Goal: Task Accomplishment & Management: Manage account settings

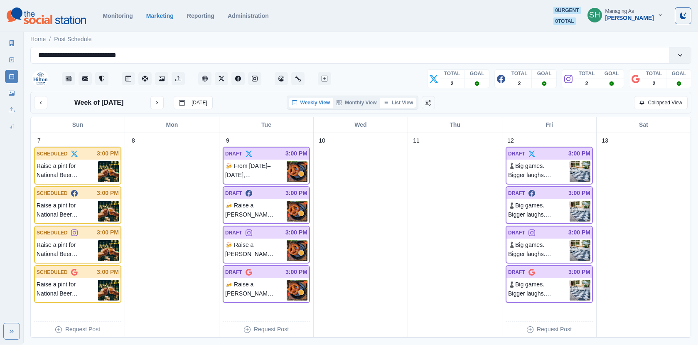
click at [397, 107] on button "List View" at bounding box center [398, 103] width 37 height 10
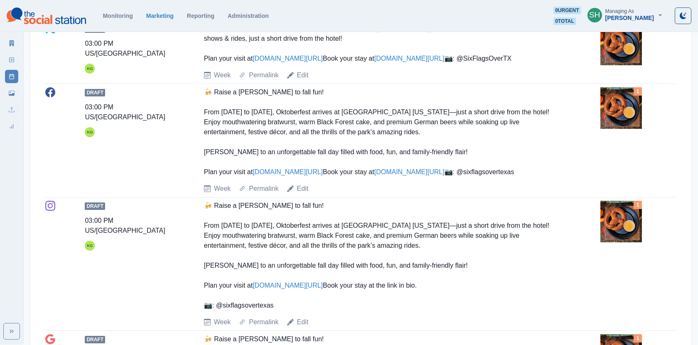
scroll to position [259, 0]
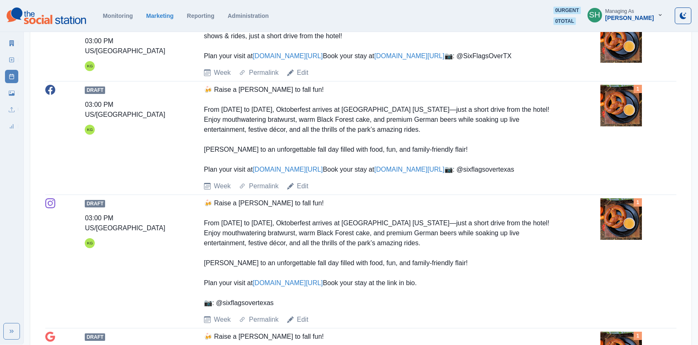
click at [609, 126] on img at bounding box center [622, 106] width 42 height 42
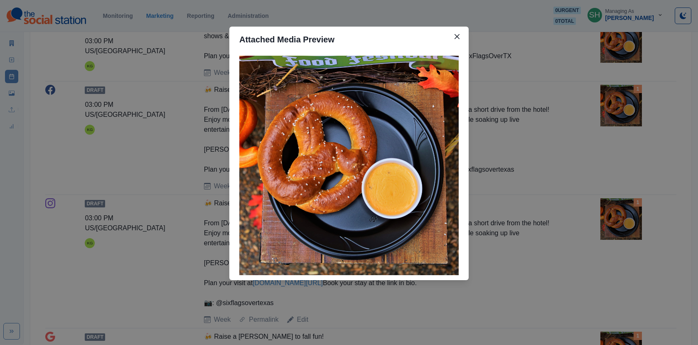
click at [558, 153] on div "Attached Media Preview" at bounding box center [349, 172] width 698 height 345
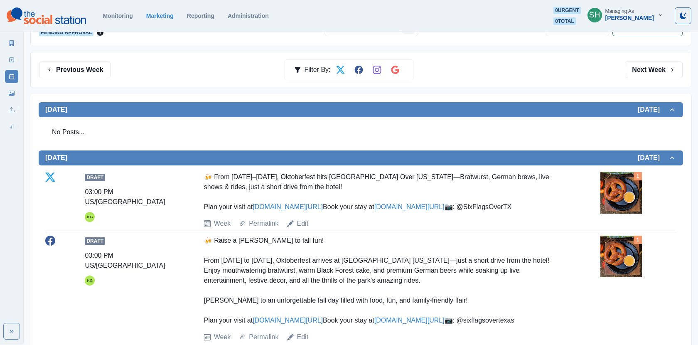
scroll to position [84, 0]
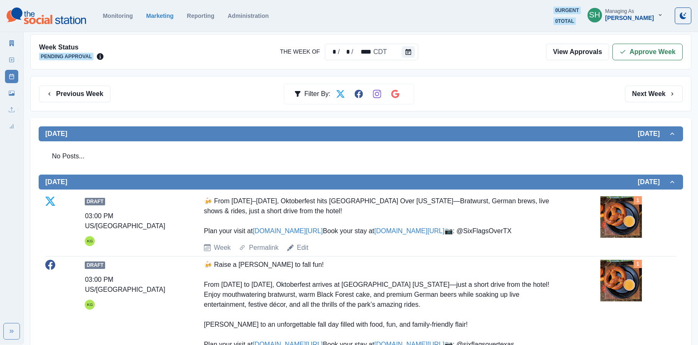
click at [637, 39] on div "Week Status Pending Approval The Week Of * / * / **** CDT View Approvals Approv…" at bounding box center [360, 51] width 661 height 35
click at [637, 40] on div "Week Status Pending Approval The Week Of * / * / **** CDT View Approvals Approv…" at bounding box center [360, 51] width 661 height 35
click at [636, 48] on button "Approve Week" at bounding box center [648, 52] width 70 height 17
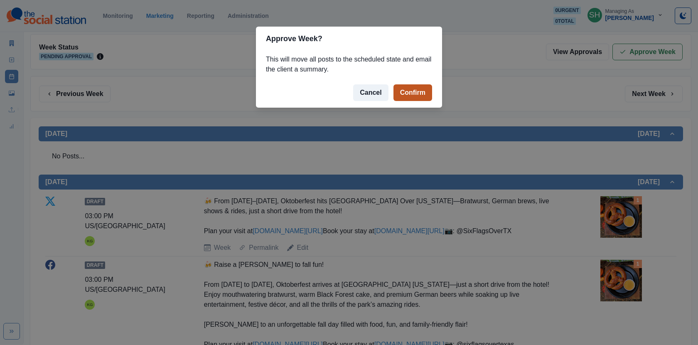
click at [426, 99] on button "Confirm" at bounding box center [413, 92] width 39 height 17
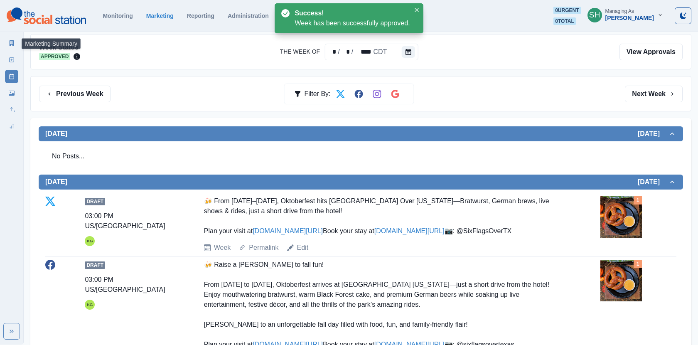
click at [12, 37] on link "Marketing Summary" at bounding box center [11, 43] width 13 height 13
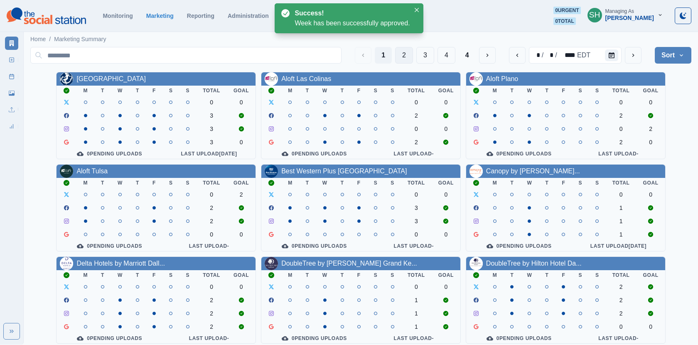
click at [408, 59] on button "2" at bounding box center [404, 55] width 18 height 17
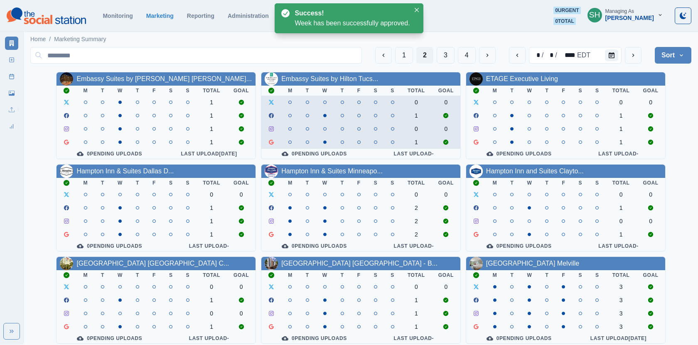
scroll to position [101, 0]
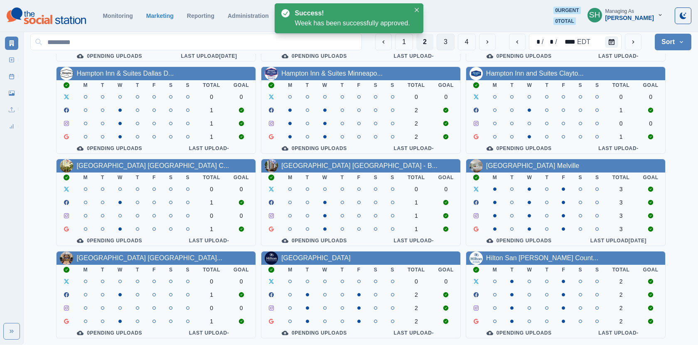
click at [446, 43] on button "3" at bounding box center [446, 42] width 18 height 17
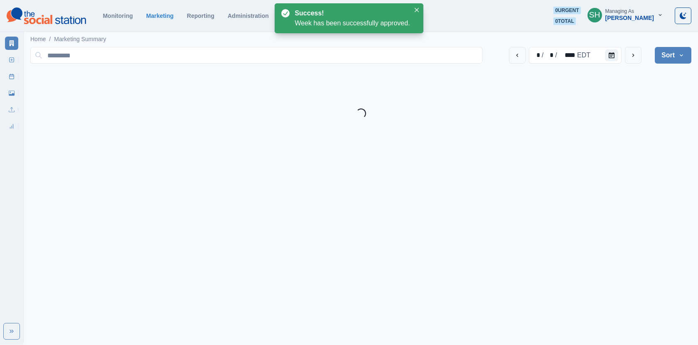
scroll to position [0, 0]
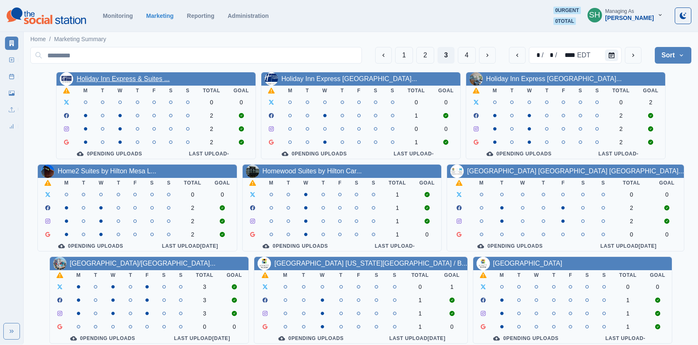
click at [133, 79] on link "Holiday Inn Express & Suites ..." at bounding box center [122, 78] width 93 height 7
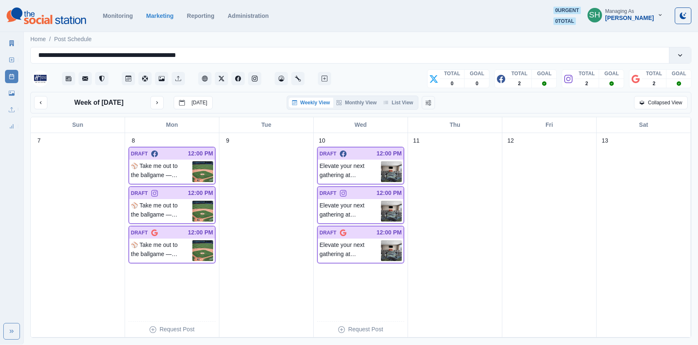
click at [399, 96] on div "Weekly View Monthly View List View" at bounding box center [353, 103] width 132 height 14
click at [399, 102] on button "List View" at bounding box center [398, 103] width 37 height 10
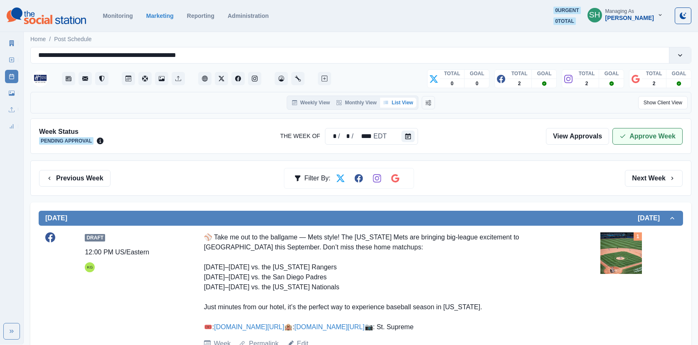
click at [637, 130] on button "Approve Week" at bounding box center [648, 136] width 70 height 17
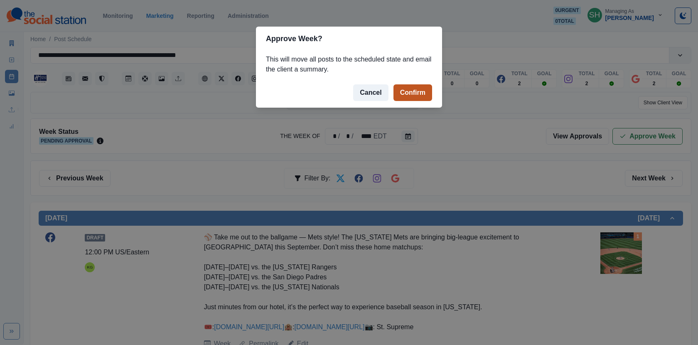
click at [416, 92] on button "Confirm" at bounding box center [413, 92] width 39 height 17
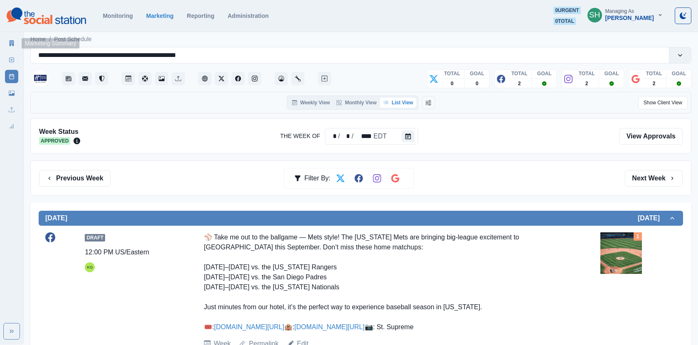
click at [11, 44] on icon at bounding box center [12, 43] width 5 height 6
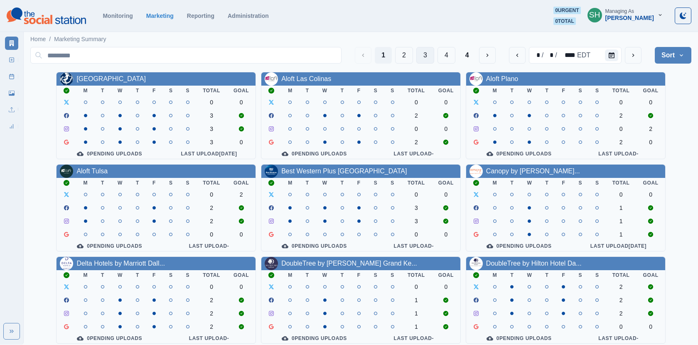
click at [426, 54] on button "3" at bounding box center [425, 55] width 18 height 17
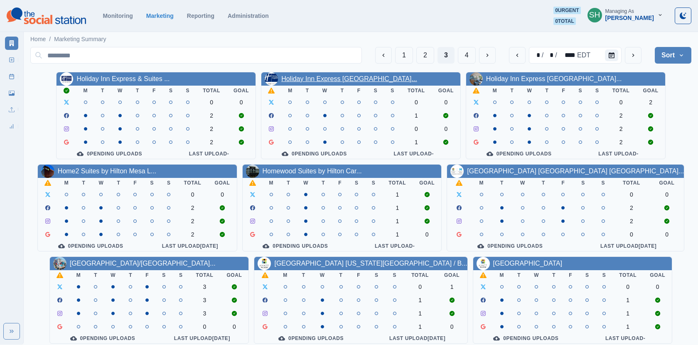
click at [320, 75] on link "Holiday Inn Express [GEOGRAPHIC_DATA]..." at bounding box center [349, 78] width 136 height 7
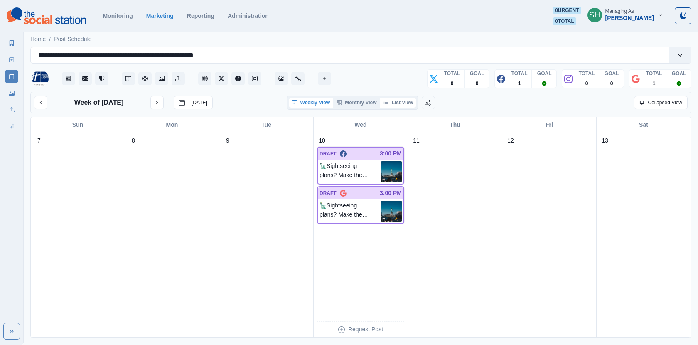
click at [407, 99] on button "List View" at bounding box center [398, 103] width 37 height 10
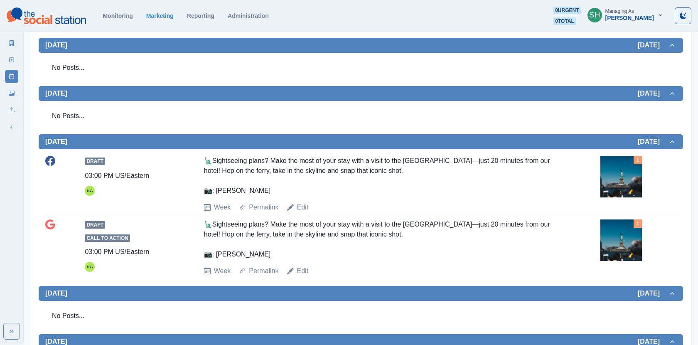
scroll to position [225, 0]
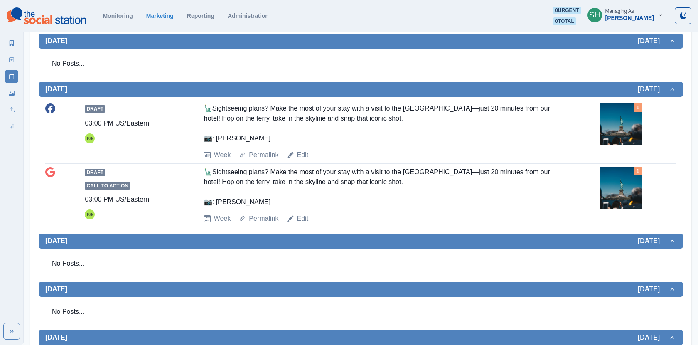
click at [635, 128] on img at bounding box center [622, 124] width 42 height 42
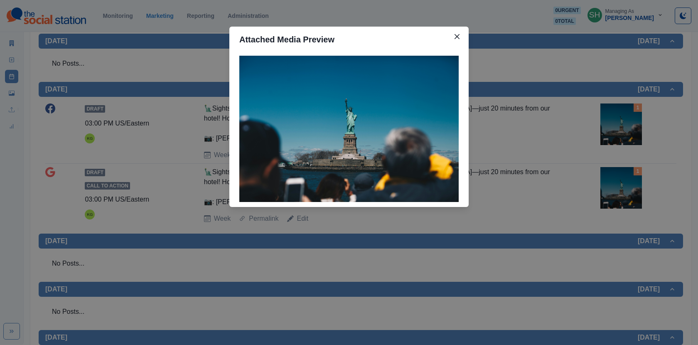
click at [635, 128] on div "Attached Media Preview" at bounding box center [349, 172] width 698 height 345
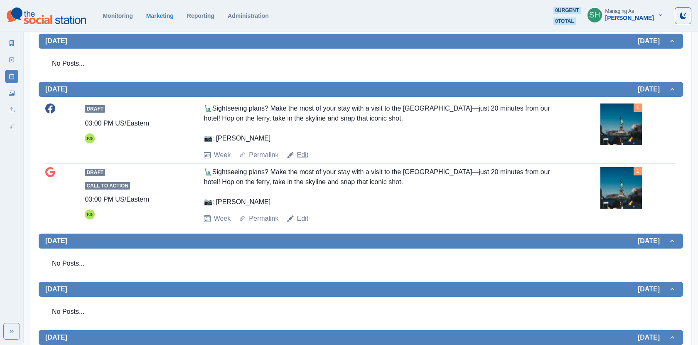
click at [301, 153] on link "Edit" at bounding box center [303, 155] width 12 height 10
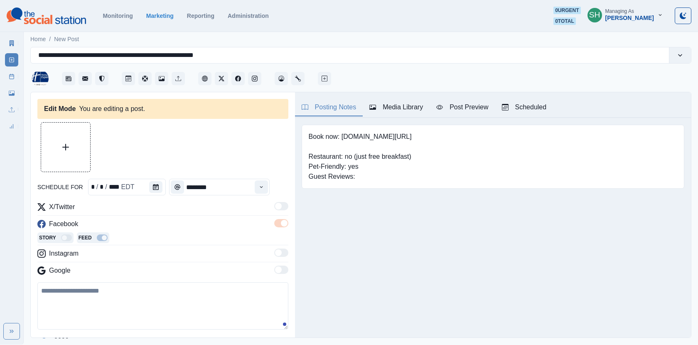
type input "*******"
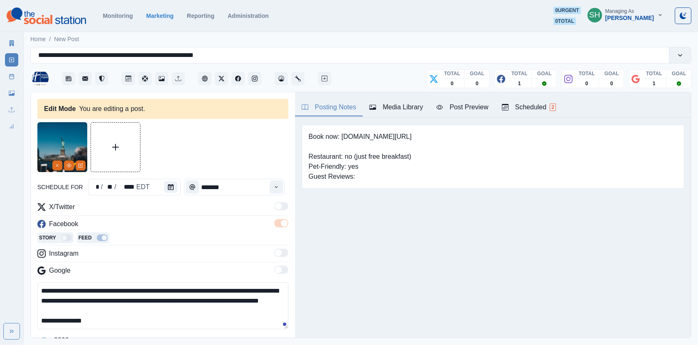
scroll to position [54, 0]
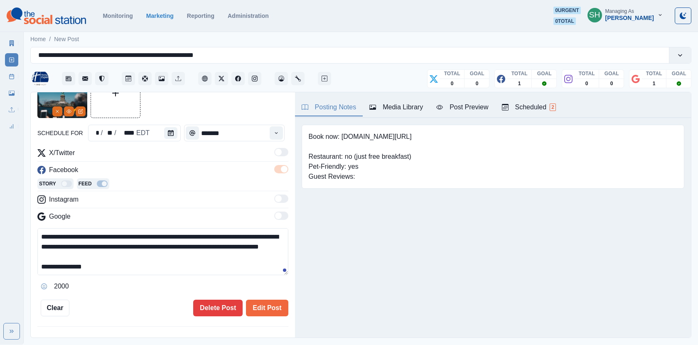
click at [268, 246] on textarea "**********" at bounding box center [162, 251] width 251 height 47
type textarea "**********"
click at [274, 301] on button "Edit Post" at bounding box center [267, 308] width 42 height 17
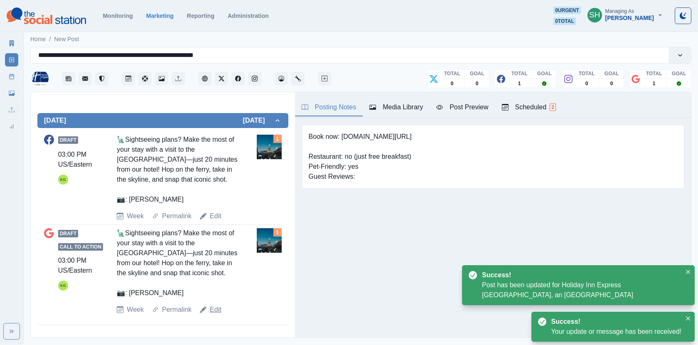
click at [213, 305] on link "Edit" at bounding box center [216, 310] width 12 height 10
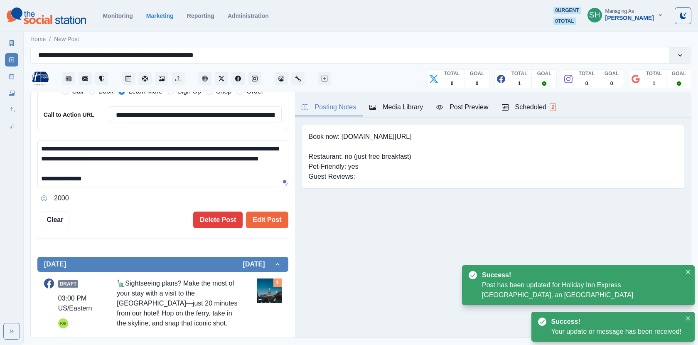
scroll to position [157, 0]
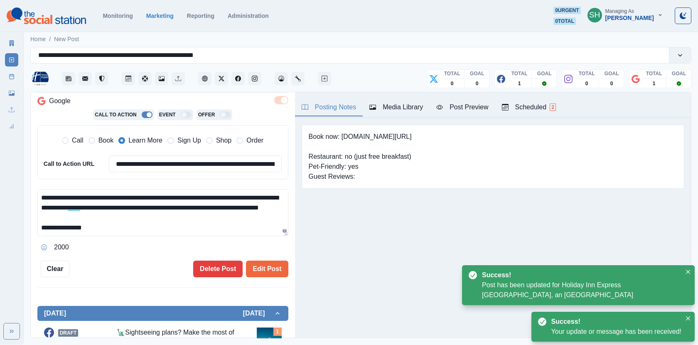
click at [265, 206] on textarea "**********" at bounding box center [162, 212] width 251 height 47
type textarea "**********"
click at [265, 261] on button "Edit Post" at bounding box center [267, 269] width 42 height 17
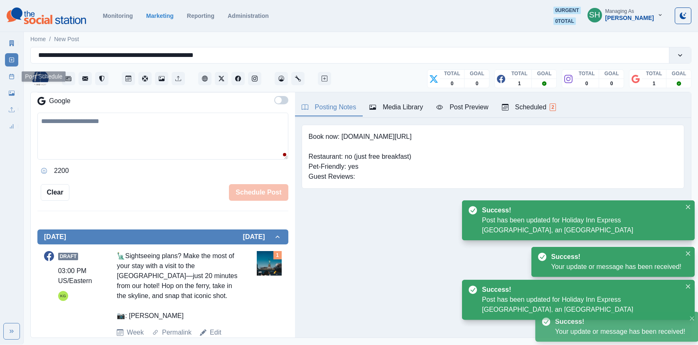
click at [14, 81] on link "Post Schedule" at bounding box center [11, 76] width 13 height 13
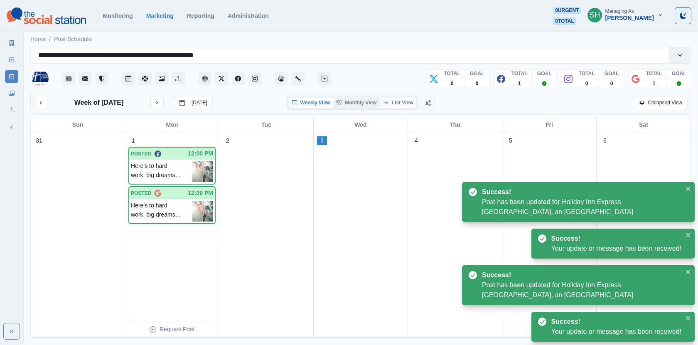
click at [409, 106] on button "List View" at bounding box center [398, 103] width 37 height 10
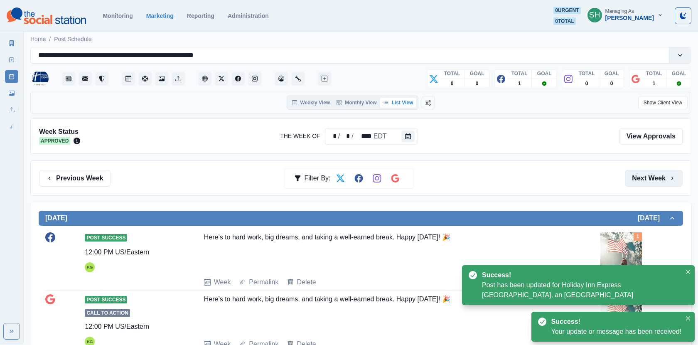
click at [652, 170] on button "Next Week" at bounding box center [654, 178] width 58 height 17
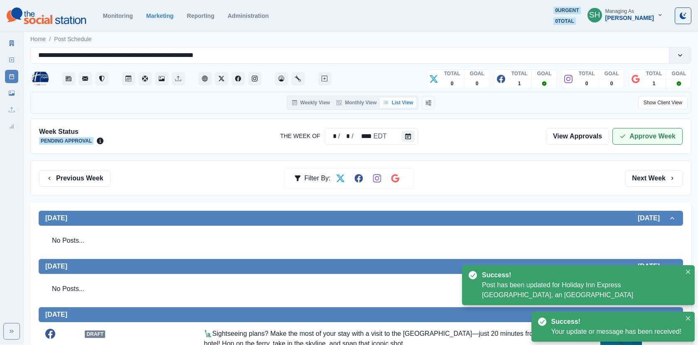
click at [640, 143] on button "Approve Week" at bounding box center [648, 136] width 70 height 17
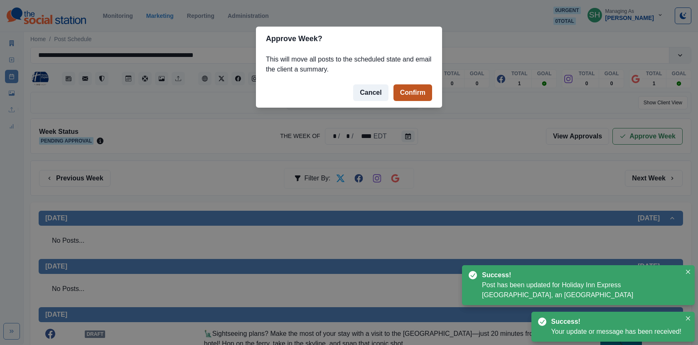
click at [398, 89] on button "Confirm" at bounding box center [413, 92] width 39 height 17
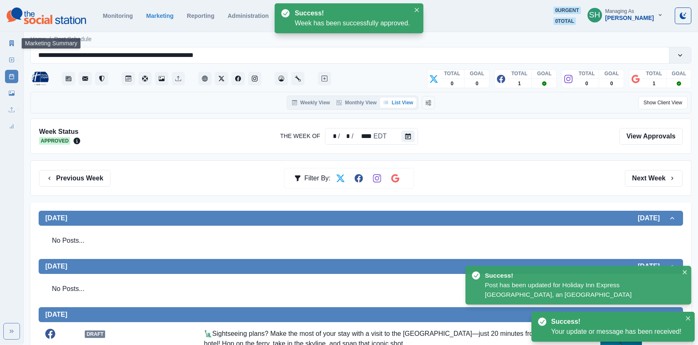
click at [10, 37] on link "Marketing Summary" at bounding box center [11, 43] width 13 height 13
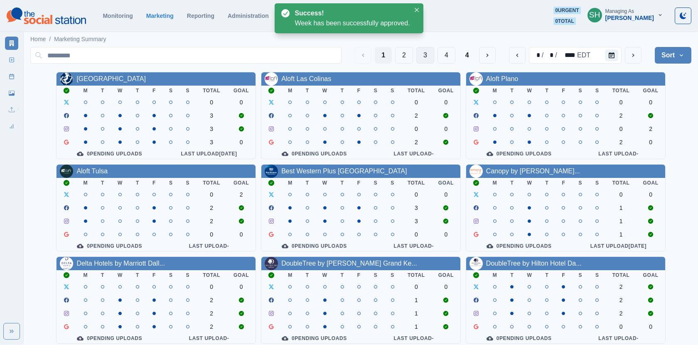
click at [425, 57] on button "3" at bounding box center [425, 55] width 18 height 17
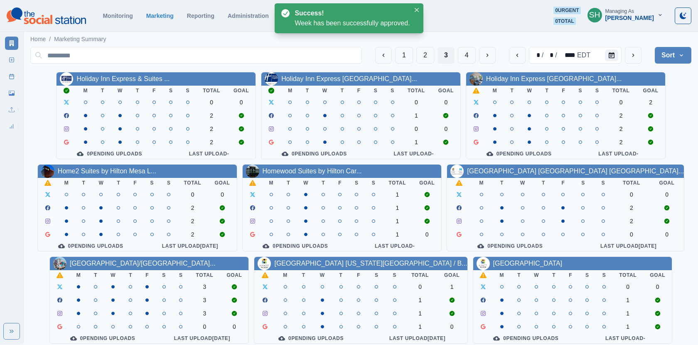
click at [485, 83] on div "Holiday Inn Express [GEOGRAPHIC_DATA]..." at bounding box center [565, 78] width 199 height 13
click at [502, 79] on link "Holiday Inn Express [GEOGRAPHIC_DATA]..." at bounding box center [554, 78] width 136 height 7
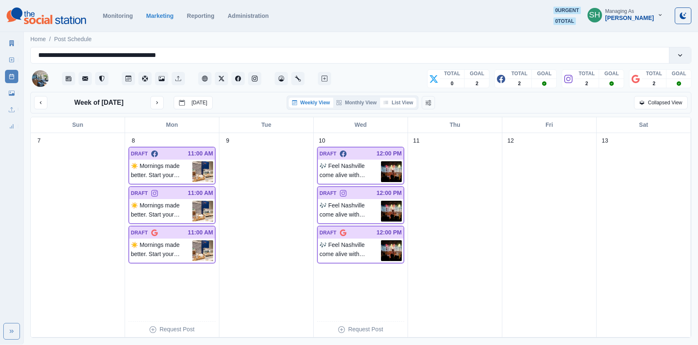
click at [391, 102] on button "List View" at bounding box center [398, 103] width 37 height 10
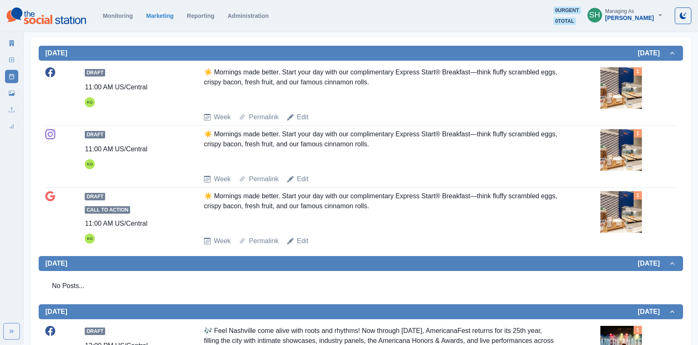
scroll to position [190, 0]
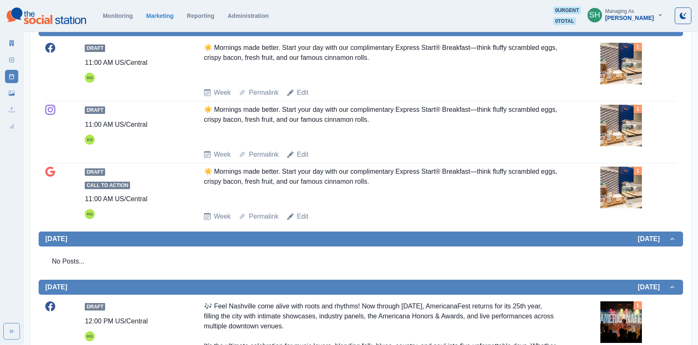
click at [616, 73] on img at bounding box center [622, 64] width 42 height 42
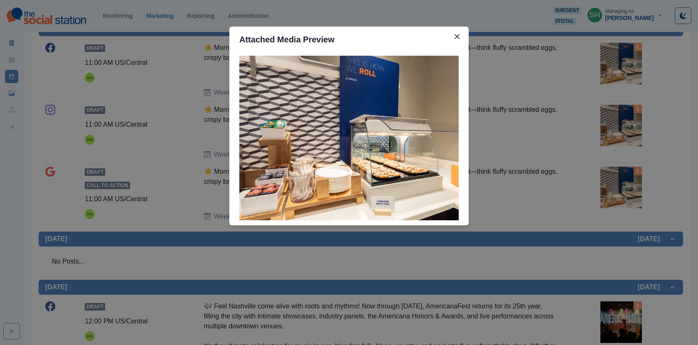
click at [616, 73] on div "Attached Media Preview" at bounding box center [349, 172] width 698 height 345
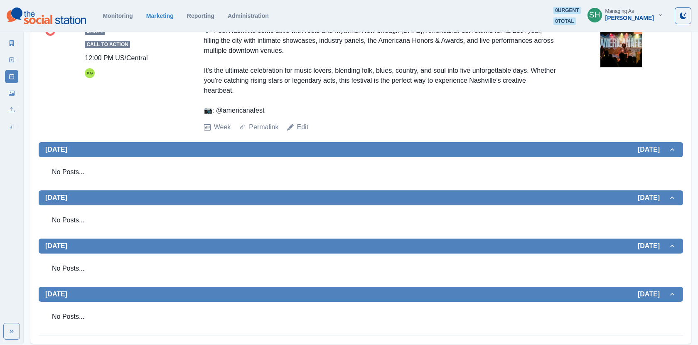
scroll to position [569, 0]
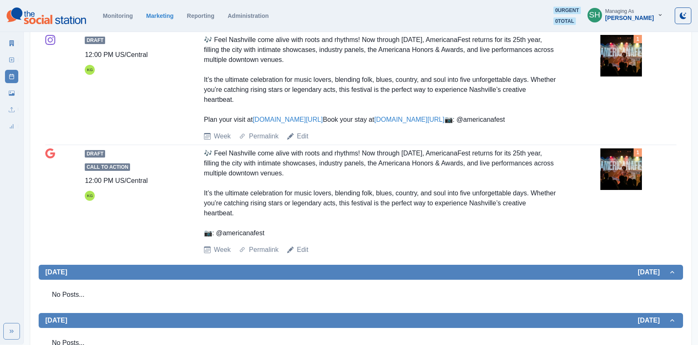
click at [613, 76] on img at bounding box center [622, 56] width 42 height 42
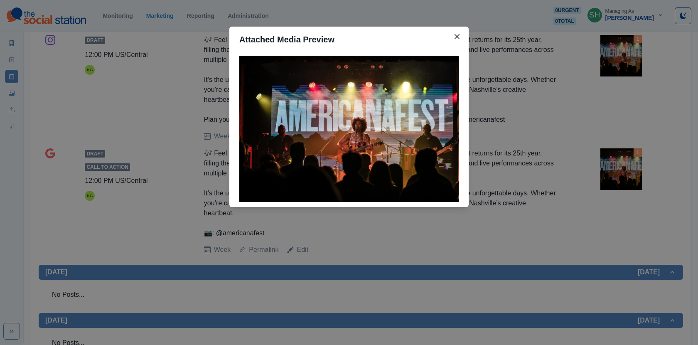
click at [386, 105] on img at bounding box center [348, 129] width 219 height 146
click at [459, 38] on icon "Close" at bounding box center [457, 36] width 5 height 5
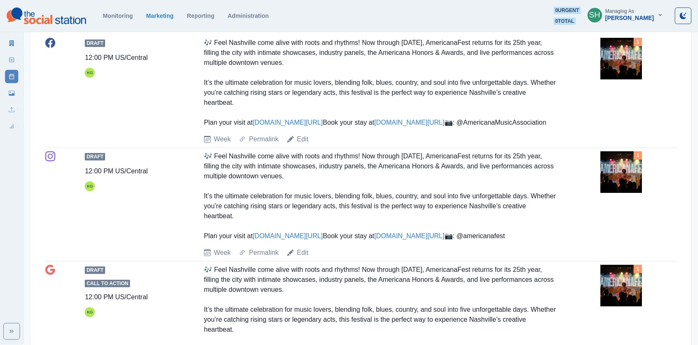
scroll to position [551, 0]
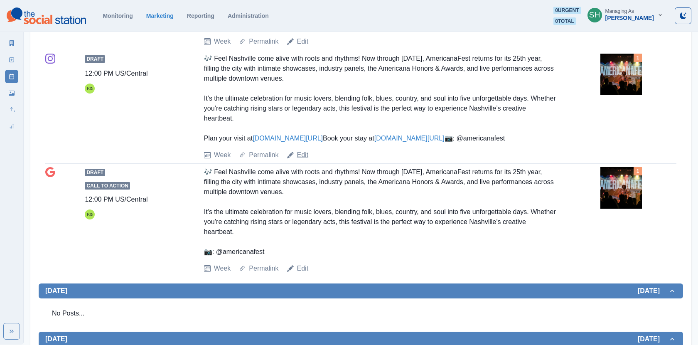
click at [306, 160] on link "Edit" at bounding box center [303, 155] width 12 height 10
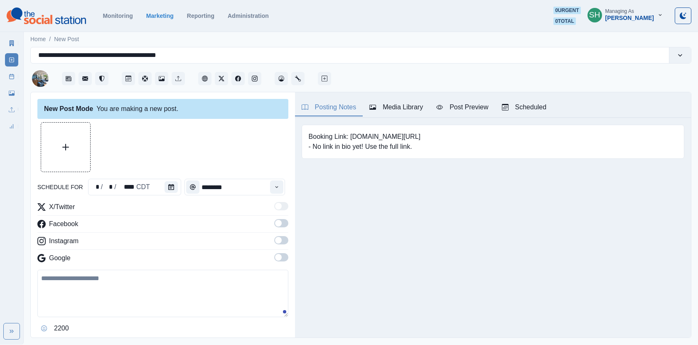
type input "********"
type textarea "**********"
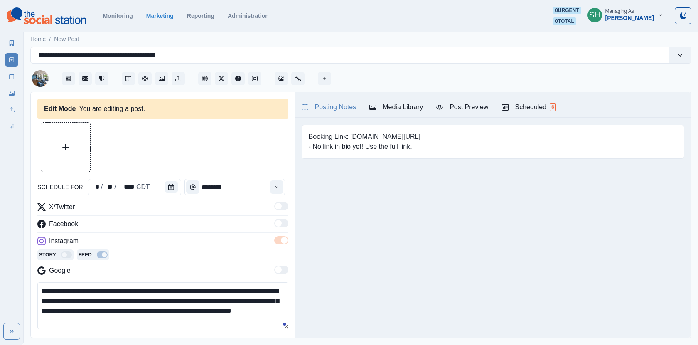
click at [382, 102] on div "Media Library" at bounding box center [396, 107] width 54 height 10
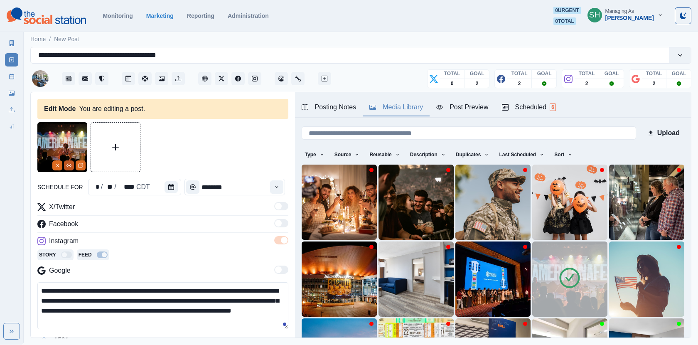
click at [67, 165] on icon "View Media" at bounding box center [69, 165] width 5 height 5
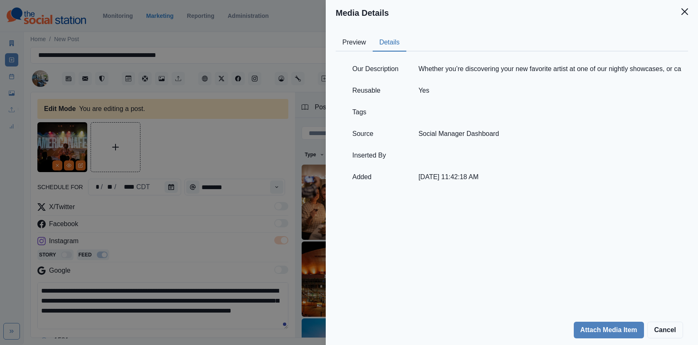
click at [390, 48] on button "Details" at bounding box center [390, 42] width 34 height 17
click at [181, 248] on div "Media Details Preview Details Our Description Whether you’re discovering your n…" at bounding box center [349, 172] width 698 height 345
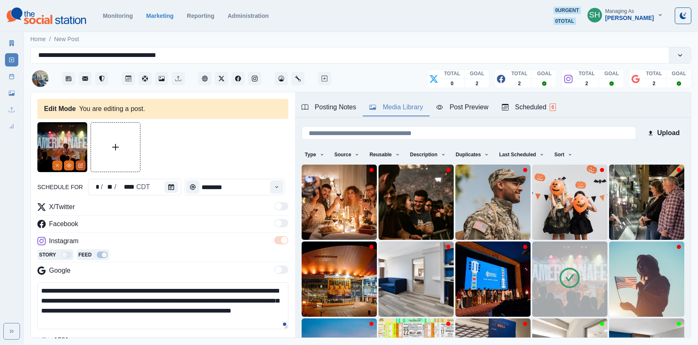
click at [79, 165] on icon "Edit Media" at bounding box center [81, 166] width 4 height 4
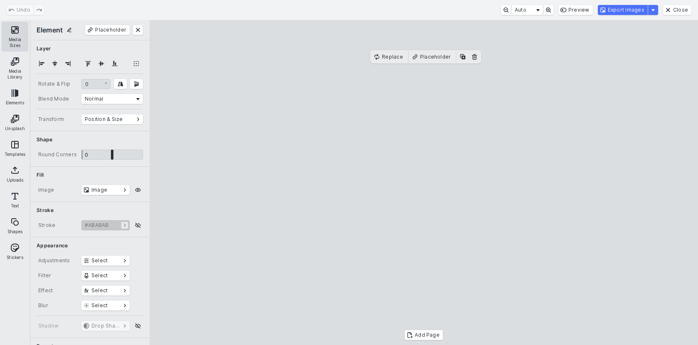
click at [11, 35] on button "Media Sizes" at bounding box center [15, 37] width 27 height 30
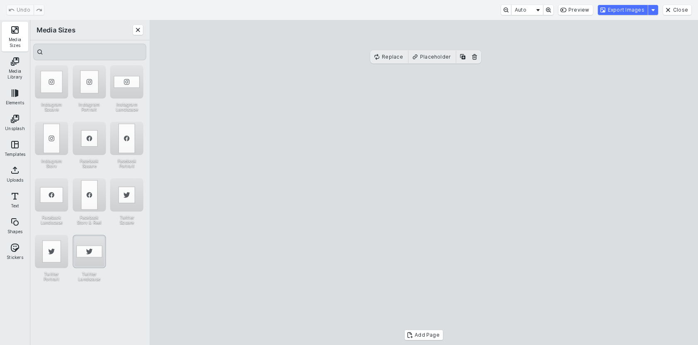
click at [86, 246] on div "Twitter Landscape" at bounding box center [89, 251] width 33 height 33
click at [424, 182] on cesdk-canvas "Editor canvas" at bounding box center [424, 182] width 0 height 0
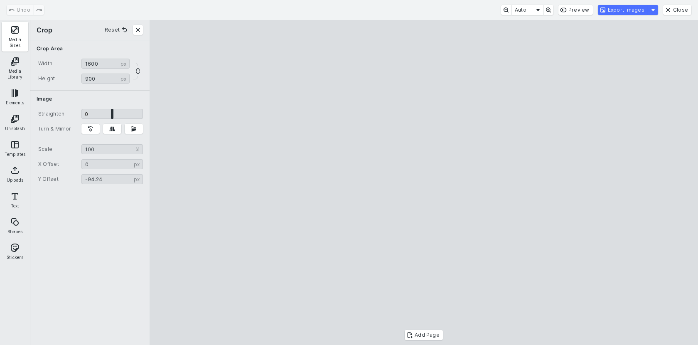
click at [424, 182] on cesdk-canvas "Editor canvas" at bounding box center [424, 182] width 0 height 0
type input "*****"
drag, startPoint x: 475, startPoint y: 203, endPoint x: 478, endPoint y: 207, distance: 4.8
click at [424, 182] on cesdk-canvas "Editor canvas" at bounding box center [424, 182] width 0 height 0
click at [616, 5] on div "Undo Auto Preview Export Images Close" at bounding box center [349, 10] width 698 height 20
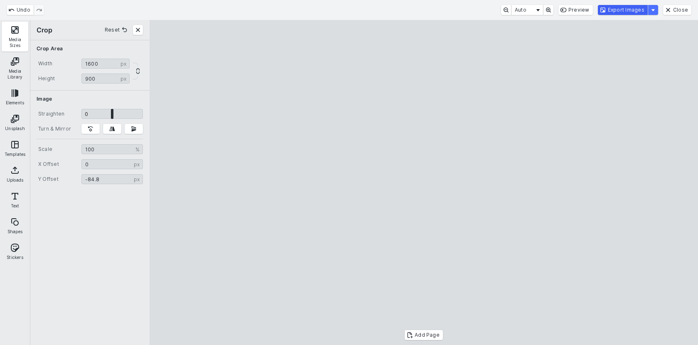
click at [616, 5] on button "Export Images" at bounding box center [623, 10] width 50 height 10
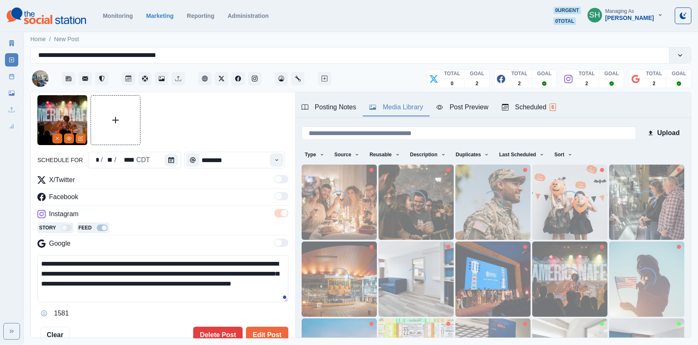
scroll to position [30, 0]
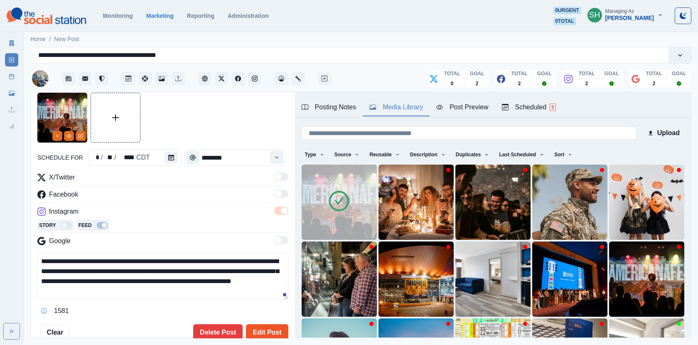
click at [266, 333] on button "Edit Post" at bounding box center [267, 332] width 42 height 17
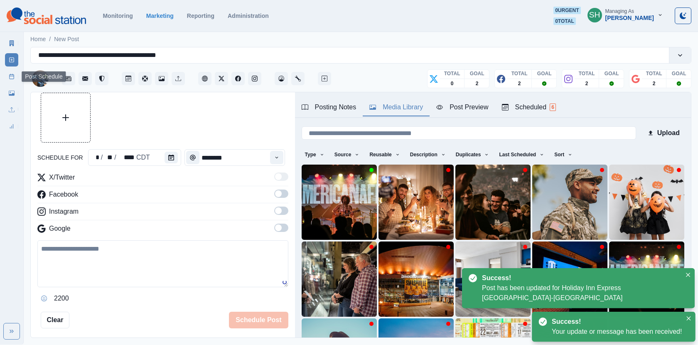
click at [12, 80] on link "Post Schedule" at bounding box center [11, 76] width 13 height 13
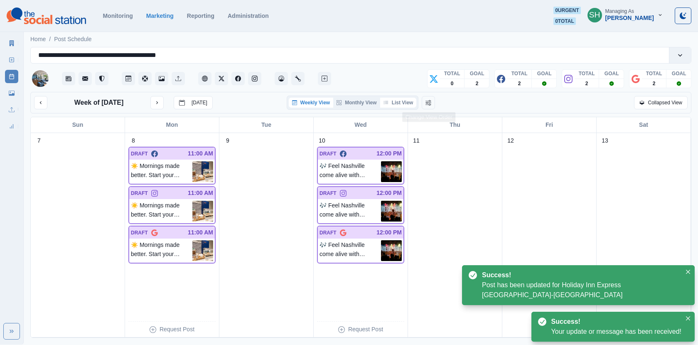
click at [406, 99] on button "List View" at bounding box center [398, 103] width 37 height 10
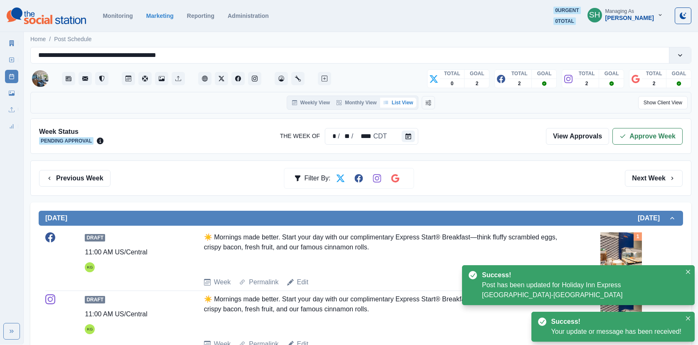
click at [611, 149] on div "Week Status Pending Approval The Week Of * / ** / **** CDT View Approvals Appro…" at bounding box center [360, 135] width 661 height 35
click at [619, 138] on button "Approve Week" at bounding box center [648, 136] width 70 height 17
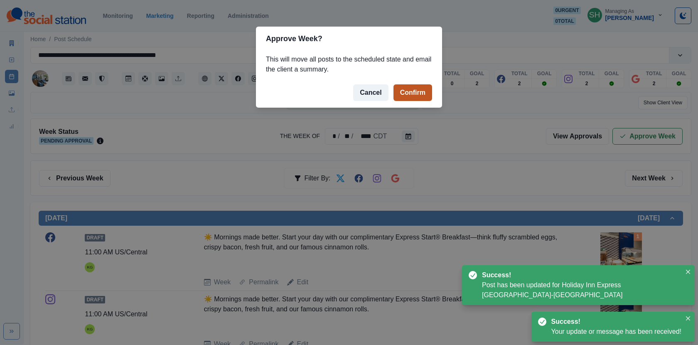
click at [409, 92] on button "Confirm" at bounding box center [413, 92] width 39 height 17
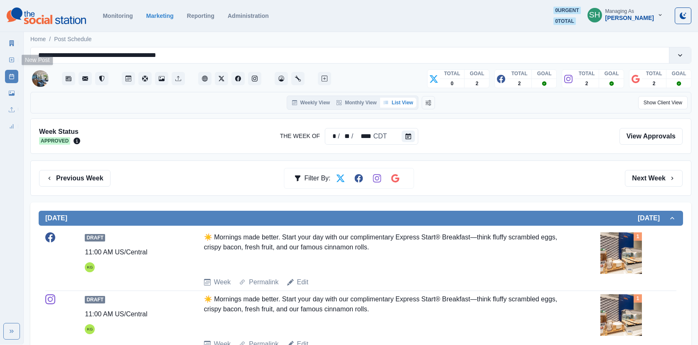
click at [10, 47] on link "Marketing Summary" at bounding box center [11, 43] width 13 height 13
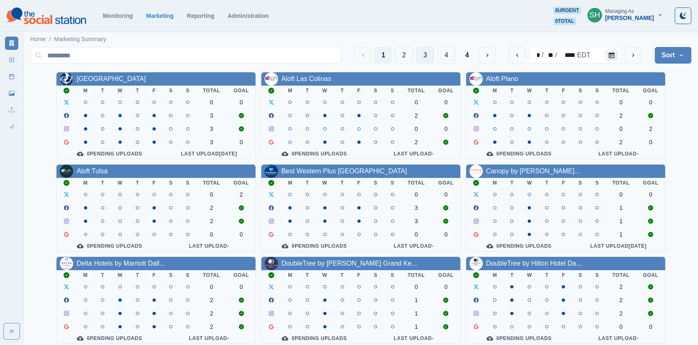
click at [428, 58] on button "3" at bounding box center [425, 55] width 18 height 17
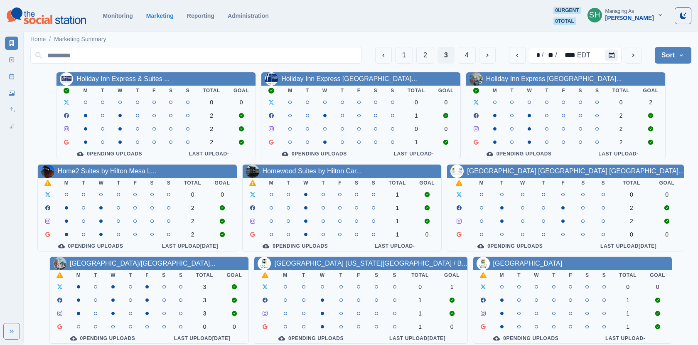
click at [141, 174] on link "Home2 Suites by Hilton Mesa L..." at bounding box center [107, 171] width 99 height 7
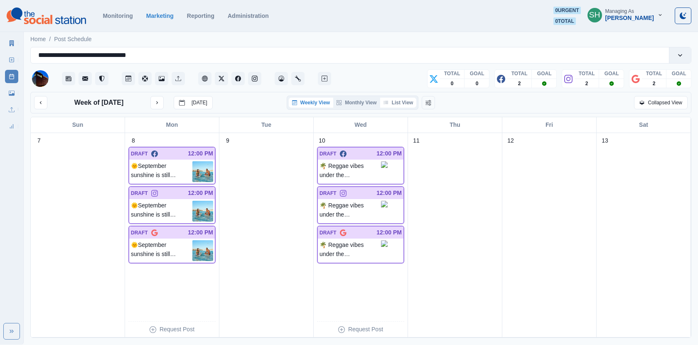
click at [394, 102] on button "List View" at bounding box center [398, 103] width 37 height 10
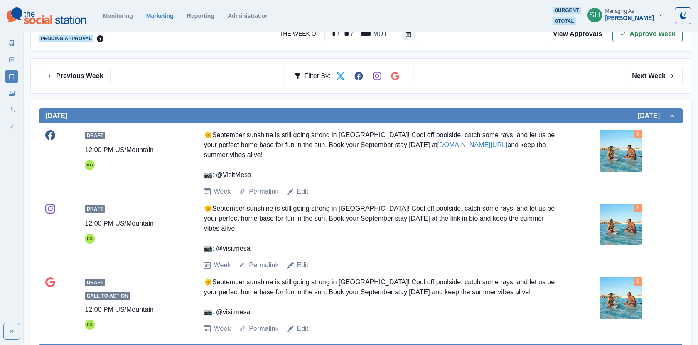
scroll to position [107, 0]
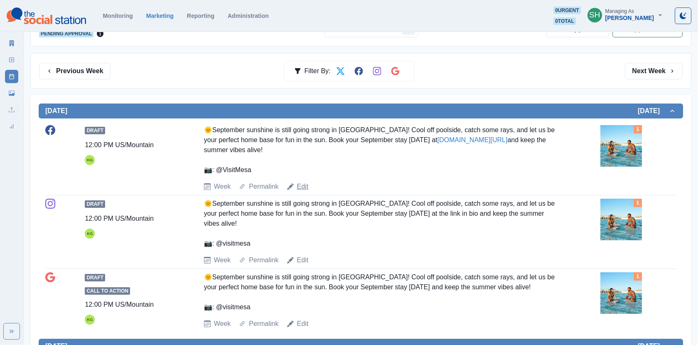
click at [303, 187] on link "Edit" at bounding box center [303, 187] width 12 height 10
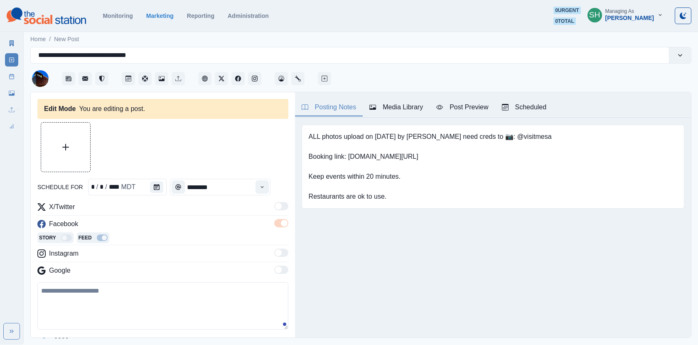
type input "********"
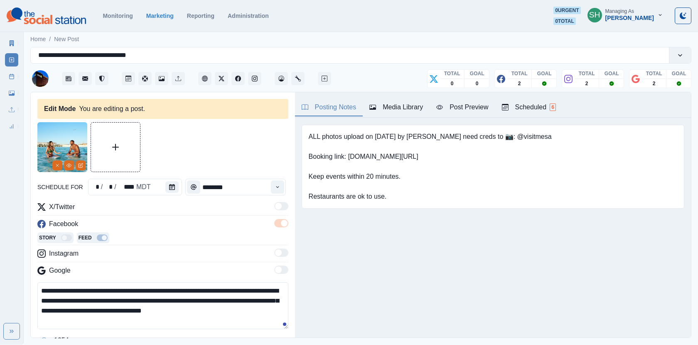
click at [47, 290] on textarea "**********" at bounding box center [162, 305] width 251 height 47
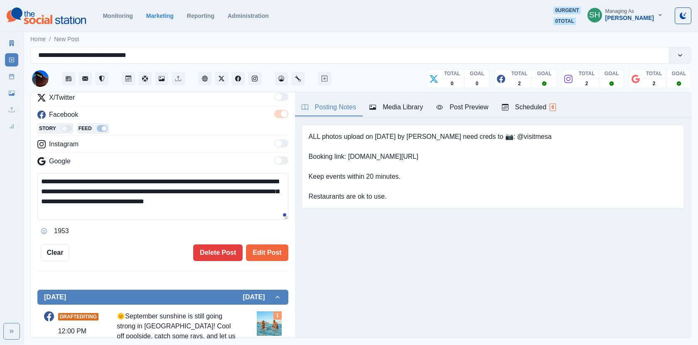
click at [197, 179] on textarea "**********" at bounding box center [162, 196] width 251 height 47
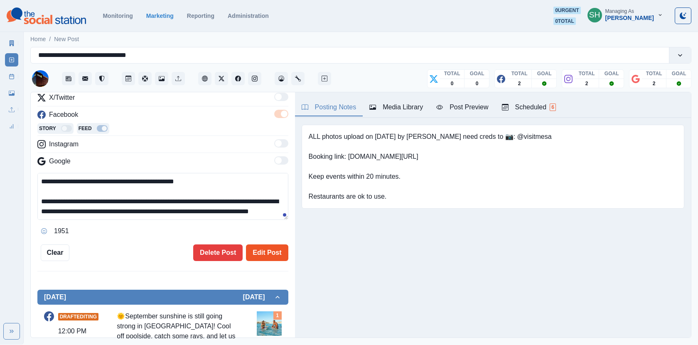
type textarea "**********"
click at [269, 246] on button "Edit Post" at bounding box center [267, 252] width 42 height 17
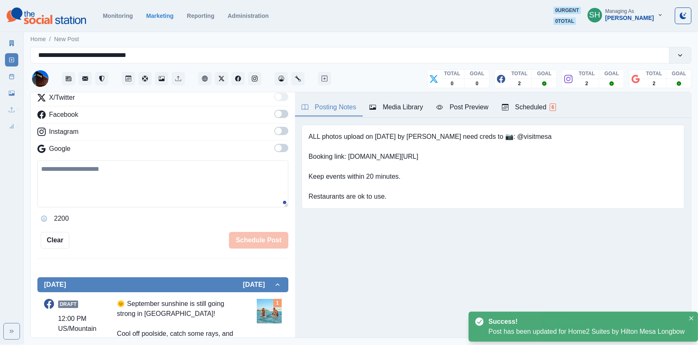
scroll to position [359, 0]
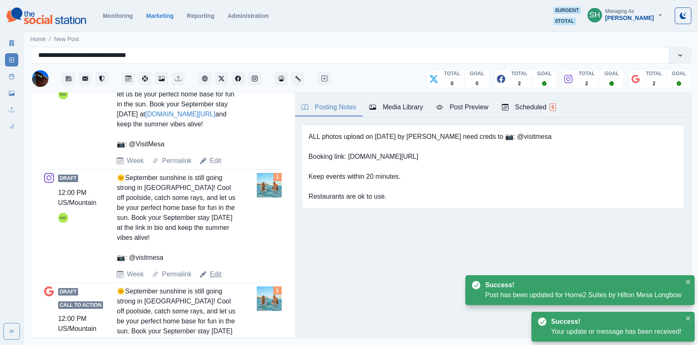
click at [219, 269] on link "Edit" at bounding box center [216, 274] width 12 height 10
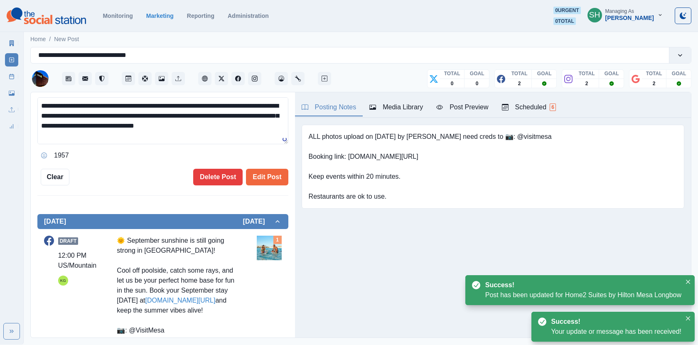
scroll to position [136, 0]
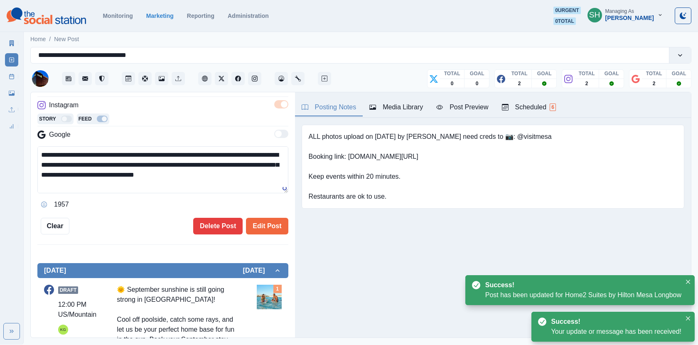
click at [47, 152] on textarea "**********" at bounding box center [162, 169] width 251 height 47
click at [199, 153] on textarea "**********" at bounding box center [162, 169] width 251 height 47
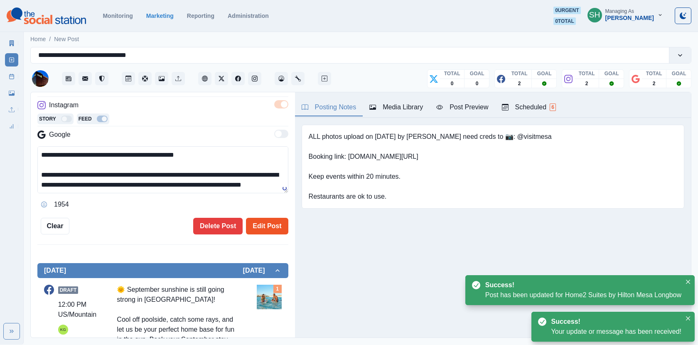
type textarea "**********"
click at [261, 219] on button "Edit Post" at bounding box center [267, 226] width 42 height 17
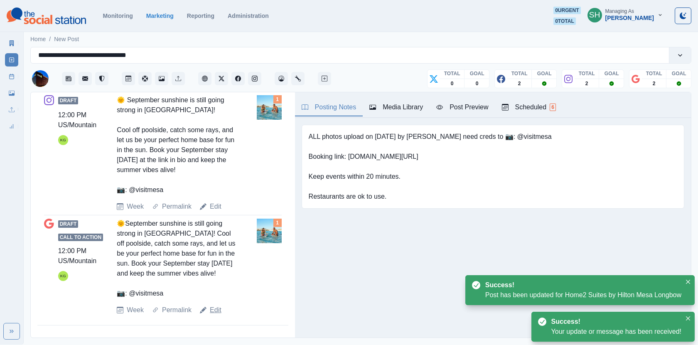
click at [214, 306] on link "Edit" at bounding box center [216, 310] width 12 height 10
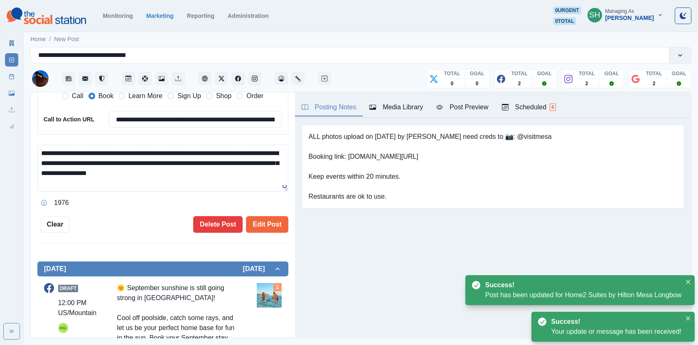
click at [45, 153] on textarea "**********" at bounding box center [162, 168] width 251 height 47
click at [200, 149] on textarea "**********" at bounding box center [162, 168] width 251 height 47
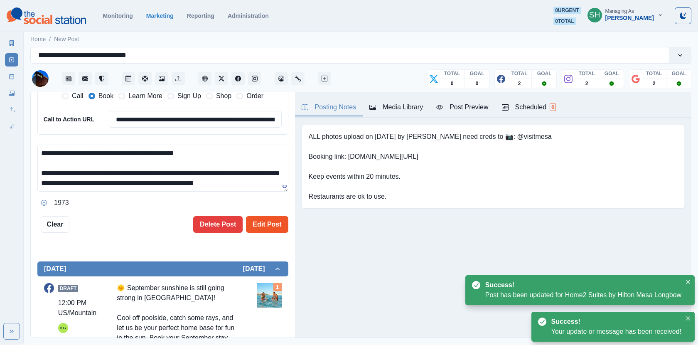
type textarea "**********"
click at [283, 229] on button "Edit Post" at bounding box center [267, 224] width 42 height 17
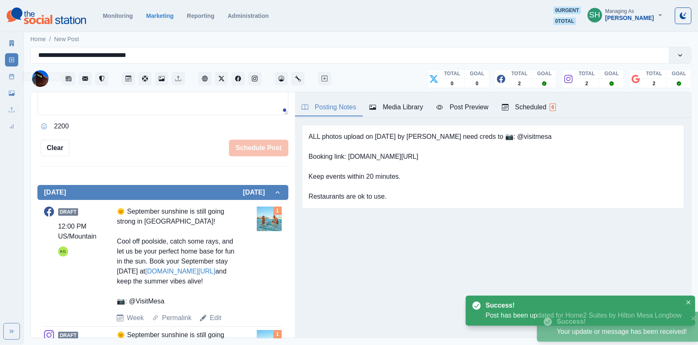
click at [17, 74] on link "Post Schedule" at bounding box center [11, 76] width 13 height 13
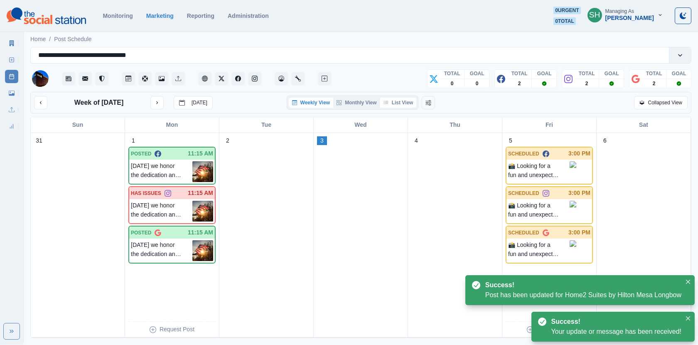
click at [400, 102] on button "List View" at bounding box center [398, 103] width 37 height 10
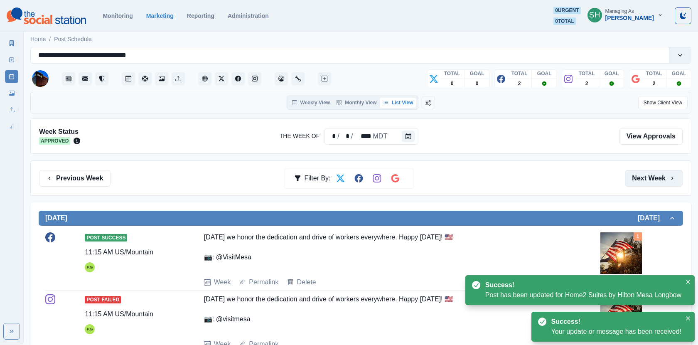
click at [660, 173] on button "Next Week" at bounding box center [654, 178] width 58 height 17
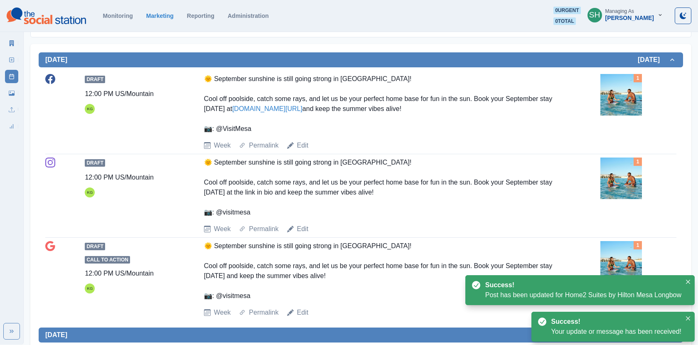
scroll to position [186, 0]
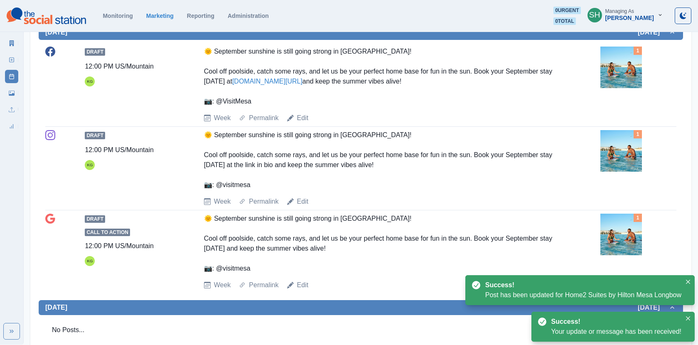
click at [617, 85] on img at bounding box center [622, 68] width 42 height 42
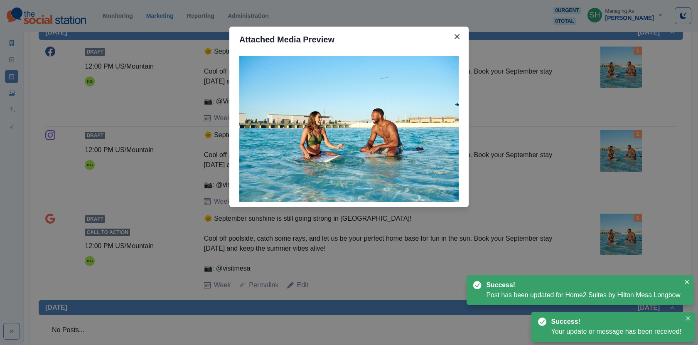
click at [287, 133] on img at bounding box center [348, 129] width 219 height 146
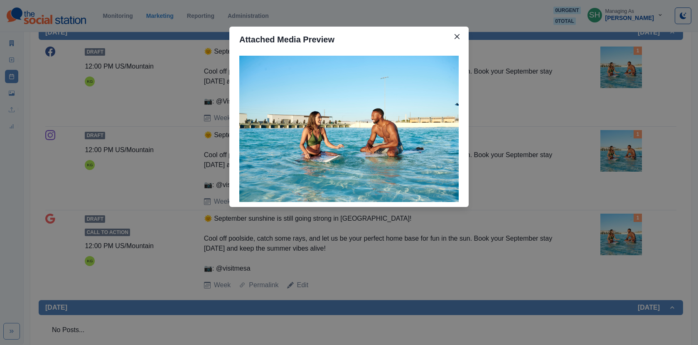
click at [660, 94] on div "Attached Media Preview" at bounding box center [349, 172] width 698 height 345
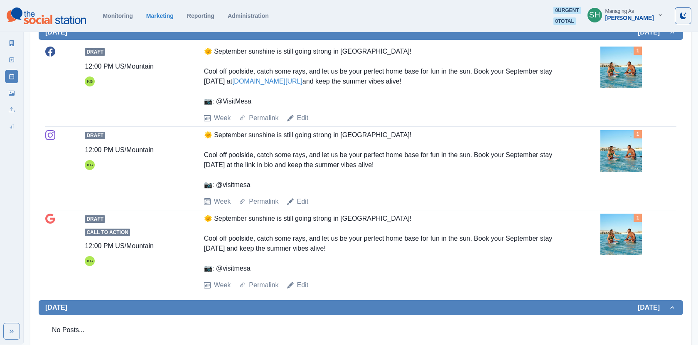
scroll to position [503, 0]
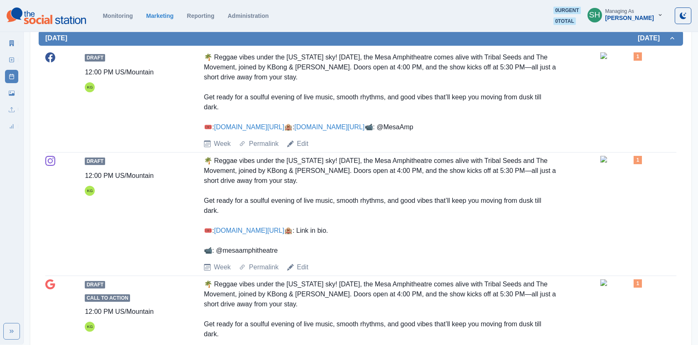
click at [612, 59] on img at bounding box center [622, 55] width 42 height 7
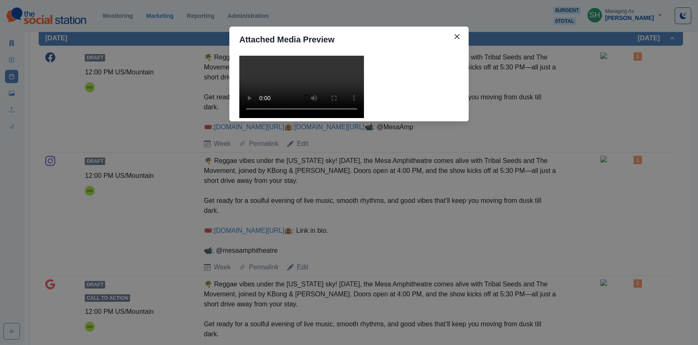
click at [564, 120] on div "Attached Media Preview" at bounding box center [349, 172] width 698 height 345
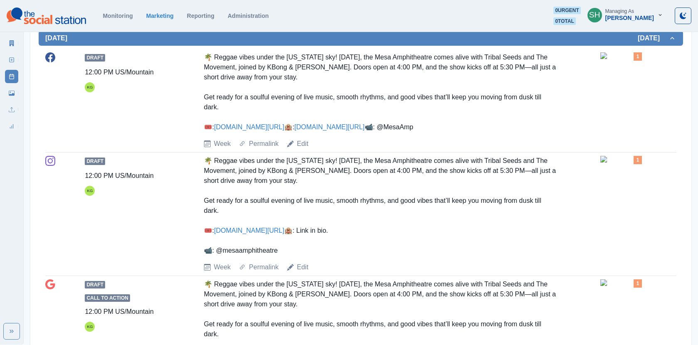
click at [628, 59] on img at bounding box center [622, 55] width 42 height 7
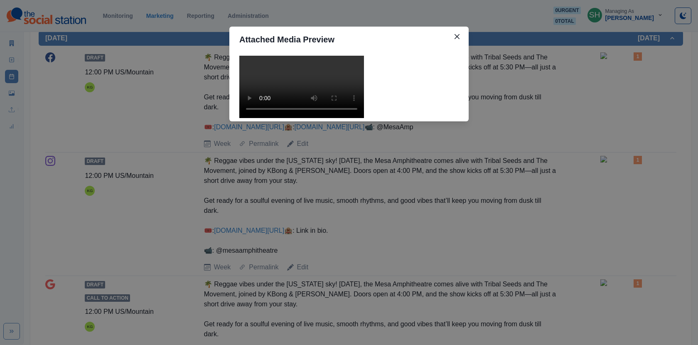
click at [628, 62] on div "Attached Media Preview" at bounding box center [349, 172] width 698 height 345
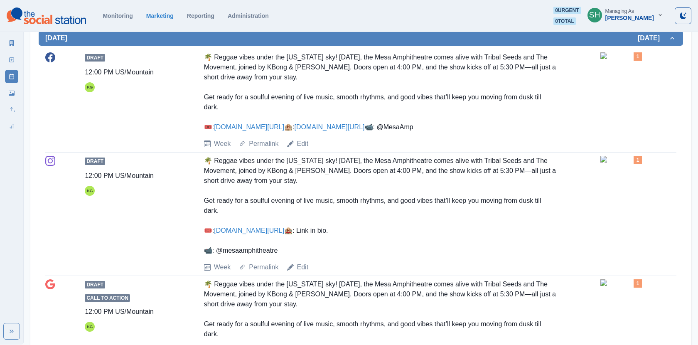
click at [628, 59] on img at bounding box center [622, 55] width 42 height 7
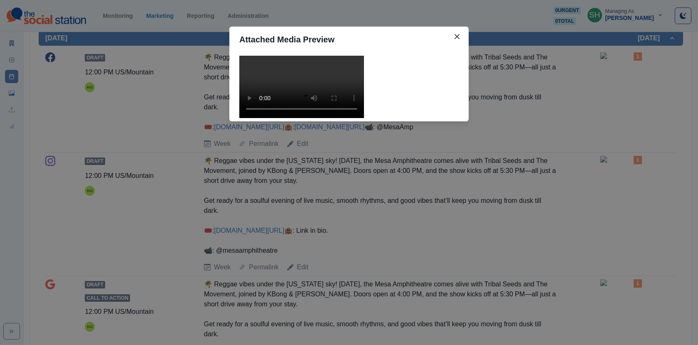
click at [325, 118] on video at bounding box center [301, 87] width 125 height 62
click at [497, 171] on div "Attached Media Preview" at bounding box center [349, 172] width 698 height 345
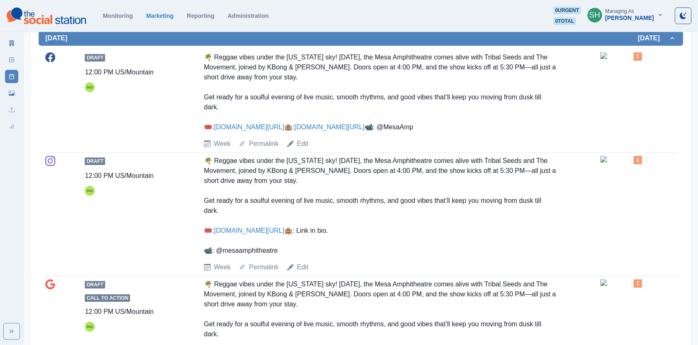
click at [245, 123] on link "[DOMAIN_NAME][URL]" at bounding box center [249, 126] width 70 height 7
click at [302, 153] on div "Draft 12:00 PM US/Mountain KG 🌴 Reggae vibes under the [US_STATE] sky! [DATE], …" at bounding box center [360, 100] width 631 height 103
click at [305, 149] on link "Edit" at bounding box center [303, 144] width 12 height 10
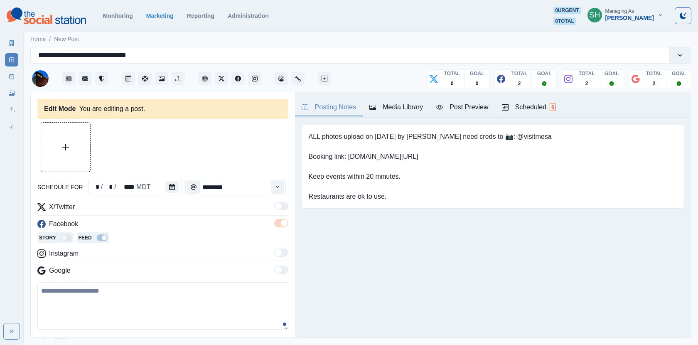
type input "********"
type textarea "**********"
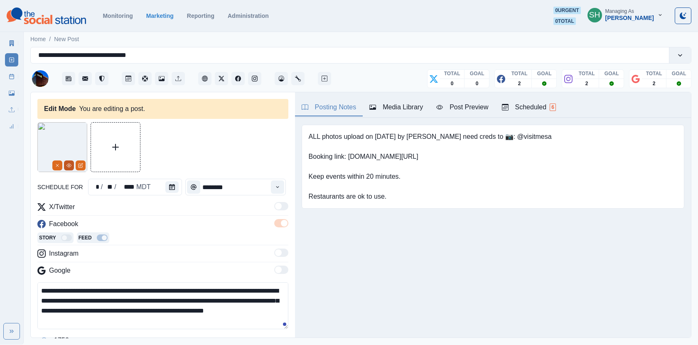
click at [69, 167] on icon "View Media" at bounding box center [69, 165] width 5 height 5
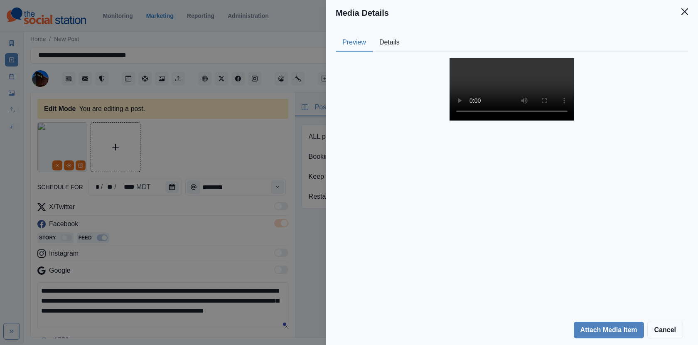
click at [485, 121] on video at bounding box center [512, 89] width 125 height 62
click at [687, 13] on icon "Close" at bounding box center [685, 11] width 7 height 7
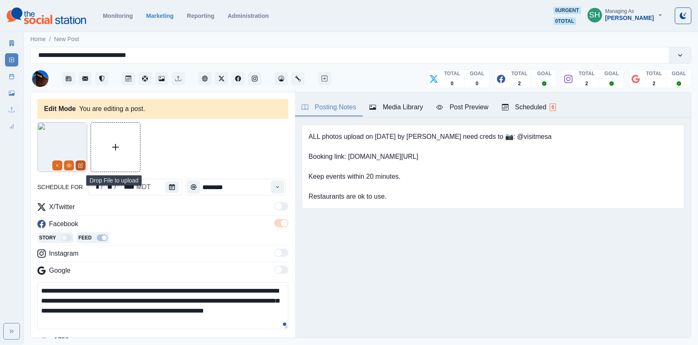
click at [81, 163] on icon "Edit Media" at bounding box center [80, 165] width 5 height 5
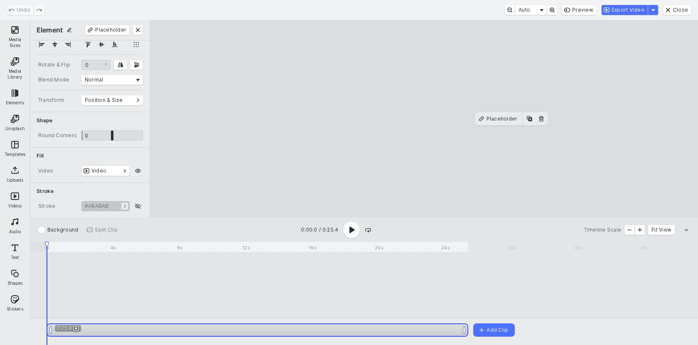
scroll to position [190, 0]
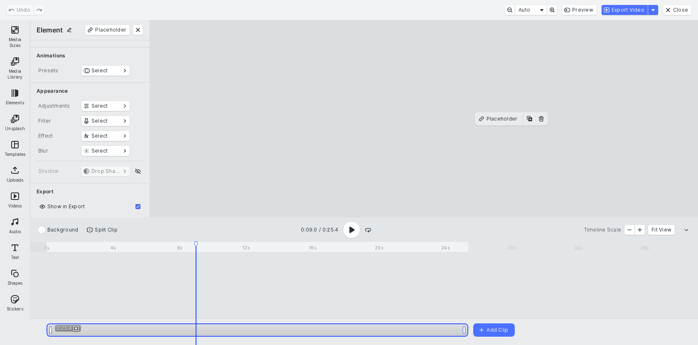
click at [15, 238] on div "Media Sizes Media Library Elements Unsplash Templates Uploads Videos Audio Text…" at bounding box center [15, 182] width 30 height 325
click at [12, 223] on button "Audio" at bounding box center [15, 226] width 27 height 24
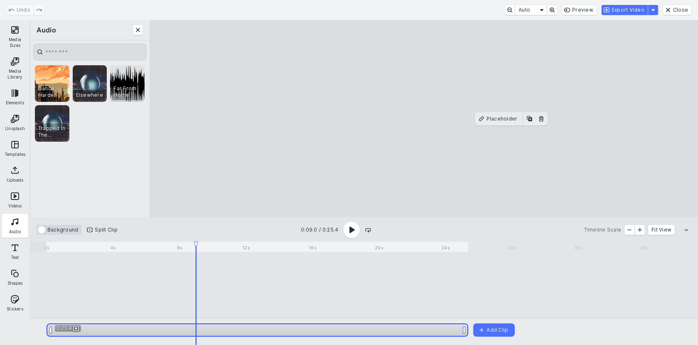
click at [59, 229] on button "#FFFFFF Background" at bounding box center [59, 230] width 45 height 10
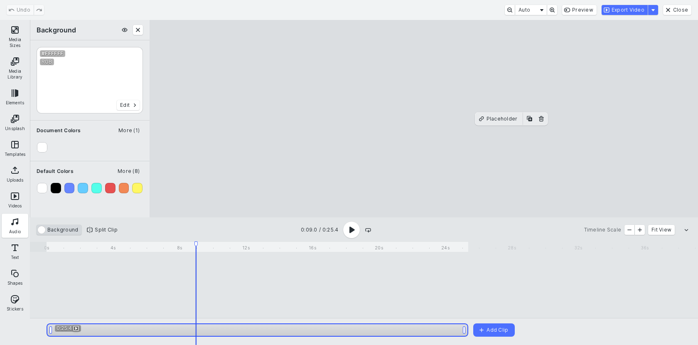
click at [59, 229] on button "#FFFFFF Background" at bounding box center [59, 230] width 45 height 10
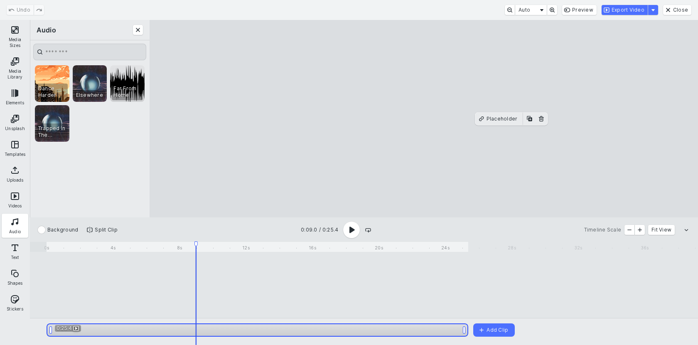
click at [680, 15] on div "Undo Auto Preview Export Video Close" at bounding box center [349, 10] width 698 height 20
click at [424, 119] on cesdk-canvas "Editor canvas" at bounding box center [424, 119] width 0 height 0
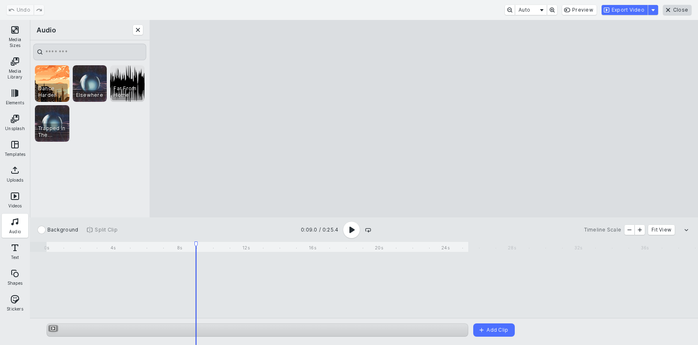
click at [677, 11] on button "Close" at bounding box center [677, 10] width 28 height 10
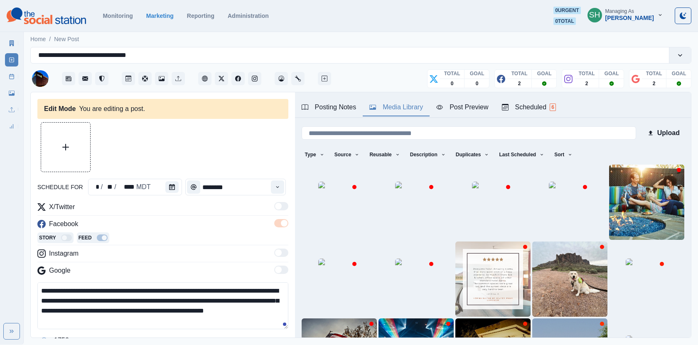
click at [378, 108] on div "Media Library" at bounding box center [396, 107] width 54 height 10
click at [63, 142] on button "Upload Media" at bounding box center [65, 147] width 49 height 49
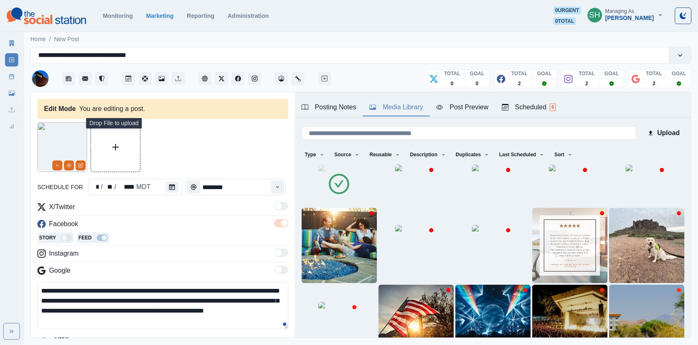
scroll to position [71, 0]
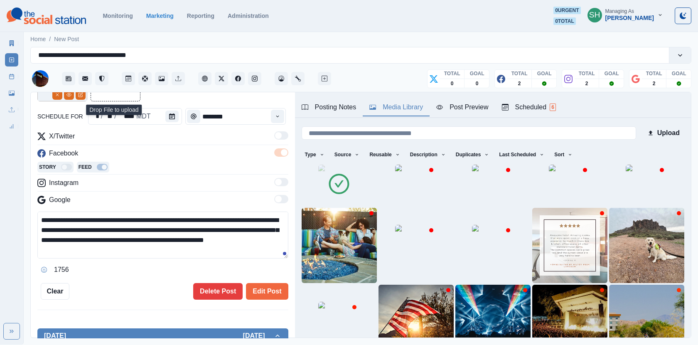
click at [259, 276] on div "**********" at bounding box center [162, 176] width 251 height 248
click at [463, 97] on div "Posting Notes Media Library Post Preview Scheduled 6" at bounding box center [493, 105] width 396 height 26
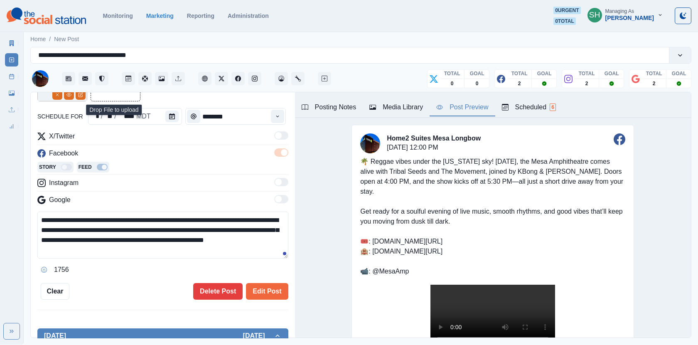
click at [463, 101] on button "Post Preview" at bounding box center [462, 107] width 65 height 17
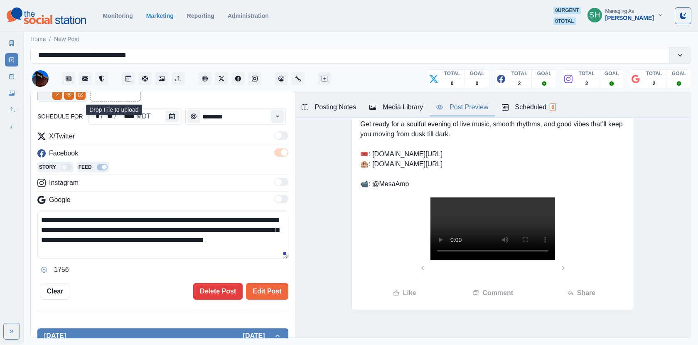
scroll to position [140, 0]
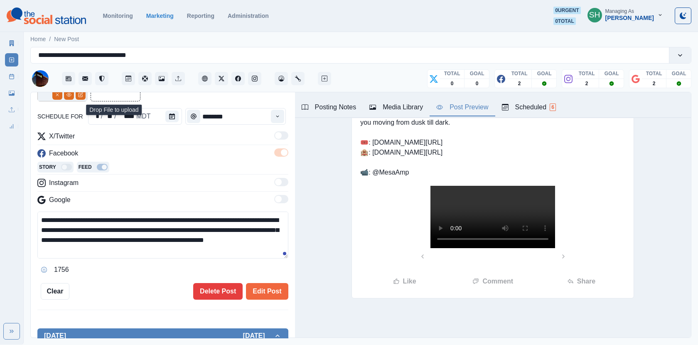
click at [491, 248] on video at bounding box center [493, 217] width 125 height 62
click at [268, 295] on button "Edit Post" at bounding box center [267, 291] width 42 height 17
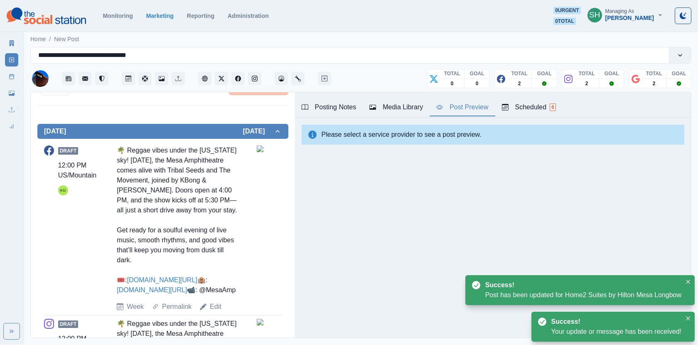
scroll to position [452, 0]
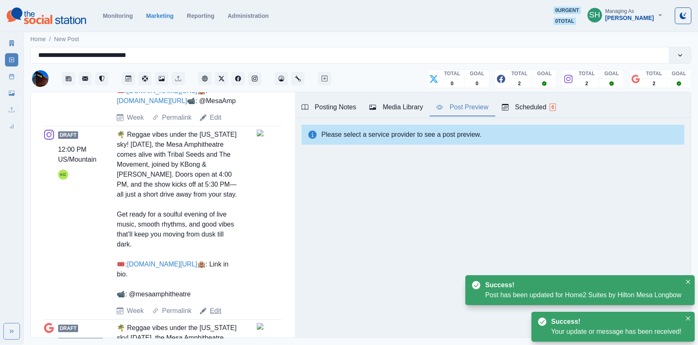
click at [213, 316] on link "Edit" at bounding box center [216, 311] width 12 height 10
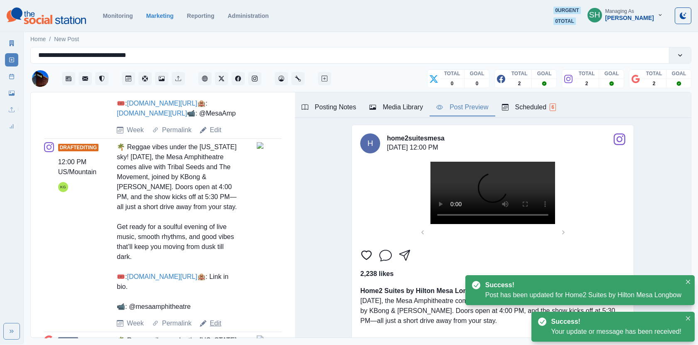
type textarea "**********"
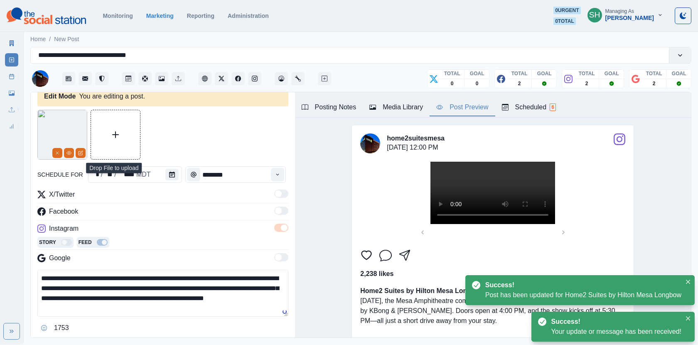
click at [387, 103] on div "Media Library" at bounding box center [396, 107] width 54 height 10
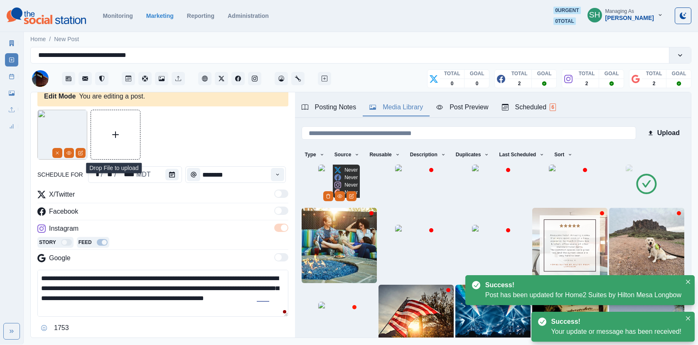
click at [318, 206] on img at bounding box center [339, 186] width 42 height 42
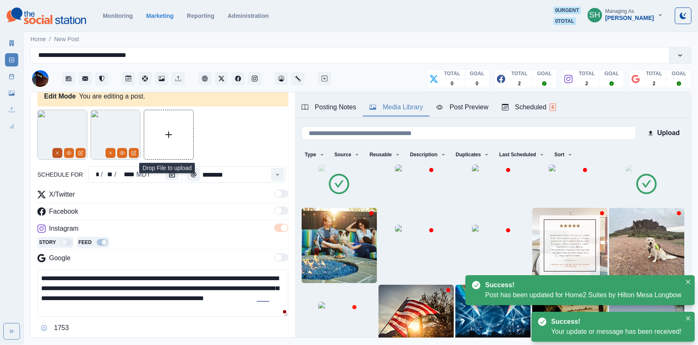
click at [55, 149] on button "Remove" at bounding box center [57, 153] width 10 height 10
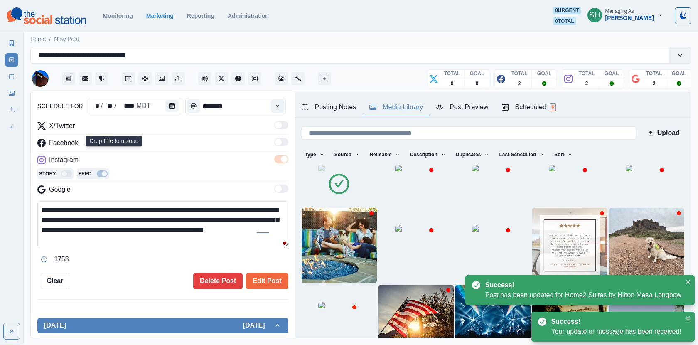
scroll to position [138, 0]
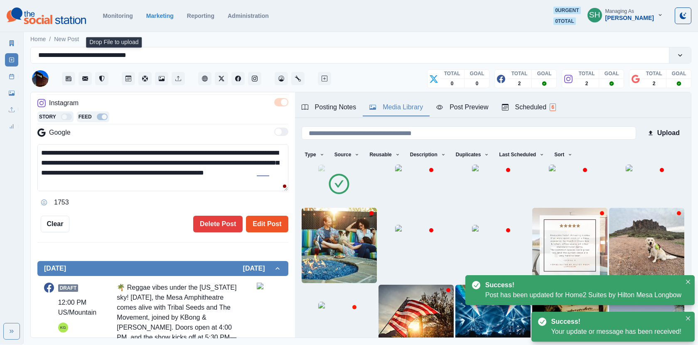
click at [273, 226] on button "Edit Post" at bounding box center [267, 224] width 42 height 17
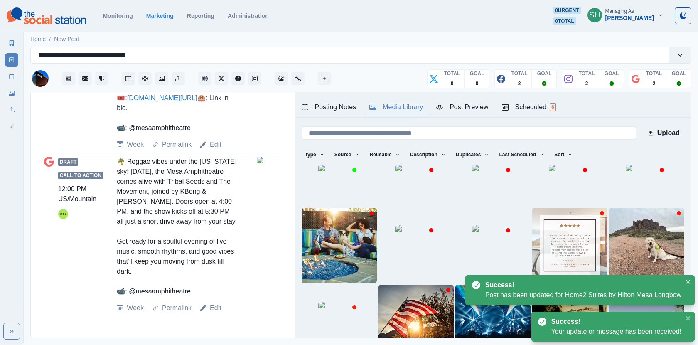
click at [218, 312] on link "Edit" at bounding box center [216, 308] width 12 height 10
click at [214, 307] on link "Edit" at bounding box center [216, 308] width 12 height 10
type textarea "**********"
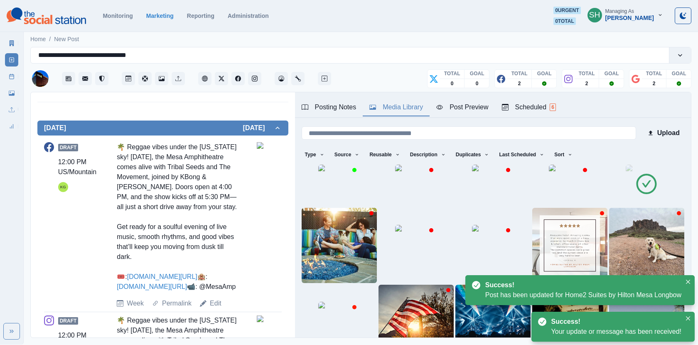
scroll to position [125, 0]
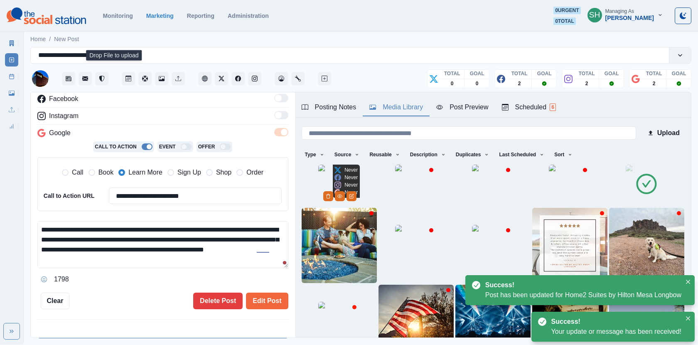
click at [345, 206] on img at bounding box center [339, 186] width 42 height 42
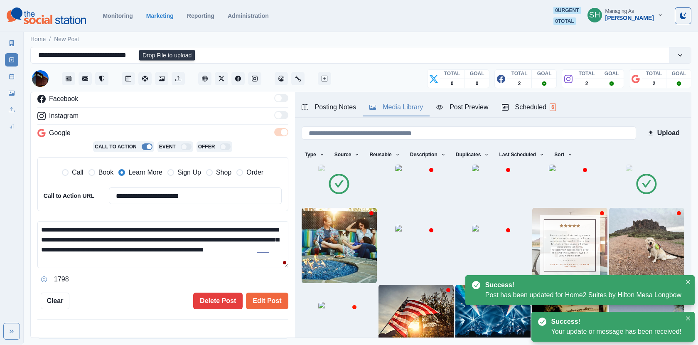
click at [663, 192] on img at bounding box center [647, 186] width 42 height 42
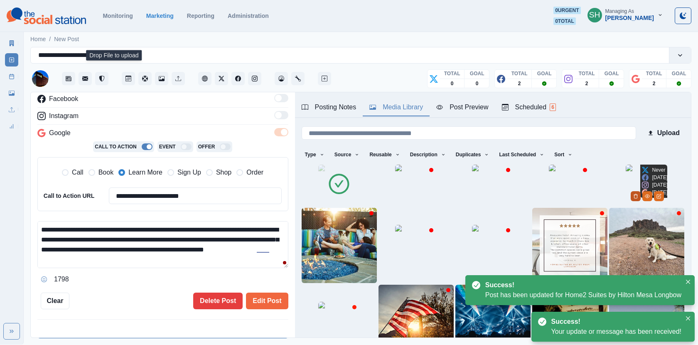
click at [641, 201] on button "Delete Media" at bounding box center [636, 196] width 10 height 10
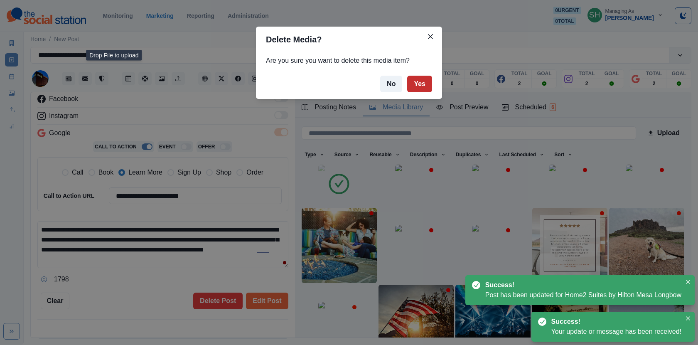
click at [416, 77] on button "Yes" at bounding box center [419, 84] width 25 height 17
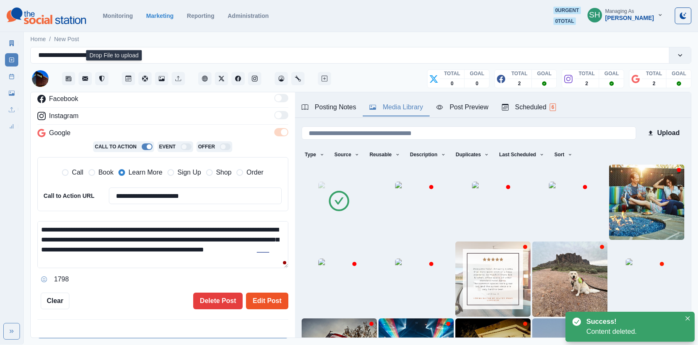
click at [277, 296] on button "Edit Post" at bounding box center [267, 301] width 42 height 17
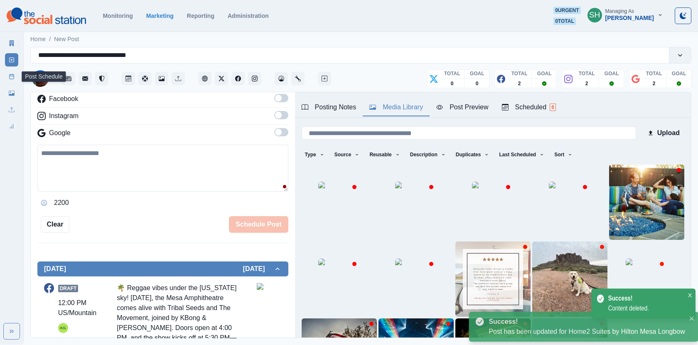
click at [10, 74] on rect at bounding box center [12, 76] width 5 height 5
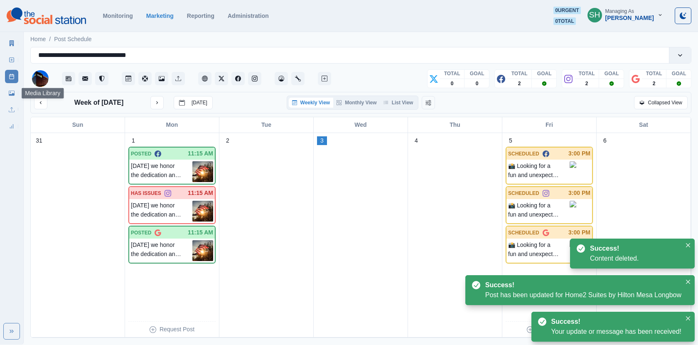
click at [12, 96] on icon at bounding box center [12, 93] width 6 height 6
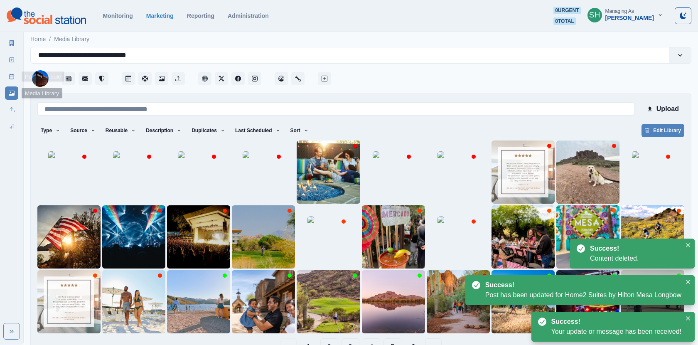
click at [10, 74] on icon at bounding box center [12, 77] width 6 height 6
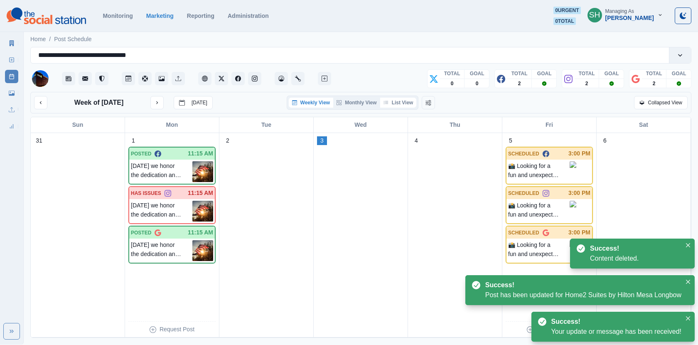
click at [401, 99] on button "List View" at bounding box center [398, 103] width 37 height 10
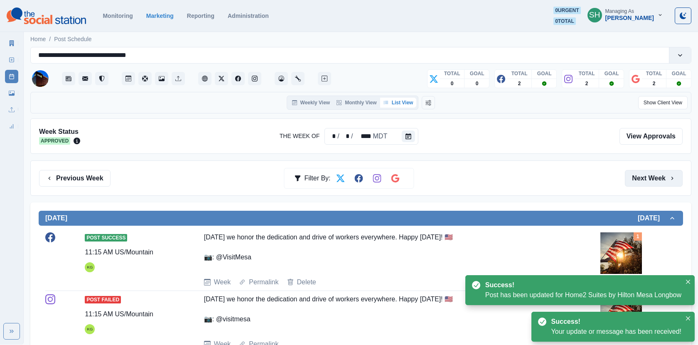
click at [665, 182] on button "Next Week" at bounding box center [654, 178] width 58 height 17
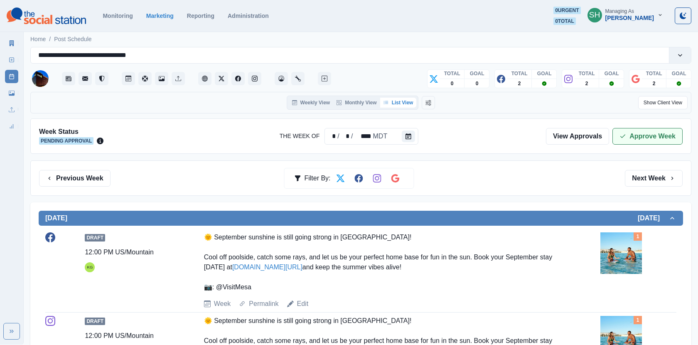
click at [643, 136] on button "Approve Week" at bounding box center [648, 136] width 70 height 17
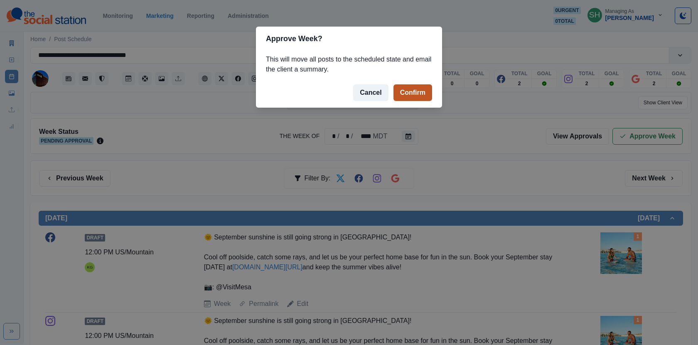
click at [414, 95] on button "Confirm" at bounding box center [413, 92] width 39 height 17
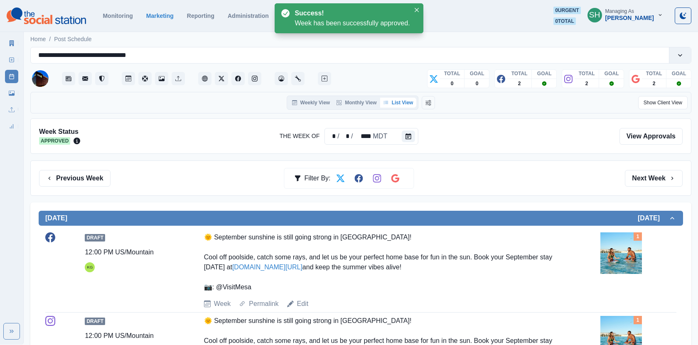
click at [23, 44] on div "Marketing Summary New Post Post Schedule Media Library Uploads Review Summary" at bounding box center [11, 83] width 23 height 100
click at [18, 46] on link "Marketing Summary" at bounding box center [11, 43] width 13 height 13
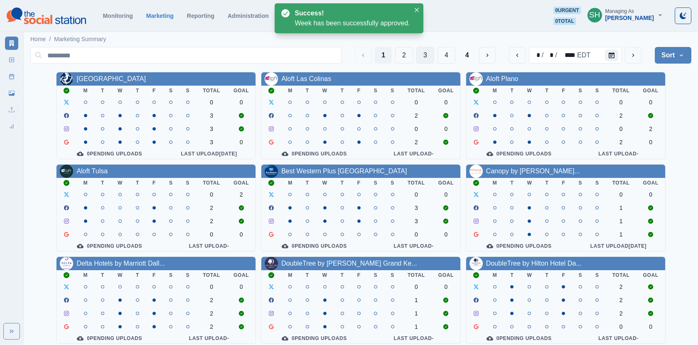
click at [427, 55] on button "3" at bounding box center [425, 55] width 18 height 17
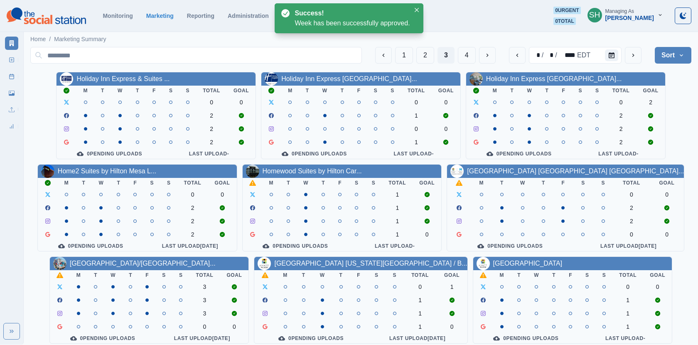
click at [319, 178] on div "Homewood Suites by Hilton Car..." at bounding box center [342, 171] width 199 height 13
click at [316, 172] on link "Homewood Suites by Hilton Car..." at bounding box center [312, 171] width 99 height 7
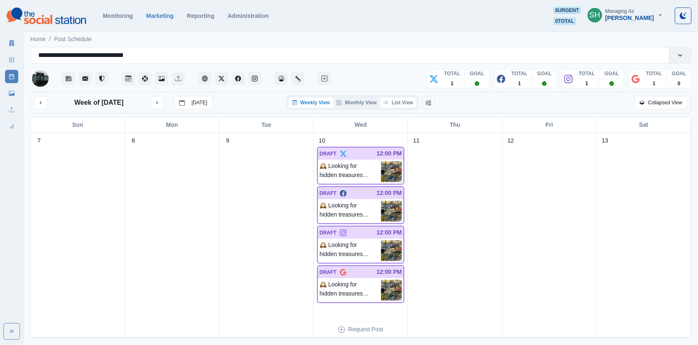
click at [398, 101] on button "List View" at bounding box center [398, 103] width 37 height 10
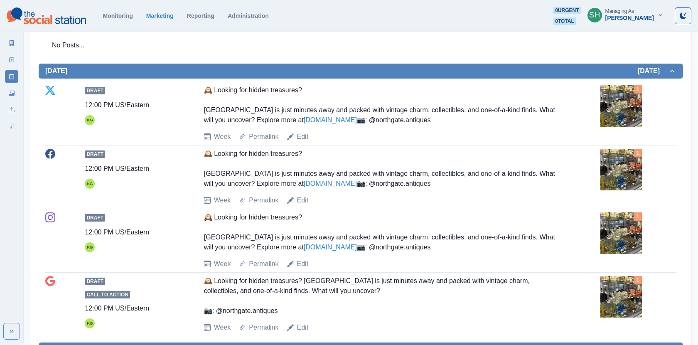
scroll to position [245, 0]
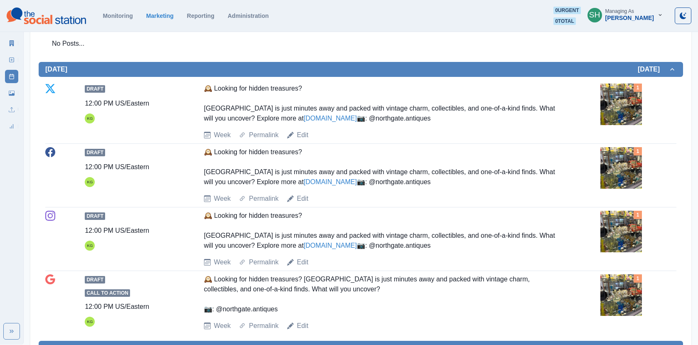
click at [626, 98] on img at bounding box center [622, 105] width 42 height 42
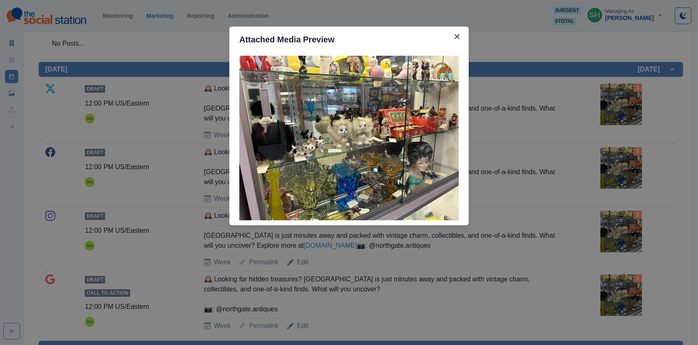
click at [534, 138] on div "Attached Media Preview" at bounding box center [349, 172] width 698 height 345
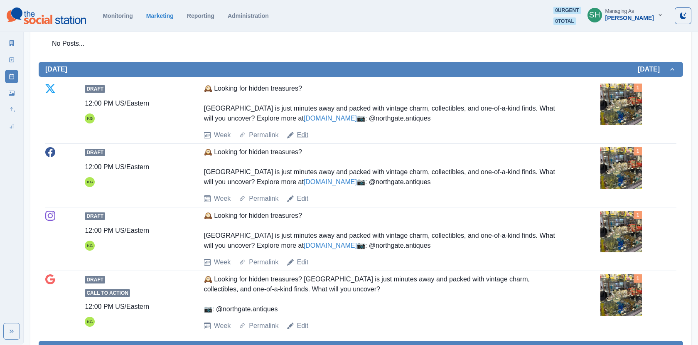
click at [303, 140] on link "Edit" at bounding box center [303, 135] width 12 height 10
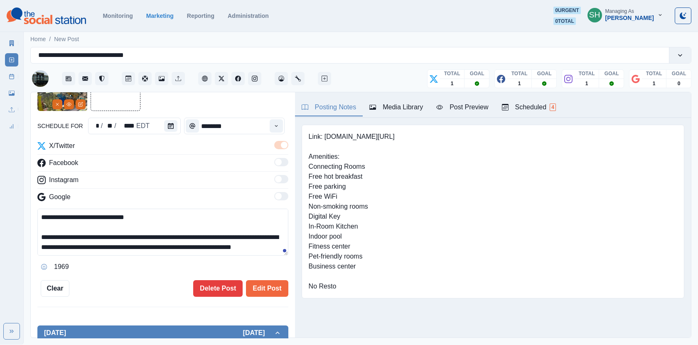
scroll to position [30, 0]
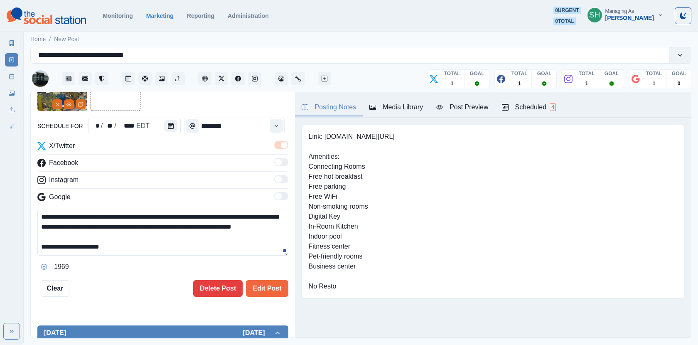
drag, startPoint x: 115, startPoint y: 249, endPoint x: 53, endPoint y: 249, distance: 61.5
click at [53, 249] on textarea "**********" at bounding box center [162, 232] width 251 height 47
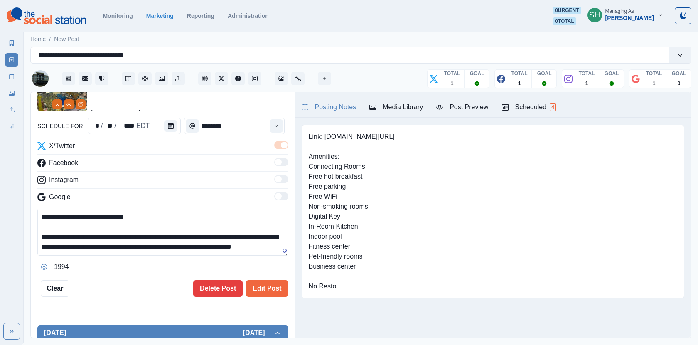
scroll to position [10, 0]
drag, startPoint x: 112, startPoint y: 227, endPoint x: 37, endPoint y: 228, distance: 75.6
click at [37, 228] on textarea "**********" at bounding box center [162, 232] width 251 height 47
click at [96, 241] on textarea "**********" at bounding box center [162, 232] width 251 height 47
drag, startPoint x: 111, startPoint y: 226, endPoint x: 0, endPoint y: 225, distance: 110.6
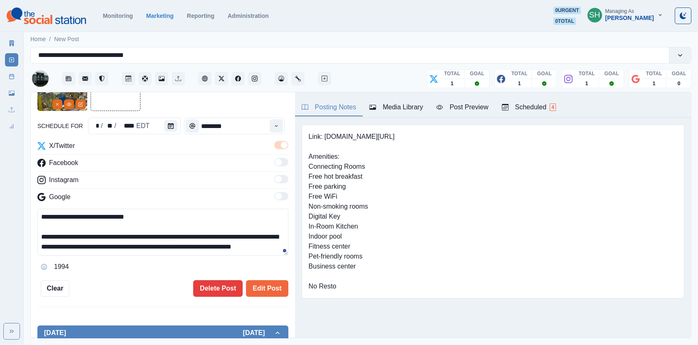
click at [0, 225] on div "**********" at bounding box center [349, 172] width 698 height 345
paste textarea
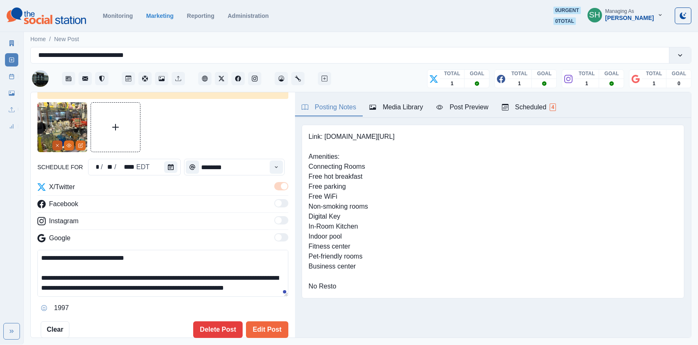
click at [59, 143] on button "Remove" at bounding box center [57, 145] width 10 height 10
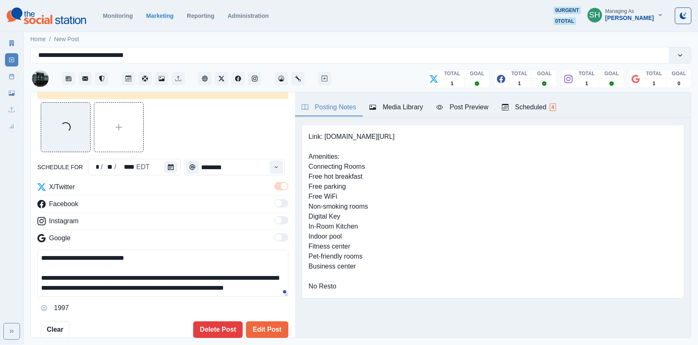
click at [116, 291] on textarea "**********" at bounding box center [162, 273] width 251 height 47
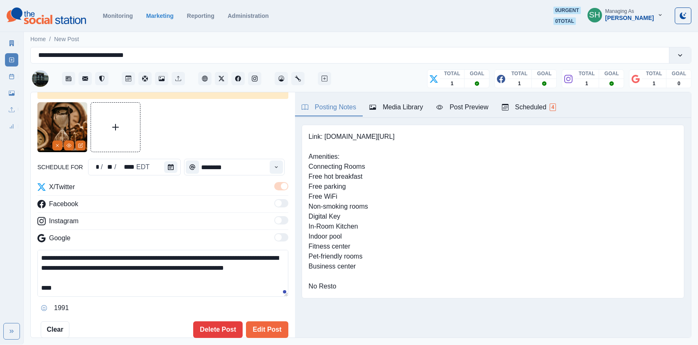
paste textarea "**********"
click at [459, 109] on div "Post Preview" at bounding box center [462, 107] width 52 height 10
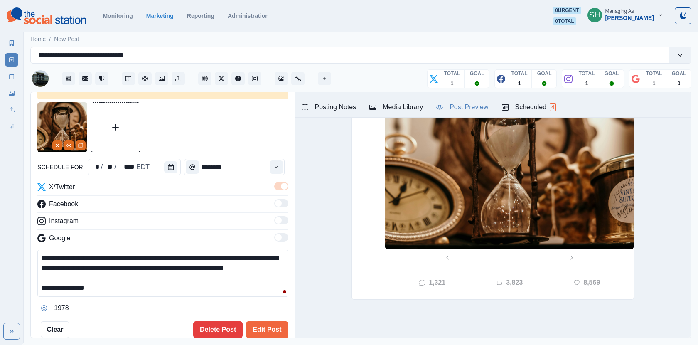
click at [391, 103] on div "Media Library" at bounding box center [396, 107] width 54 height 10
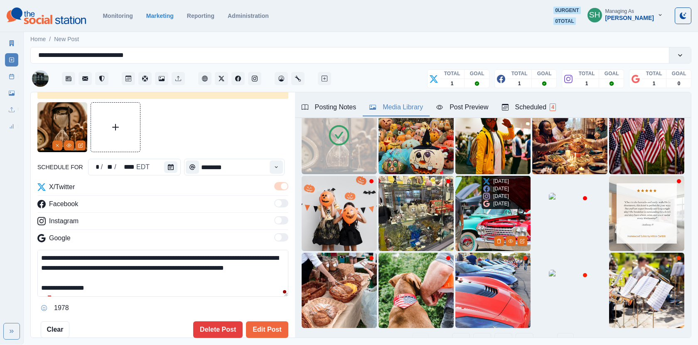
scroll to position [64, 0]
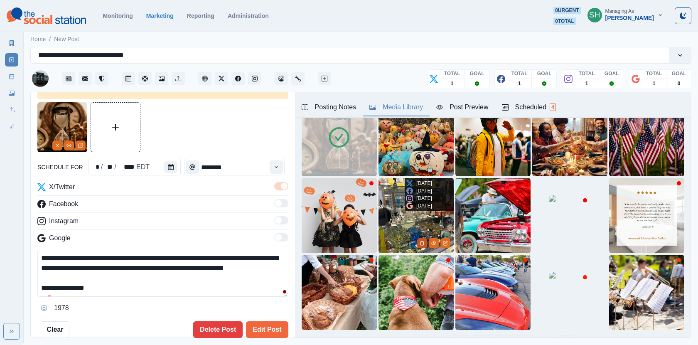
click at [417, 242] on button "Delete Media" at bounding box center [422, 243] width 10 height 10
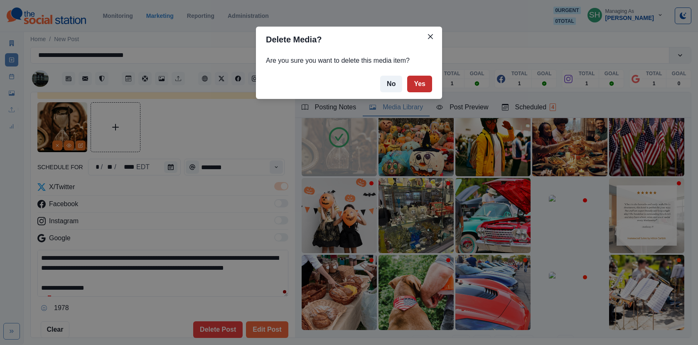
click at [418, 84] on button "Yes" at bounding box center [419, 84] width 25 height 17
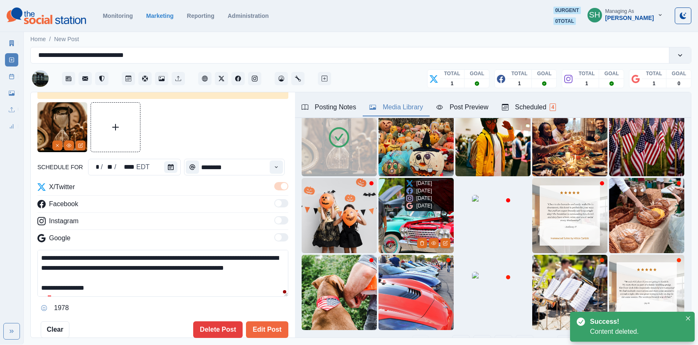
scroll to position [0, 0]
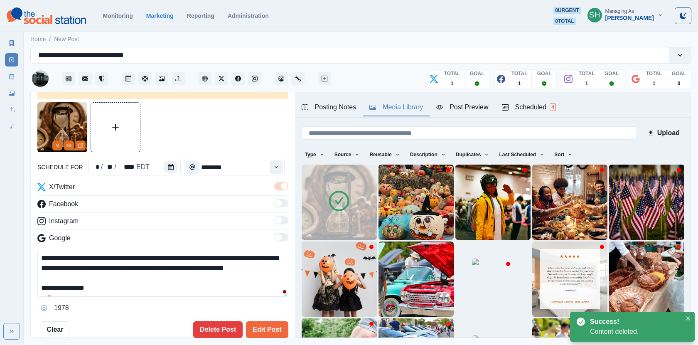
click at [317, 207] on img at bounding box center [339, 202] width 75 height 75
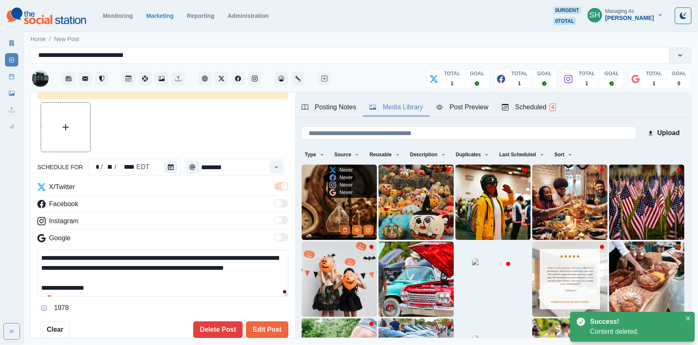
click at [345, 227] on icon "Delete Media" at bounding box center [345, 229] width 5 height 5
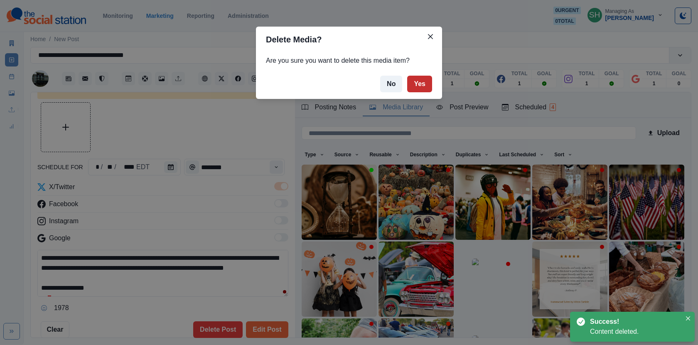
click at [410, 79] on button "Yes" at bounding box center [419, 84] width 25 height 17
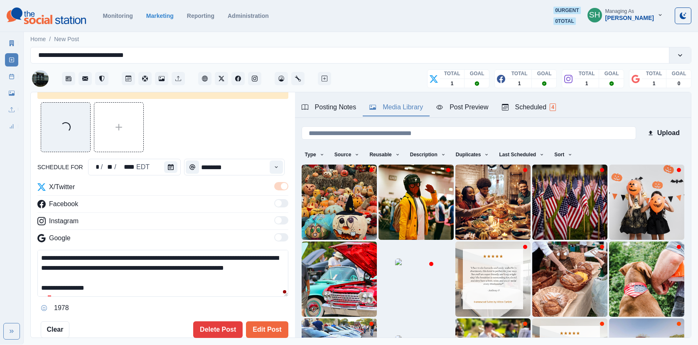
scroll to position [30, 0]
drag, startPoint x: 103, startPoint y: 293, endPoint x: 51, endPoint y: 289, distance: 51.7
click at [51, 289] on textarea "**********" at bounding box center [162, 273] width 251 height 47
paste textarea
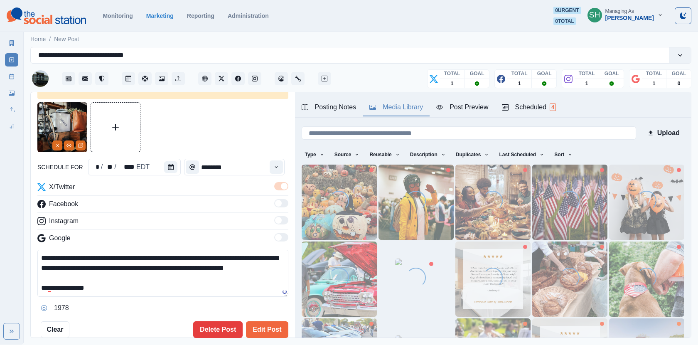
scroll to position [0, 0]
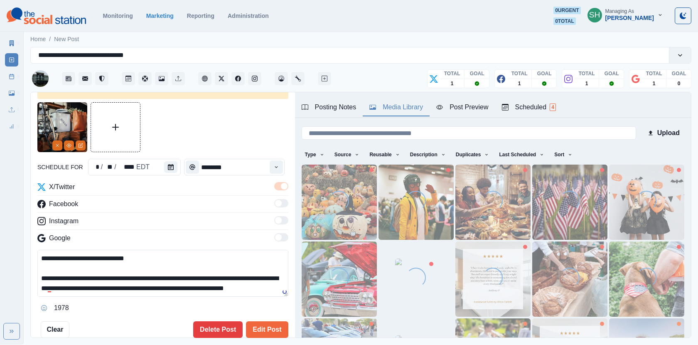
drag, startPoint x: 99, startPoint y: 286, endPoint x: 89, endPoint y: 196, distance: 89.9
click at [89, 196] on div "**********" at bounding box center [162, 248] width 251 height 133
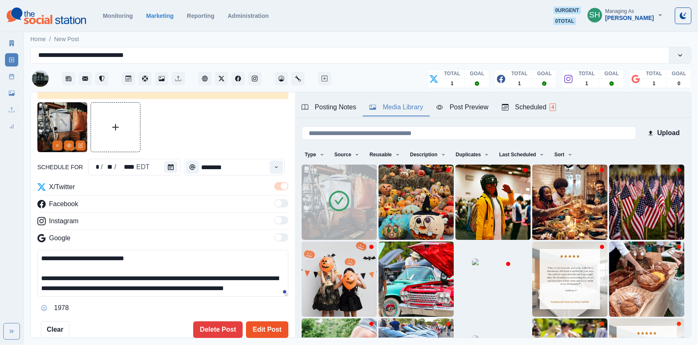
type textarea "**********"
click at [274, 326] on button "Edit Post" at bounding box center [267, 329] width 42 height 17
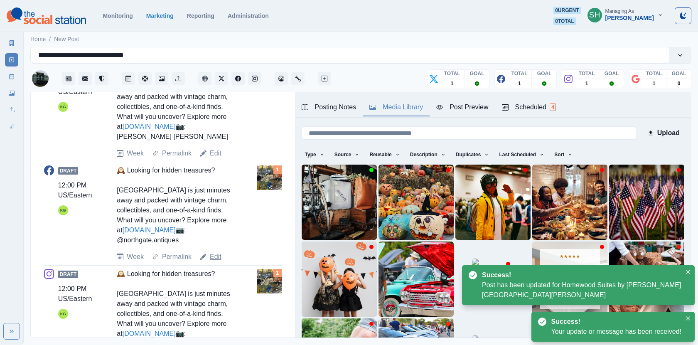
click at [217, 262] on link "Edit" at bounding box center [216, 257] width 12 height 10
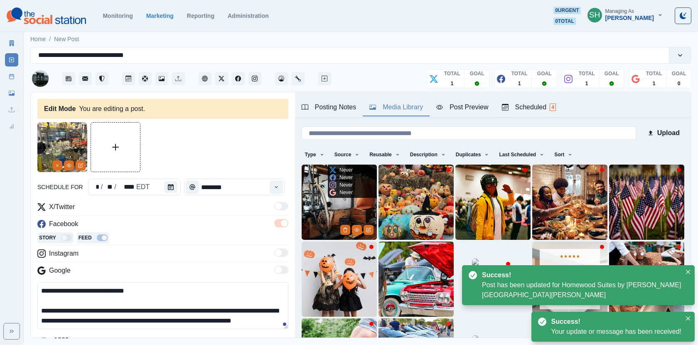
click at [325, 217] on img at bounding box center [339, 202] width 75 height 75
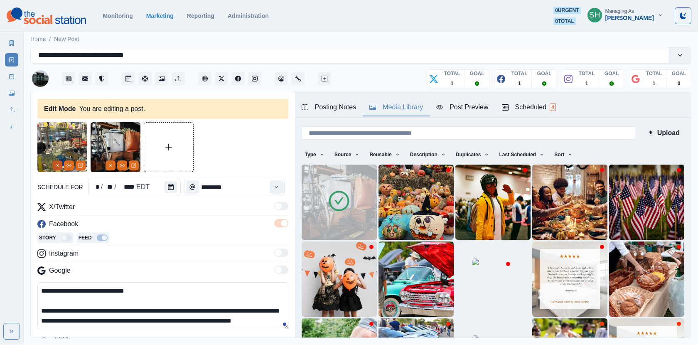
click at [57, 166] on icon "Remove" at bounding box center [57, 165] width 5 height 5
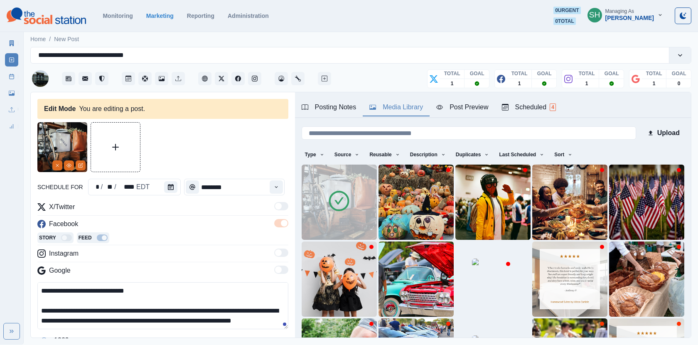
drag, startPoint x: 128, startPoint y: 319, endPoint x: 111, endPoint y: 227, distance: 94.2
click at [111, 227] on div "**********" at bounding box center [162, 274] width 251 height 145
paste textarea
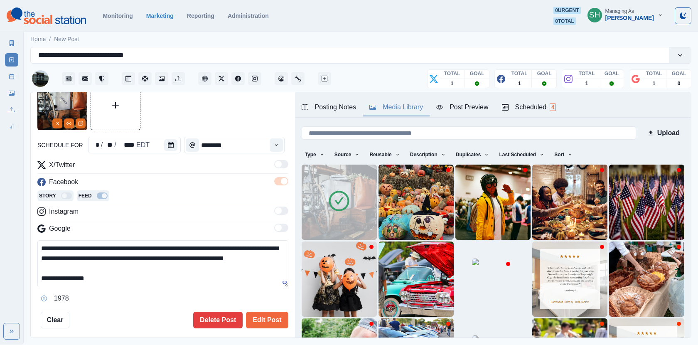
scroll to position [86, 0]
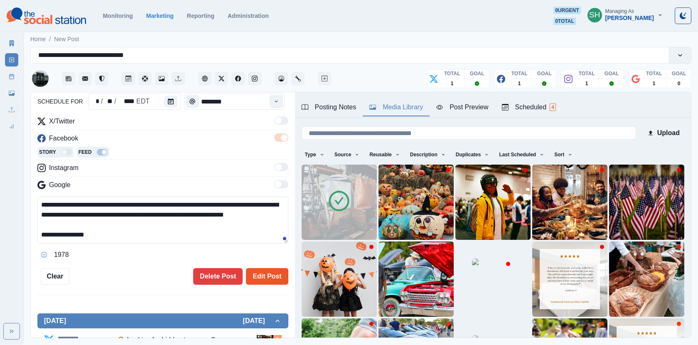
type textarea "**********"
click at [259, 270] on button "Edit Post" at bounding box center [267, 276] width 42 height 17
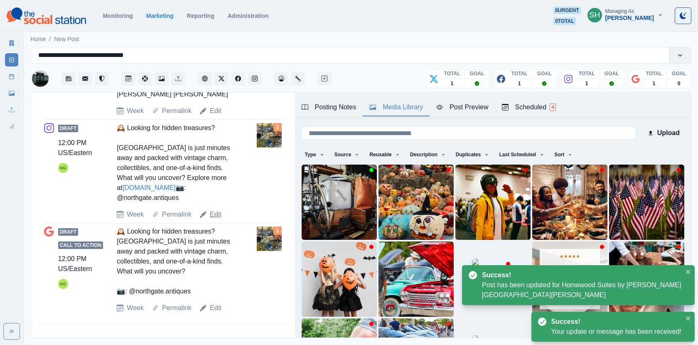
click at [216, 219] on link "Edit" at bounding box center [216, 214] width 12 height 10
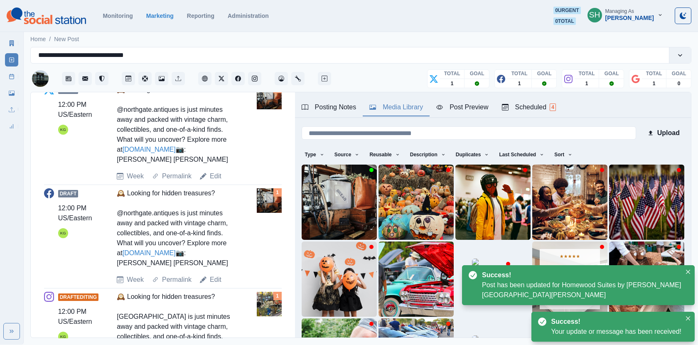
scroll to position [335, 0]
click at [325, 202] on img at bounding box center [339, 202] width 75 height 75
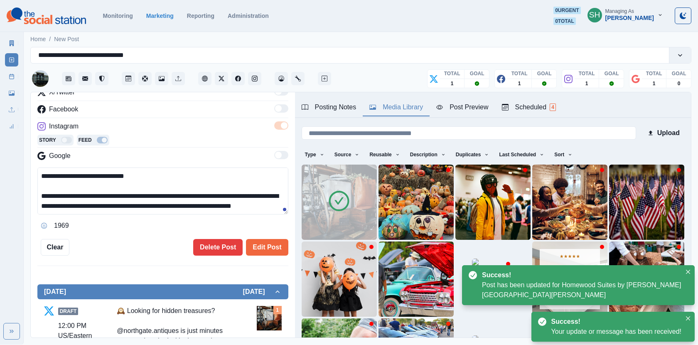
scroll to position [30, 0]
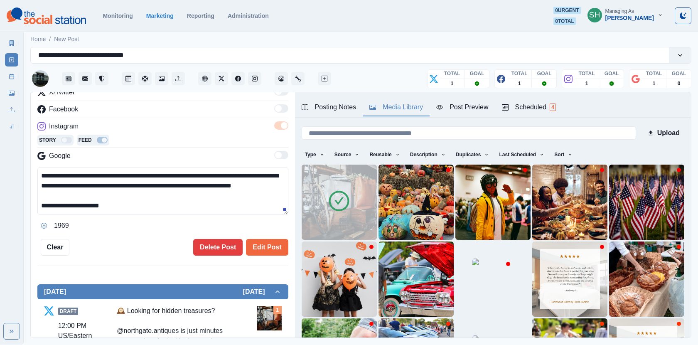
drag, startPoint x: 142, startPoint y: 205, endPoint x: 125, endPoint y: 137, distance: 70.2
click at [125, 137] on div "**********" at bounding box center [162, 159] width 251 height 145
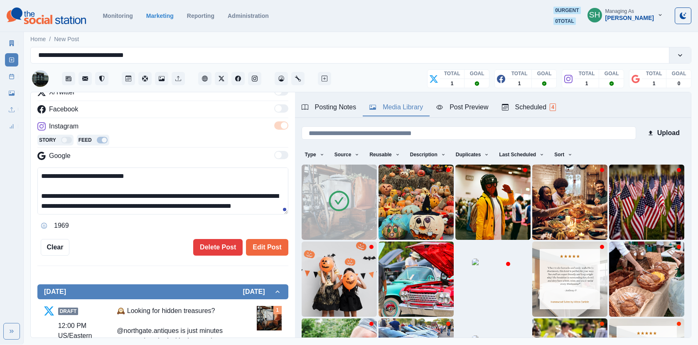
paste textarea
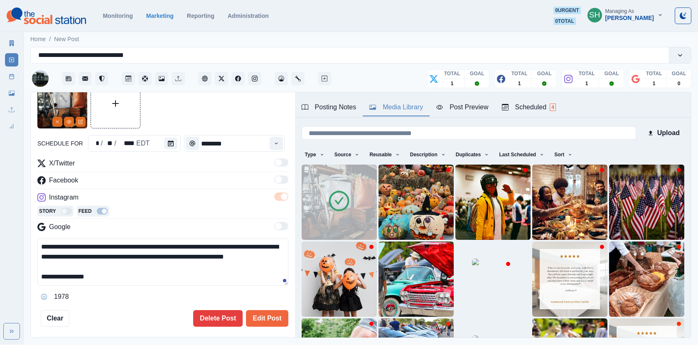
type textarea "**********"
click at [61, 123] on button "Remove" at bounding box center [57, 122] width 10 height 10
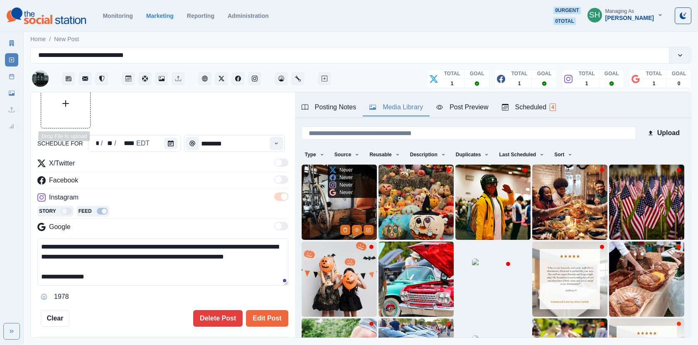
click at [314, 214] on img at bounding box center [339, 202] width 75 height 75
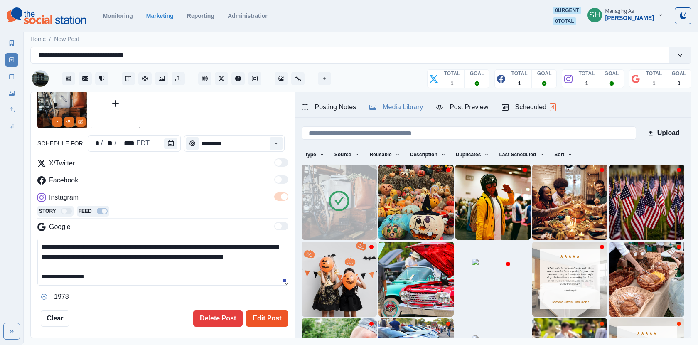
click at [265, 321] on button "Edit Post" at bounding box center [267, 318] width 42 height 17
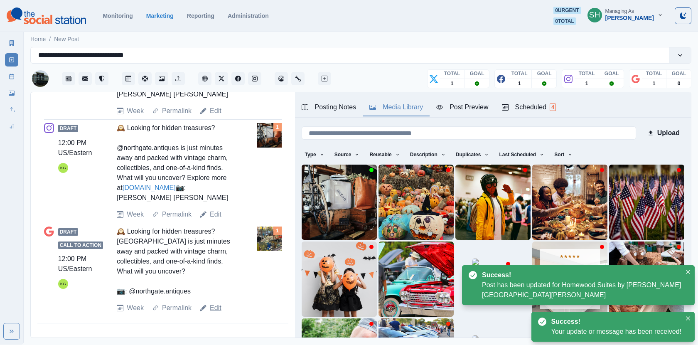
click at [212, 305] on link "Edit" at bounding box center [216, 308] width 12 height 10
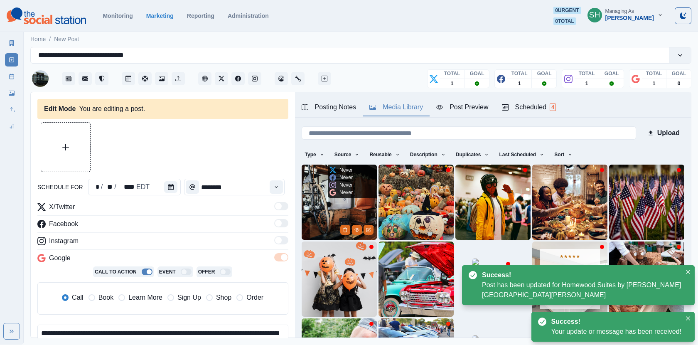
click at [311, 209] on img at bounding box center [339, 202] width 75 height 75
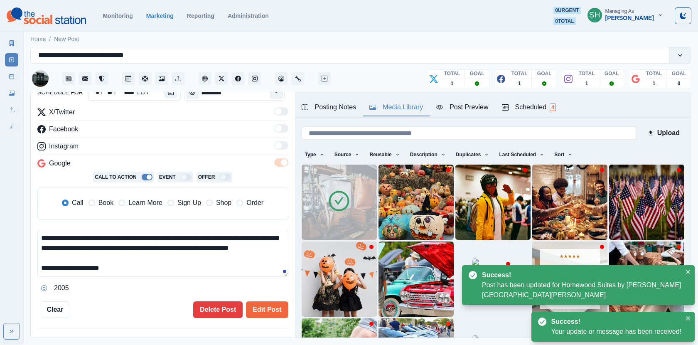
drag, startPoint x: 123, startPoint y: 269, endPoint x: 101, endPoint y: 186, distance: 85.4
click at [101, 186] on div "**********" at bounding box center [162, 200] width 251 height 187
paste textarea "**********"
click at [142, 199] on span "Learn More" at bounding box center [145, 203] width 34 height 10
type textarea "**********"
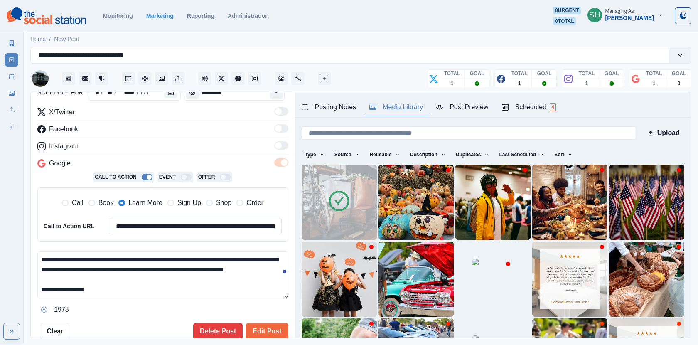
drag, startPoint x: 109, startPoint y: 270, endPoint x: 0, endPoint y: 269, distance: 109.3
click at [0, 269] on div "**********" at bounding box center [349, 172] width 698 height 345
click at [152, 219] on input "**********" at bounding box center [195, 226] width 173 height 17
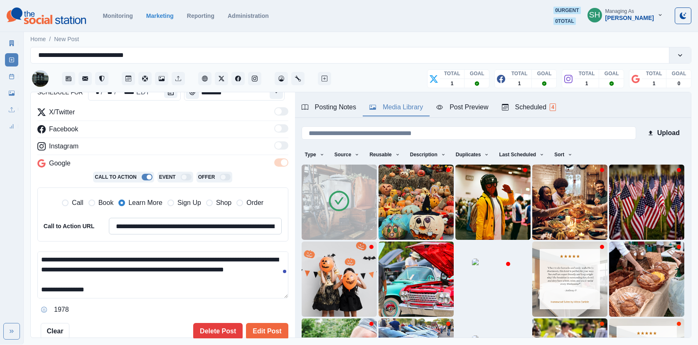
paste input
type input "**********"
drag, startPoint x: 153, startPoint y: 269, endPoint x: 227, endPoint y: 261, distance: 74.5
click at [227, 261] on textarea "**********" at bounding box center [162, 274] width 251 height 47
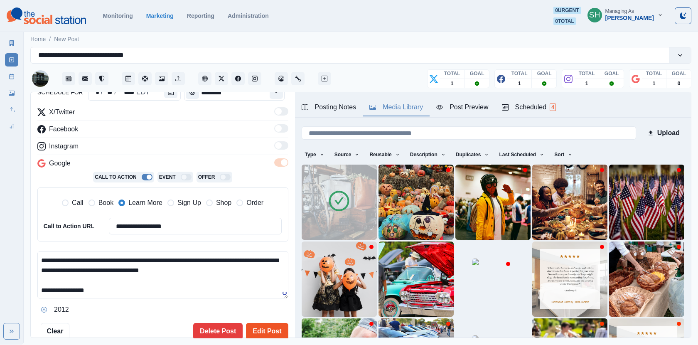
type textarea "**********"
click at [257, 328] on button "Edit Post" at bounding box center [267, 331] width 42 height 17
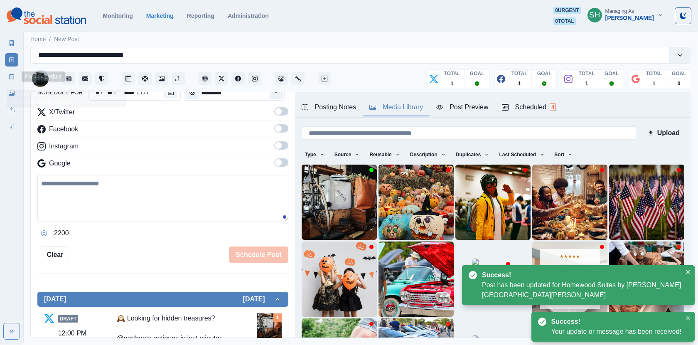
click at [7, 71] on link "Post Schedule" at bounding box center [11, 76] width 13 height 13
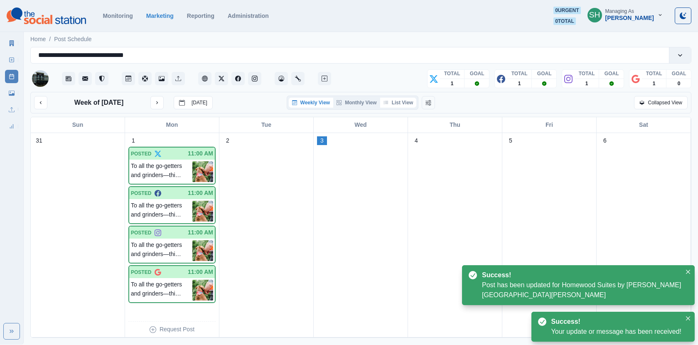
click at [400, 101] on button "List View" at bounding box center [398, 103] width 37 height 10
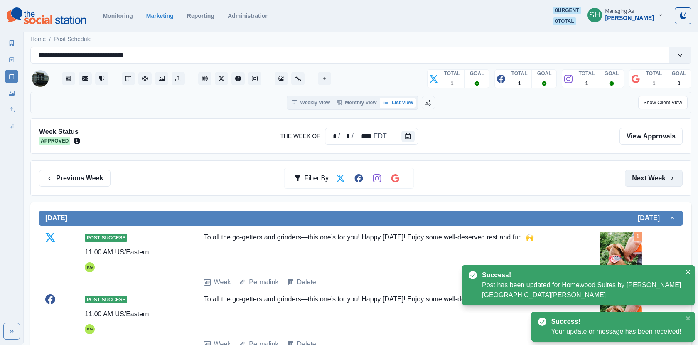
click at [663, 175] on button "Next Week" at bounding box center [654, 178] width 58 height 17
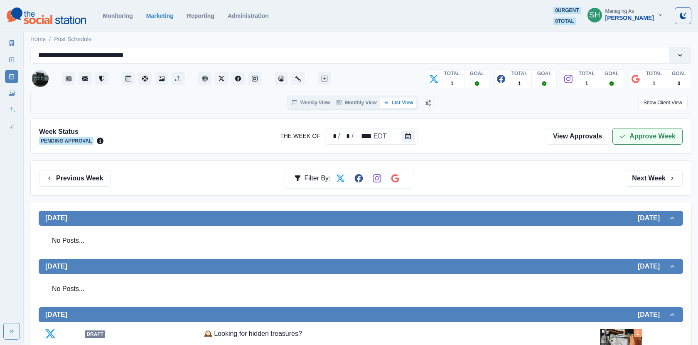
click at [652, 141] on button "Approve Week" at bounding box center [648, 136] width 70 height 17
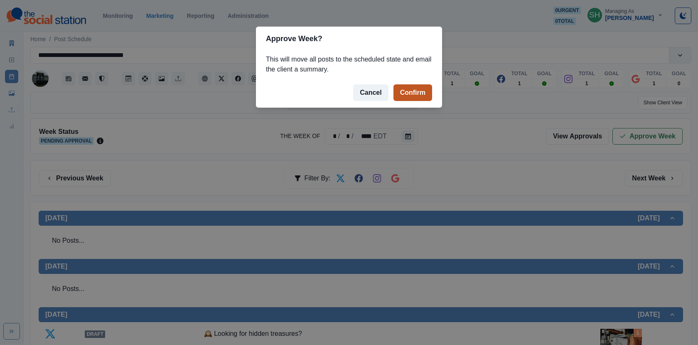
click at [414, 91] on button "Confirm" at bounding box center [413, 92] width 39 height 17
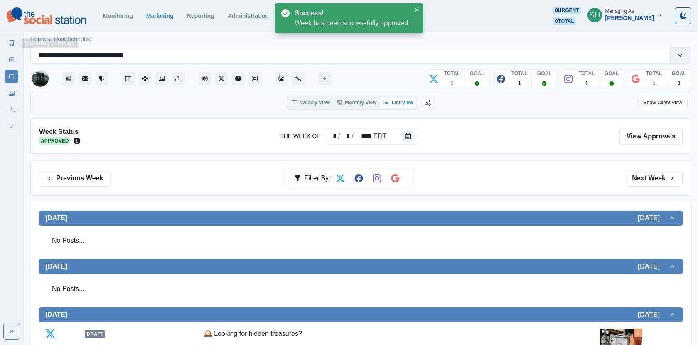
click at [6, 50] on div "New Post" at bounding box center [11, 58] width 13 height 17
click at [5, 39] on link "Marketing Summary" at bounding box center [11, 43] width 13 height 13
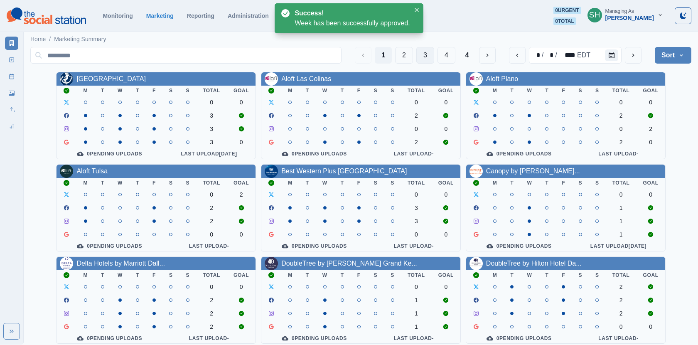
click at [431, 57] on button "3" at bounding box center [425, 55] width 18 height 17
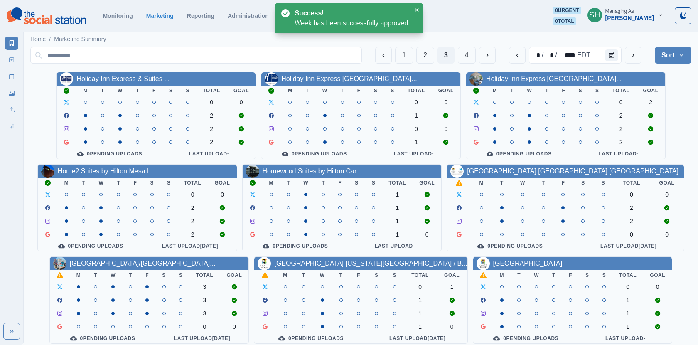
click at [538, 172] on link "[GEOGRAPHIC_DATA] [GEOGRAPHIC_DATA] [GEOGRAPHIC_DATA]..." at bounding box center [575, 171] width 217 height 7
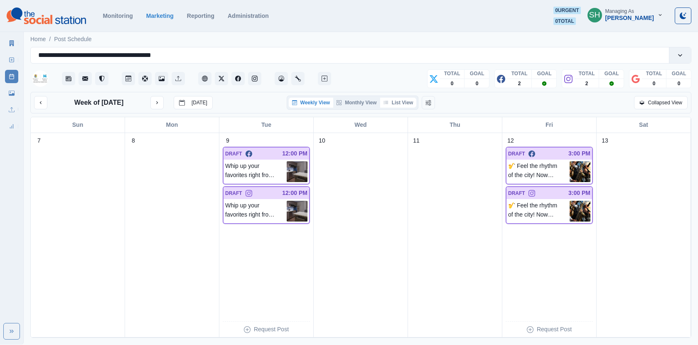
click at [395, 102] on button "List View" at bounding box center [398, 103] width 37 height 10
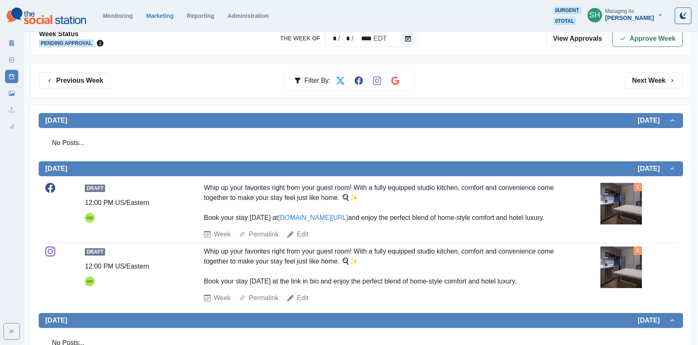
scroll to position [197, 0]
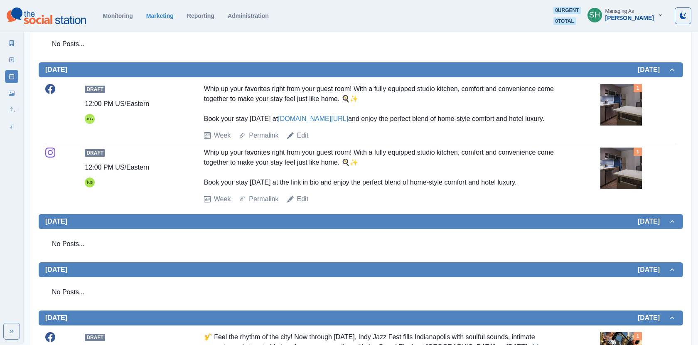
click at [633, 99] on img at bounding box center [622, 105] width 42 height 42
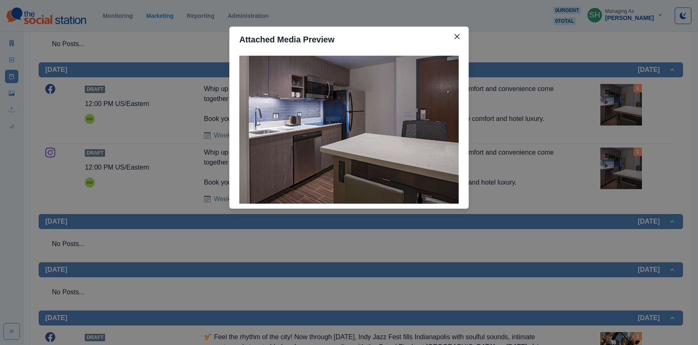
click at [633, 99] on div "Attached Media Preview" at bounding box center [349, 172] width 698 height 345
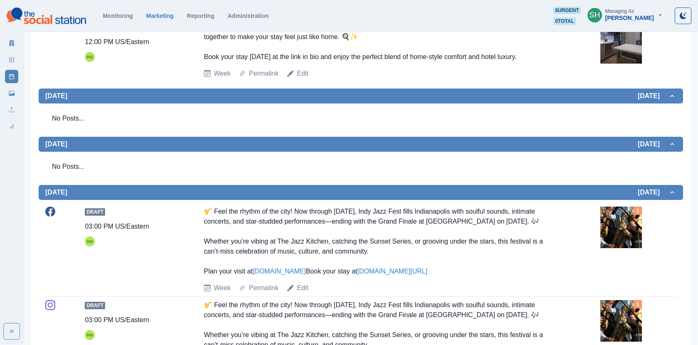
scroll to position [479, 0]
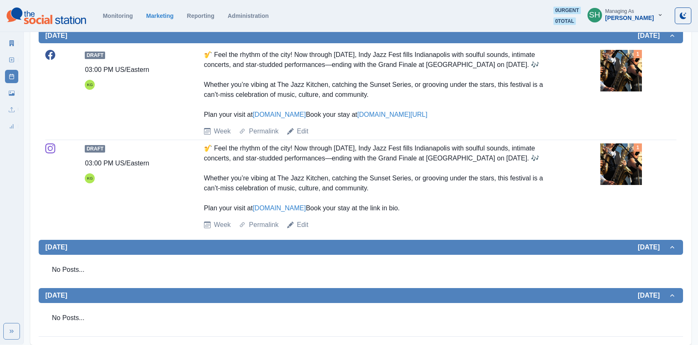
click at [623, 79] on img at bounding box center [622, 71] width 42 height 42
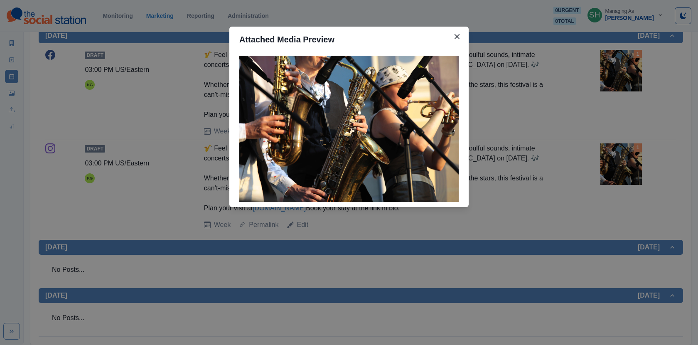
click at [540, 134] on div "Attached Media Preview" at bounding box center [349, 172] width 698 height 345
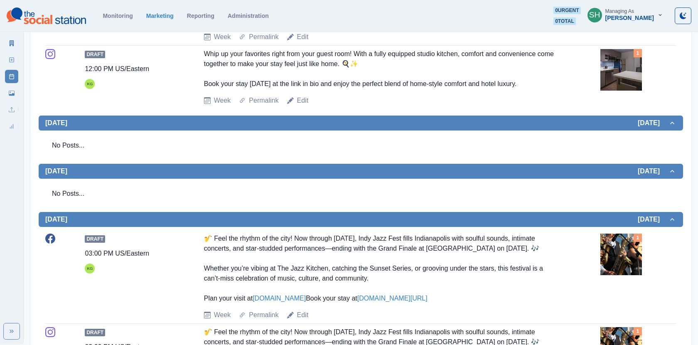
scroll to position [0, 0]
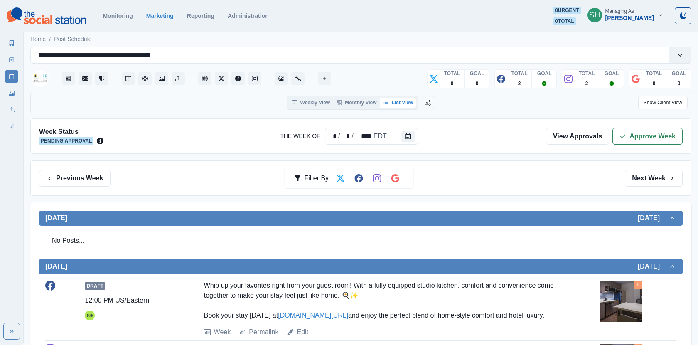
click at [626, 126] on div "Week Status Pending Approval The Week Of * / * / **** EDT View Approvals Approv…" at bounding box center [360, 135] width 661 height 35
click at [624, 143] on button "Approve Week" at bounding box center [648, 136] width 70 height 17
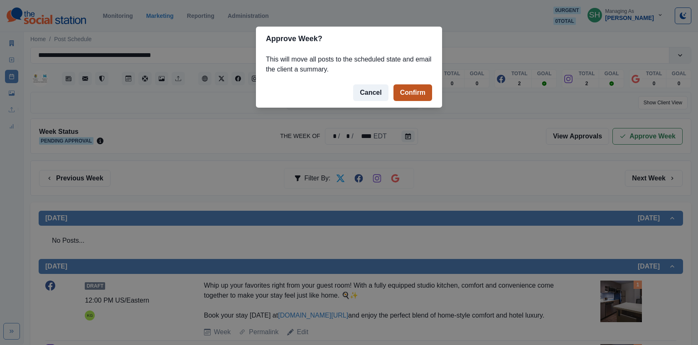
click at [420, 97] on button "Confirm" at bounding box center [413, 92] width 39 height 17
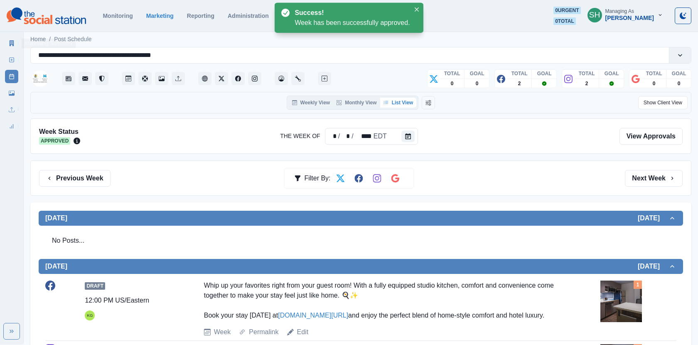
click at [2, 40] on div "Marketing Summary New Post Post Schedule Media Library Uploads Review Summary" at bounding box center [11, 83] width 23 height 100
click at [14, 45] on icon at bounding box center [12, 43] width 6 height 6
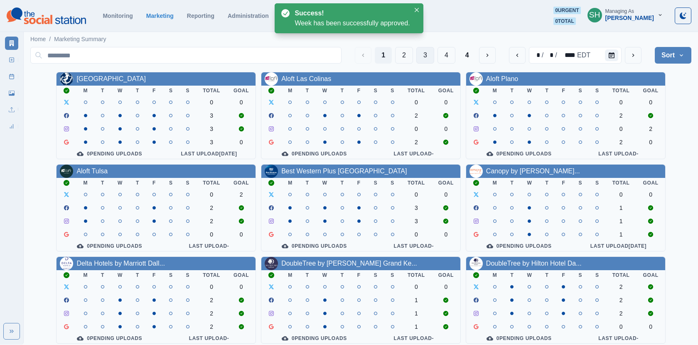
click at [426, 60] on button "3" at bounding box center [425, 55] width 18 height 17
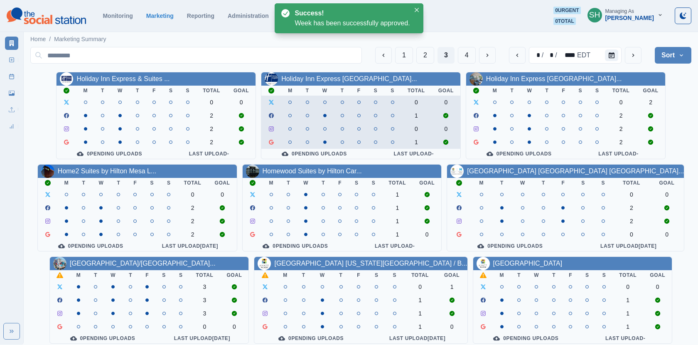
scroll to position [101, 0]
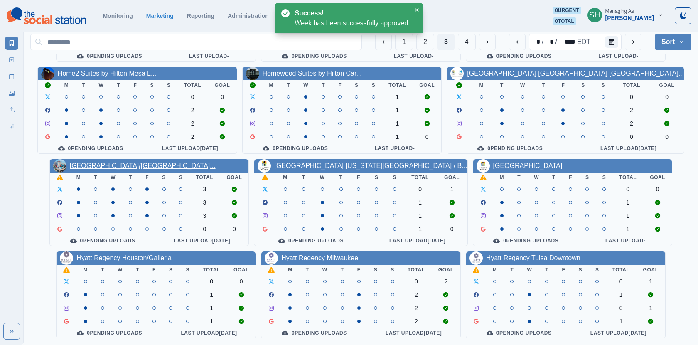
click at [128, 166] on link "[GEOGRAPHIC_DATA]/[GEOGRAPHIC_DATA]..." at bounding box center [143, 165] width 146 height 7
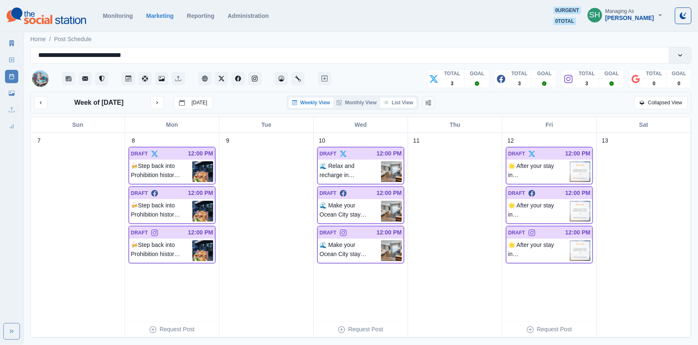
click at [397, 104] on button "List View" at bounding box center [398, 103] width 37 height 10
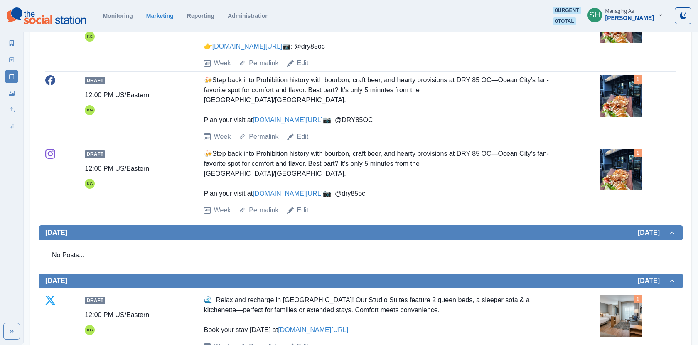
scroll to position [234, 0]
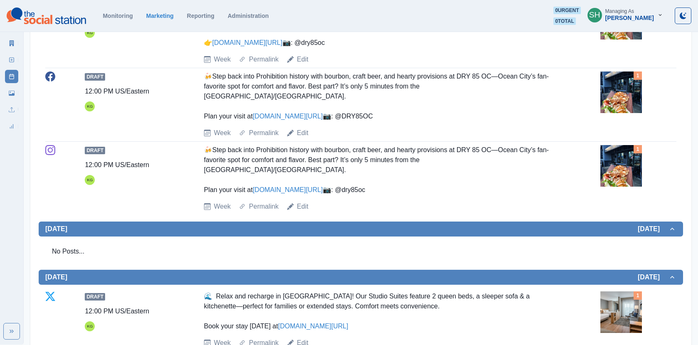
click at [620, 113] on img at bounding box center [622, 92] width 42 height 42
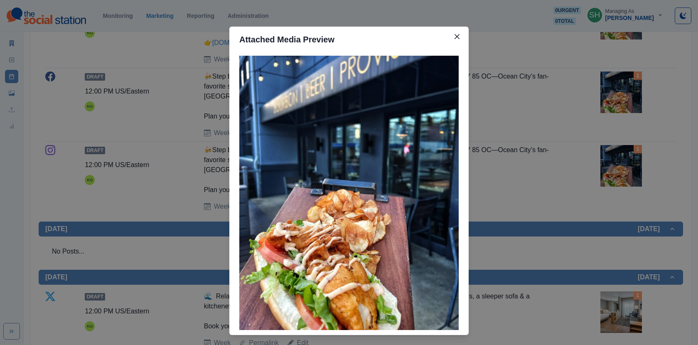
click at [459, 82] on div at bounding box center [348, 193] width 239 height 283
click at [484, 106] on div "Attached Media Preview" at bounding box center [349, 172] width 698 height 345
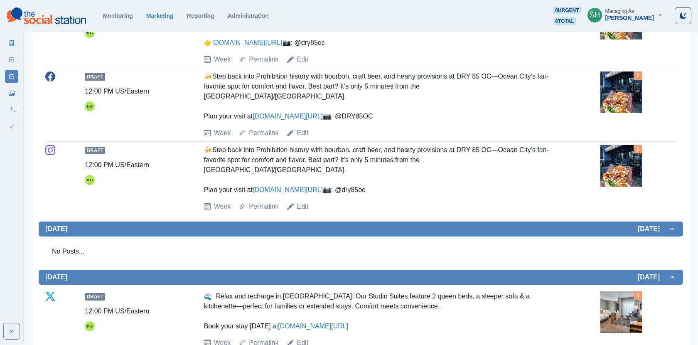
click at [300, 114] on link "[DOMAIN_NAME][URL]" at bounding box center [288, 116] width 70 height 7
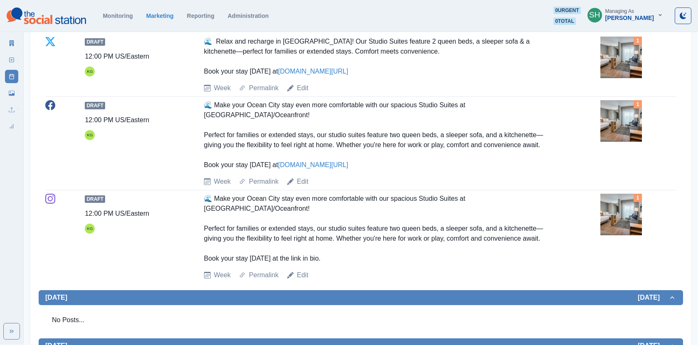
scroll to position [490, 0]
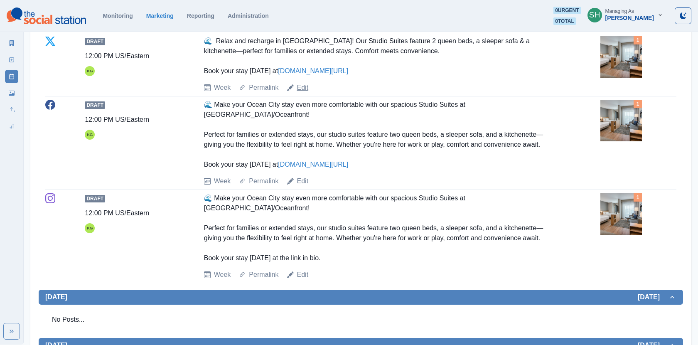
click at [303, 93] on link "Edit" at bounding box center [303, 88] width 12 height 10
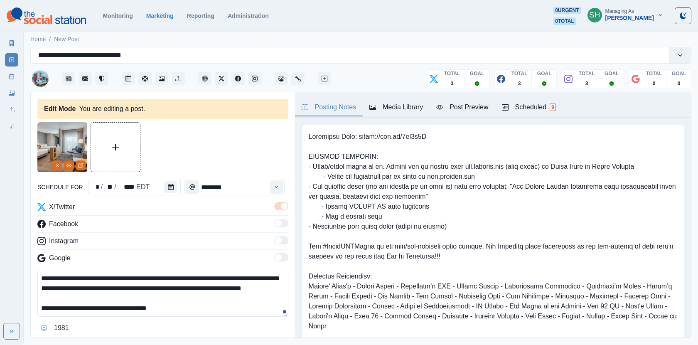
click at [52, 273] on textarea "**********" at bounding box center [162, 293] width 251 height 47
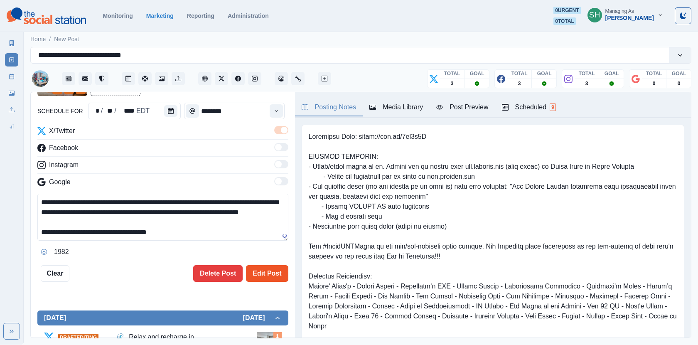
type textarea "**********"
click at [274, 278] on button "Edit Post" at bounding box center [267, 273] width 42 height 17
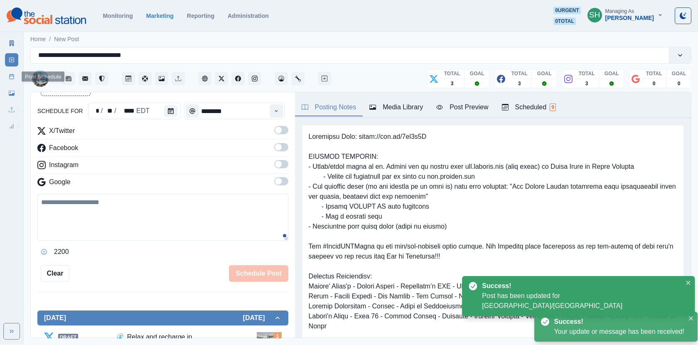
click at [5, 72] on link "Post Schedule" at bounding box center [11, 76] width 13 height 13
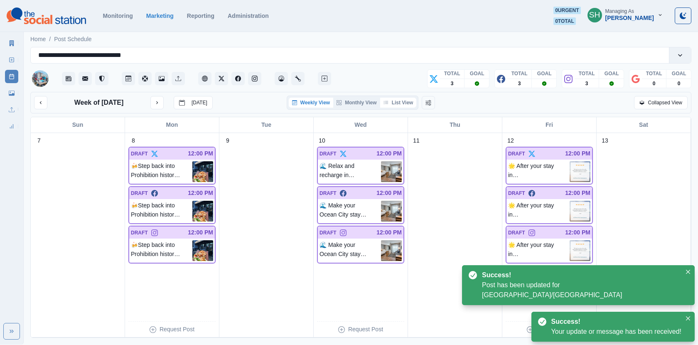
click at [398, 107] on button "List View" at bounding box center [398, 103] width 37 height 10
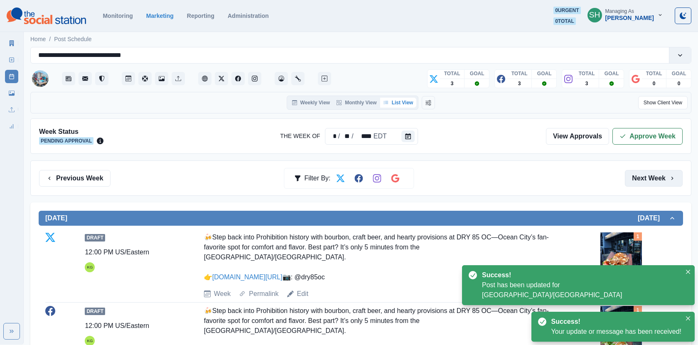
click at [650, 175] on button "Next Week" at bounding box center [654, 178] width 58 height 17
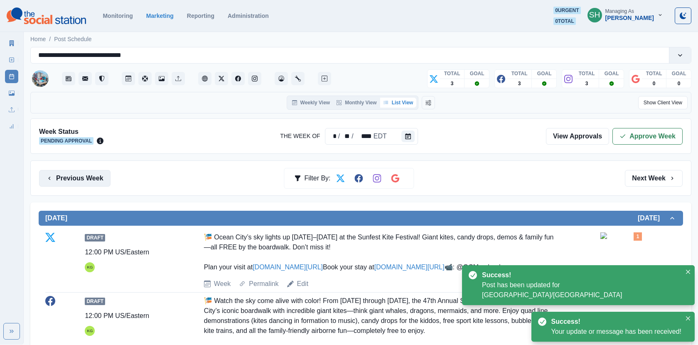
click at [67, 182] on button "Previous Week" at bounding box center [74, 178] width 71 height 17
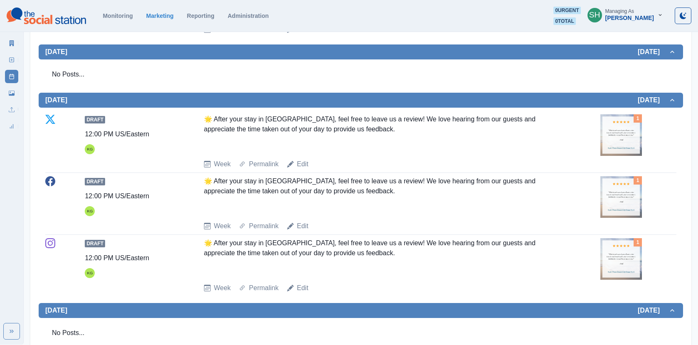
scroll to position [810, 0]
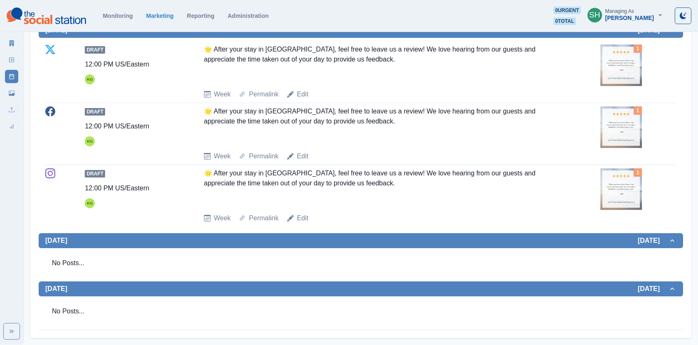
click at [626, 148] on img at bounding box center [622, 127] width 42 height 42
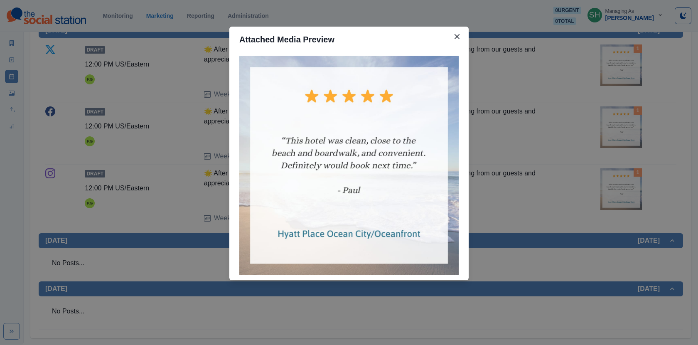
click at [575, 150] on div "Attached Media Preview" at bounding box center [349, 172] width 698 height 345
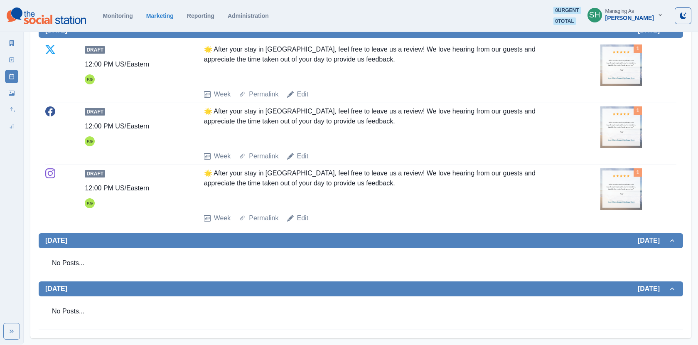
click at [635, 143] on img at bounding box center [622, 127] width 42 height 42
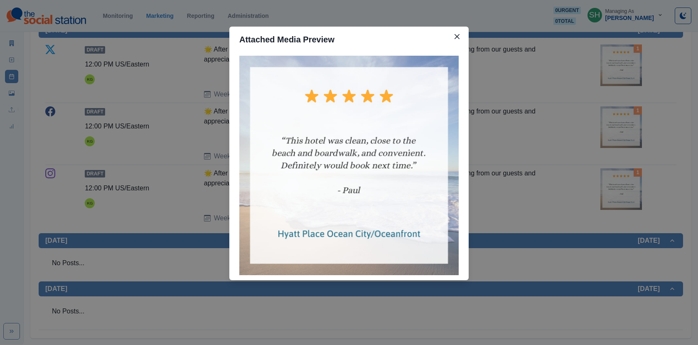
click at [635, 143] on div "Attached Media Preview" at bounding box center [349, 172] width 698 height 345
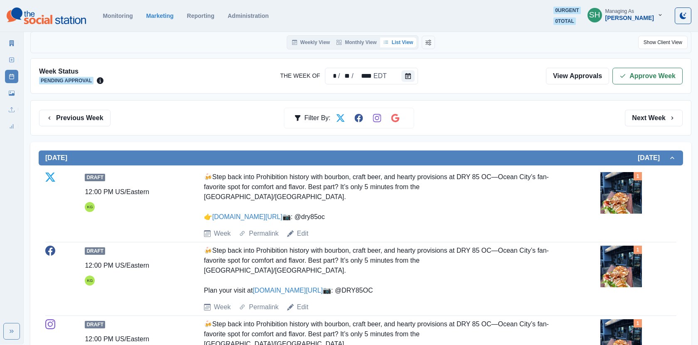
scroll to position [0, 0]
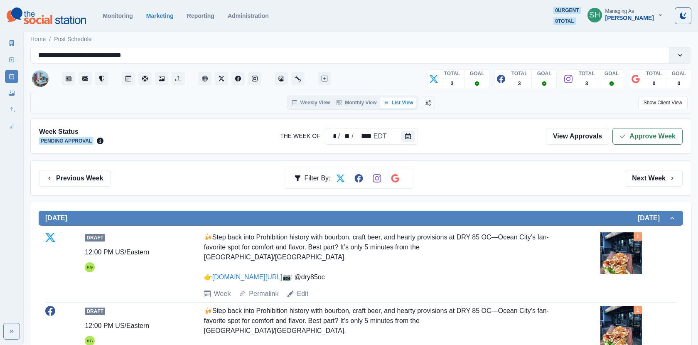
click at [602, 238] on img at bounding box center [622, 253] width 42 height 42
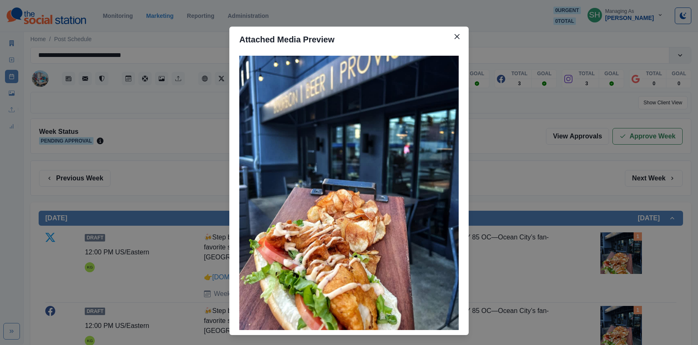
click at [157, 120] on div "Attached Media Preview" at bounding box center [349, 172] width 698 height 345
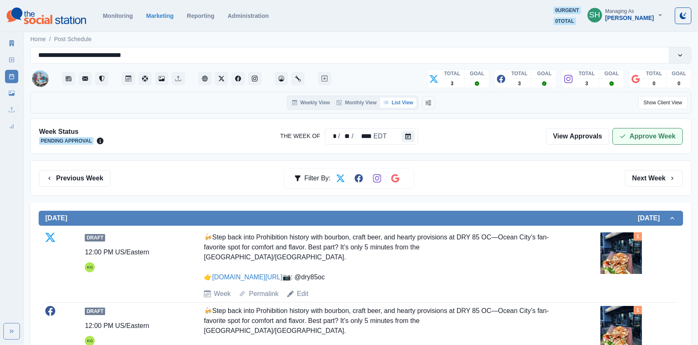
click at [632, 132] on button "Approve Week" at bounding box center [648, 136] width 70 height 17
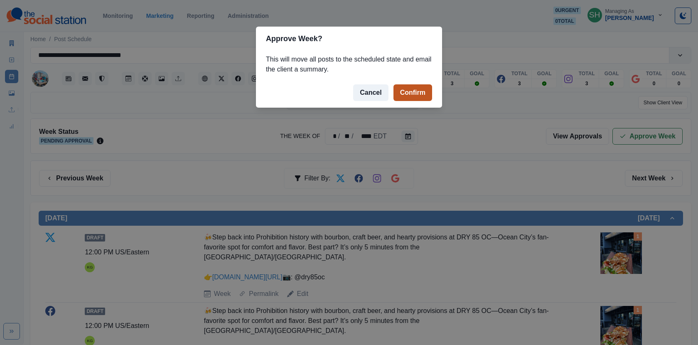
click at [423, 94] on button "Confirm" at bounding box center [413, 92] width 39 height 17
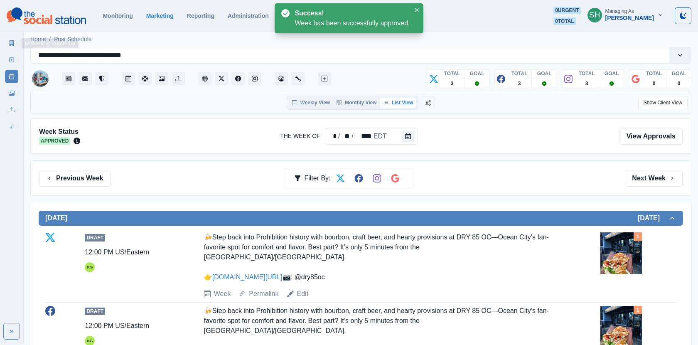
click at [3, 47] on div "Marketing Summary New Post Post Schedule Media Library Uploads Review Summary" at bounding box center [11, 83] width 23 height 100
click at [10, 44] on icon at bounding box center [12, 43] width 5 height 6
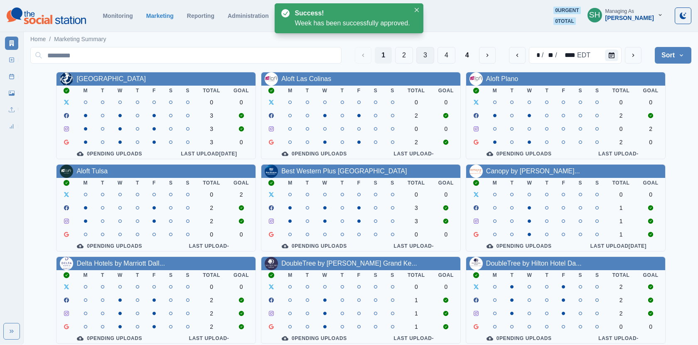
click at [426, 52] on button "3" at bounding box center [425, 55] width 18 height 17
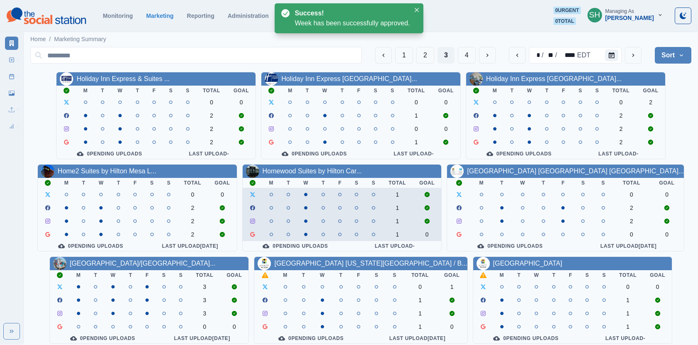
scroll to position [101, 0]
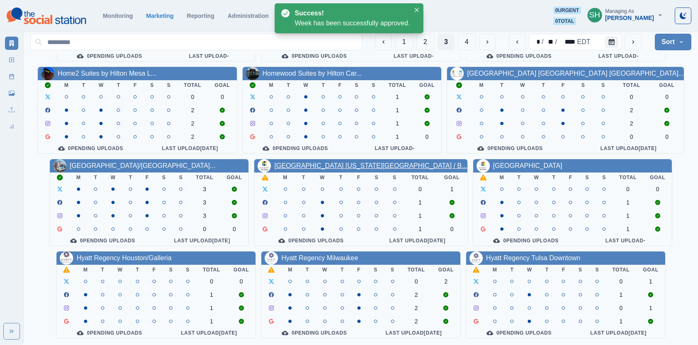
click at [338, 167] on link "[GEOGRAPHIC_DATA] [US_STATE][GEOGRAPHIC_DATA] / B..." at bounding box center [370, 165] width 193 height 7
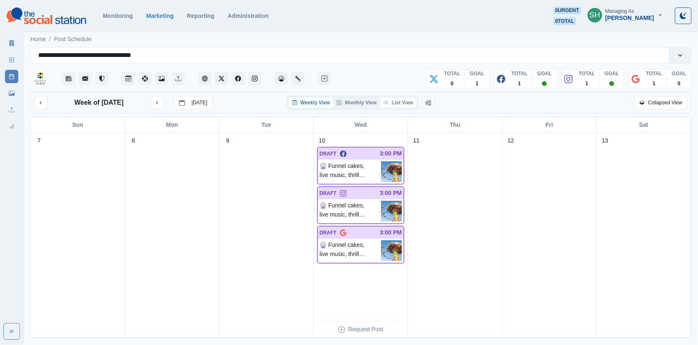
click at [398, 99] on button "List View" at bounding box center [398, 103] width 37 height 10
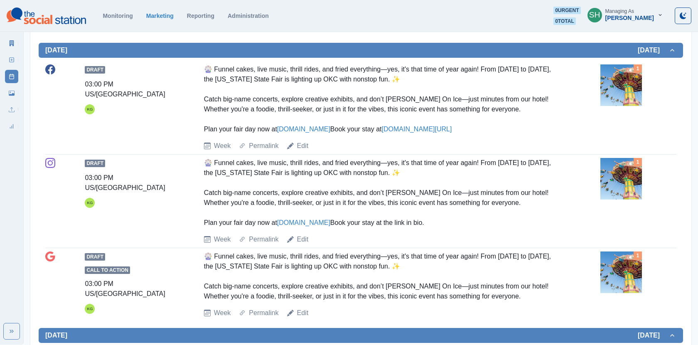
scroll to position [269, 0]
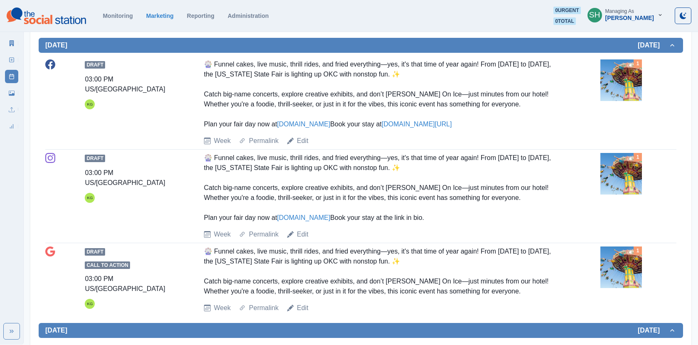
click at [613, 94] on img at bounding box center [622, 80] width 42 height 42
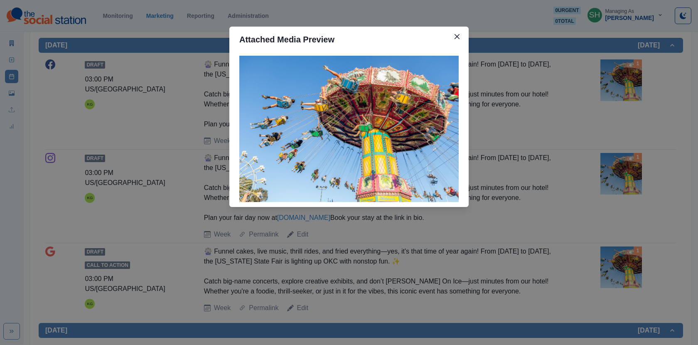
click at [613, 94] on div "Attached Media Preview" at bounding box center [349, 172] width 698 height 345
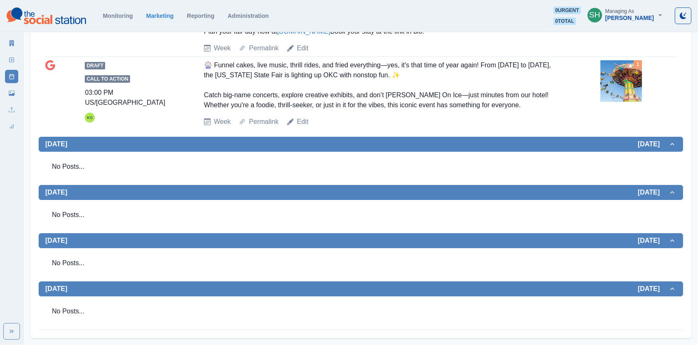
scroll to position [0, 0]
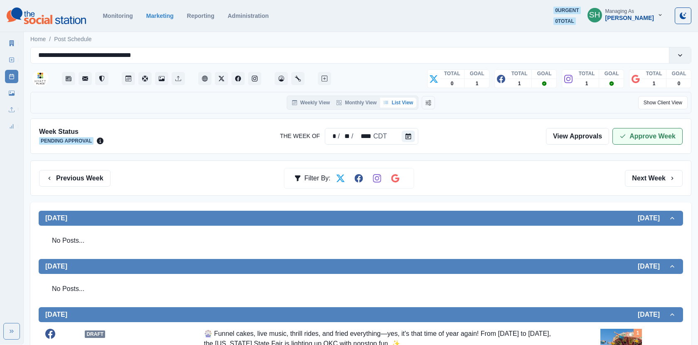
click at [623, 140] on button "Approve Week" at bounding box center [648, 136] width 70 height 17
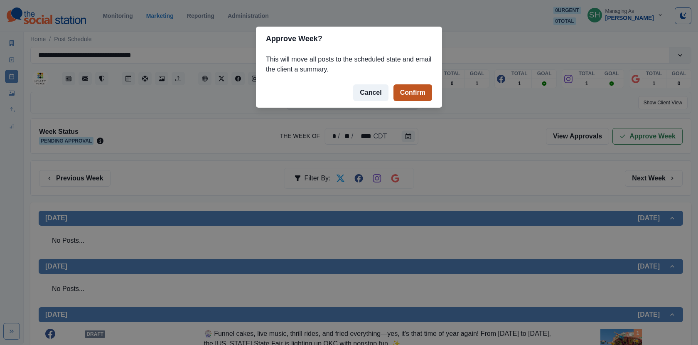
click at [421, 93] on button "Confirm" at bounding box center [413, 92] width 39 height 17
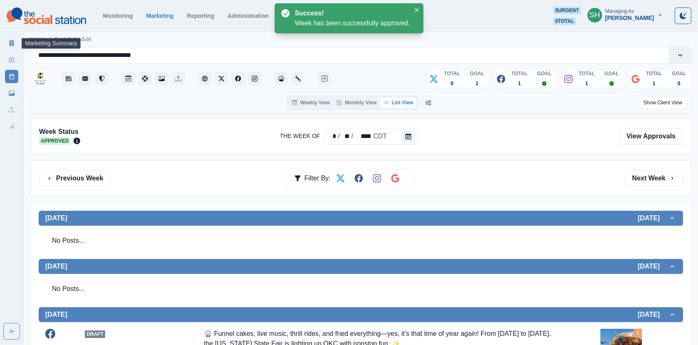
click at [12, 42] on icon at bounding box center [12, 43] width 6 height 6
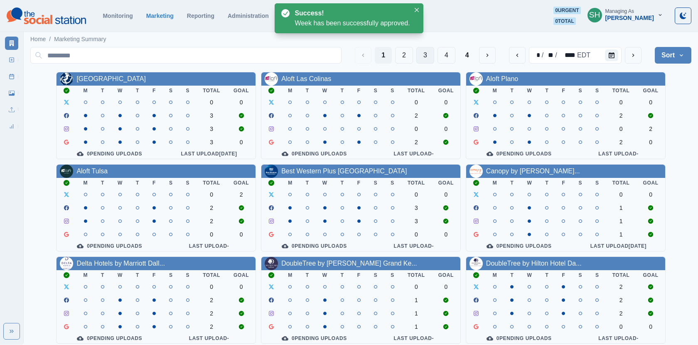
click at [426, 54] on button "3" at bounding box center [425, 55] width 18 height 17
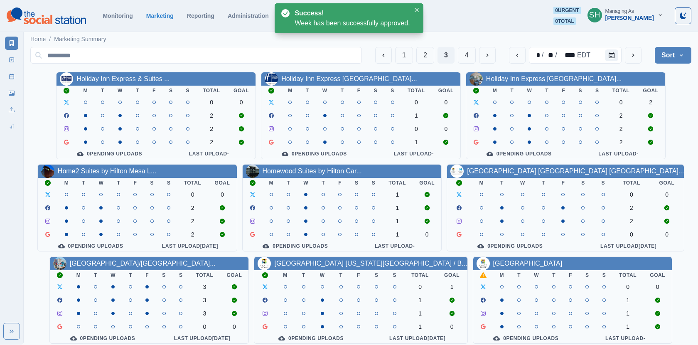
scroll to position [101, 0]
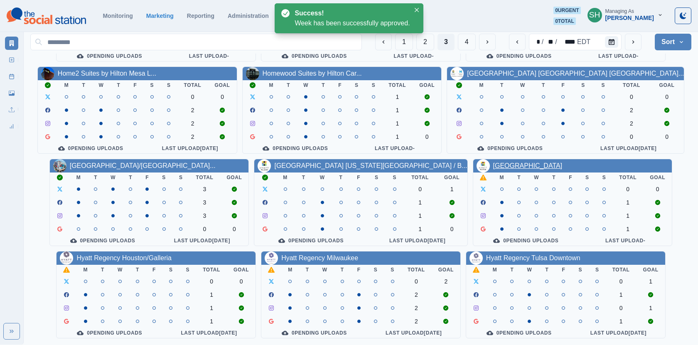
click at [509, 163] on link "[GEOGRAPHIC_DATA]" at bounding box center [527, 165] width 69 height 7
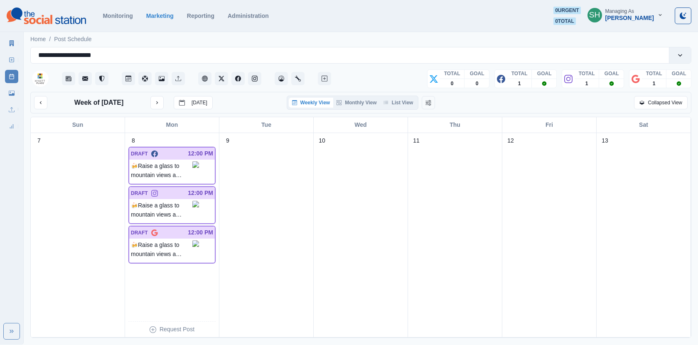
click at [402, 97] on div "Weekly View Monthly View List View" at bounding box center [353, 103] width 132 height 14
click at [402, 102] on button "List View" at bounding box center [398, 103] width 37 height 10
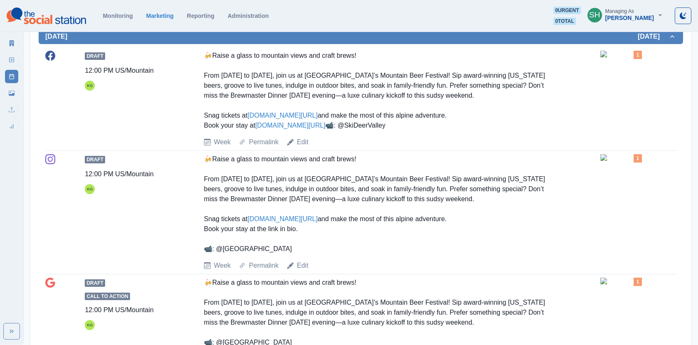
scroll to position [177, 0]
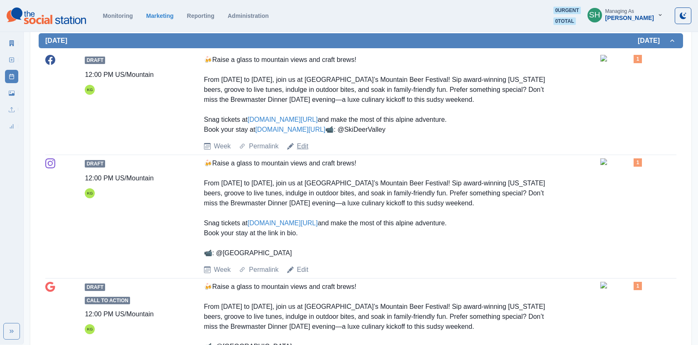
click at [301, 151] on link "Edit" at bounding box center [303, 146] width 12 height 10
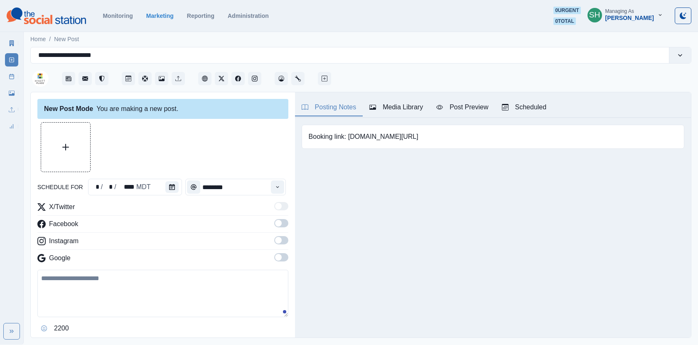
type input "********"
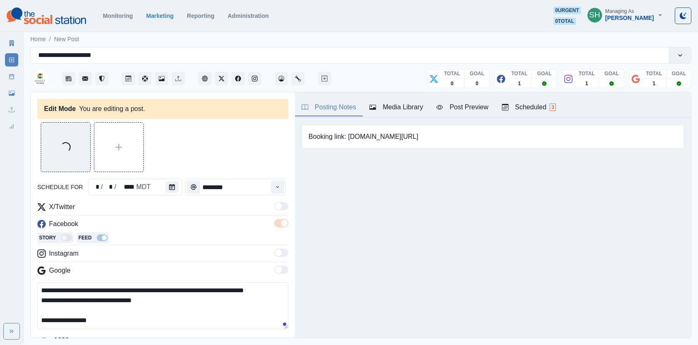
scroll to position [79, 0]
drag, startPoint x: 112, startPoint y: 323, endPoint x: 27, endPoint y: 323, distance: 85.2
click at [27, 323] on main "**********" at bounding box center [361, 187] width 675 height 315
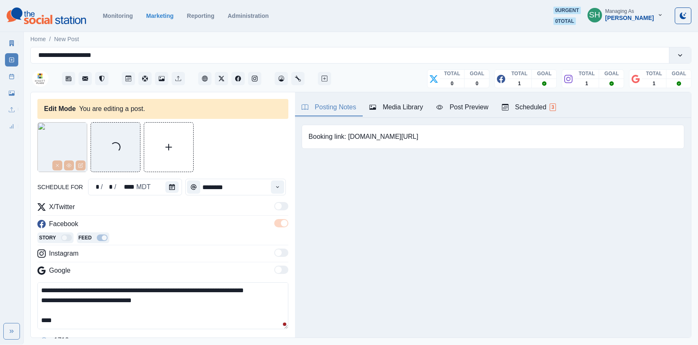
paste textarea "**********"
type textarea "**********"
click at [388, 101] on button "Media Library" at bounding box center [396, 107] width 67 height 17
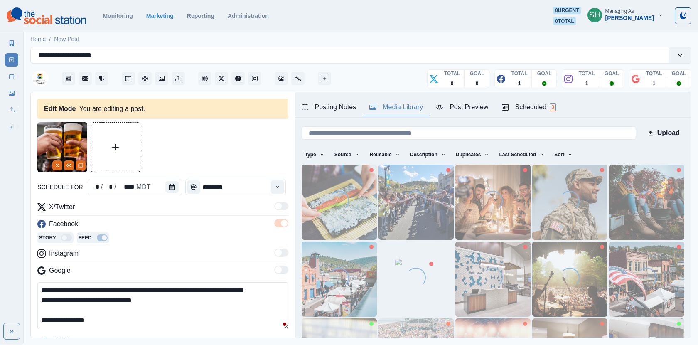
click at [414, 276] on div "Loading..." at bounding box center [416, 277] width 27 height 27
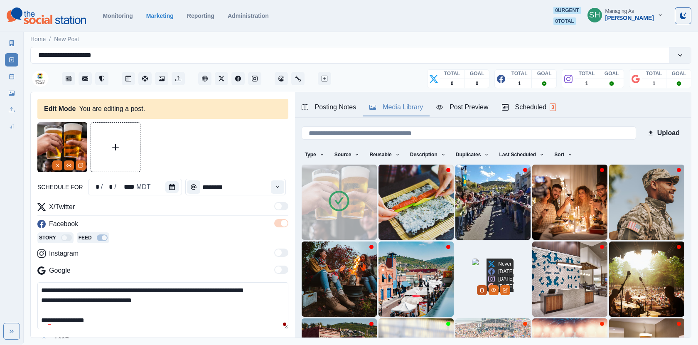
click at [484, 292] on icon "Delete Media" at bounding box center [482, 290] width 3 height 4
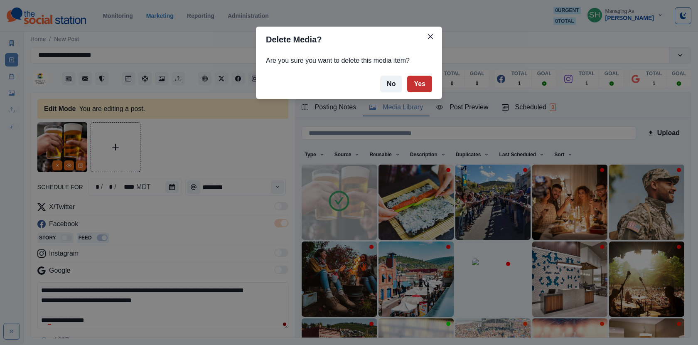
click at [422, 84] on button "Yes" at bounding box center [419, 84] width 25 height 17
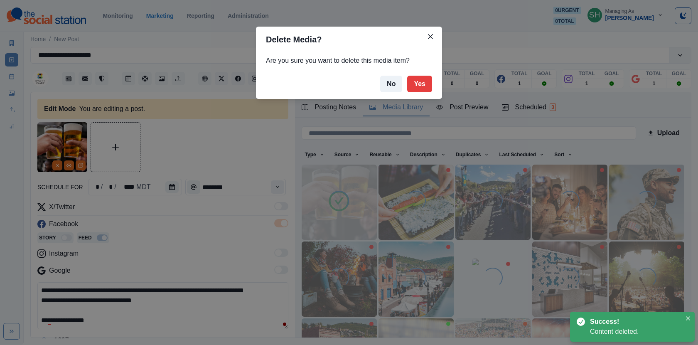
click at [185, 232] on div "Delete Media? Are you sure you want to delete this media item? No Yes" at bounding box center [349, 172] width 698 height 345
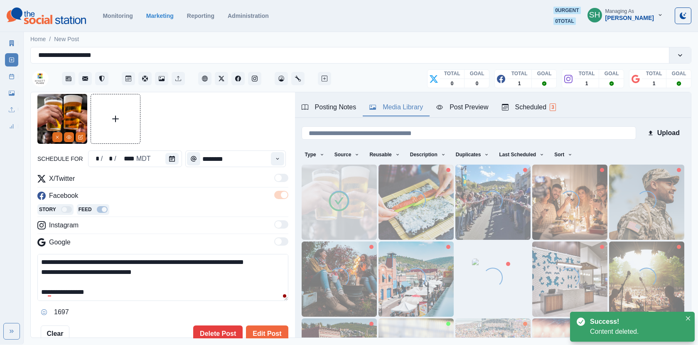
scroll to position [47, 0]
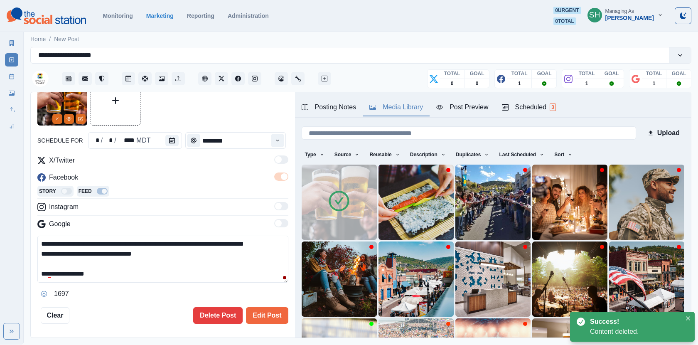
click at [113, 269] on textarea "**********" at bounding box center [162, 259] width 251 height 47
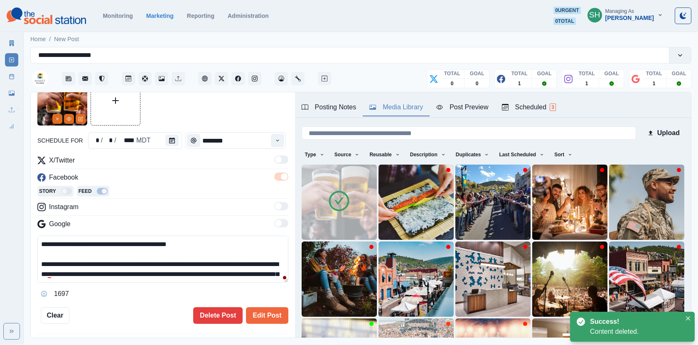
drag, startPoint x: 121, startPoint y: 276, endPoint x: 103, endPoint y: 180, distance: 97.7
click at [103, 180] on div "**********" at bounding box center [162, 227] width 251 height 145
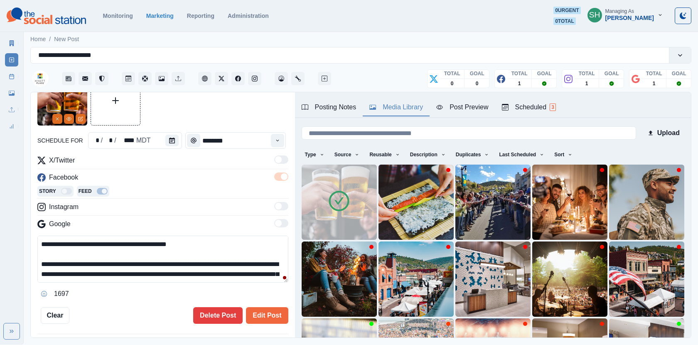
scroll to position [71, 0]
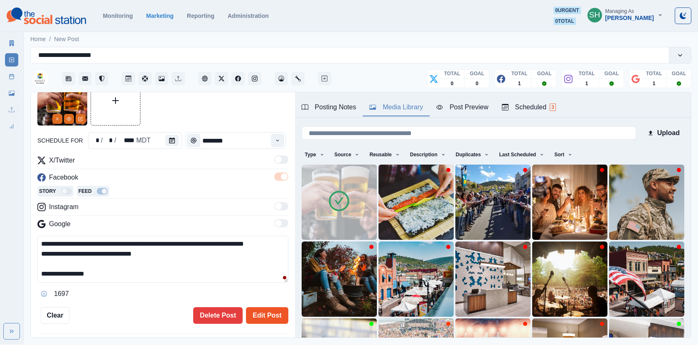
click at [273, 314] on button "Edit Post" at bounding box center [267, 315] width 42 height 17
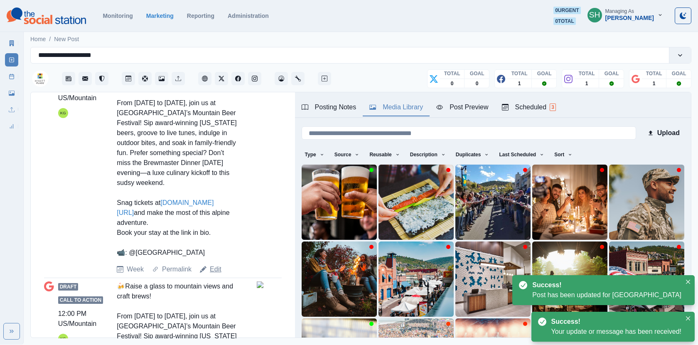
click at [215, 274] on link "Edit" at bounding box center [216, 269] width 12 height 10
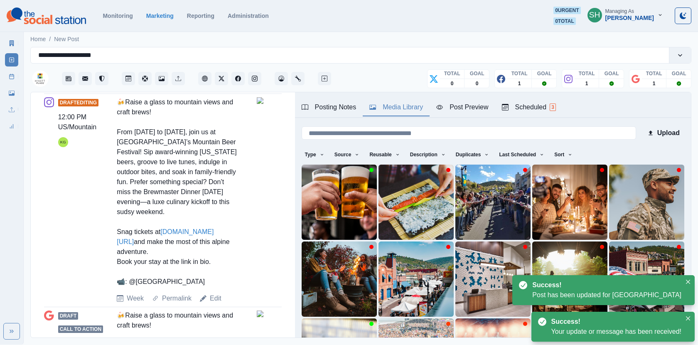
scroll to position [227, 0]
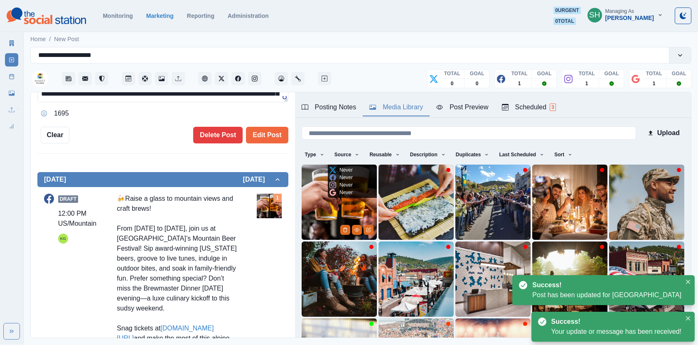
click at [317, 213] on img at bounding box center [339, 202] width 75 height 75
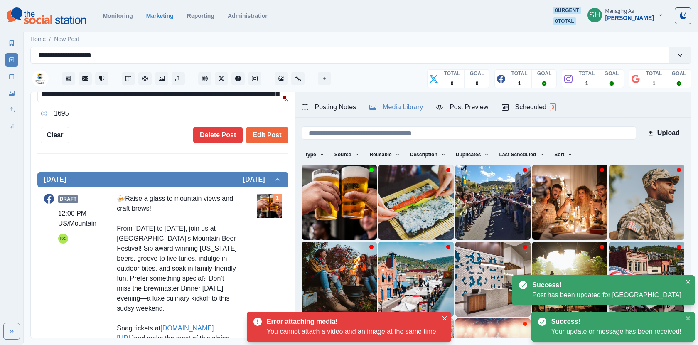
scroll to position [0, 0]
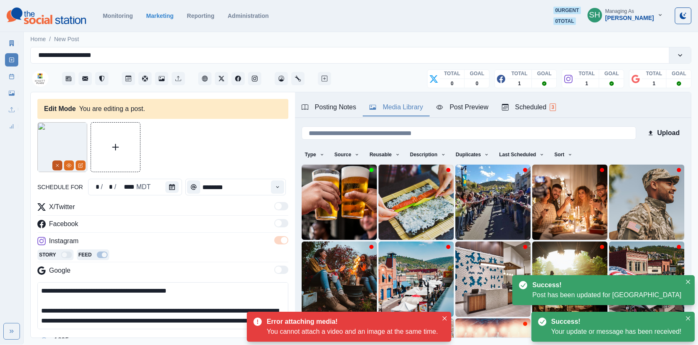
click at [52, 169] on button "Remove" at bounding box center [57, 165] width 10 height 10
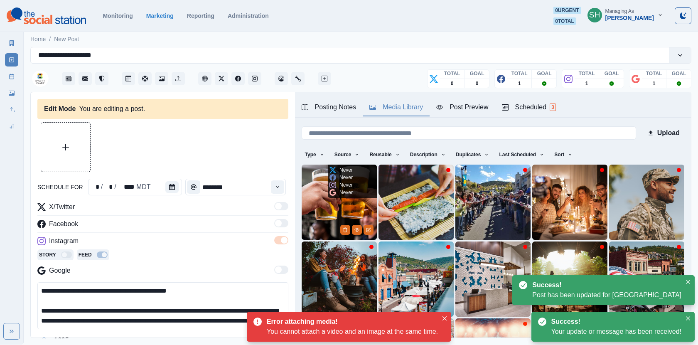
click at [339, 218] on img at bounding box center [339, 202] width 75 height 75
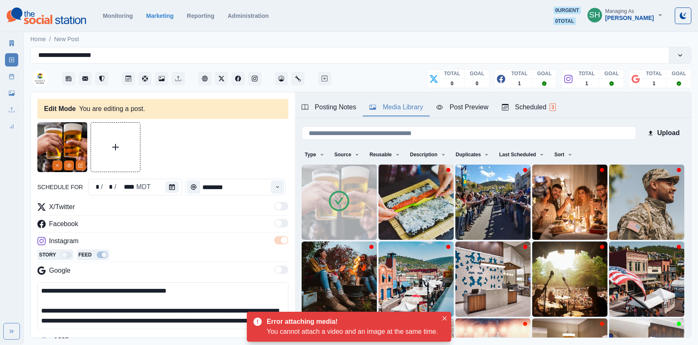
scroll to position [79, 0]
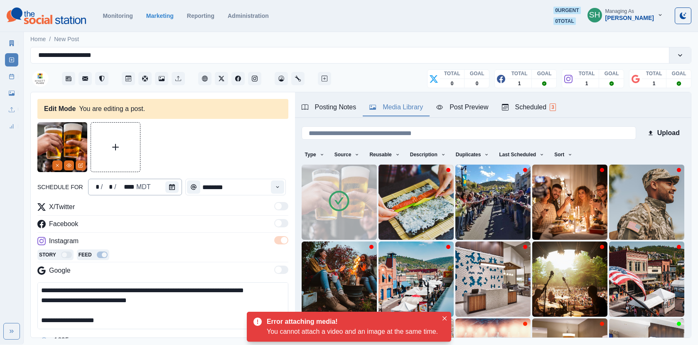
drag, startPoint x: 140, startPoint y: 322, endPoint x: 139, endPoint y: 185, distance: 136.7
click at [139, 185] on div "**********" at bounding box center [162, 246] width 251 height 248
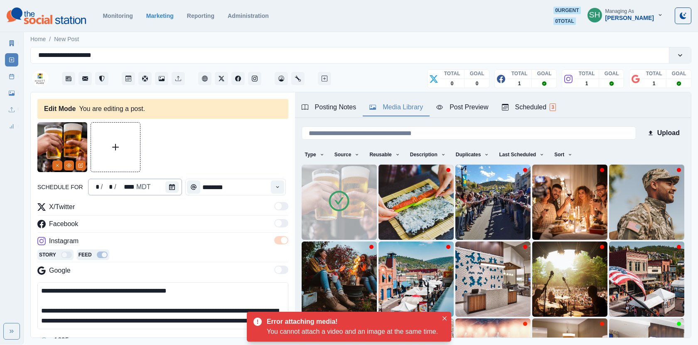
paste textarea "**"
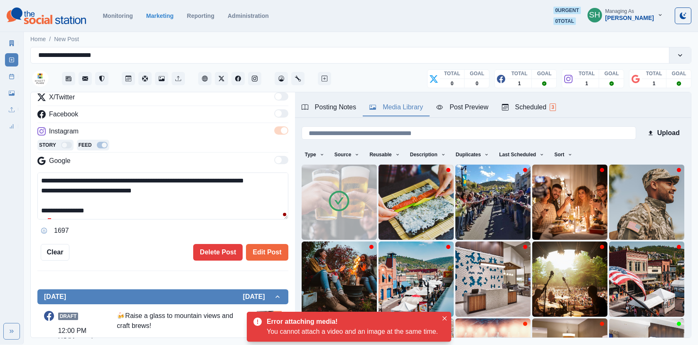
drag, startPoint x: 154, startPoint y: 190, endPoint x: 96, endPoint y: 190, distance: 57.4
click at [96, 190] on textarea "**********" at bounding box center [162, 195] width 251 height 47
type textarea "**********"
click at [269, 249] on button "Edit Post" at bounding box center [267, 252] width 42 height 17
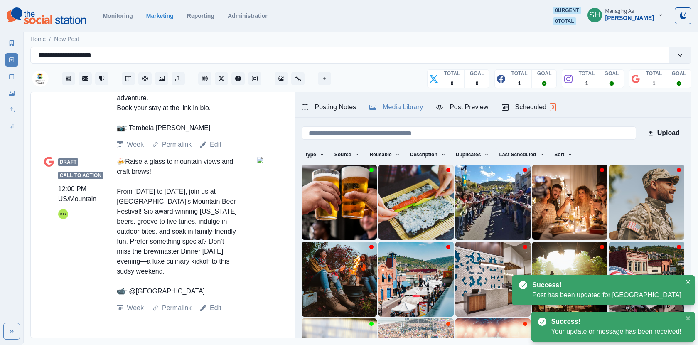
click at [218, 304] on link "Edit" at bounding box center [216, 308] width 12 height 10
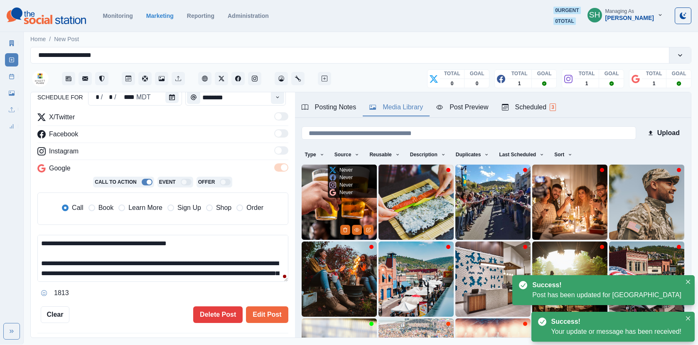
click at [335, 213] on img at bounding box center [339, 202] width 75 height 75
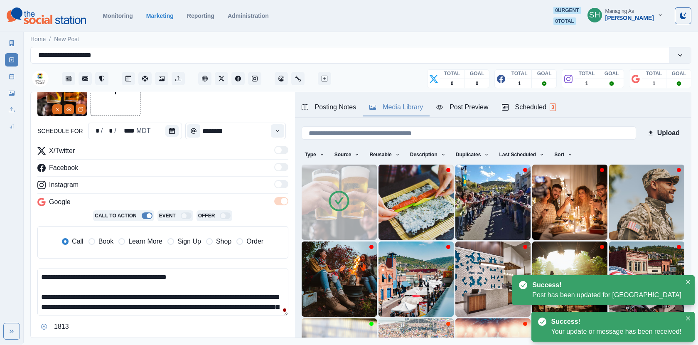
click at [111, 242] on span "Book" at bounding box center [106, 241] width 15 height 10
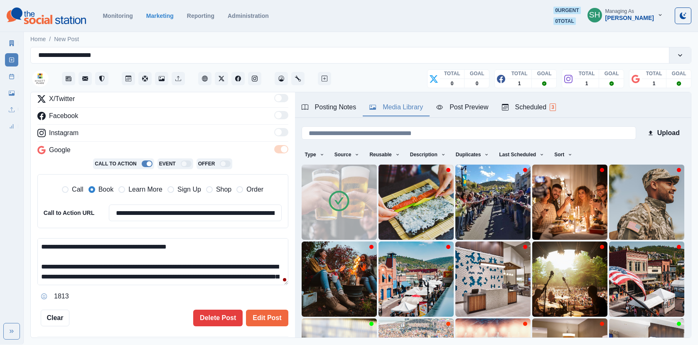
drag, startPoint x: 91, startPoint y: 230, endPoint x: 91, endPoint y: 197, distance: 32.8
click at [91, 197] on div "**********" at bounding box center [162, 198] width 251 height 209
paste textarea "**********"
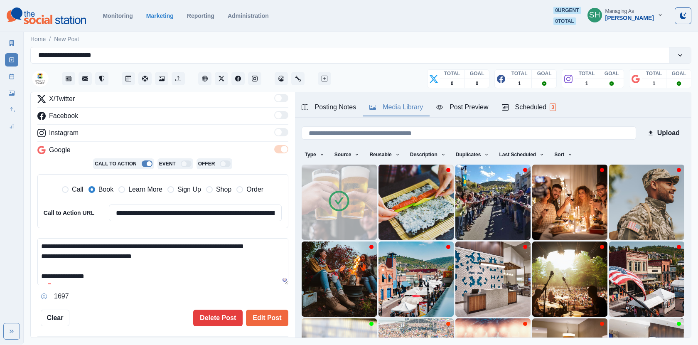
click at [121, 261] on textarea "**********" at bounding box center [162, 261] width 251 height 47
drag, startPoint x: 155, startPoint y: 261, endPoint x: 39, endPoint y: 244, distance: 116.4
click at [39, 244] on textarea "**********" at bounding box center [162, 261] width 251 height 47
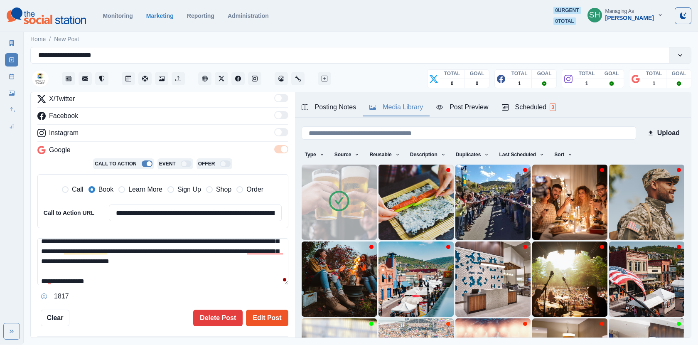
type textarea "**********"
click at [268, 315] on button "Edit Post" at bounding box center [267, 318] width 42 height 17
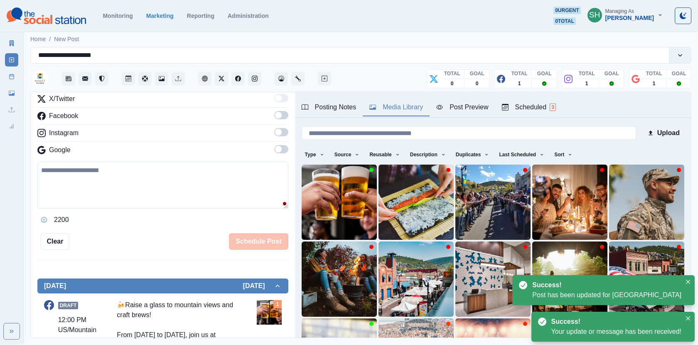
click at [3, 78] on div "Marketing Summary New Post Post Schedule Media Library Uploads Review Summary" at bounding box center [11, 83] width 23 height 100
click at [10, 76] on icon at bounding box center [12, 77] width 6 height 6
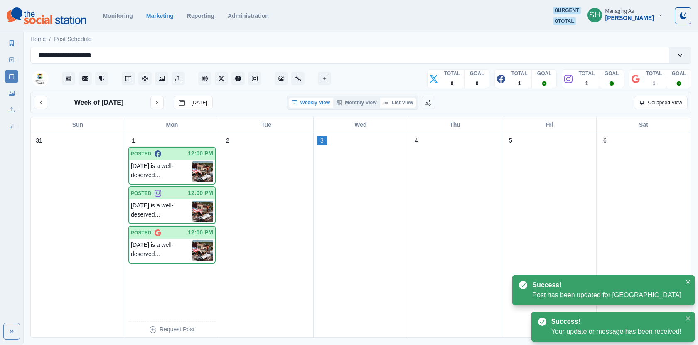
click at [384, 101] on button "List View" at bounding box center [398, 103] width 37 height 10
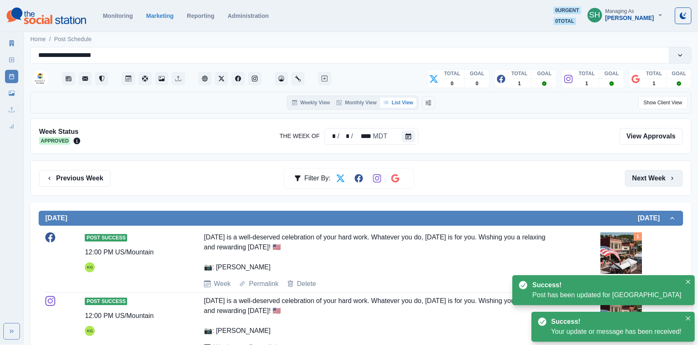
click at [651, 181] on button "Next Week" at bounding box center [654, 178] width 58 height 17
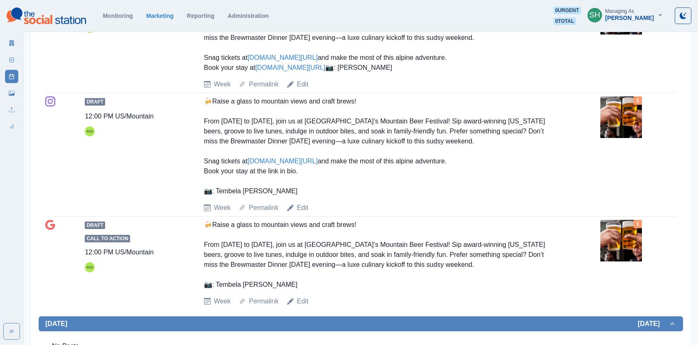
click at [293, 211] on icon at bounding box center [290, 207] width 7 height 7
click at [299, 213] on link "Edit" at bounding box center [303, 208] width 12 height 10
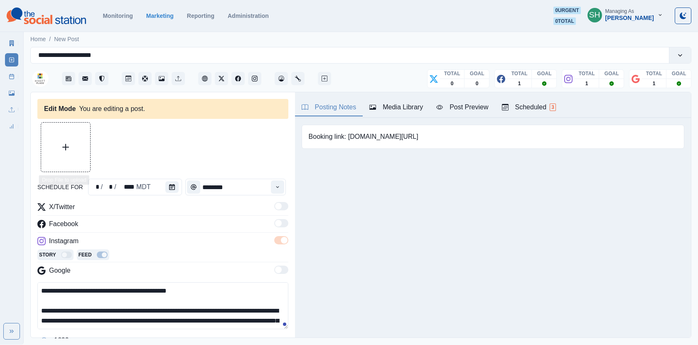
click at [409, 111] on div "Media Library" at bounding box center [396, 107] width 54 height 10
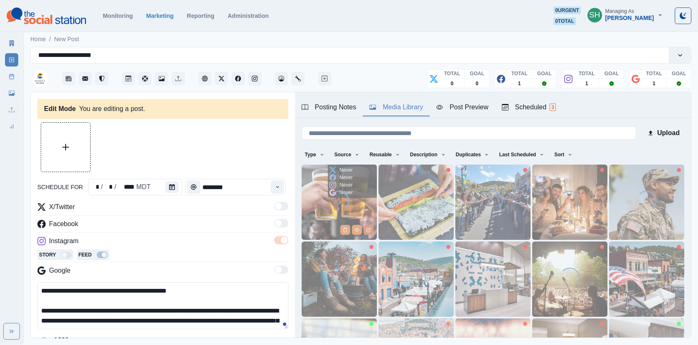
click at [368, 229] on icon "Edit Media" at bounding box center [368, 229] width 5 height 5
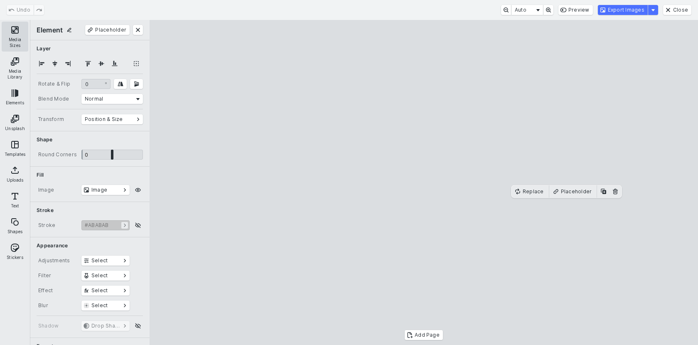
click at [6, 32] on button "Media Sizes" at bounding box center [15, 37] width 27 height 30
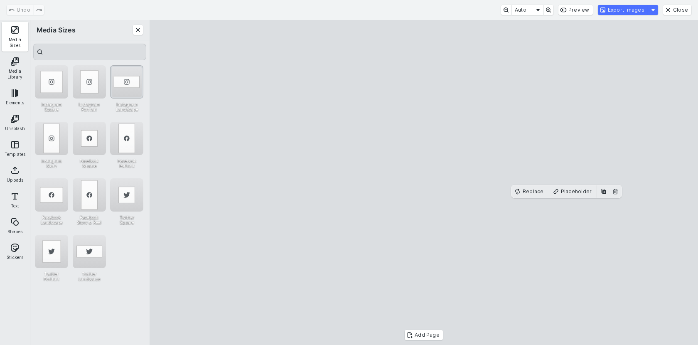
click at [120, 96] on div "Instagram Landscape" at bounding box center [126, 81] width 33 height 33
click at [92, 92] on div "Instagram Portrait" at bounding box center [89, 81] width 33 height 33
click at [98, 78] on div "Instagram Portrait" at bounding box center [89, 81] width 33 height 33
click at [424, 182] on cesdk-canvas "Editor canvas" at bounding box center [424, 182] width 0 height 0
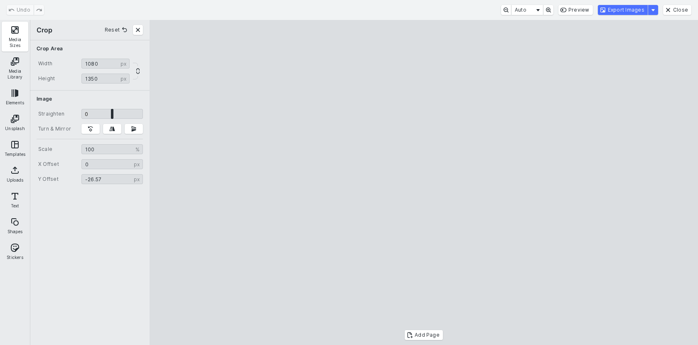
drag, startPoint x: 434, startPoint y: 144, endPoint x: 441, endPoint y: 164, distance: 21.8
click at [424, 182] on cesdk-canvas "Editor canvas" at bounding box center [424, 182] width 0 height 0
type input "*****"
click at [424, 182] on cesdk-canvas "Editor canvas" at bounding box center [424, 182] width 0 height 0
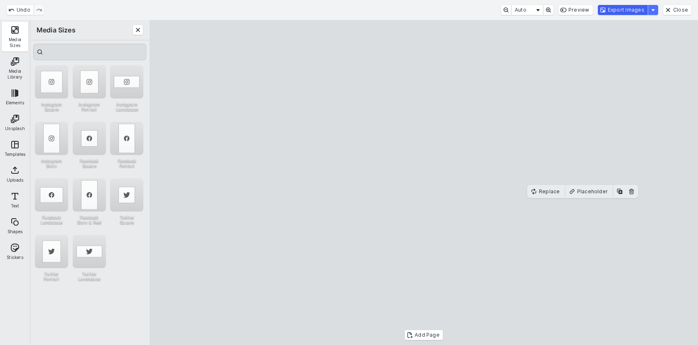
click at [608, 12] on button "Export Images" at bounding box center [623, 10] width 50 height 10
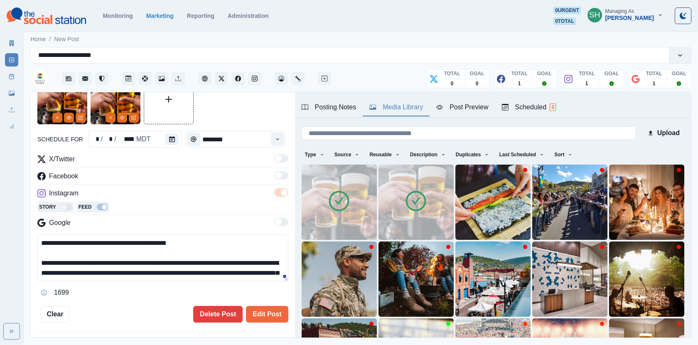
click at [420, 216] on img at bounding box center [416, 202] width 75 height 75
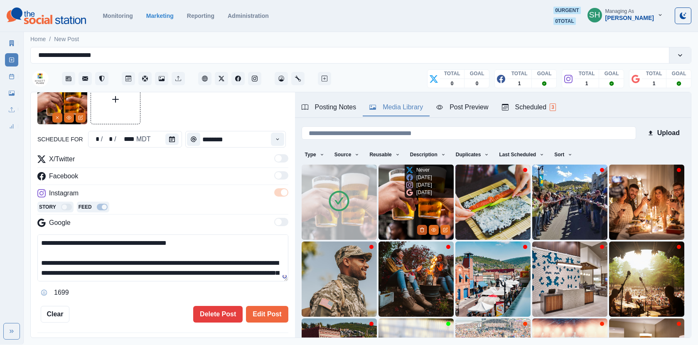
click at [421, 228] on icon "Delete Media" at bounding box center [422, 230] width 3 height 4
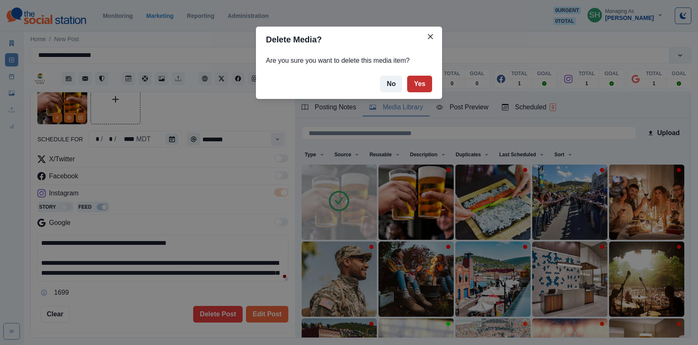
click at [414, 83] on button "Yes" at bounding box center [419, 84] width 25 height 17
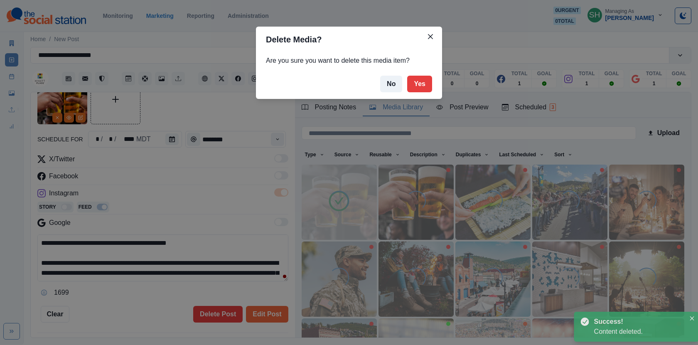
click at [229, 165] on div "Delete Media? Are you sure you want to delete this media item? No Yes" at bounding box center [349, 172] width 698 height 345
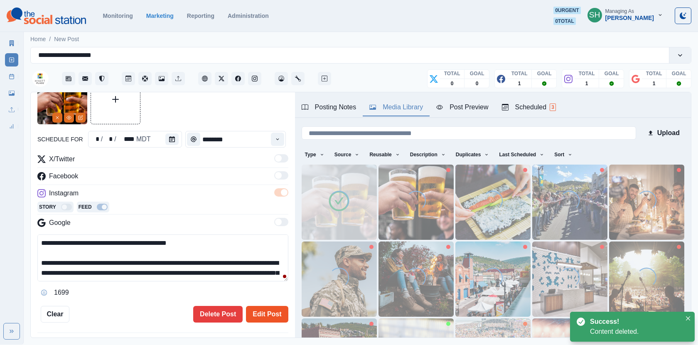
click at [270, 315] on button "Edit Post" at bounding box center [267, 314] width 42 height 17
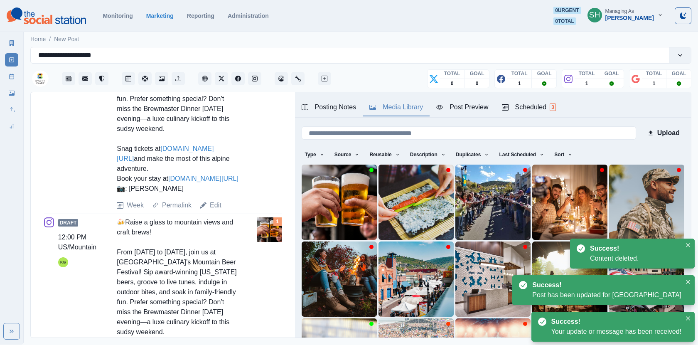
click at [215, 209] on link "Edit" at bounding box center [216, 205] width 12 height 10
type textarea "**********"
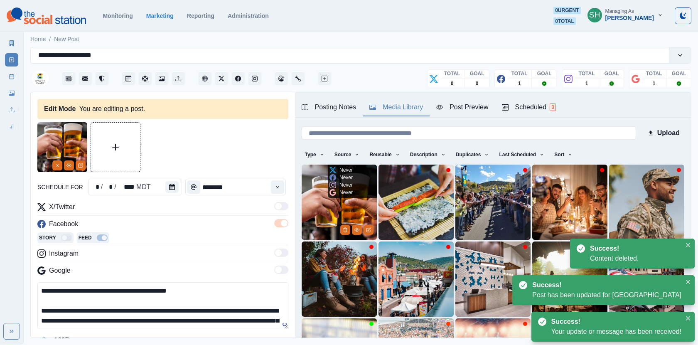
click at [322, 200] on img at bounding box center [339, 202] width 75 height 75
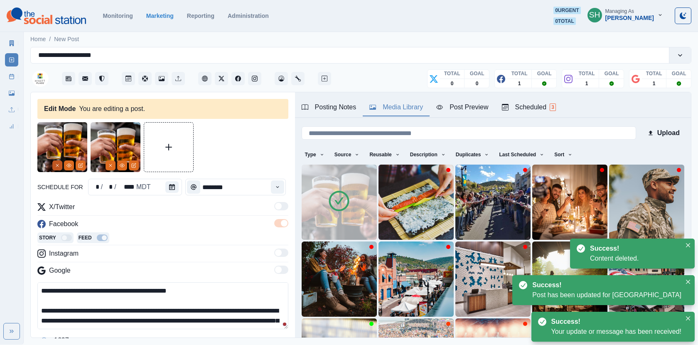
click at [60, 168] on button "Remove" at bounding box center [57, 165] width 10 height 10
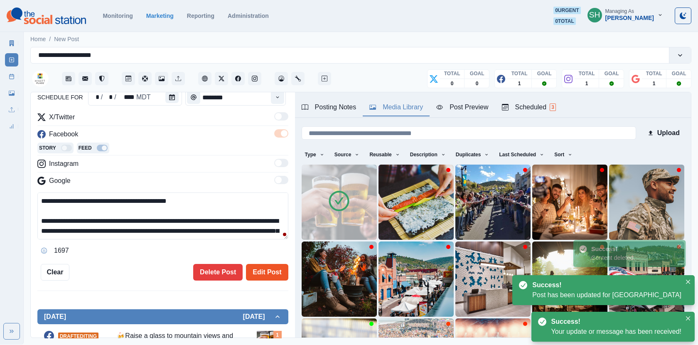
click at [263, 268] on button "Edit Post" at bounding box center [267, 272] width 42 height 17
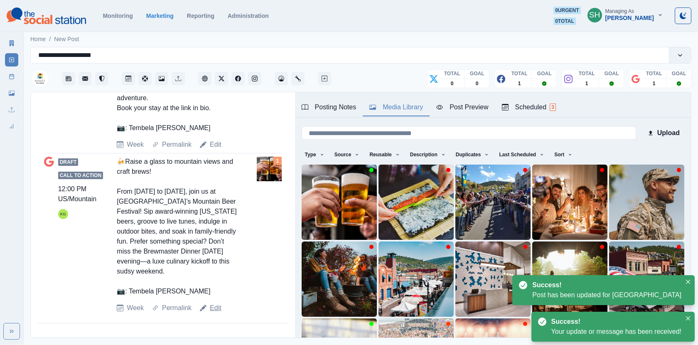
click at [219, 305] on link "Edit" at bounding box center [216, 308] width 12 height 10
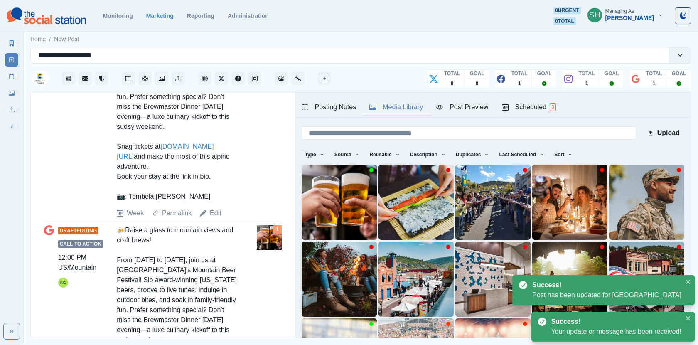
type textarea "**********"
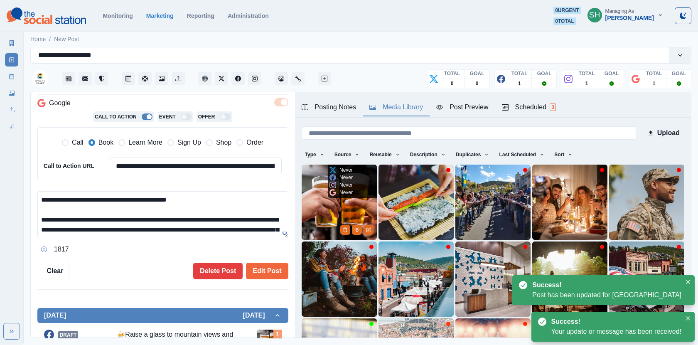
click at [319, 209] on img at bounding box center [339, 202] width 75 height 75
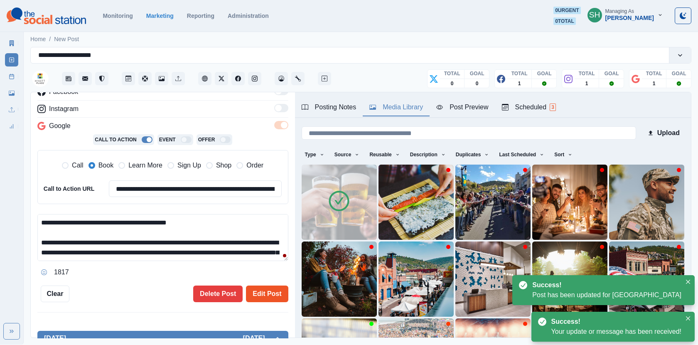
click at [276, 291] on button "Edit Post" at bounding box center [267, 294] width 42 height 17
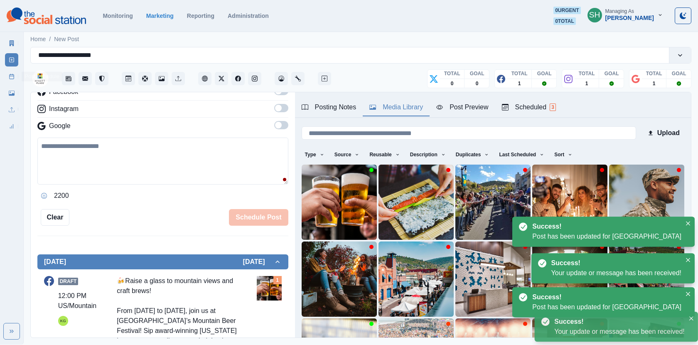
click at [13, 70] on link "Post Schedule" at bounding box center [11, 76] width 13 height 13
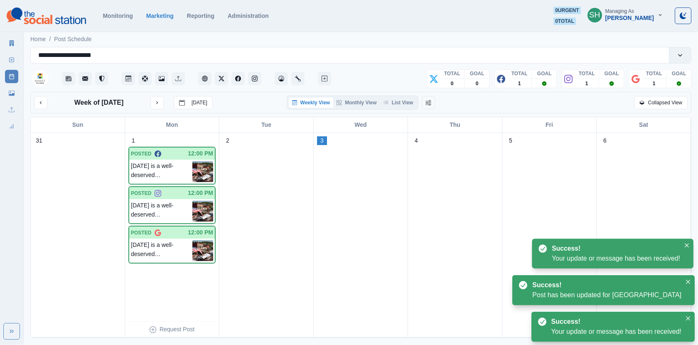
click at [417, 107] on div "Weekly View Monthly View List View" at bounding box center [353, 103] width 132 height 14
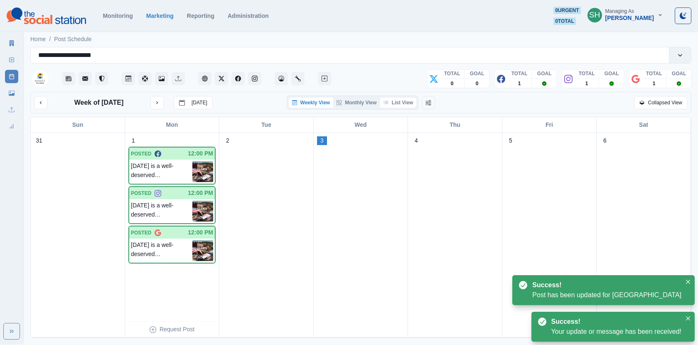
click at [414, 106] on button "List View" at bounding box center [398, 103] width 37 height 10
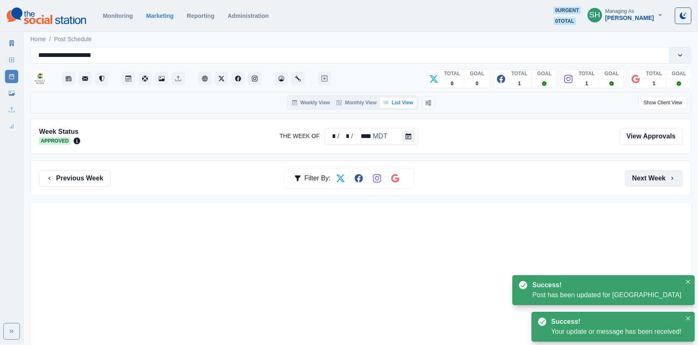
click at [645, 180] on button "Next Week" at bounding box center [654, 178] width 58 height 17
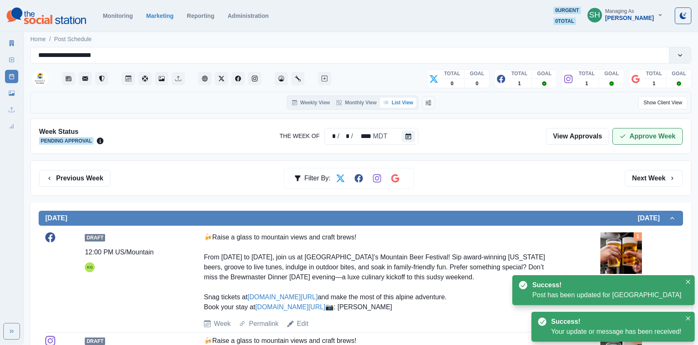
click at [627, 130] on button "Approve Week" at bounding box center [648, 136] width 70 height 17
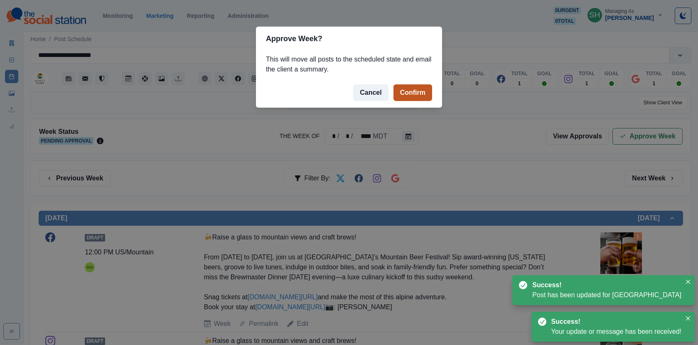
click at [419, 97] on button "Confirm" at bounding box center [413, 92] width 39 height 17
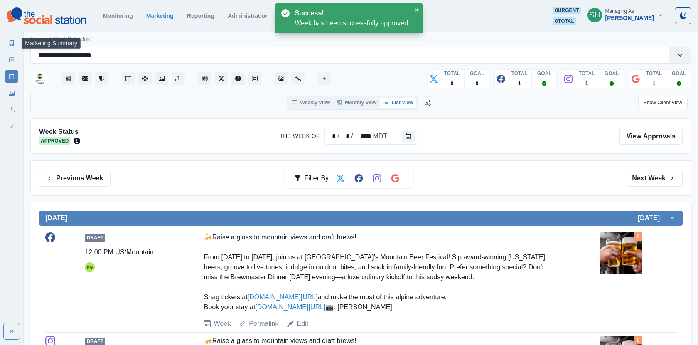
click at [7, 42] on link "Marketing Summary" at bounding box center [11, 43] width 13 height 13
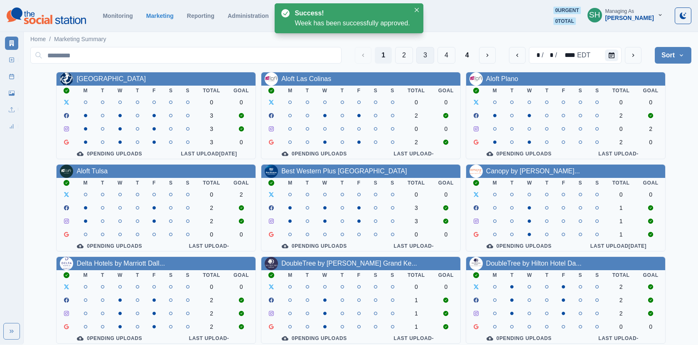
click at [429, 57] on button "3" at bounding box center [425, 55] width 18 height 17
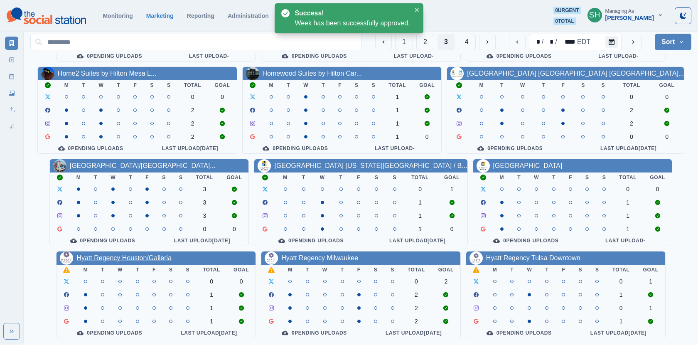
click at [159, 254] on link "Hyatt Regency Houston/Galleria" at bounding box center [123, 257] width 95 height 7
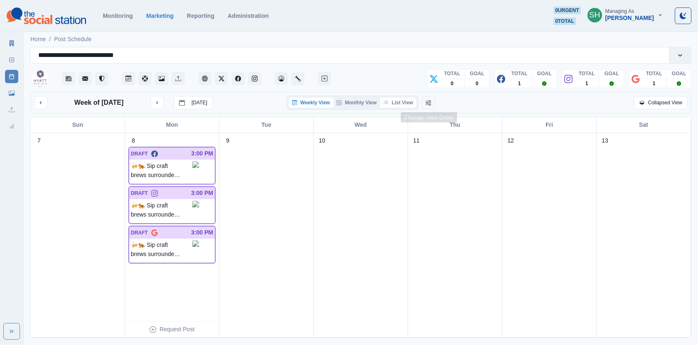
click at [402, 105] on button "List View" at bounding box center [398, 103] width 37 height 10
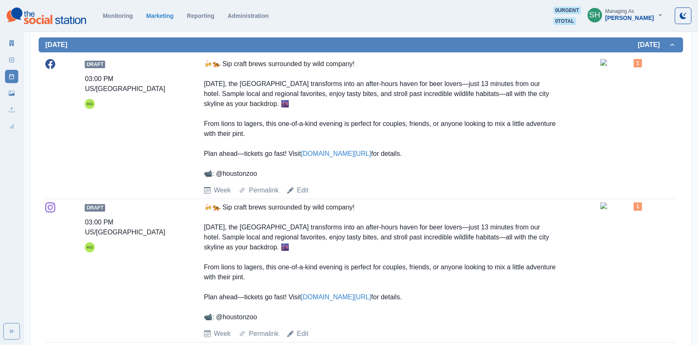
scroll to position [180, 0]
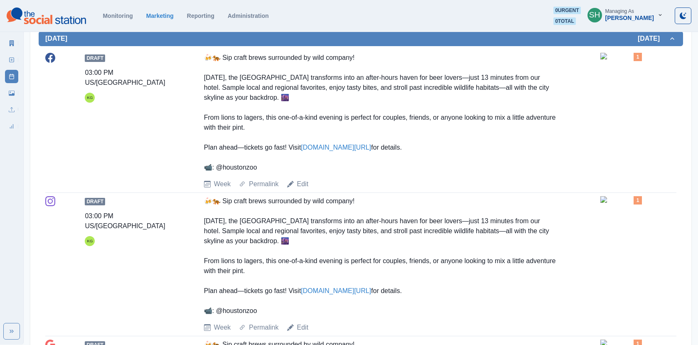
click at [621, 59] on img at bounding box center [622, 56] width 42 height 7
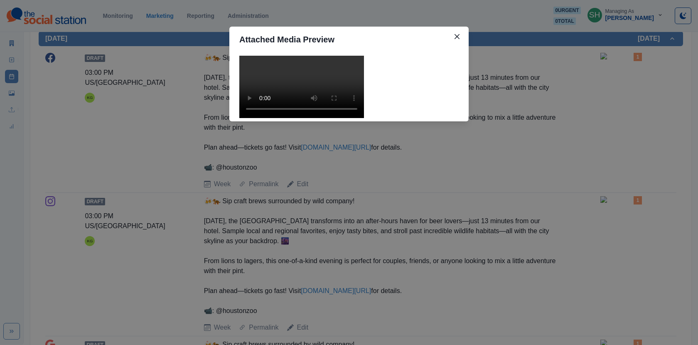
click at [298, 118] on video at bounding box center [301, 87] width 125 height 62
click at [550, 148] on div "Attached Media Preview" at bounding box center [349, 172] width 698 height 345
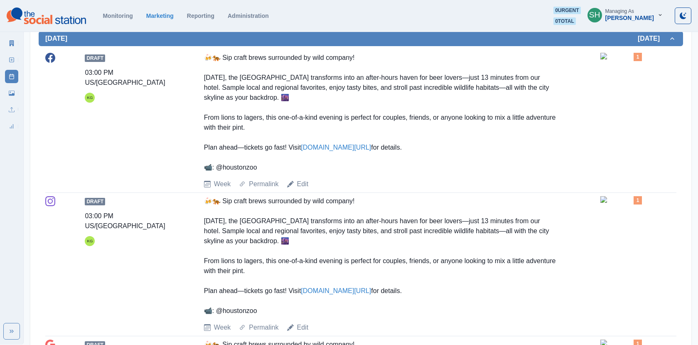
click at [338, 150] on link "[DOMAIN_NAME][URL]" at bounding box center [336, 147] width 70 height 7
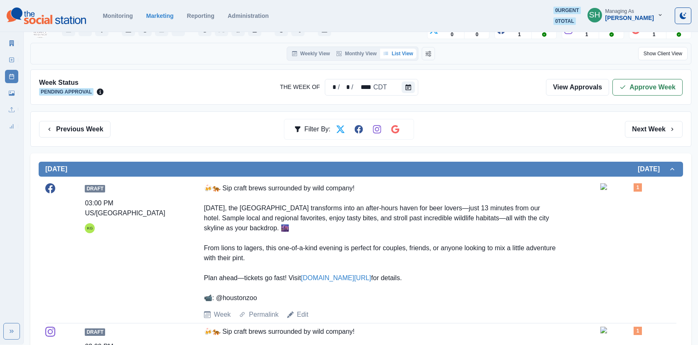
scroll to position [0, 0]
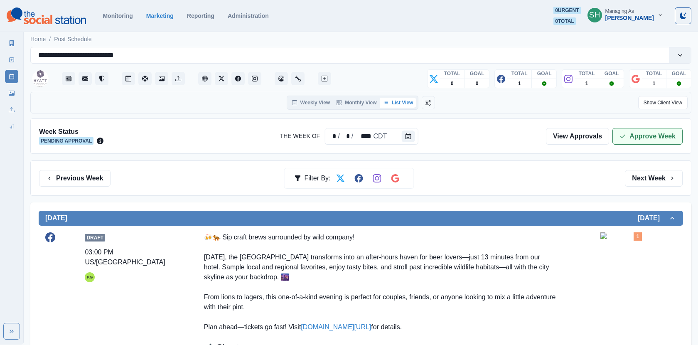
click at [645, 129] on button "Approve Week" at bounding box center [648, 136] width 70 height 17
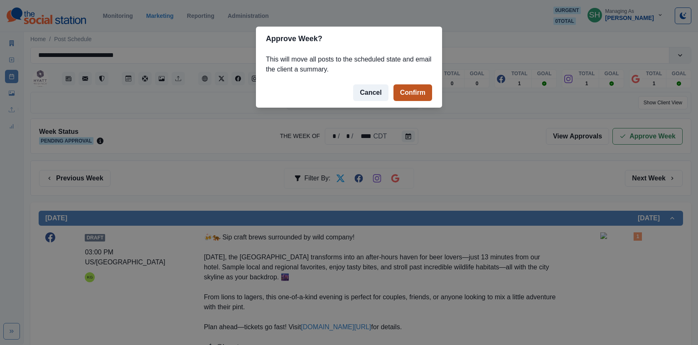
click at [405, 93] on button "Confirm" at bounding box center [413, 92] width 39 height 17
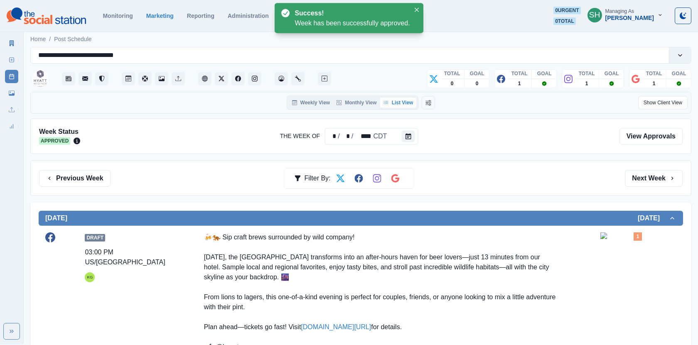
click at [12, 46] on icon at bounding box center [12, 43] width 5 height 6
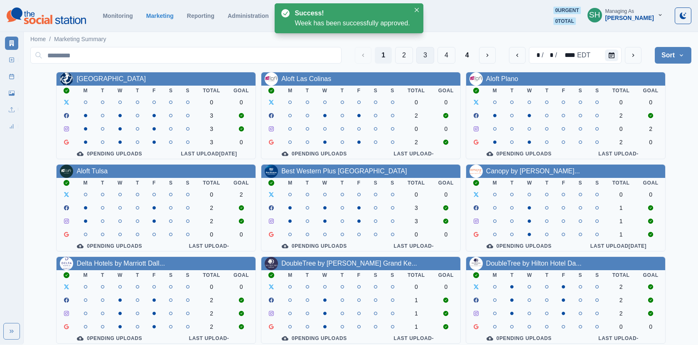
click at [425, 59] on button "3" at bounding box center [425, 55] width 18 height 17
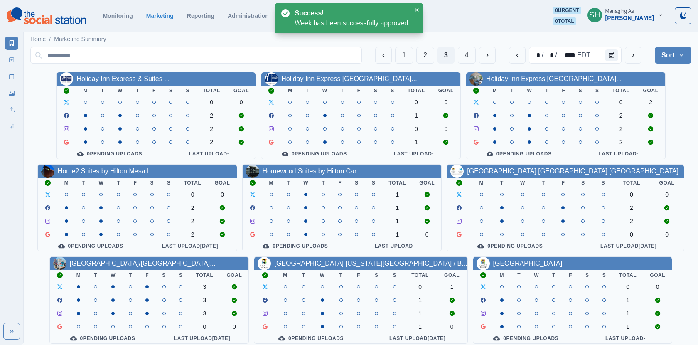
scroll to position [101, 0]
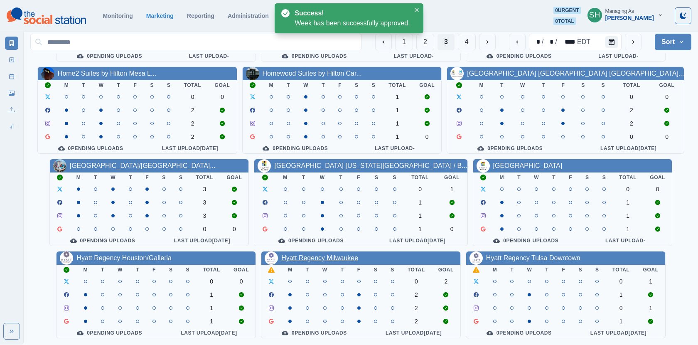
click at [343, 258] on link "Hyatt Regency Milwaukee" at bounding box center [319, 257] width 77 height 7
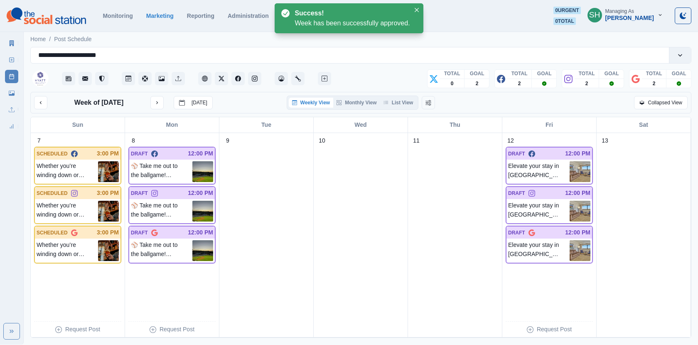
click at [404, 108] on div "Weekly View Monthly View List View" at bounding box center [353, 103] width 132 height 14
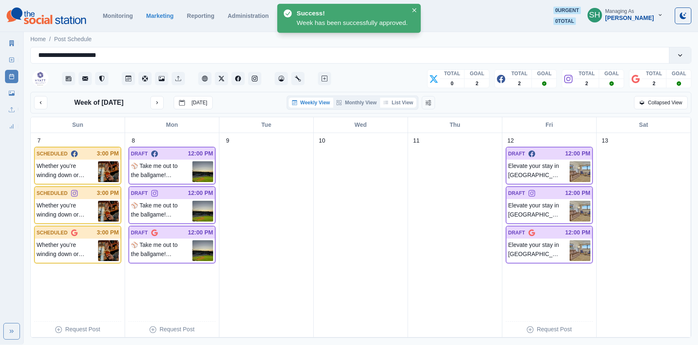
click at [395, 100] on button "List View" at bounding box center [398, 103] width 37 height 10
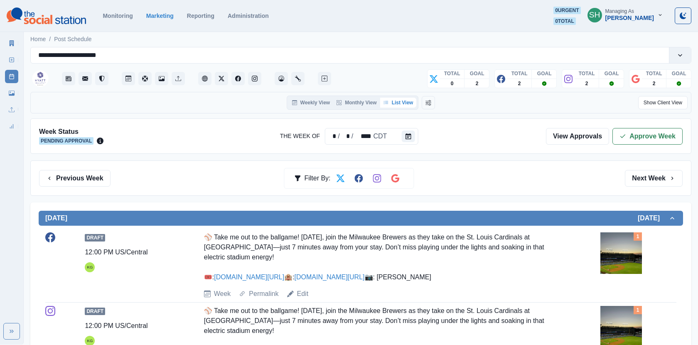
scroll to position [159, 0]
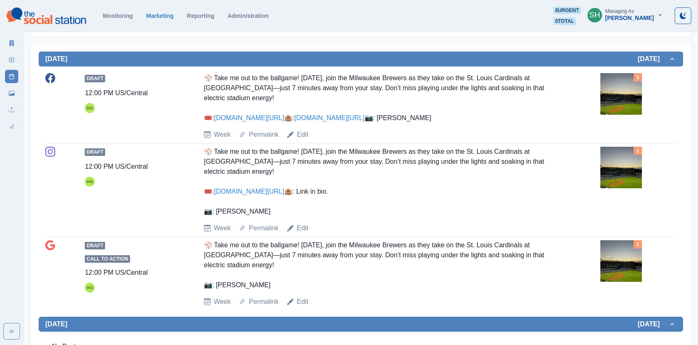
click at [627, 87] on img at bounding box center [622, 94] width 42 height 42
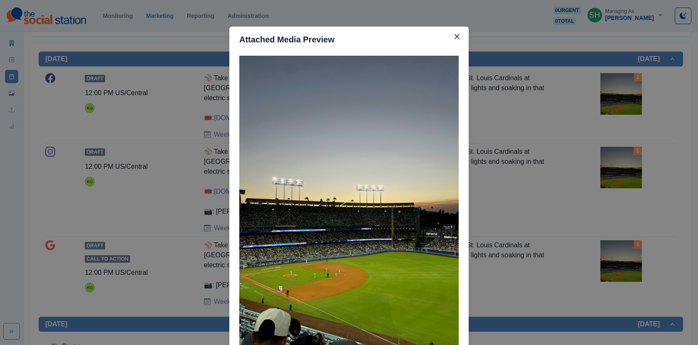
click at [627, 87] on div "Attached Media Preview" at bounding box center [349, 172] width 698 height 345
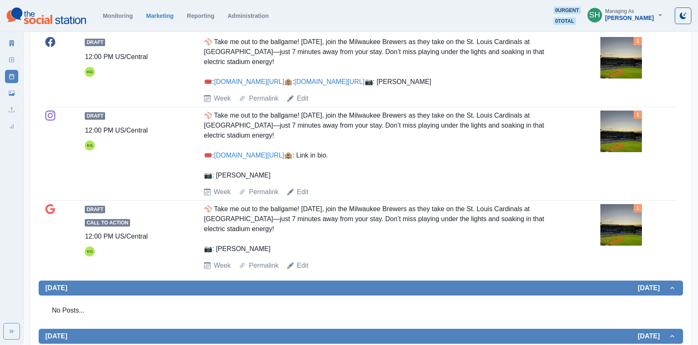
scroll to position [0, 0]
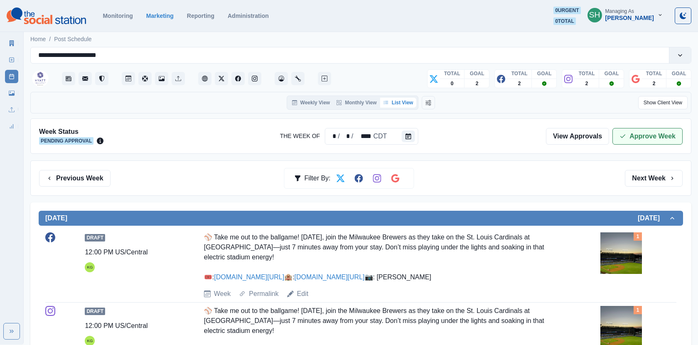
click at [635, 142] on button "Approve Week" at bounding box center [648, 136] width 70 height 17
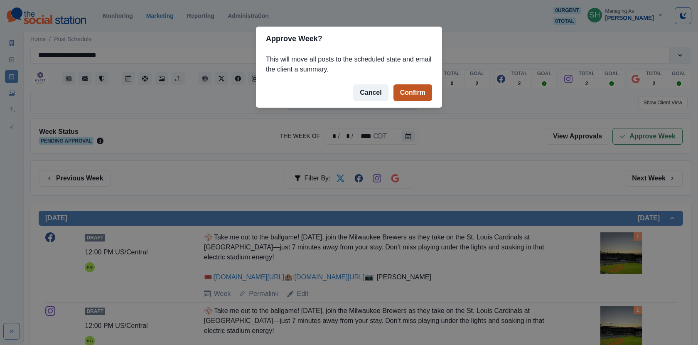
click at [400, 92] on button "Confirm" at bounding box center [413, 92] width 39 height 17
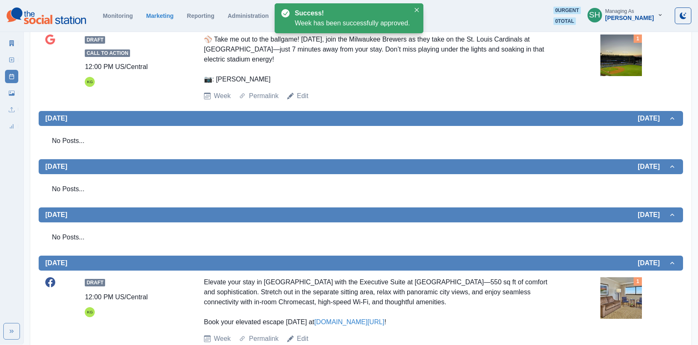
scroll to position [659, 0]
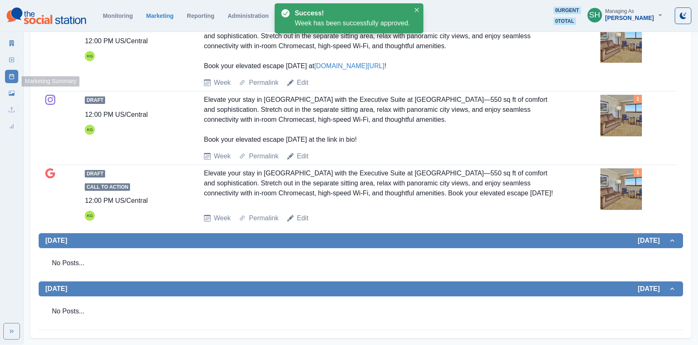
click at [10, 45] on icon at bounding box center [12, 43] width 5 height 6
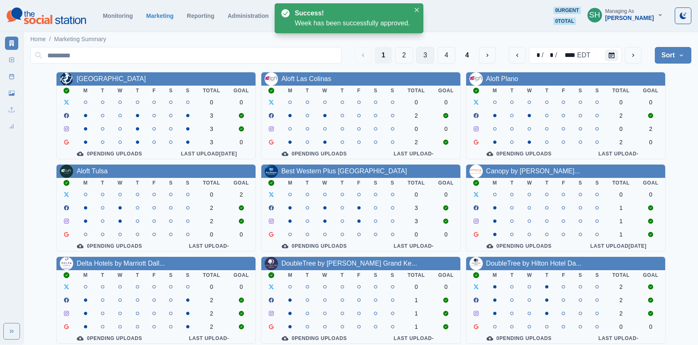
click at [427, 53] on button "3" at bounding box center [425, 55] width 18 height 17
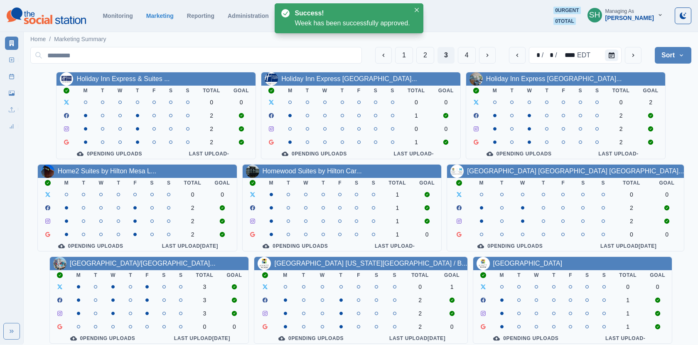
scroll to position [101, 0]
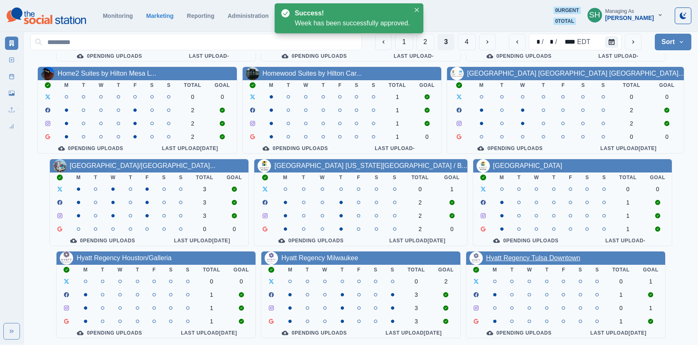
click at [553, 260] on link "Hyatt Regency Tulsa Downtown" at bounding box center [533, 257] width 94 height 7
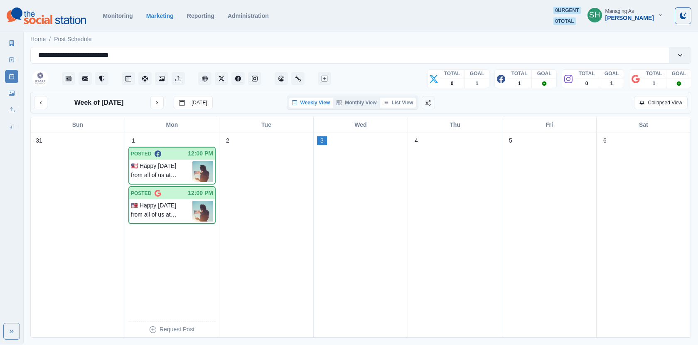
click at [386, 101] on icon "button" at bounding box center [386, 102] width 5 height 5
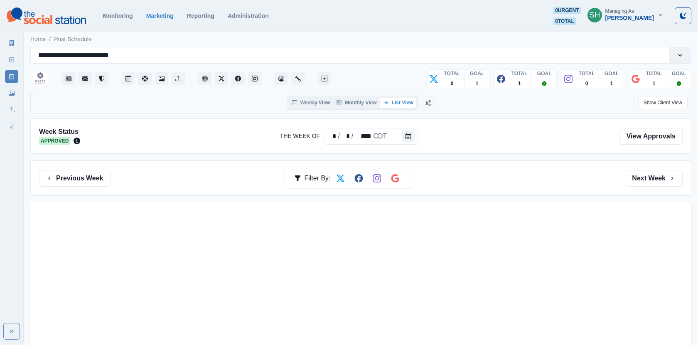
click at [653, 168] on div "Previous Week Filter By: Next Week" at bounding box center [360, 177] width 661 height 35
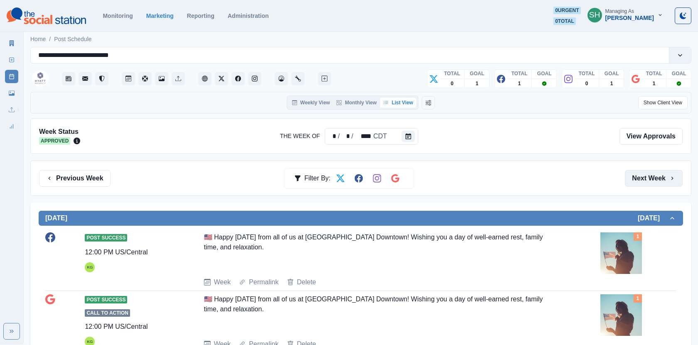
click at [652, 177] on button "Next Week" at bounding box center [654, 178] width 58 height 17
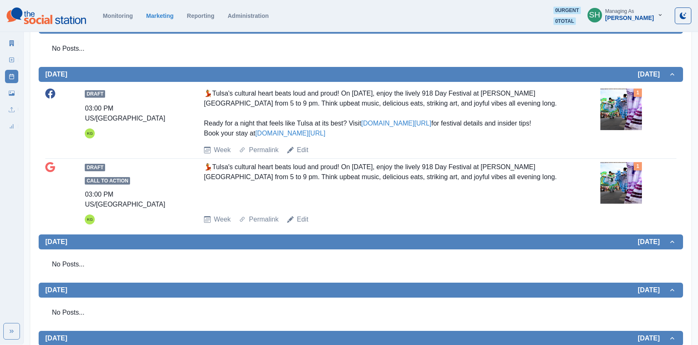
scroll to position [256, 0]
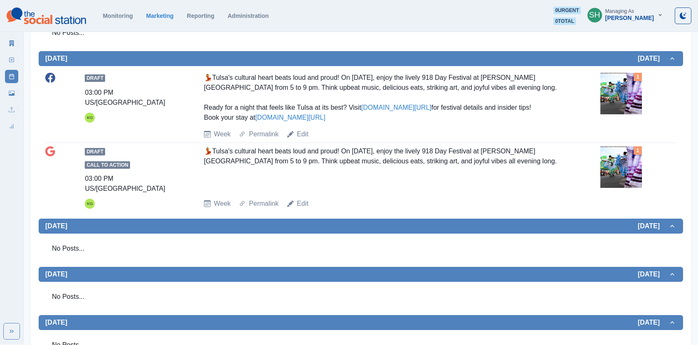
click at [640, 94] on img at bounding box center [622, 94] width 42 height 42
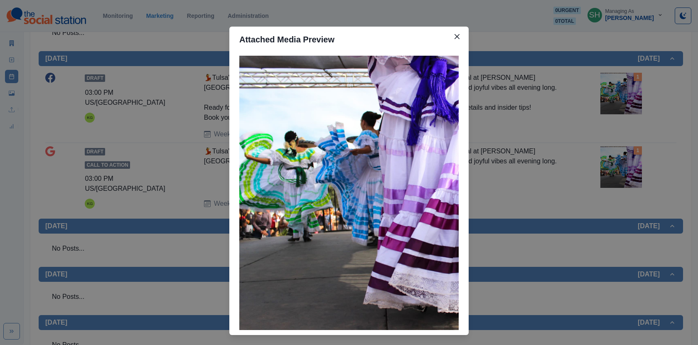
click at [640, 94] on div "Attached Media Preview" at bounding box center [349, 172] width 698 height 345
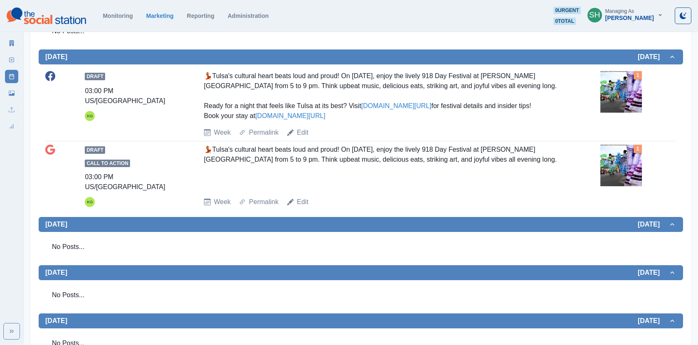
scroll to position [0, 0]
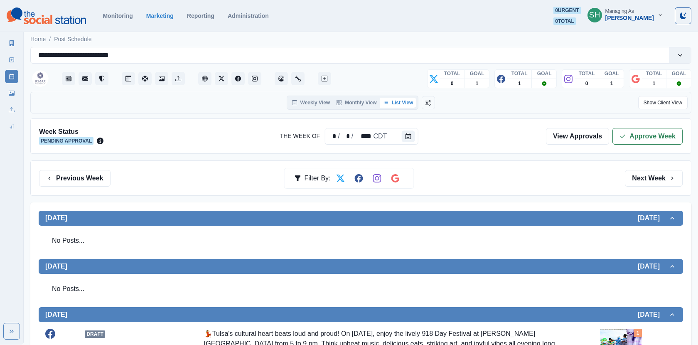
click at [647, 126] on div "Week Status Pending Approval The Week Of * / * / **** CDT View Approvals Approv…" at bounding box center [360, 135] width 661 height 35
click at [643, 131] on button "Approve Week" at bounding box center [648, 136] width 70 height 17
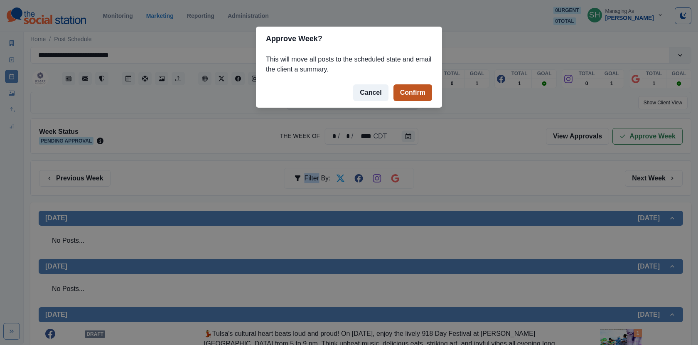
click at [408, 94] on button "Confirm" at bounding box center [413, 92] width 39 height 17
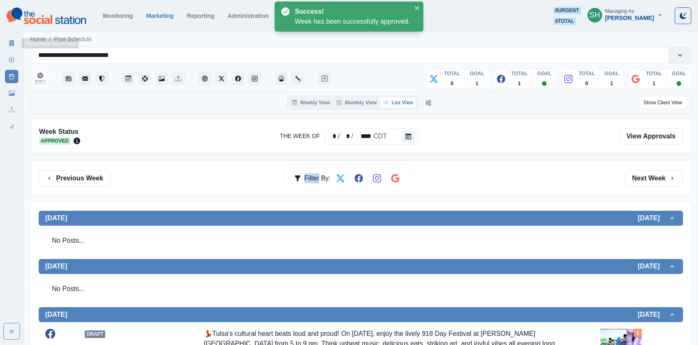
click at [9, 42] on icon at bounding box center [12, 43] width 6 height 6
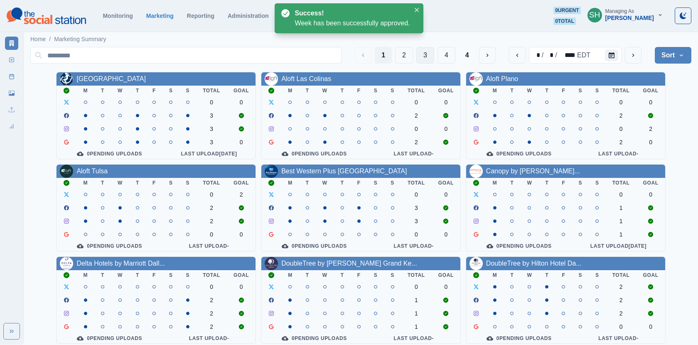
click at [429, 53] on button "3" at bounding box center [425, 55] width 18 height 17
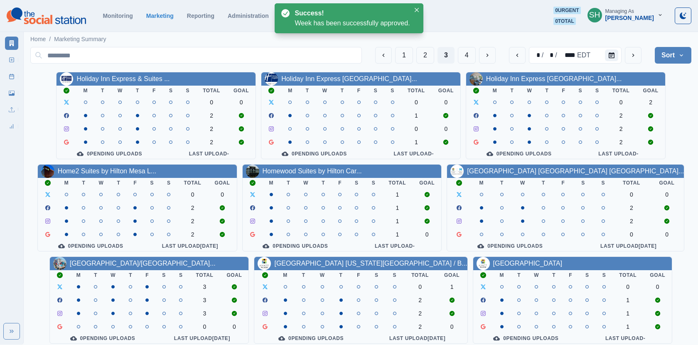
scroll to position [101, 0]
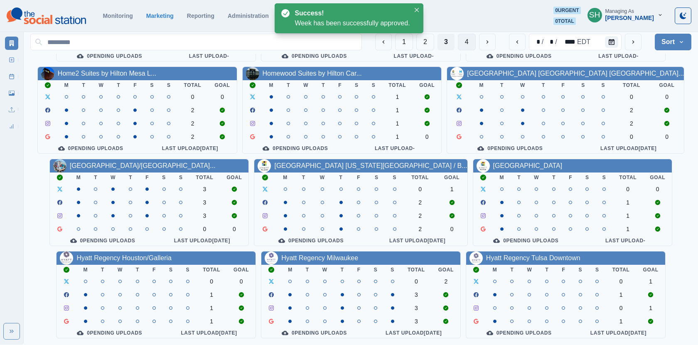
click at [465, 39] on button "4" at bounding box center [467, 42] width 18 height 17
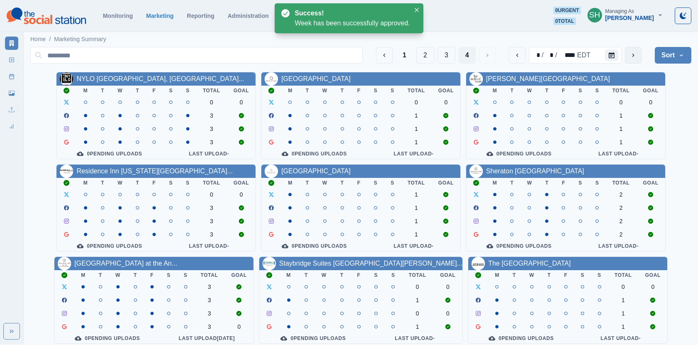
click at [636, 52] on icon "next" at bounding box center [633, 55] width 7 height 7
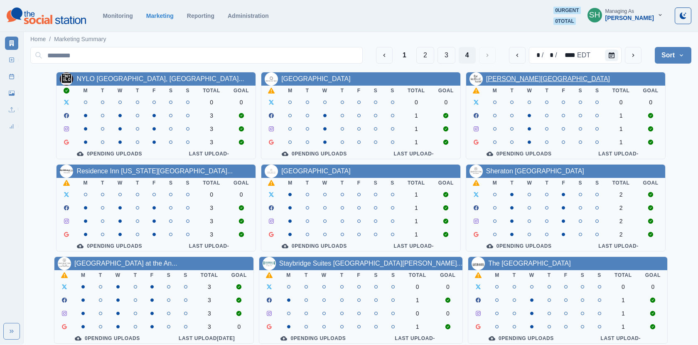
click at [521, 80] on link "[PERSON_NAME][GEOGRAPHIC_DATA]" at bounding box center [548, 78] width 124 height 7
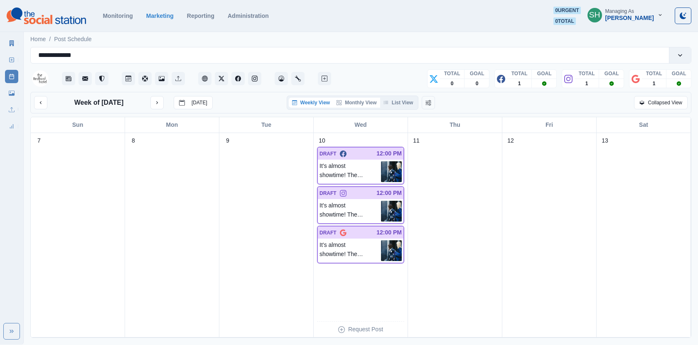
click at [378, 104] on button "Monthly View" at bounding box center [356, 103] width 47 height 10
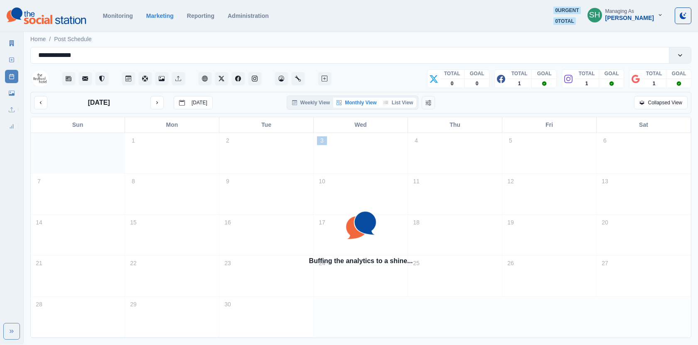
click at [394, 104] on button "List View" at bounding box center [398, 103] width 37 height 10
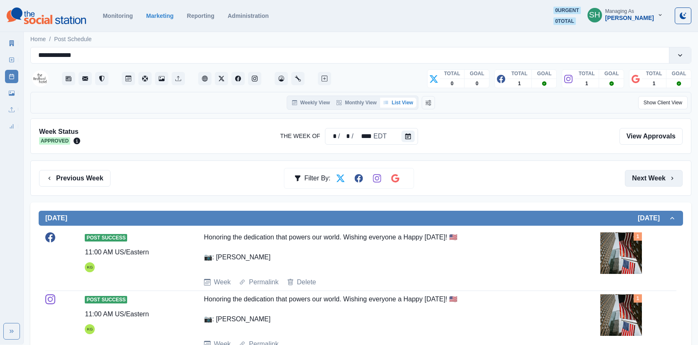
click at [642, 179] on button "Next Week" at bounding box center [654, 178] width 58 height 17
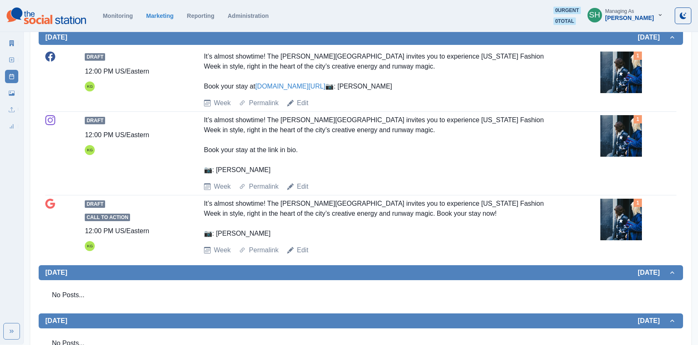
scroll to position [281, 0]
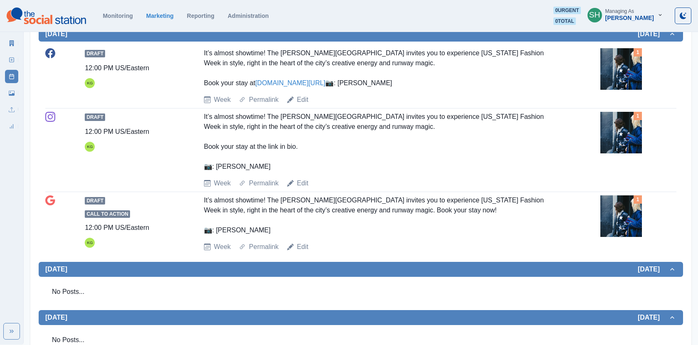
click at [622, 76] on img at bounding box center [622, 69] width 42 height 42
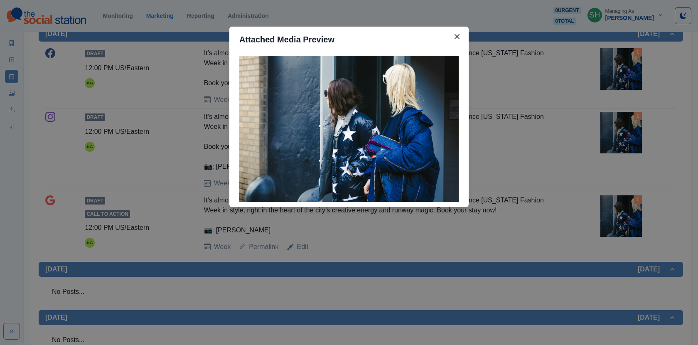
click at [622, 76] on div "Attached Media Preview" at bounding box center [349, 172] width 698 height 345
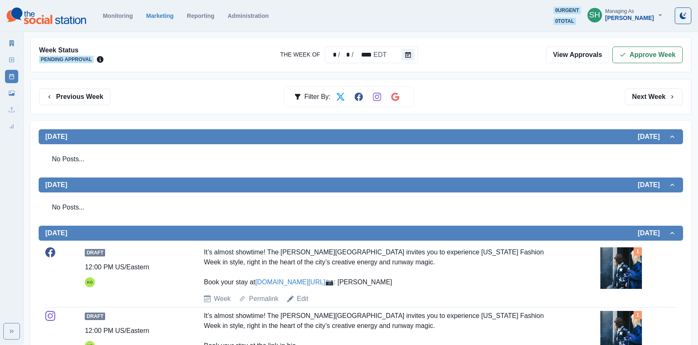
scroll to position [0, 0]
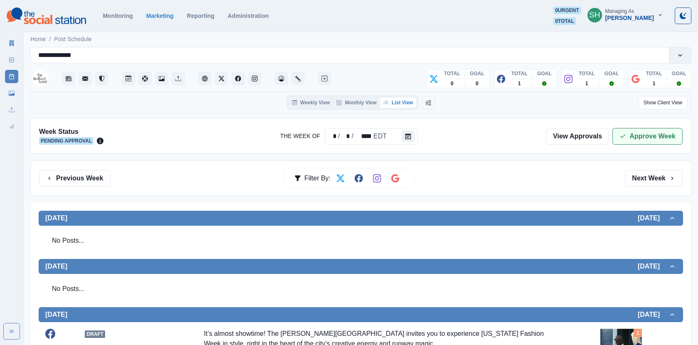
click at [647, 136] on button "Approve Week" at bounding box center [648, 136] width 70 height 17
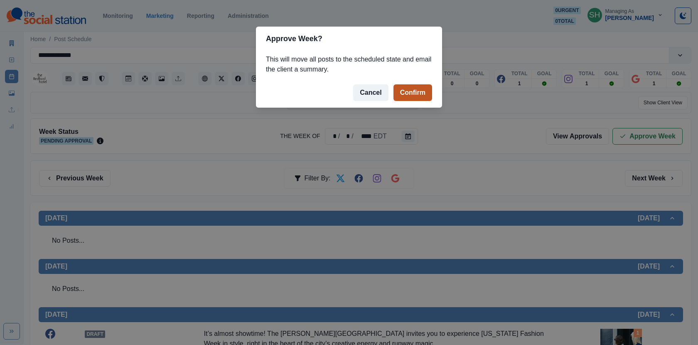
click at [418, 91] on button "Confirm" at bounding box center [413, 92] width 39 height 17
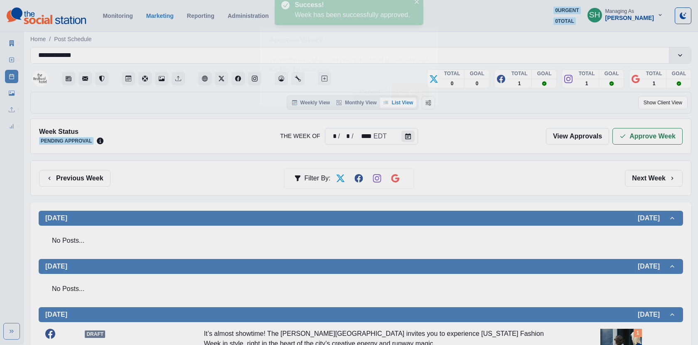
click at [9, 47] on link "Marketing Summary" at bounding box center [11, 43] width 13 height 13
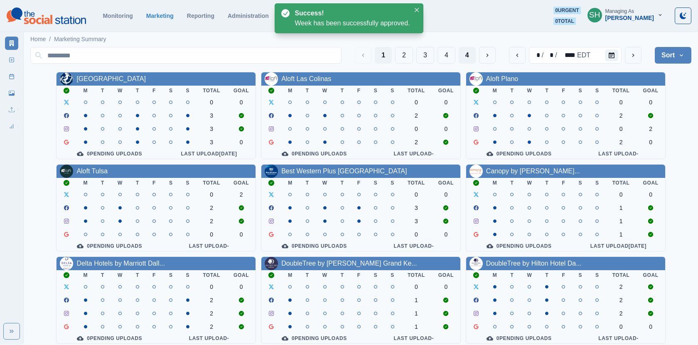
click at [466, 58] on button "4" at bounding box center [467, 55] width 17 height 17
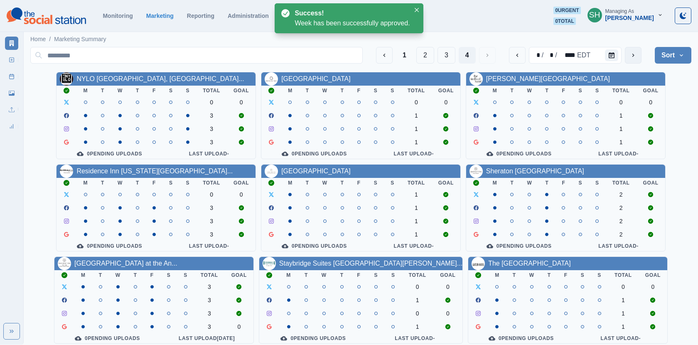
click at [633, 55] on icon "next" at bounding box center [633, 55] width 7 height 7
click at [298, 81] on link "[GEOGRAPHIC_DATA]" at bounding box center [315, 78] width 69 height 7
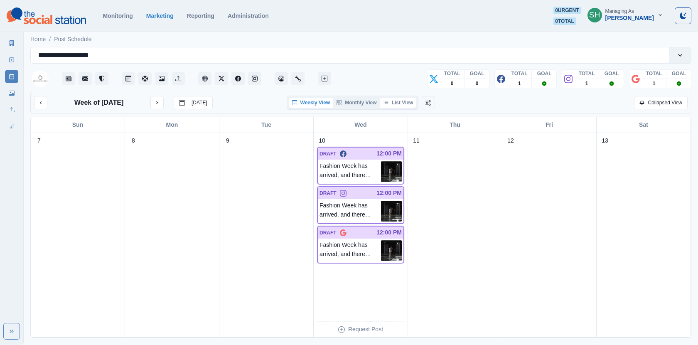
click at [404, 103] on button "List View" at bounding box center [398, 103] width 37 height 10
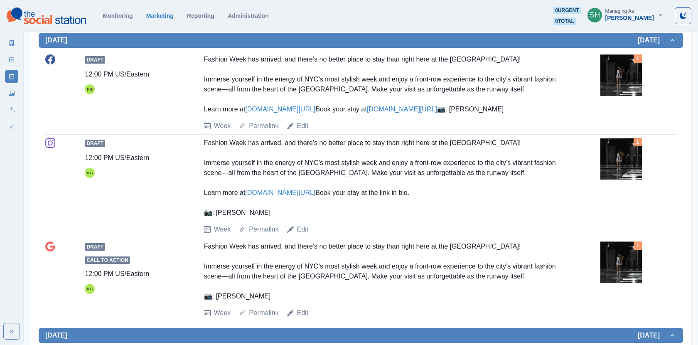
scroll to position [275, 0]
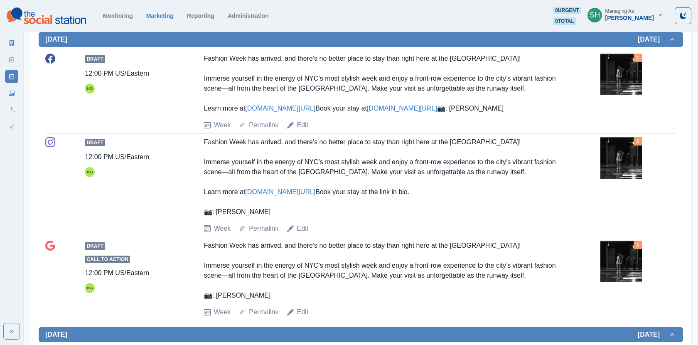
click at [637, 73] on img at bounding box center [622, 75] width 42 height 42
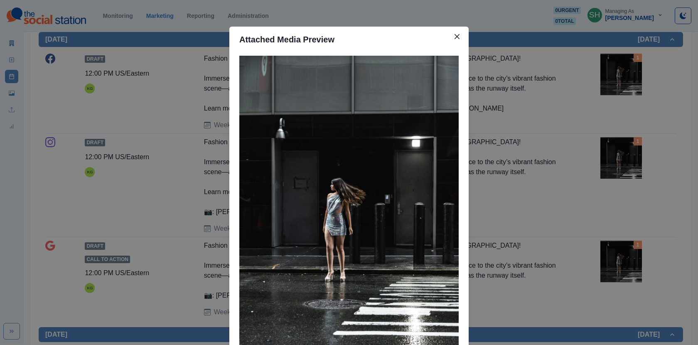
click at [637, 73] on div "Attached Media Preview" at bounding box center [349, 172] width 698 height 345
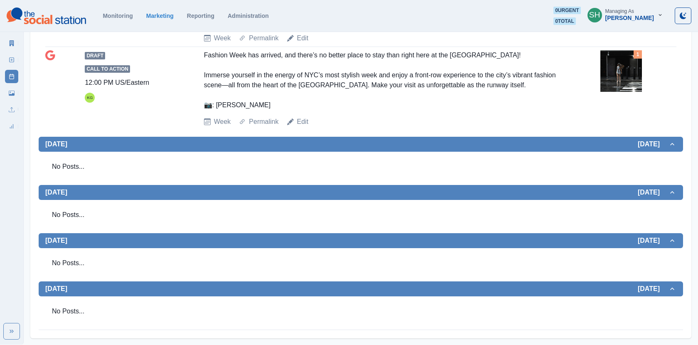
scroll to position [0, 0]
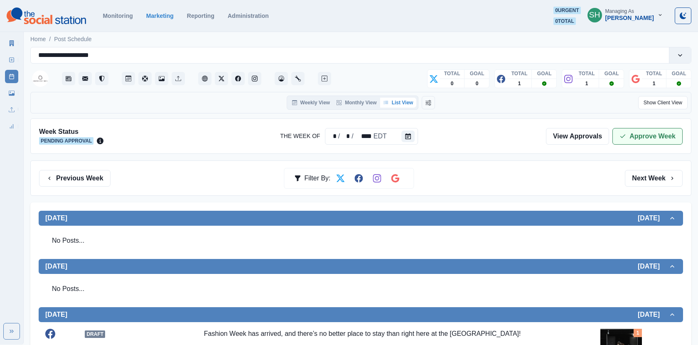
click at [620, 128] on button "Approve Week" at bounding box center [648, 136] width 70 height 17
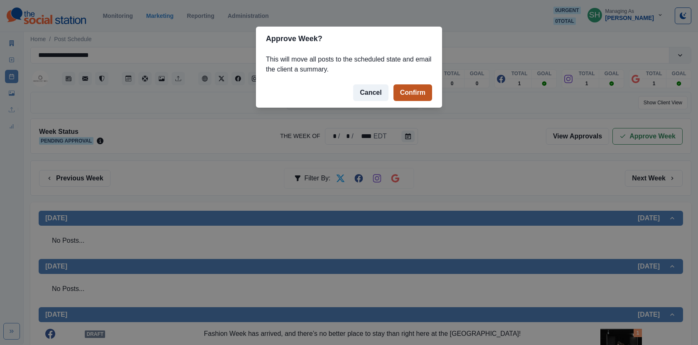
click at [408, 92] on button "Confirm" at bounding box center [413, 92] width 39 height 17
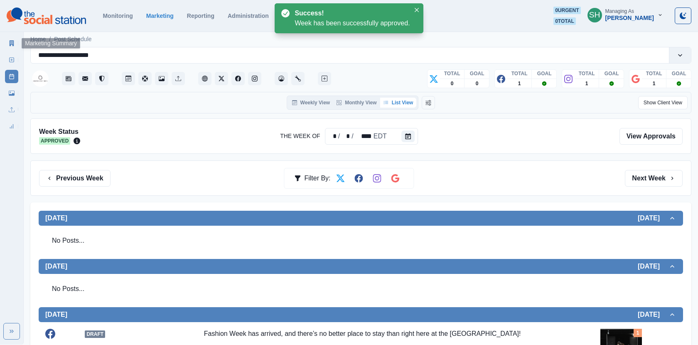
click at [15, 41] on link "Marketing Summary" at bounding box center [11, 43] width 13 height 13
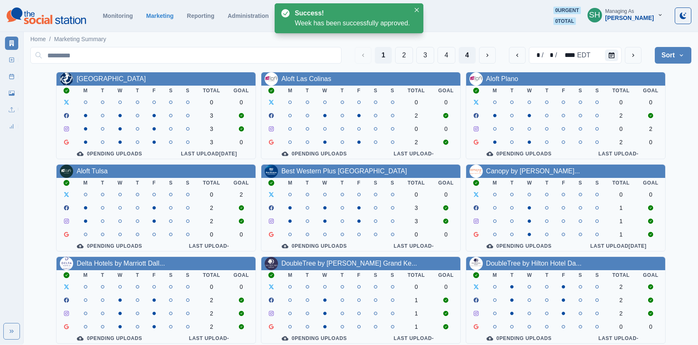
click at [470, 52] on button "4" at bounding box center [467, 55] width 17 height 17
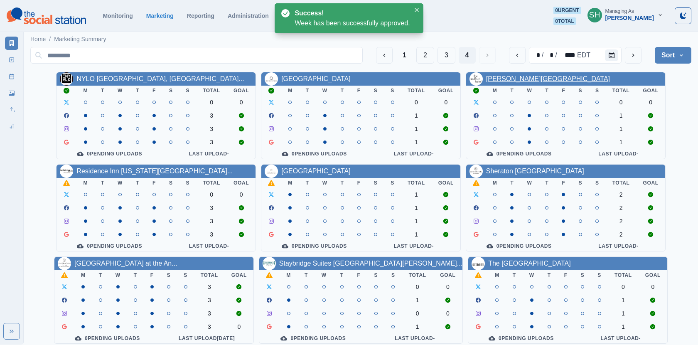
click at [501, 78] on link "[PERSON_NAME][GEOGRAPHIC_DATA]" at bounding box center [548, 78] width 124 height 7
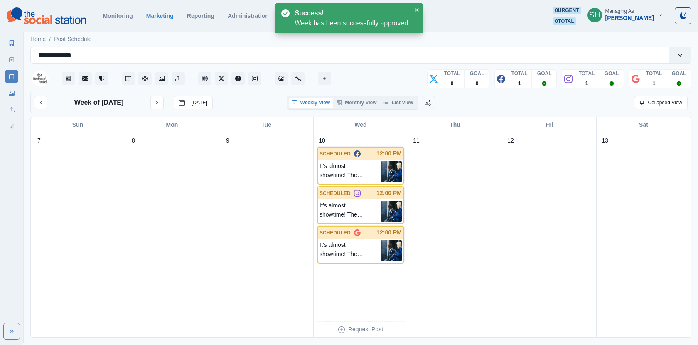
click at [19, 44] on div "Marketing Summary New Post Post Schedule Media Library Uploads Review Summary" at bounding box center [11, 83] width 23 height 100
click at [10, 41] on icon at bounding box center [12, 43] width 6 height 6
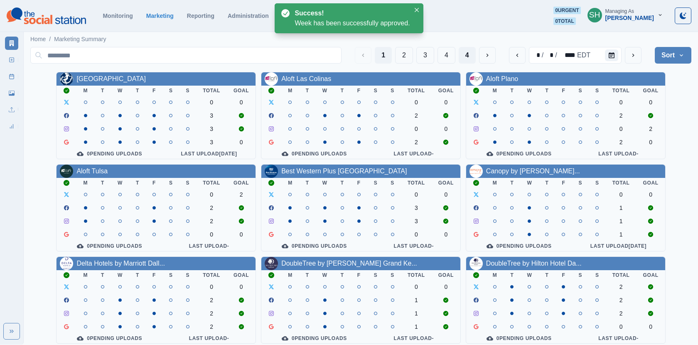
click at [469, 54] on button "4" at bounding box center [467, 55] width 17 height 17
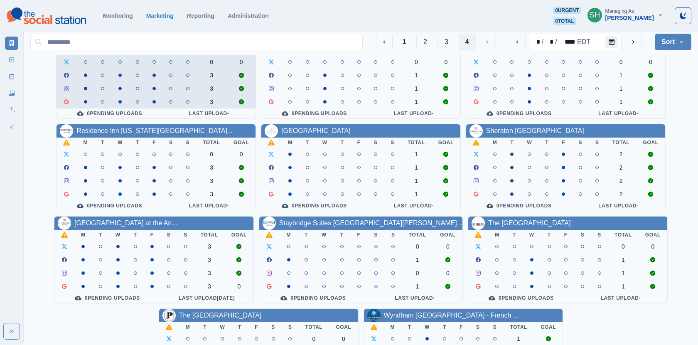
scroll to position [74, 0]
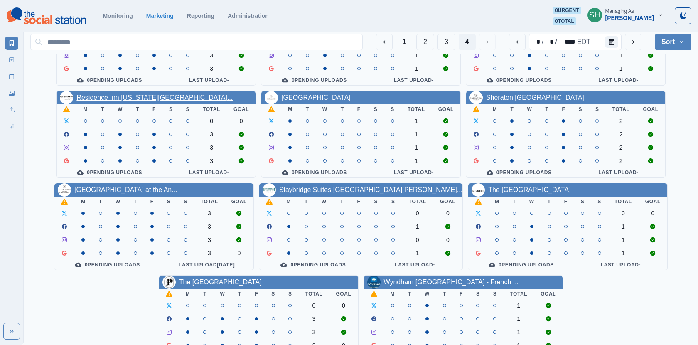
click at [120, 97] on link "Residence Inn [US_STATE][GEOGRAPHIC_DATA]..." at bounding box center [154, 97] width 156 height 7
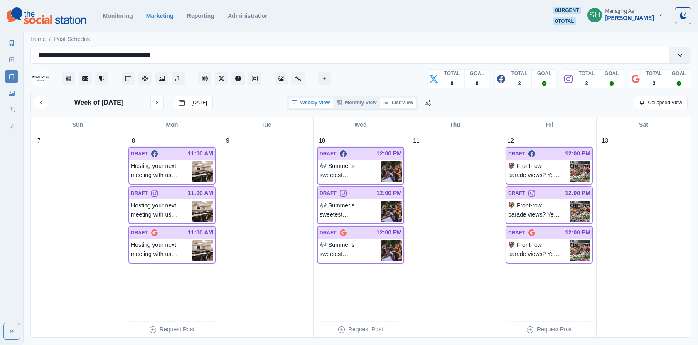
click at [397, 105] on button "List View" at bounding box center [398, 103] width 37 height 10
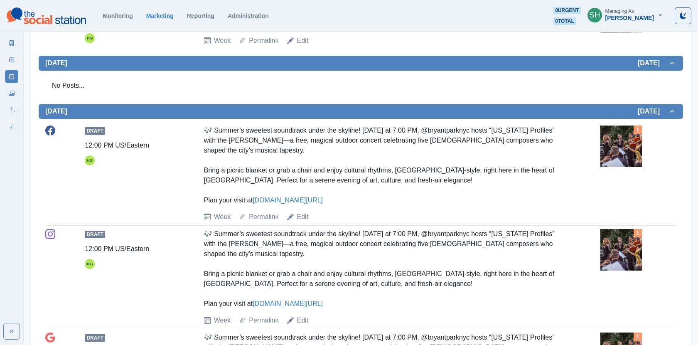
scroll to position [446, 0]
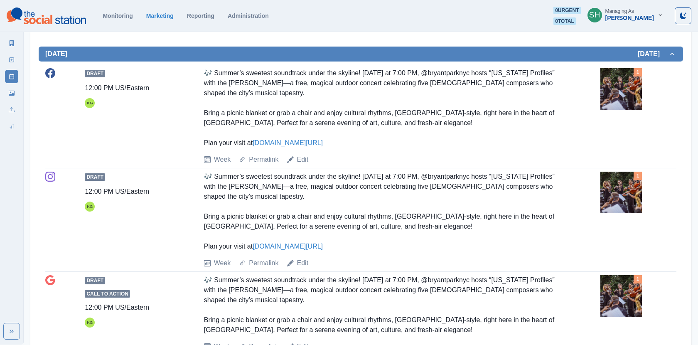
click at [615, 90] on img at bounding box center [622, 89] width 42 height 42
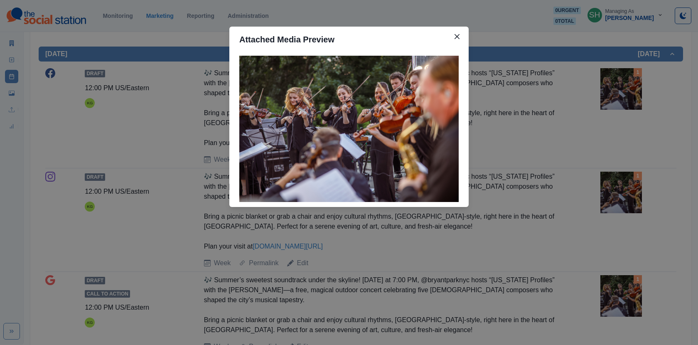
click at [586, 111] on div "Attached Media Preview" at bounding box center [349, 172] width 698 height 345
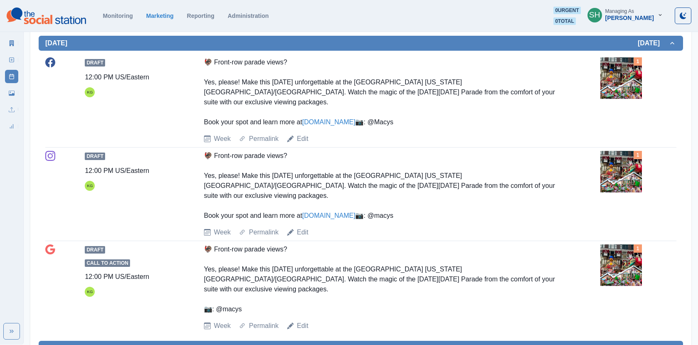
scroll to position [819, 0]
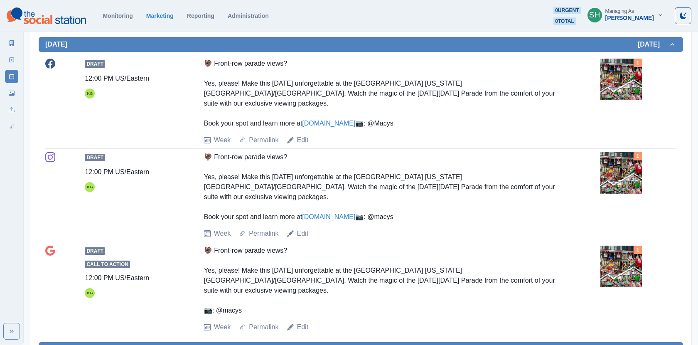
click at [621, 87] on img at bounding box center [622, 80] width 42 height 42
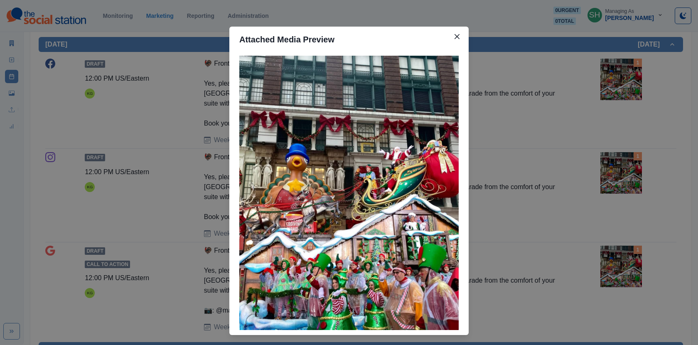
click at [599, 139] on div "Attached Media Preview" at bounding box center [349, 172] width 698 height 345
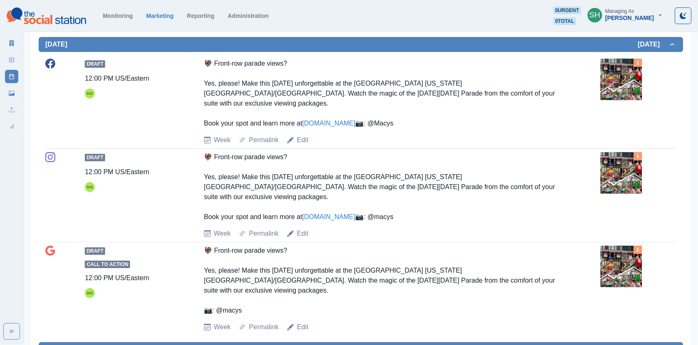
click at [616, 92] on img at bounding box center [622, 80] width 42 height 42
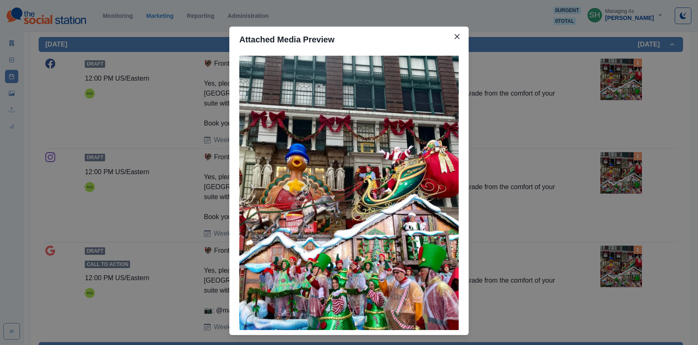
click at [572, 143] on div "Attached Media Preview" at bounding box center [349, 172] width 698 height 345
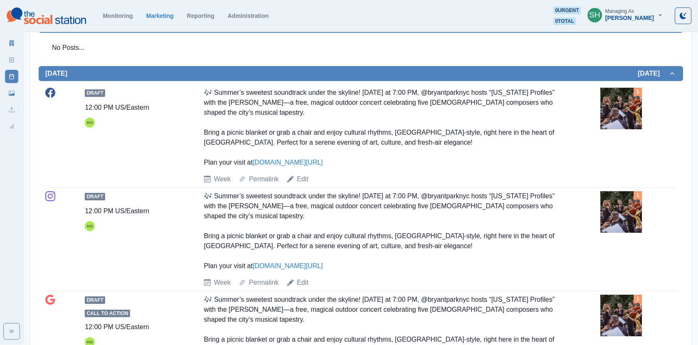
scroll to position [0, 0]
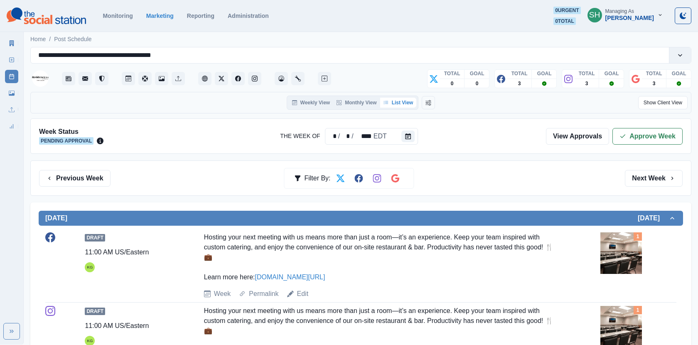
click at [641, 147] on div "Week Status Pending Approval The Week Of * / * / **** EDT View Approvals Approv…" at bounding box center [360, 135] width 661 height 35
click at [621, 128] on button "Approve Week" at bounding box center [648, 136] width 70 height 17
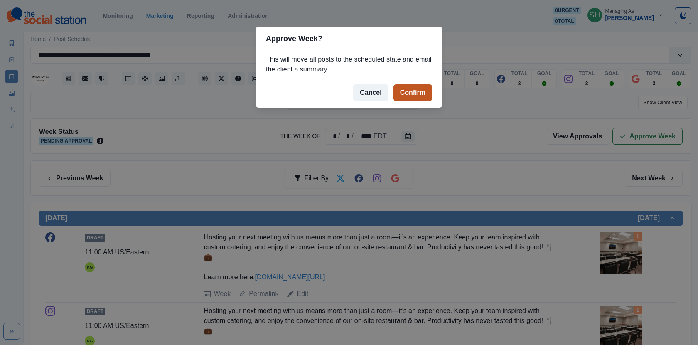
click at [423, 89] on button "Confirm" at bounding box center [413, 92] width 39 height 17
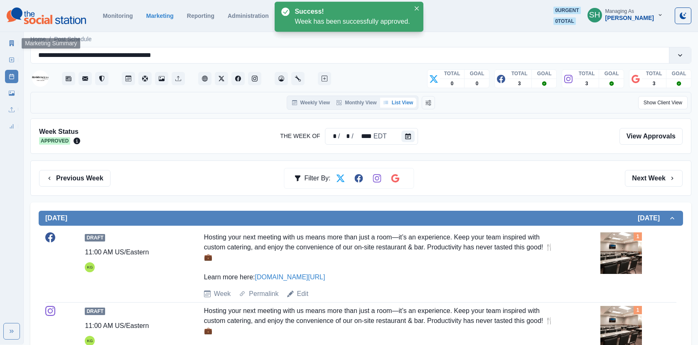
click at [10, 39] on link "Marketing Summary" at bounding box center [11, 43] width 13 height 13
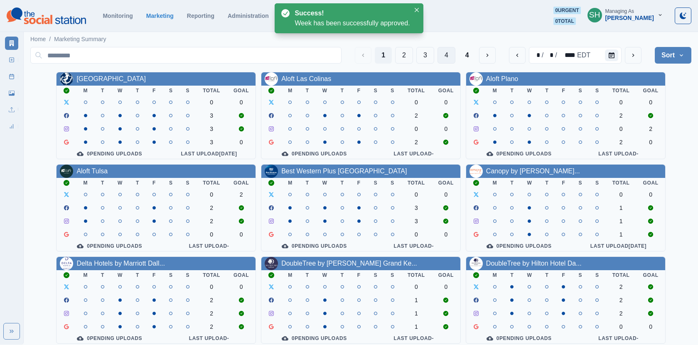
click at [447, 48] on button "4" at bounding box center [447, 55] width 18 height 17
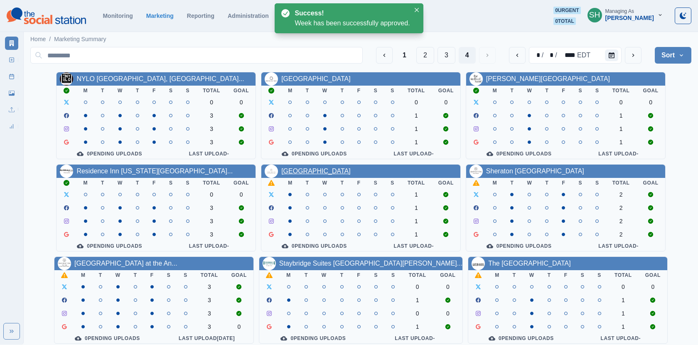
click at [308, 171] on link "[GEOGRAPHIC_DATA]" at bounding box center [315, 171] width 69 height 7
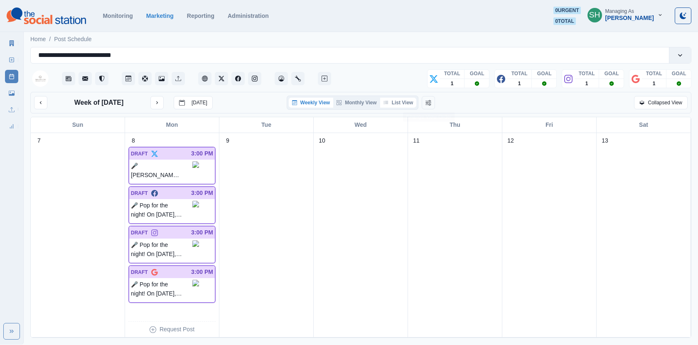
click at [407, 106] on button "List View" at bounding box center [398, 103] width 37 height 10
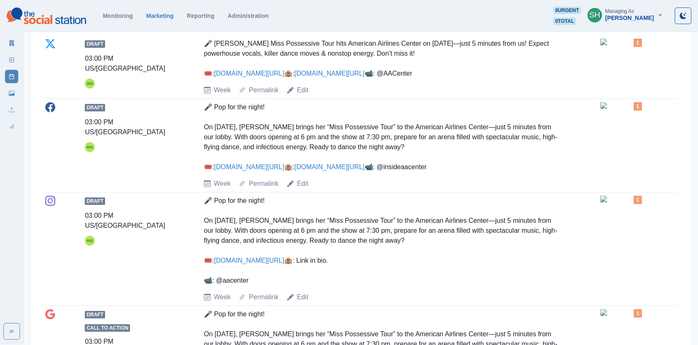
scroll to position [200, 0]
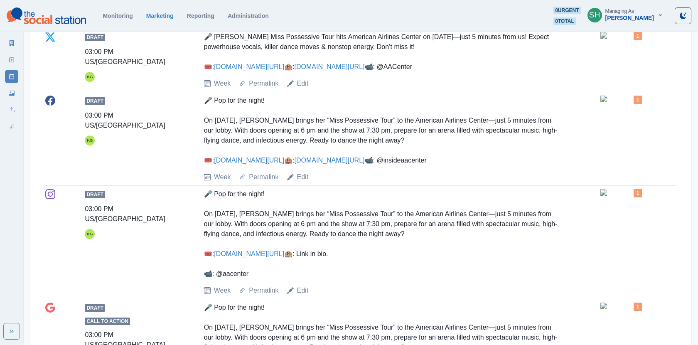
click at [613, 102] on img at bounding box center [622, 99] width 42 height 7
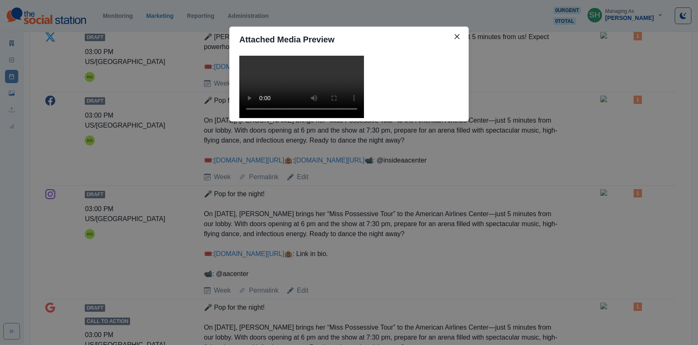
click at [329, 118] on video at bounding box center [301, 87] width 125 height 62
click at [539, 145] on div "Attached Media Preview" at bounding box center [349, 172] width 698 height 345
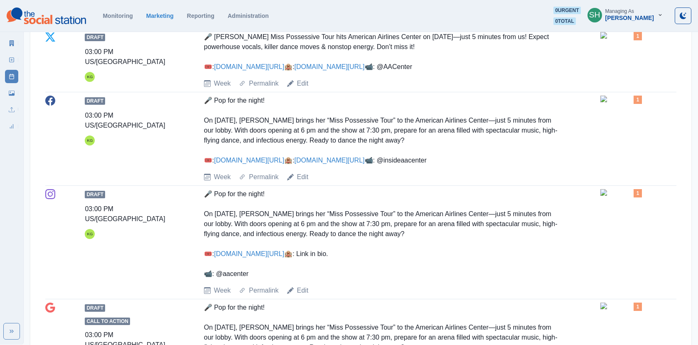
click at [239, 164] on link "[DOMAIN_NAME][URL]" at bounding box center [249, 160] width 70 height 7
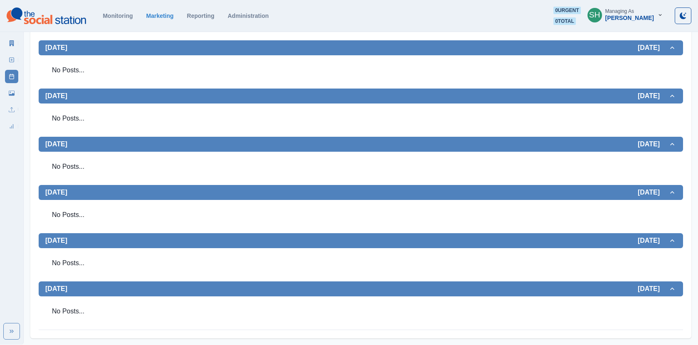
scroll to position [0, 0]
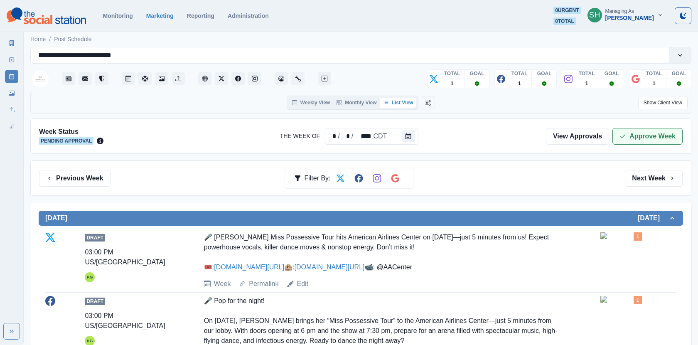
click at [640, 136] on button "Approve Week" at bounding box center [648, 136] width 70 height 17
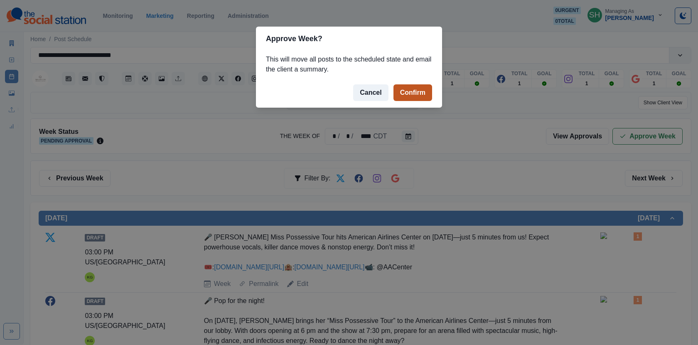
click at [402, 89] on button "Confirm" at bounding box center [413, 92] width 39 height 17
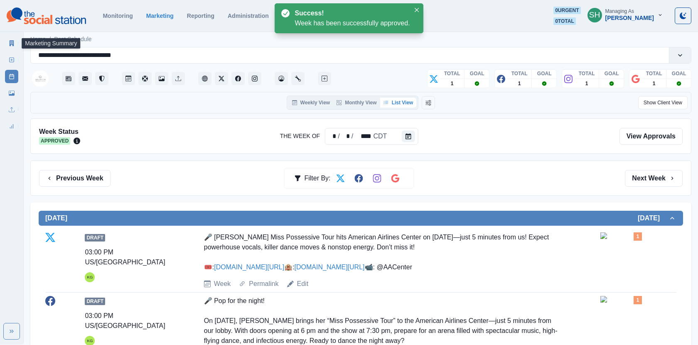
click at [8, 38] on link "Marketing Summary" at bounding box center [11, 43] width 13 height 13
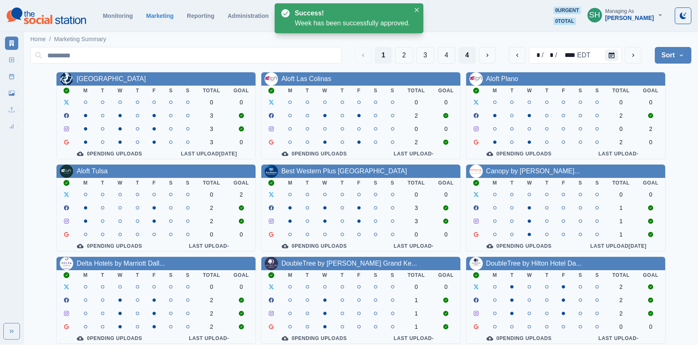
click at [462, 56] on button "4" at bounding box center [467, 55] width 17 height 17
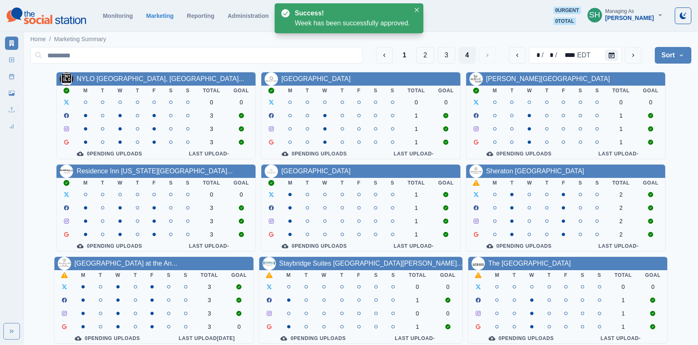
click at [562, 172] on div "Sheraton [GEOGRAPHIC_DATA]" at bounding box center [565, 171] width 199 height 13
click at [542, 172] on link "Sheraton [GEOGRAPHIC_DATA]" at bounding box center [535, 171] width 98 height 7
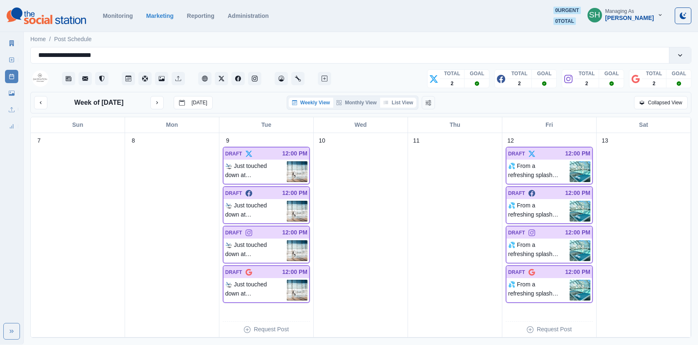
click at [404, 106] on button "List View" at bounding box center [398, 103] width 37 height 10
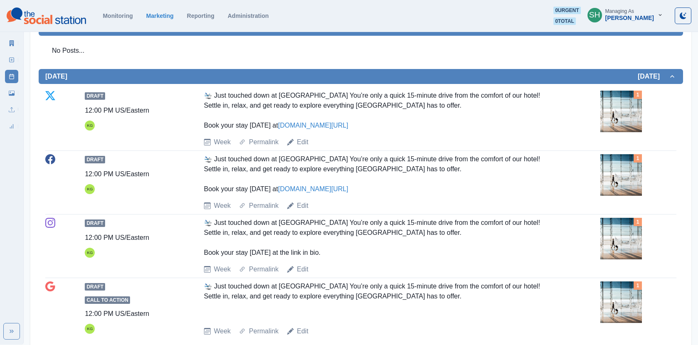
scroll to position [227, 0]
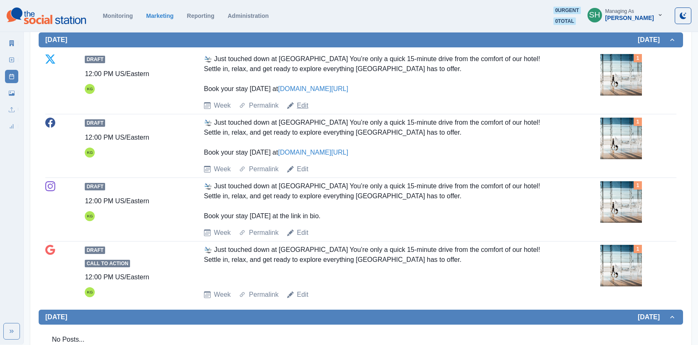
click at [305, 102] on link "Edit" at bounding box center [303, 106] width 12 height 10
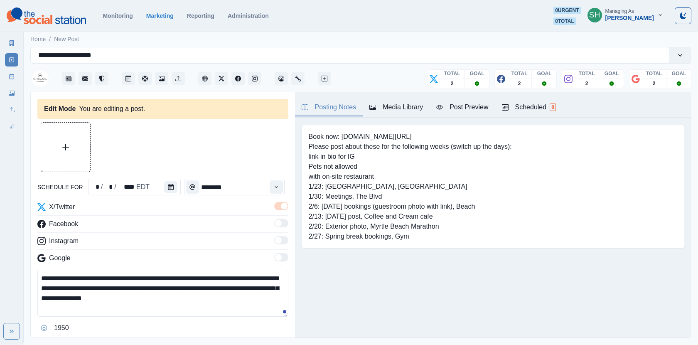
click at [217, 276] on textarea "**********" at bounding box center [162, 293] width 251 height 47
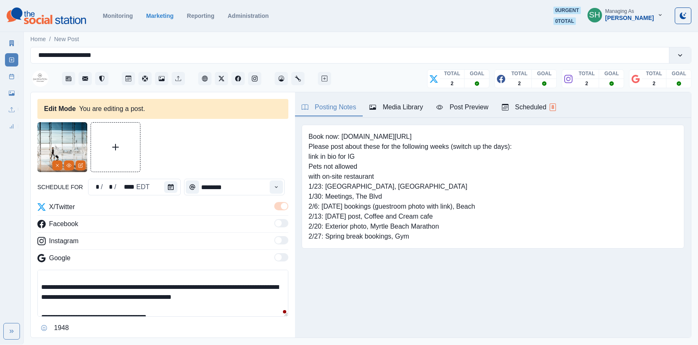
scroll to position [17, 0]
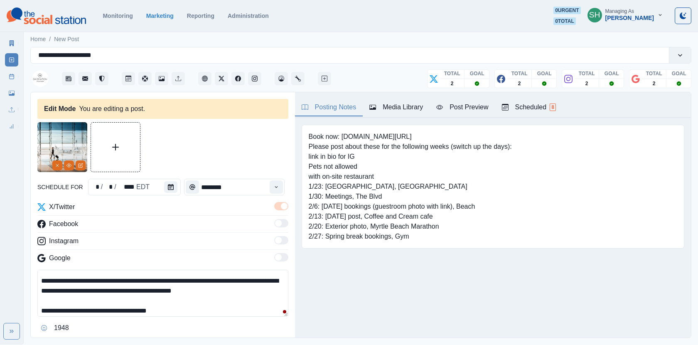
drag, startPoint x: 74, startPoint y: 279, endPoint x: 64, endPoint y: 279, distance: 9.6
click at [65, 279] on textarea "**********" at bounding box center [162, 293] width 251 height 47
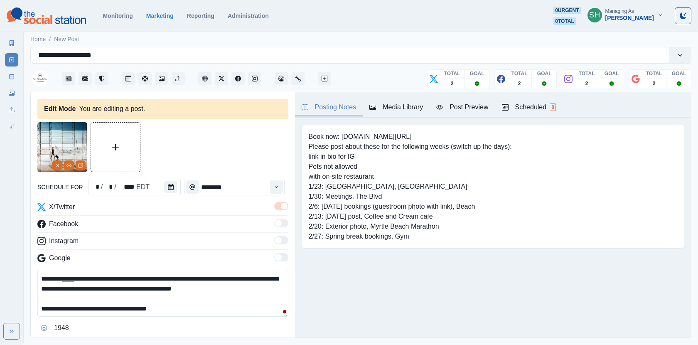
scroll to position [0, 0]
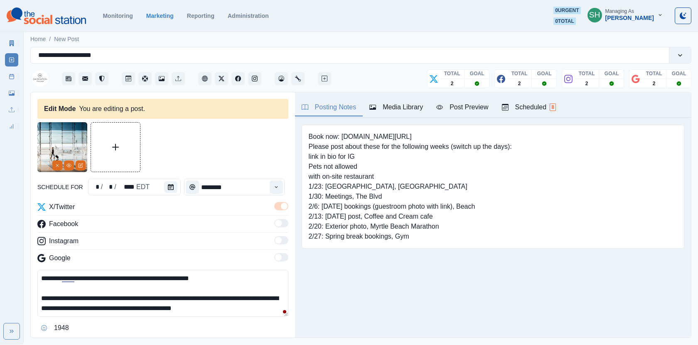
drag, startPoint x: 194, startPoint y: 306, endPoint x: 168, endPoint y: 223, distance: 87.3
click at [168, 223] on div "**********" at bounding box center [162, 268] width 251 height 133
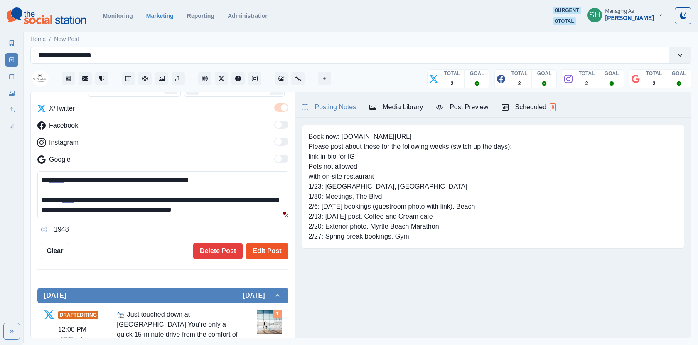
type textarea "**********"
click at [275, 250] on button "Edit Post" at bounding box center [267, 251] width 42 height 17
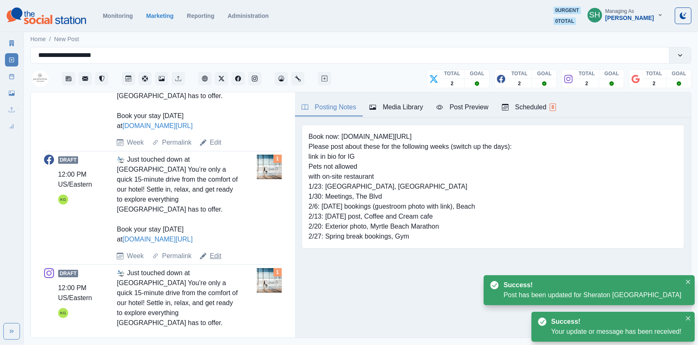
click at [214, 251] on link "Edit" at bounding box center [216, 256] width 12 height 10
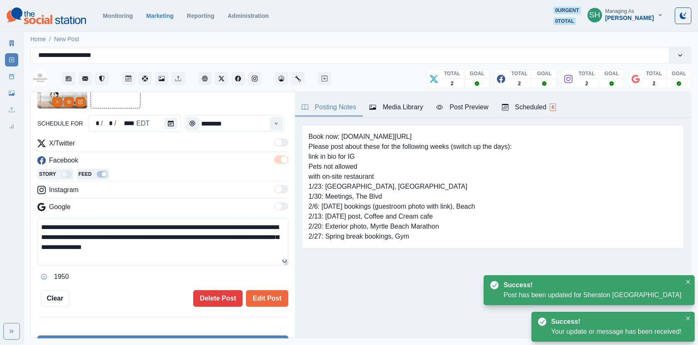
scroll to position [10, 0]
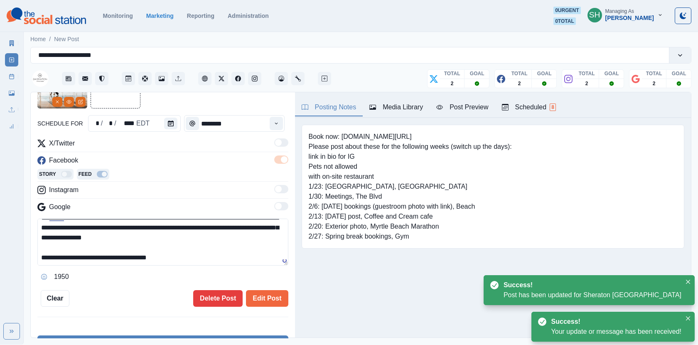
drag, startPoint x: 183, startPoint y: 259, endPoint x: 186, endPoint y: 139, distance: 120.1
click at [186, 139] on div "**********" at bounding box center [162, 210] width 251 height 145
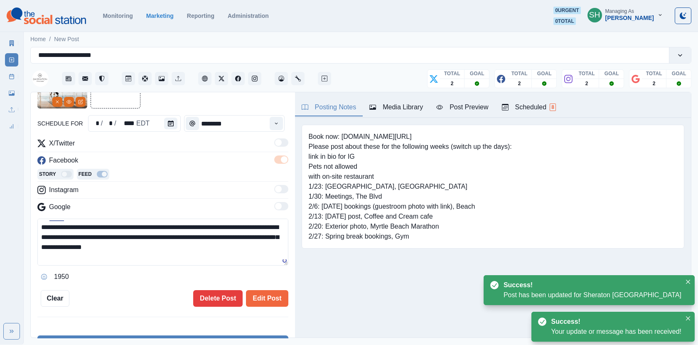
scroll to position [0, 0]
paste textarea
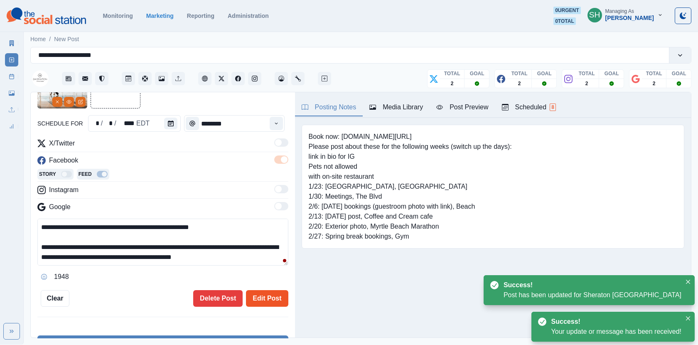
scroll to position [15, 0]
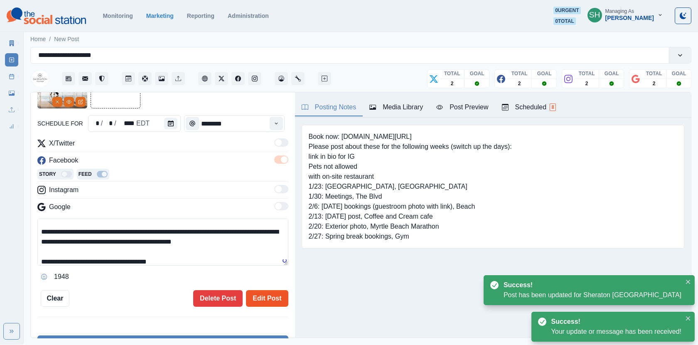
type textarea "**********"
click at [265, 302] on button "Edit Post" at bounding box center [267, 298] width 42 height 17
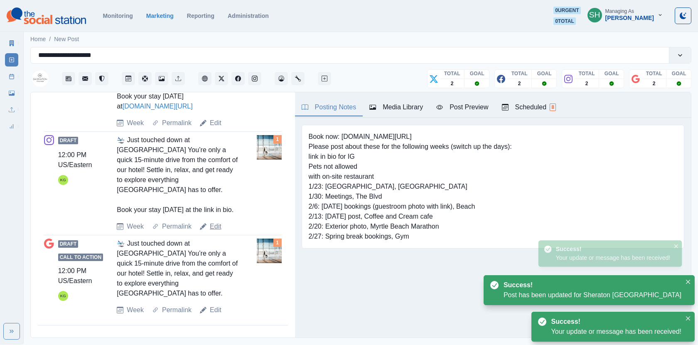
click at [219, 226] on link "Edit" at bounding box center [216, 227] width 12 height 10
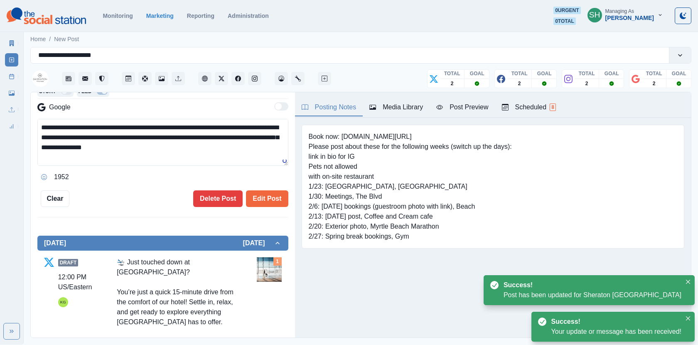
scroll to position [10, 0]
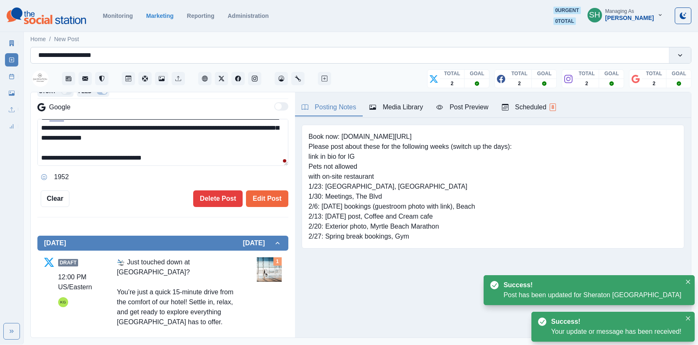
drag, startPoint x: 165, startPoint y: 158, endPoint x: 159, endPoint y: 60, distance: 97.4
click at [159, 60] on div "**********" at bounding box center [360, 191] width 661 height 294
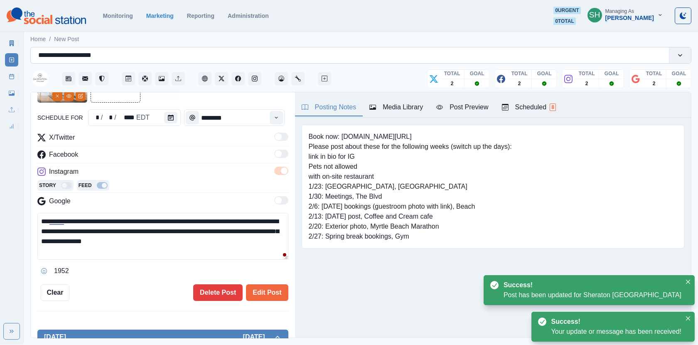
paste textarea "**********"
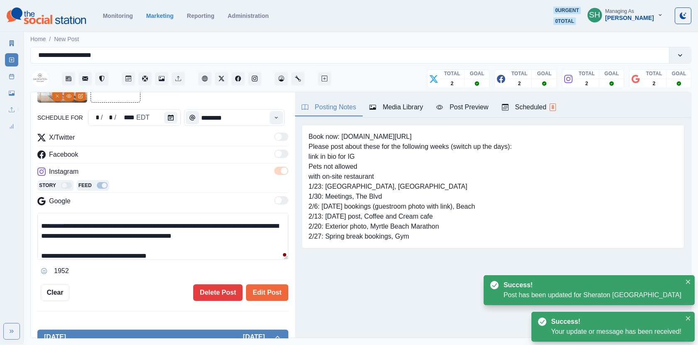
scroll to position [15, 0]
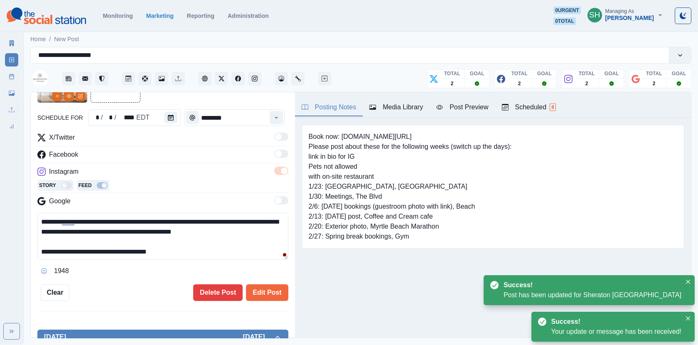
drag, startPoint x: 184, startPoint y: 256, endPoint x: 117, endPoint y: 247, distance: 67.5
click at [117, 247] on textarea "**********" at bounding box center [162, 236] width 251 height 47
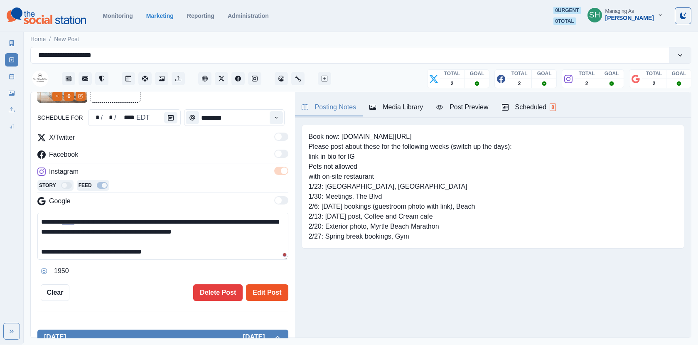
type textarea "**********"
click at [277, 296] on button "Edit Post" at bounding box center [267, 292] width 42 height 17
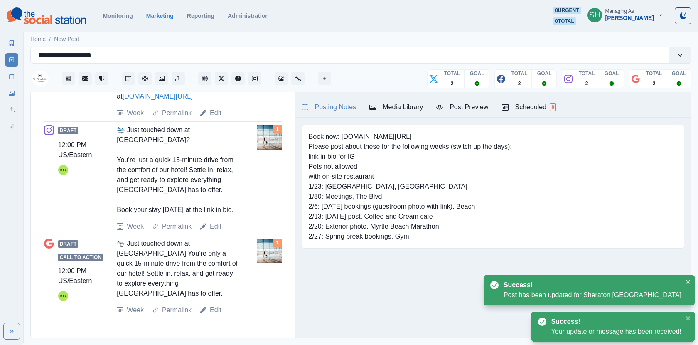
click at [217, 312] on link "Edit" at bounding box center [216, 310] width 12 height 10
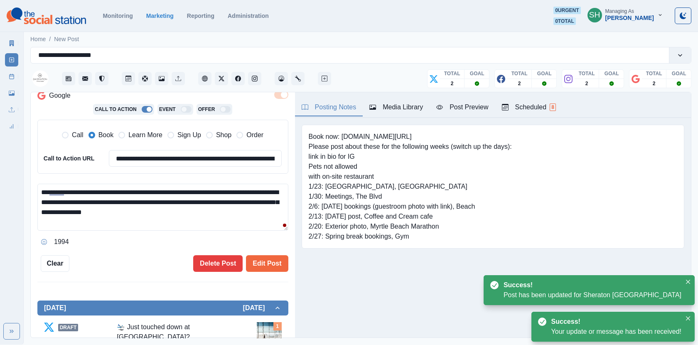
drag, startPoint x: 195, startPoint y: 219, endPoint x: 193, endPoint y: 103, distance: 115.6
click at [193, 103] on div "**********" at bounding box center [162, 143] width 251 height 209
paste textarea "**********"
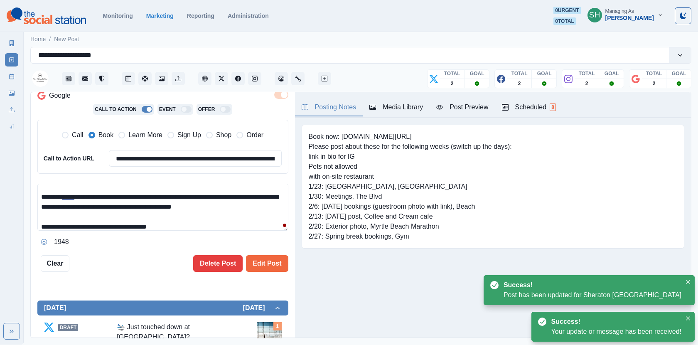
drag, startPoint x: 191, startPoint y: 219, endPoint x: 115, endPoint y: 221, distance: 76.1
click at [115, 221] on textarea "**********" at bounding box center [162, 207] width 251 height 47
click at [102, 224] on textarea "**********" at bounding box center [162, 207] width 251 height 47
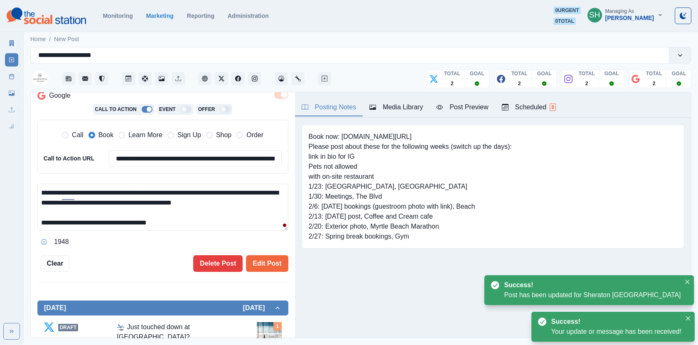
drag, startPoint x: 104, startPoint y: 228, endPoint x: 247, endPoint y: 228, distance: 142.6
click at [247, 228] on textarea "**********" at bounding box center [162, 207] width 251 height 47
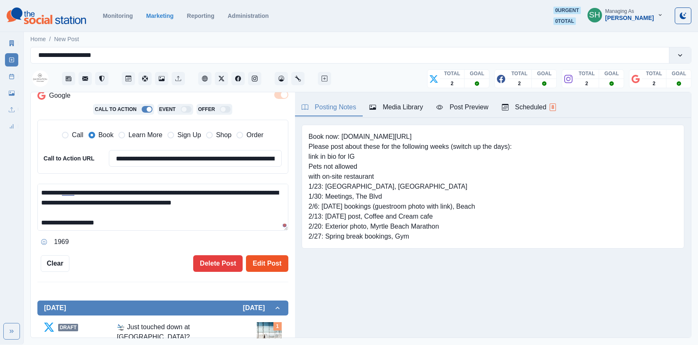
type textarea "**********"
click at [258, 255] on button "Edit Post" at bounding box center [267, 263] width 42 height 17
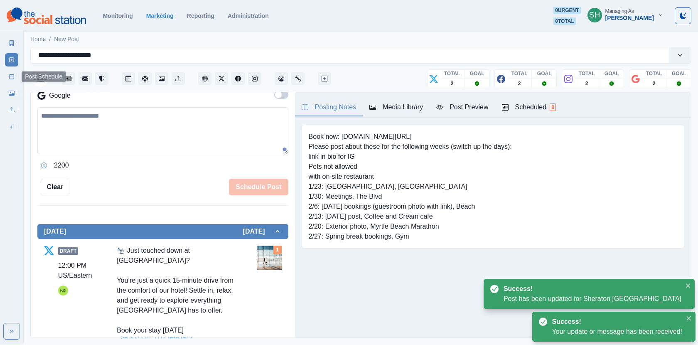
click at [7, 72] on link "Post Schedule" at bounding box center [11, 76] width 13 height 13
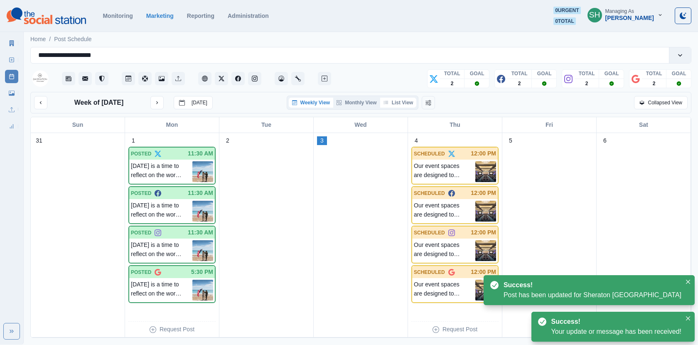
click at [409, 102] on button "List View" at bounding box center [398, 103] width 37 height 10
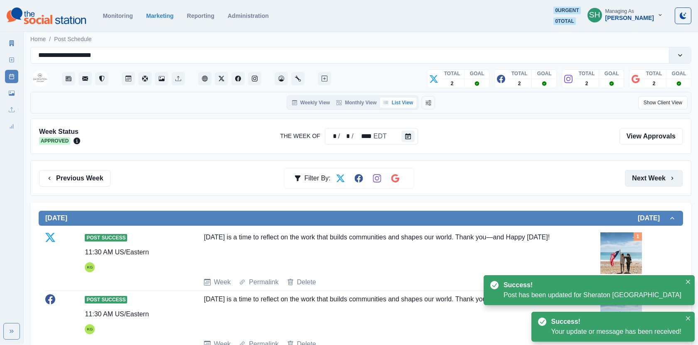
click at [636, 181] on button "Next Week" at bounding box center [654, 178] width 58 height 17
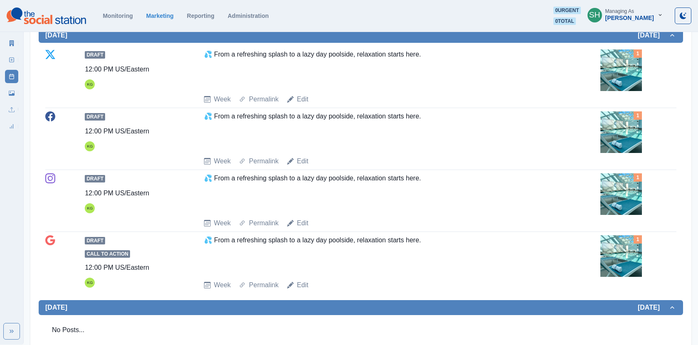
click at [614, 82] on img at bounding box center [622, 70] width 42 height 42
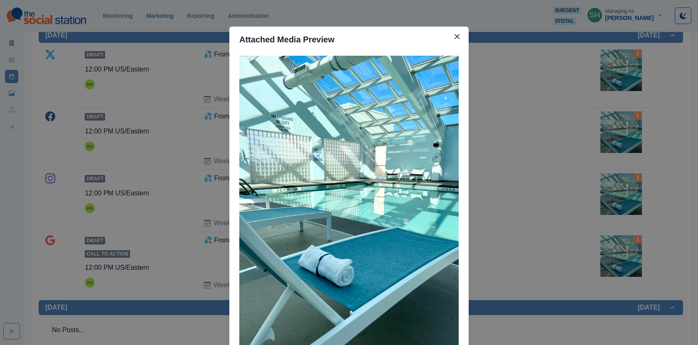
click at [614, 82] on div "Attached Media Preview" at bounding box center [349, 172] width 698 height 345
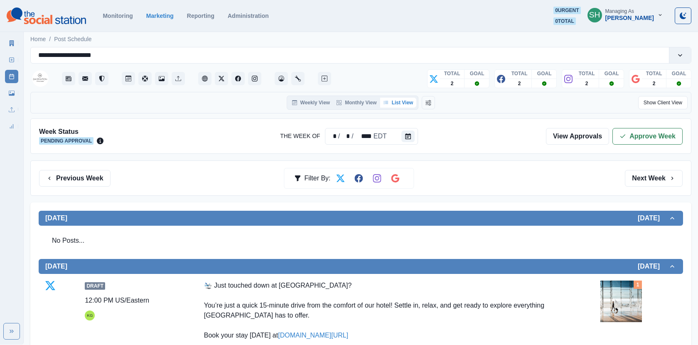
click at [639, 124] on div "Week Status Pending Approval The Week Of * / * / **** EDT View Approvals Approv…" at bounding box center [360, 135] width 661 height 35
click at [639, 135] on button "Approve Week" at bounding box center [648, 136] width 70 height 17
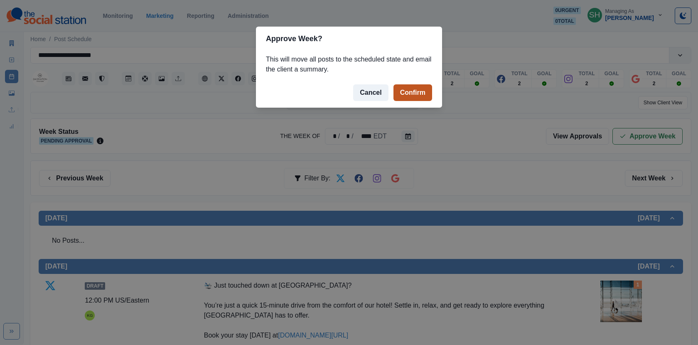
click at [418, 96] on button "Confirm" at bounding box center [413, 92] width 39 height 17
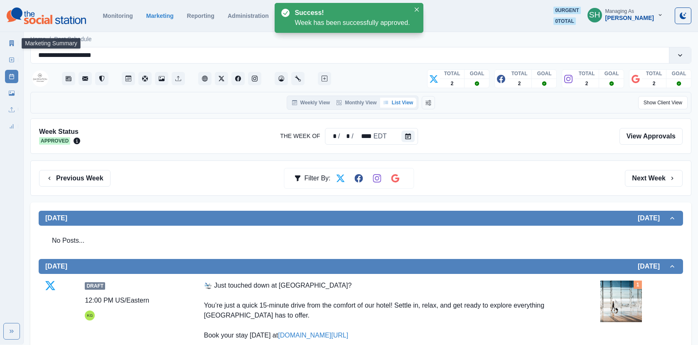
click at [6, 42] on link "Marketing Summary" at bounding box center [11, 43] width 13 height 13
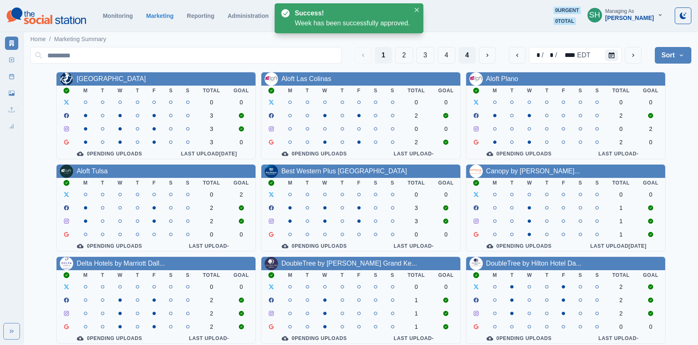
click at [464, 53] on button "4" at bounding box center [467, 55] width 17 height 17
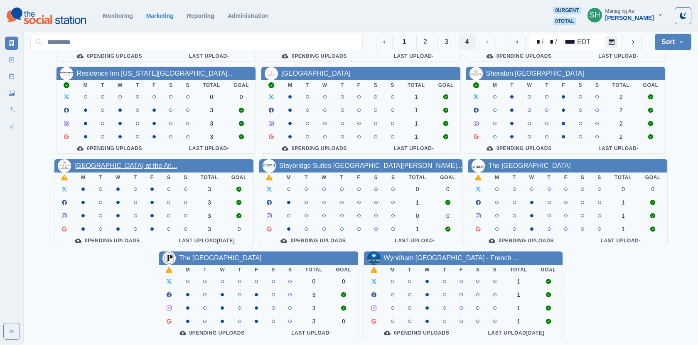
click at [153, 162] on link "[GEOGRAPHIC_DATA] at the An..." at bounding box center [125, 165] width 103 height 7
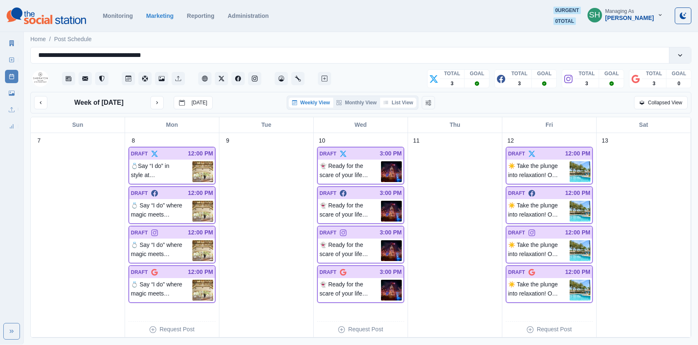
click at [408, 100] on button "List View" at bounding box center [398, 103] width 37 height 10
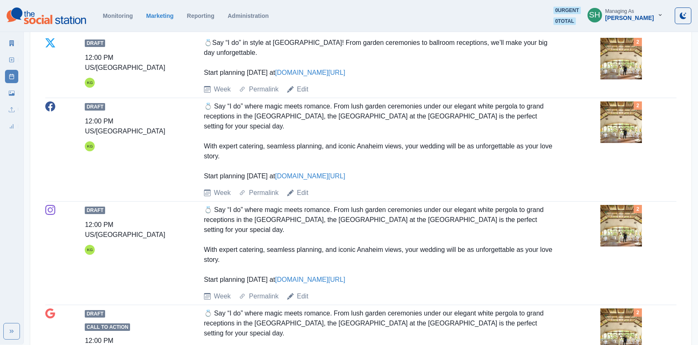
click at [621, 117] on img at bounding box center [622, 122] width 42 height 42
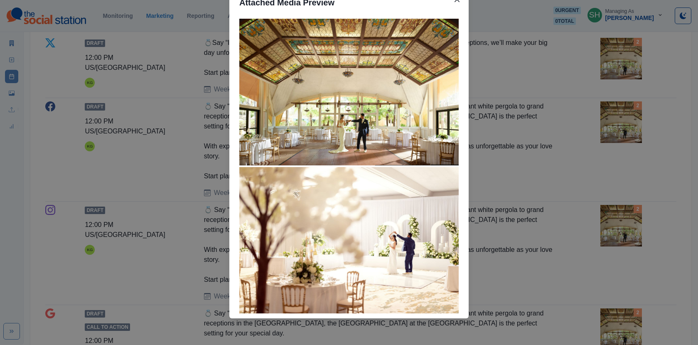
click at [525, 153] on div "Attached Media Preview" at bounding box center [349, 172] width 698 height 345
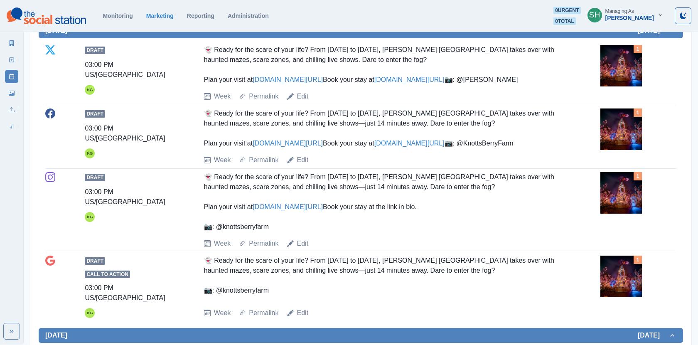
click at [603, 66] on img at bounding box center [622, 66] width 42 height 42
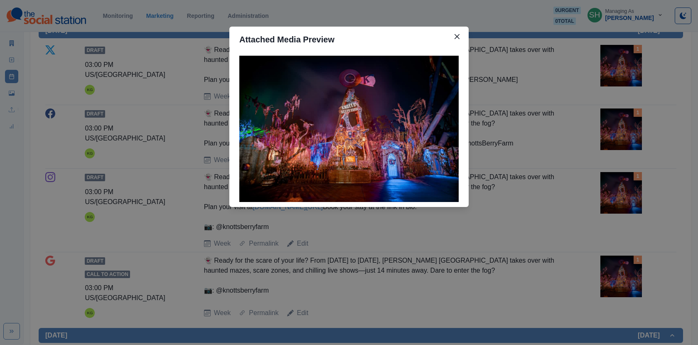
click at [507, 100] on div "Attached Media Preview" at bounding box center [349, 172] width 698 height 345
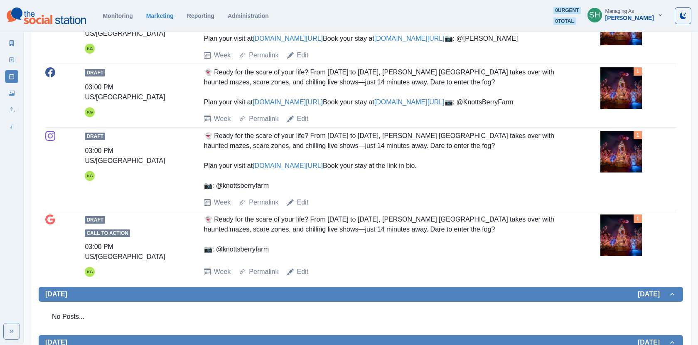
click at [625, 109] on img at bounding box center [622, 88] width 42 height 42
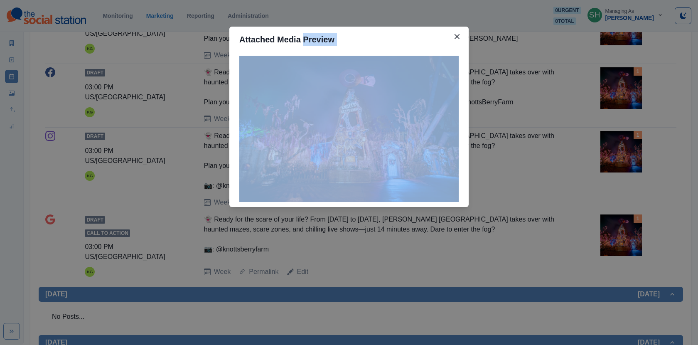
click at [625, 133] on div "Attached Media Preview" at bounding box center [349, 172] width 698 height 345
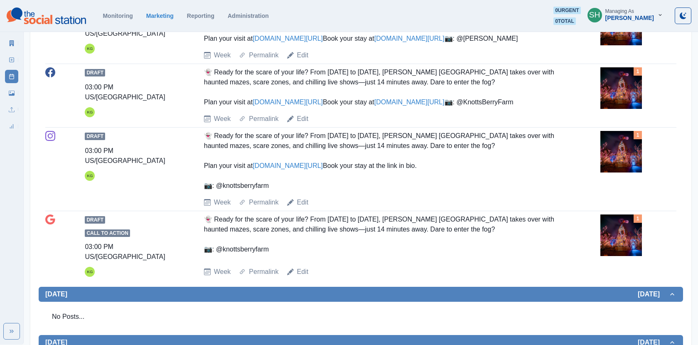
click at [625, 109] on img at bounding box center [622, 88] width 42 height 42
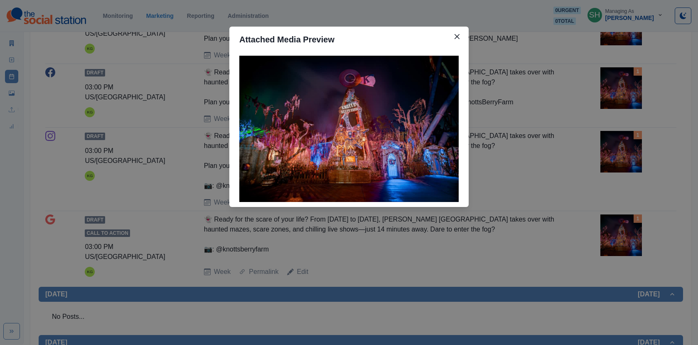
click at [492, 75] on div "Attached Media Preview" at bounding box center [349, 172] width 698 height 345
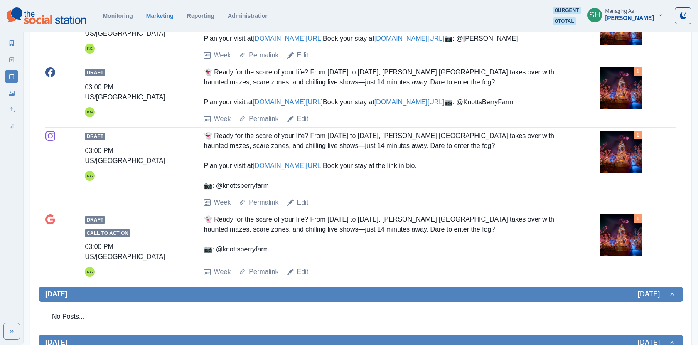
click at [280, 106] on link "[DOMAIN_NAME][URL]" at bounding box center [288, 102] width 70 height 7
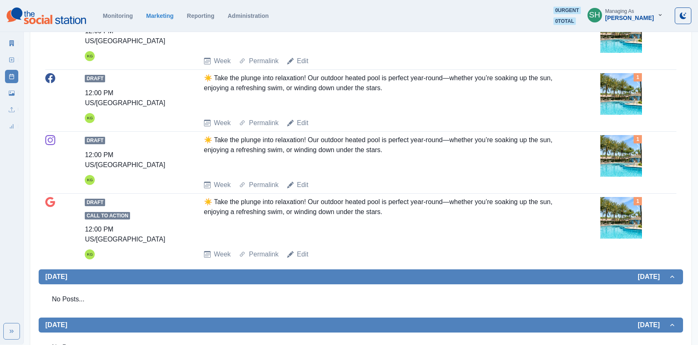
scroll to position [1002, 0]
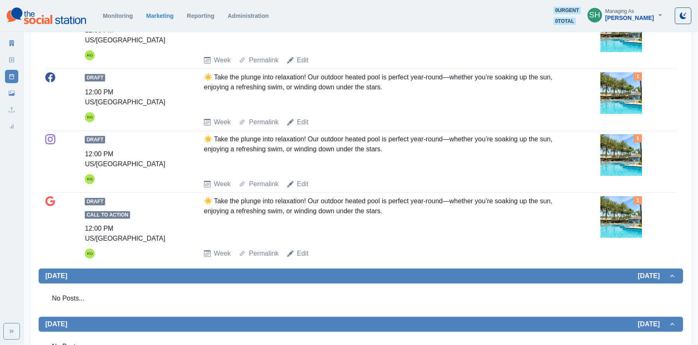
click at [625, 52] on img at bounding box center [622, 31] width 42 height 42
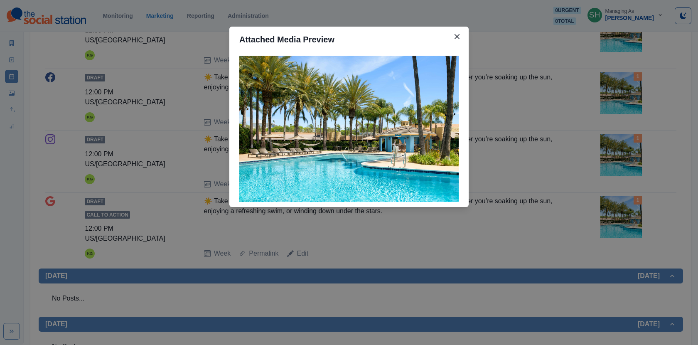
click at [625, 93] on div "Attached Media Preview" at bounding box center [349, 172] width 698 height 345
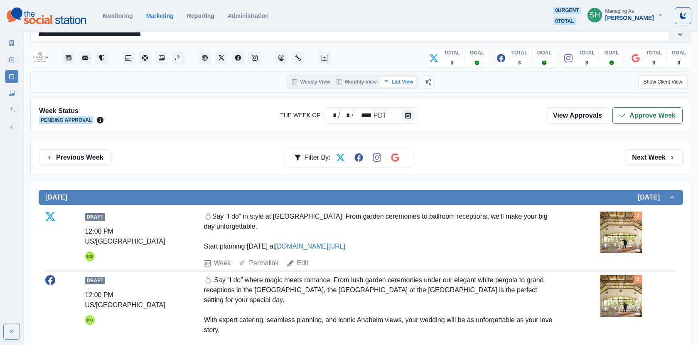
scroll to position [0, 0]
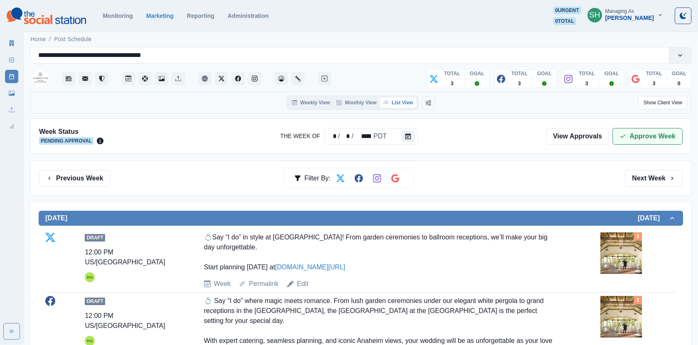
click at [630, 136] on button "Approve Week" at bounding box center [648, 136] width 70 height 17
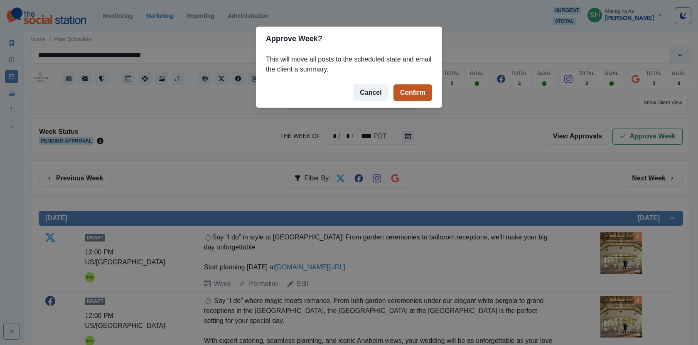
click at [421, 95] on button "Confirm" at bounding box center [413, 92] width 39 height 17
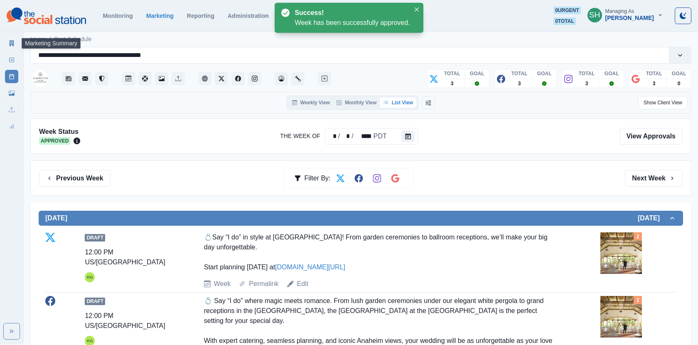
click at [10, 42] on icon at bounding box center [12, 43] width 5 height 6
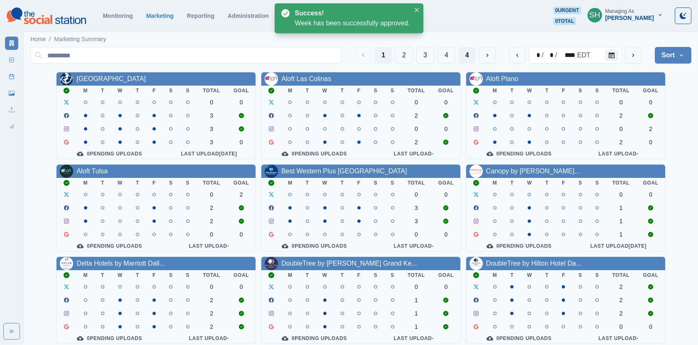
click at [468, 51] on button "4" at bounding box center [467, 55] width 17 height 17
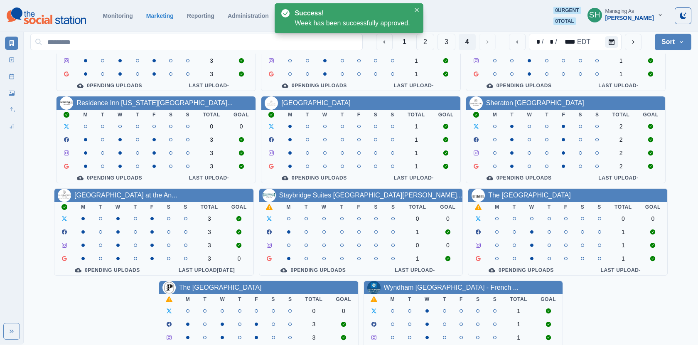
scroll to position [101, 0]
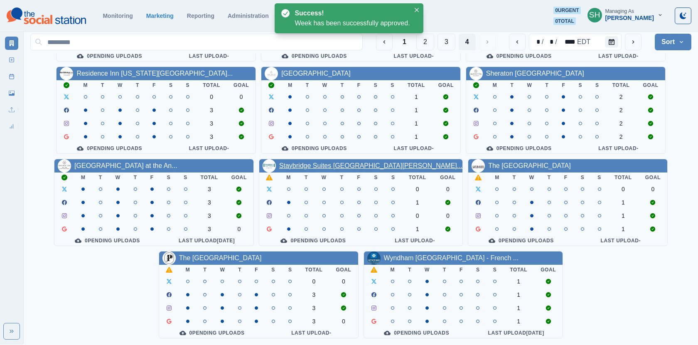
click at [312, 163] on link "Staybridge Suites [GEOGRAPHIC_DATA][PERSON_NAME]..." at bounding box center [370, 165] width 183 height 7
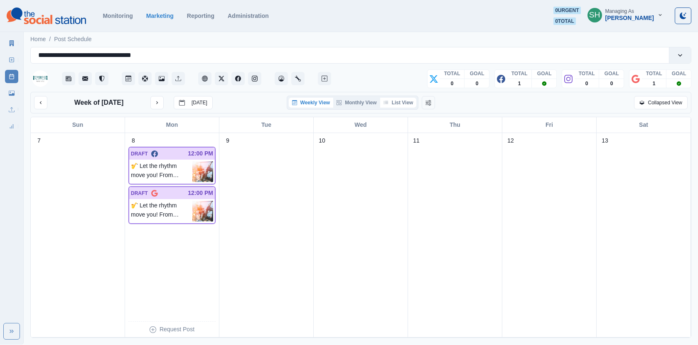
click at [407, 98] on button "List View" at bounding box center [398, 103] width 37 height 10
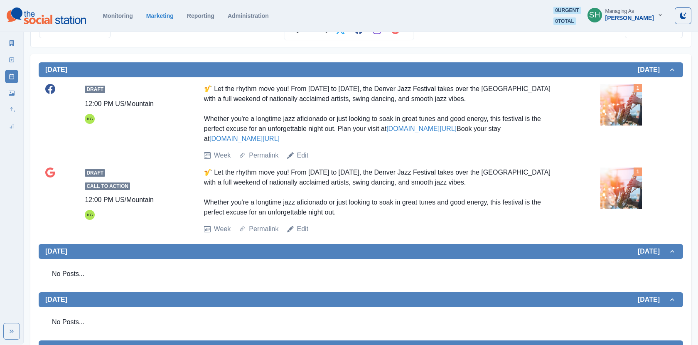
scroll to position [155, 0]
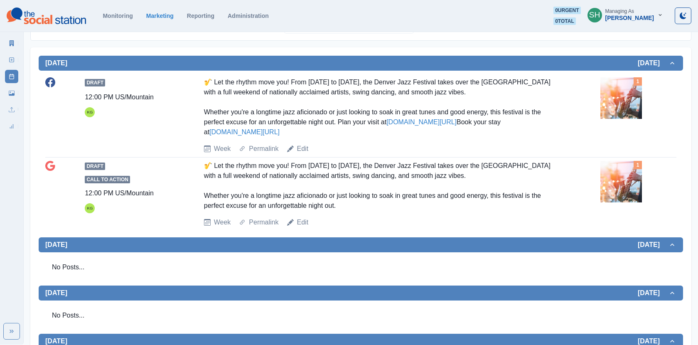
click at [391, 201] on div "🎷 Let the rhythm move you! From [DATE] to [DATE], the Denver Jazz Festival take…" at bounding box center [381, 186] width 354 height 50
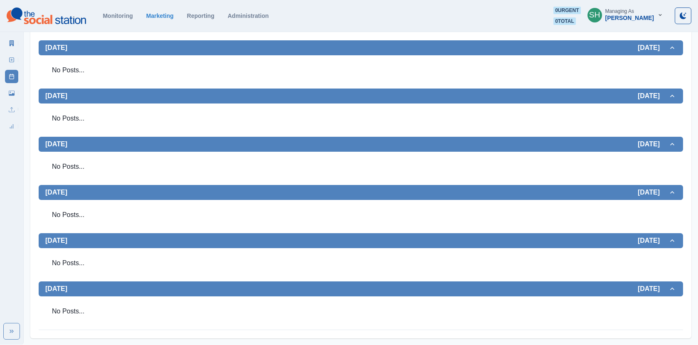
scroll to position [34, 0]
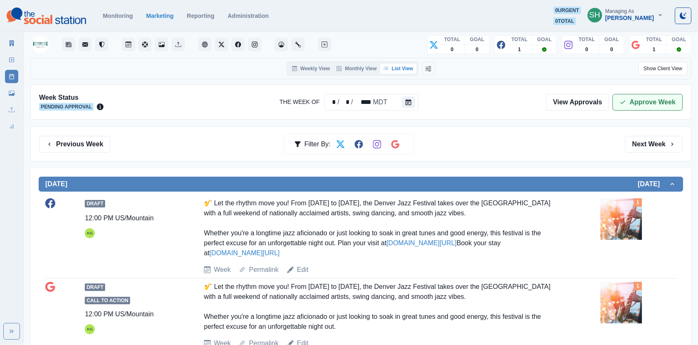
click at [642, 100] on button "Approve Week" at bounding box center [648, 102] width 70 height 17
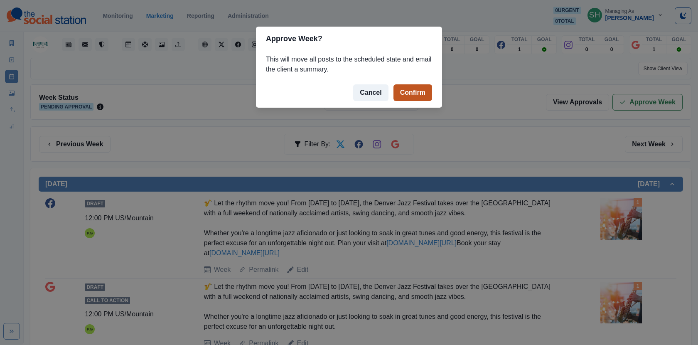
click at [404, 86] on button "Confirm" at bounding box center [413, 92] width 39 height 17
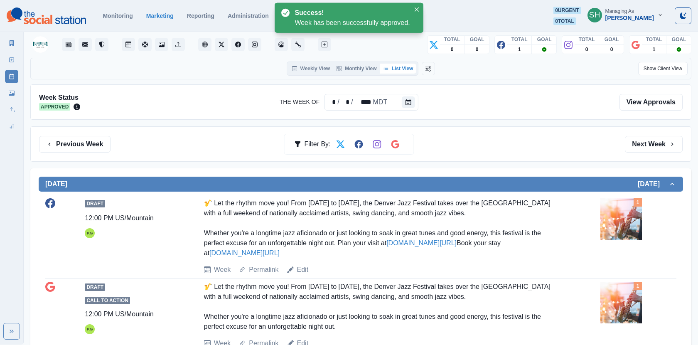
scroll to position [146, 0]
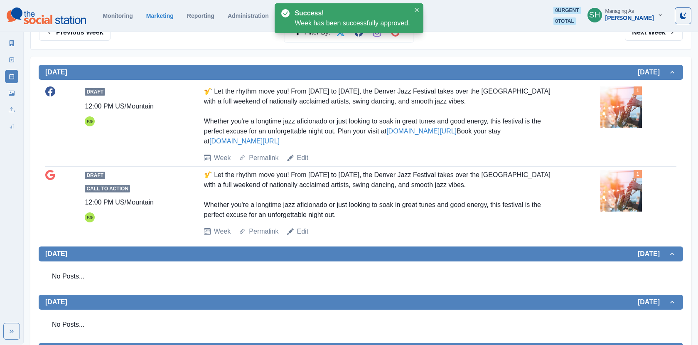
click at [6, 44] on link "Marketing Summary" at bounding box center [11, 43] width 13 height 13
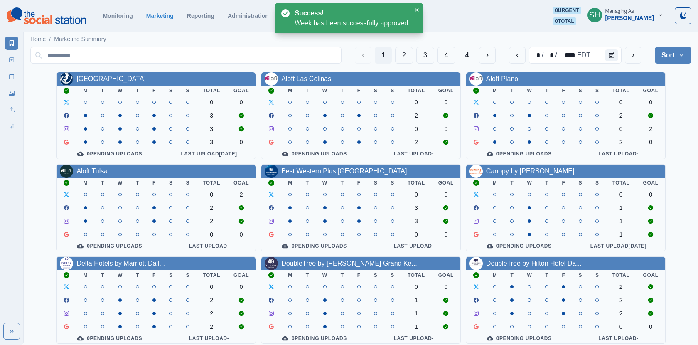
click at [476, 47] on div "1 2 3 4 4 * / * / **** EDT Sort Client Name Uploads Pending Post Approval" at bounding box center [360, 55] width 661 height 23
click at [467, 51] on button "4" at bounding box center [467, 55] width 17 height 17
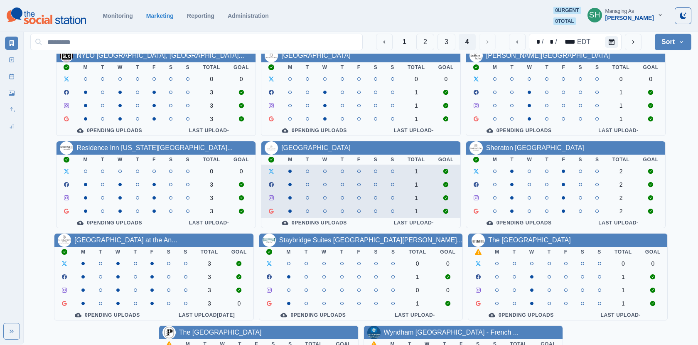
scroll to position [101, 0]
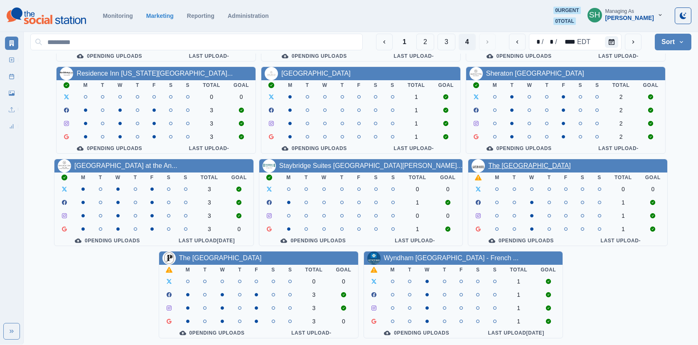
click at [512, 162] on link "The [GEOGRAPHIC_DATA]" at bounding box center [529, 165] width 83 height 7
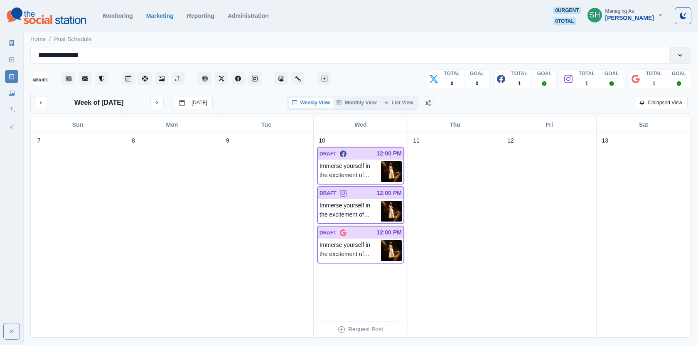
click at [397, 113] on div "Week of [DATE] [DATE] Weekly View Monthly View List View Collapsed View Sun Mon…" at bounding box center [360, 215] width 661 height 246
click at [397, 111] on div "Week of [DATE] [DATE] Weekly View Monthly View List View Collapsed View" at bounding box center [360, 103] width 661 height 22
click at [396, 106] on button "List View" at bounding box center [398, 103] width 37 height 10
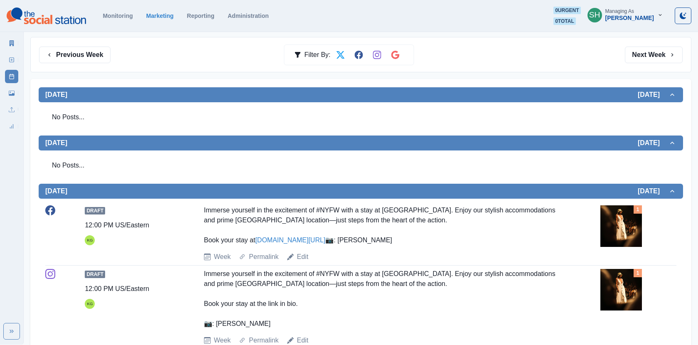
scroll to position [250, 0]
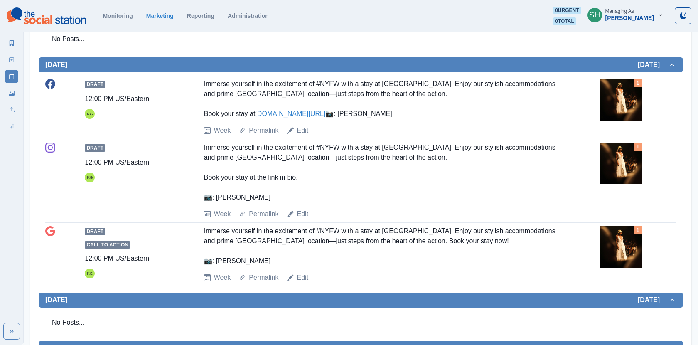
click at [302, 135] on link "Edit" at bounding box center [303, 131] width 12 height 10
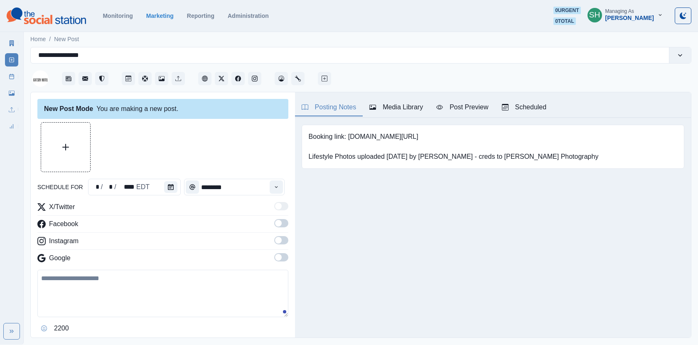
type textarea "**********"
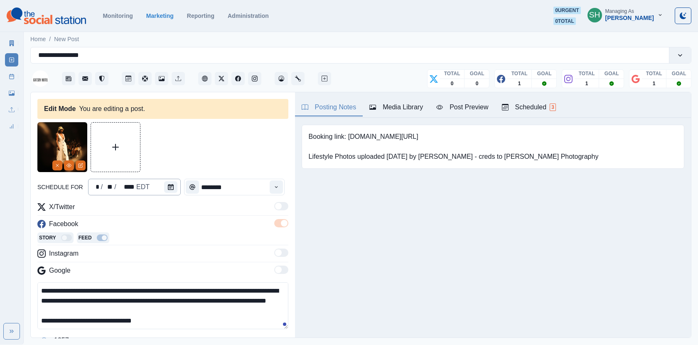
click at [159, 187] on div "* / ** / **** EDT" at bounding box center [134, 187] width 93 height 17
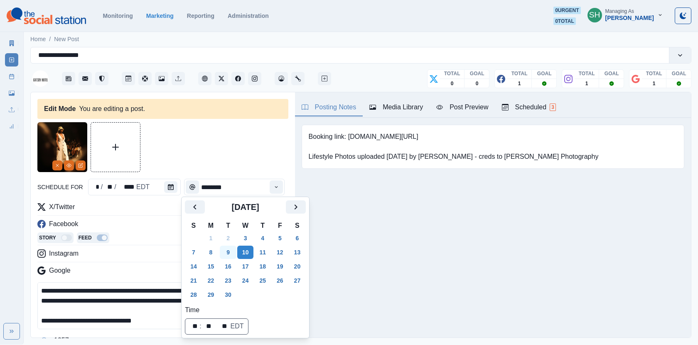
click at [226, 249] on button "9" at bounding box center [228, 252] width 17 height 13
click at [224, 152] on div at bounding box center [162, 147] width 251 height 50
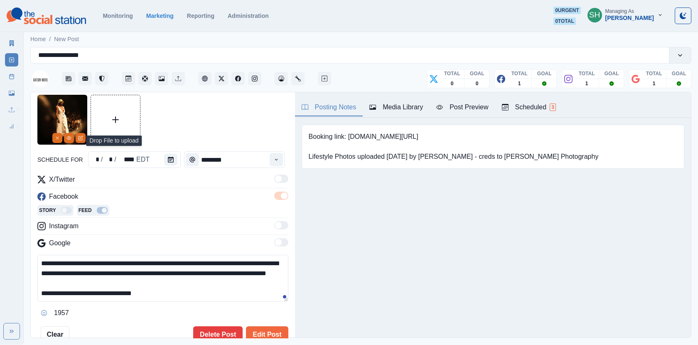
scroll to position [39, 0]
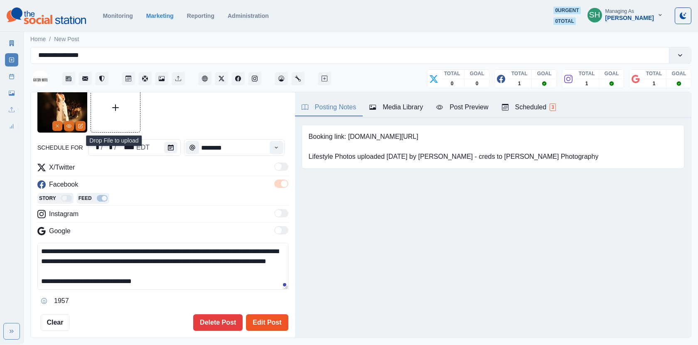
click at [254, 318] on button "Edit Post" at bounding box center [267, 322] width 42 height 17
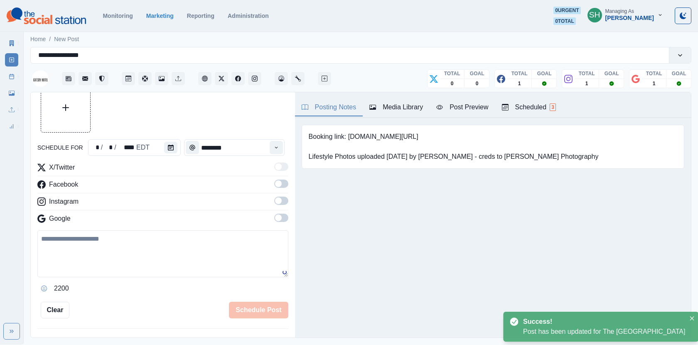
click at [526, 102] on div "Scheduled 3" at bounding box center [529, 107] width 54 height 10
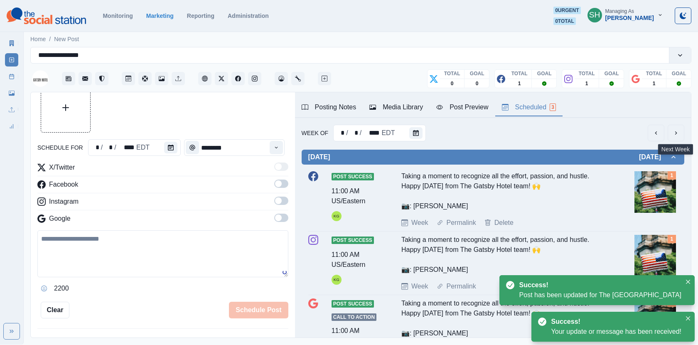
click at [676, 130] on icon "next" at bounding box center [676, 133] width 7 height 7
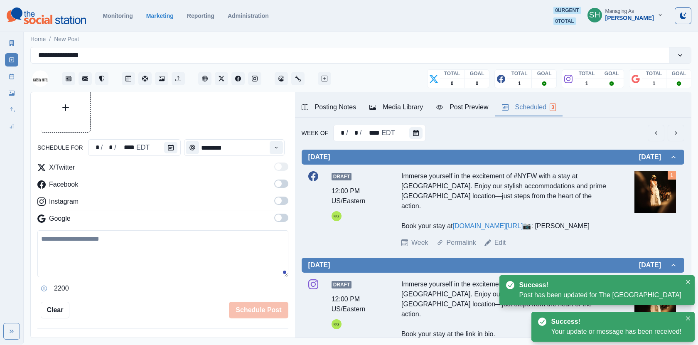
scroll to position [126, 0]
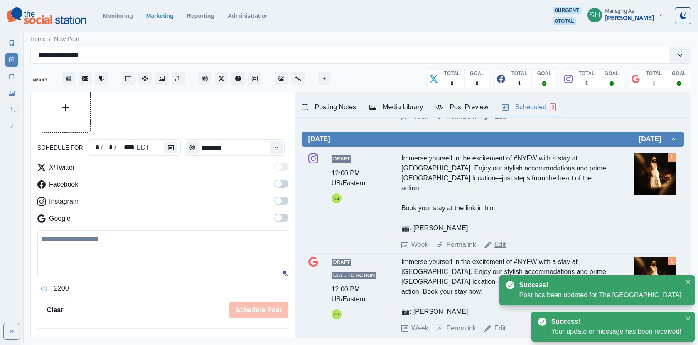
click at [505, 246] on link "Edit" at bounding box center [501, 245] width 12 height 10
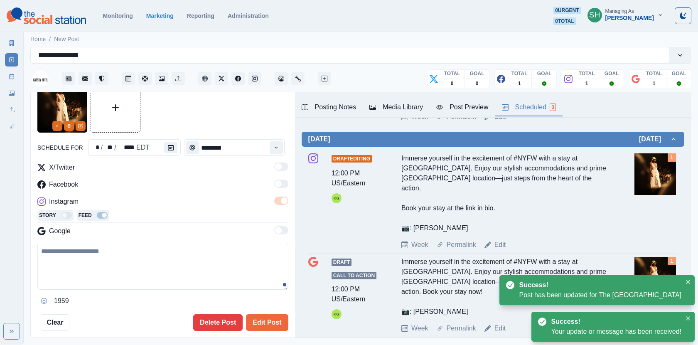
type textarea "**********"
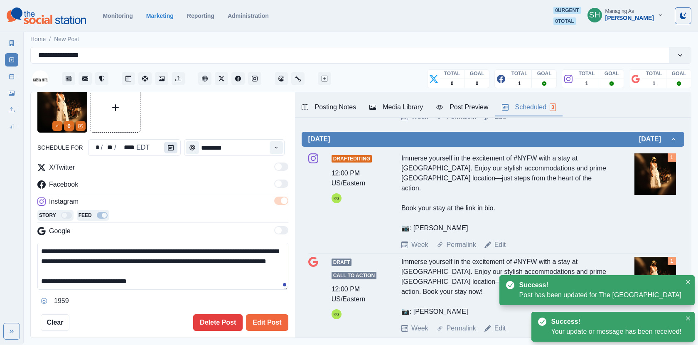
click at [165, 143] on button "Calendar" at bounding box center [170, 148] width 13 height 12
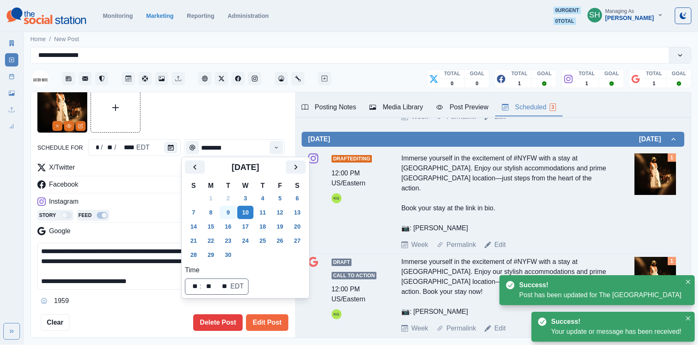
click at [235, 216] on button "9" at bounding box center [228, 212] width 17 height 13
click at [268, 320] on button "Edit Post" at bounding box center [267, 322] width 42 height 17
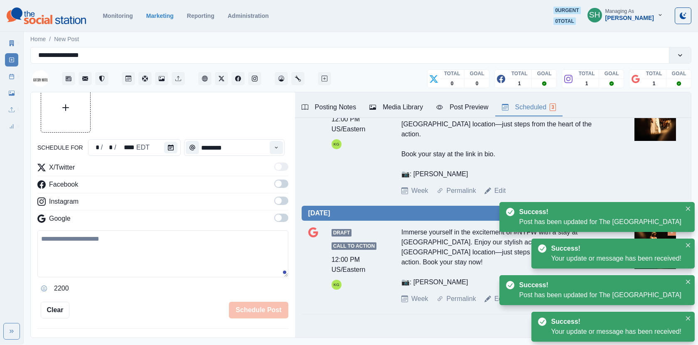
scroll to position [165, 0]
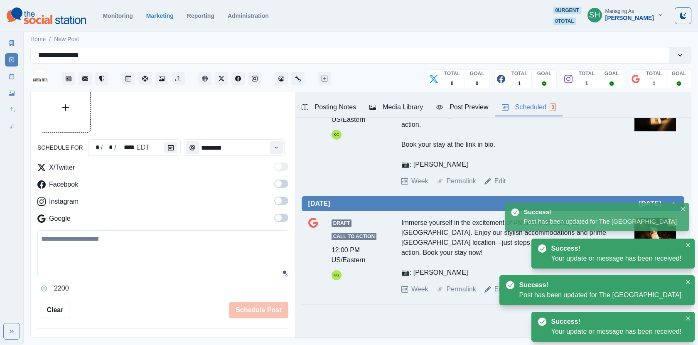
click at [498, 289] on link "Edit" at bounding box center [501, 289] width 12 height 10
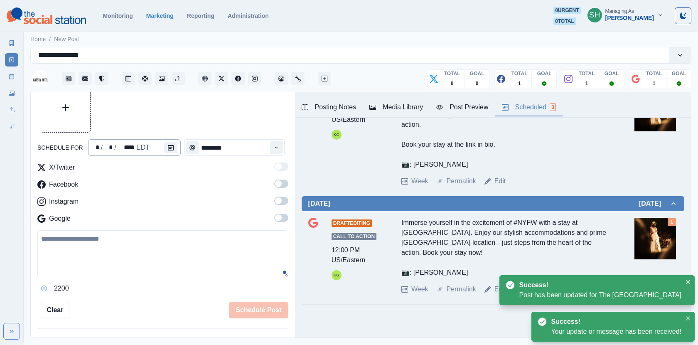
type textarea "**********"
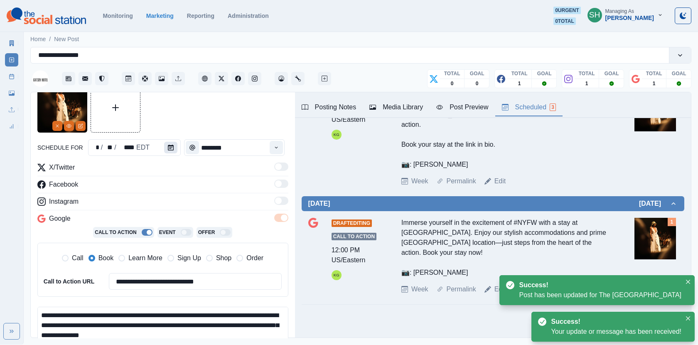
click at [167, 153] on button "Calendar" at bounding box center [170, 148] width 13 height 12
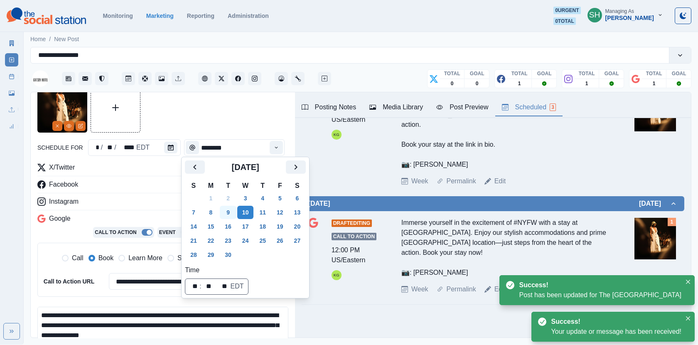
click at [232, 212] on button "9" at bounding box center [228, 212] width 17 height 13
click at [214, 123] on div at bounding box center [162, 108] width 251 height 50
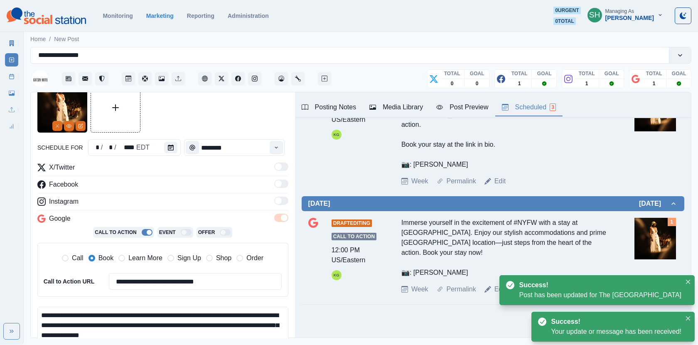
scroll to position [131, 0]
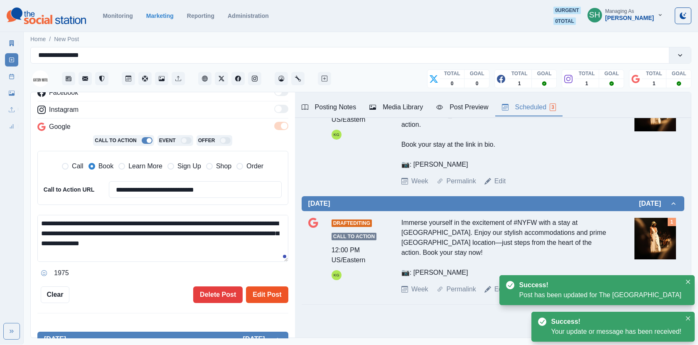
click at [283, 286] on button "Edit Post" at bounding box center [267, 294] width 42 height 17
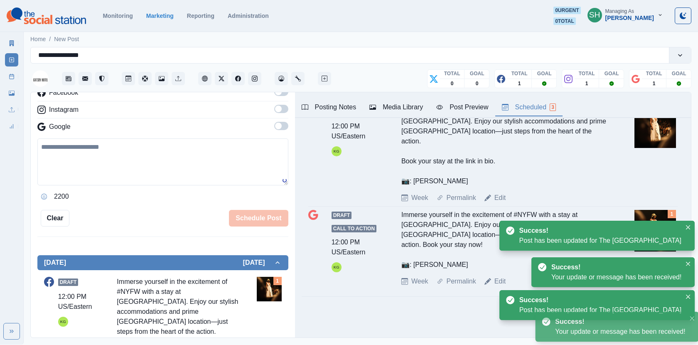
scroll to position [147, 0]
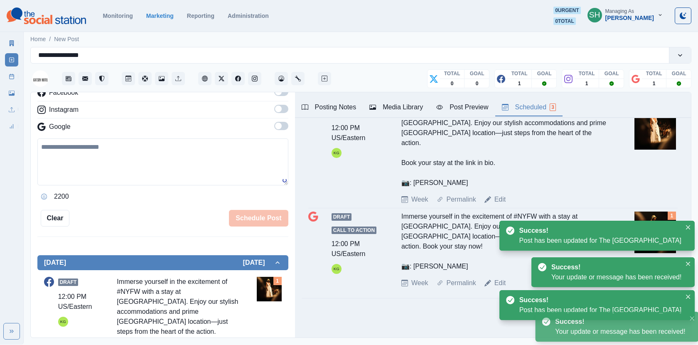
click at [10, 72] on link "Post Schedule" at bounding box center [11, 76] width 13 height 13
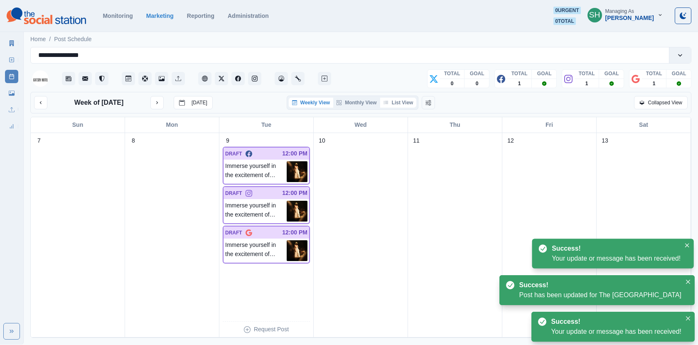
click at [399, 101] on button "List View" at bounding box center [398, 103] width 37 height 10
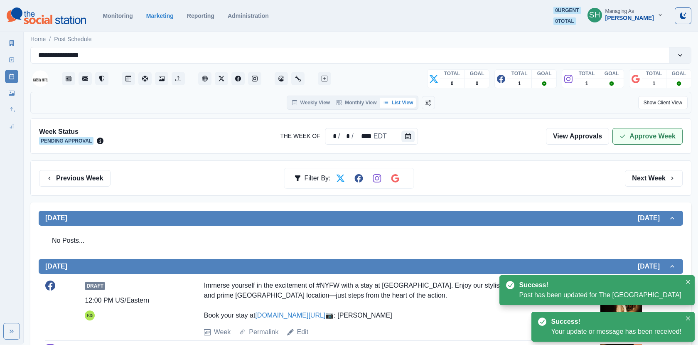
click at [624, 133] on icon "button" at bounding box center [623, 136] width 7 height 7
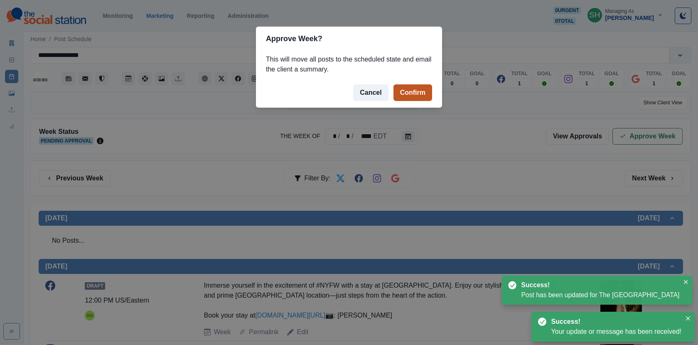
click at [410, 90] on button "Confirm" at bounding box center [413, 92] width 39 height 17
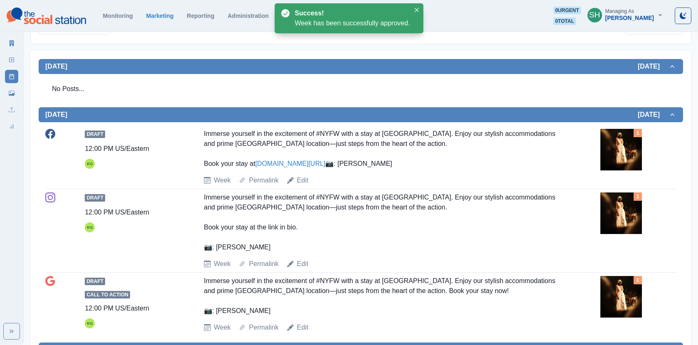
scroll to position [424, 0]
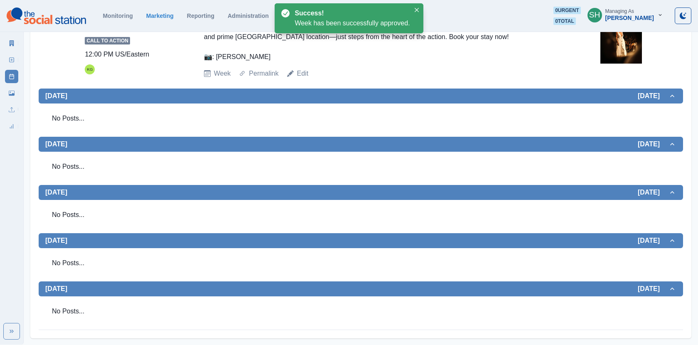
click at [12, 39] on link "Marketing Summary" at bounding box center [11, 43] width 13 height 13
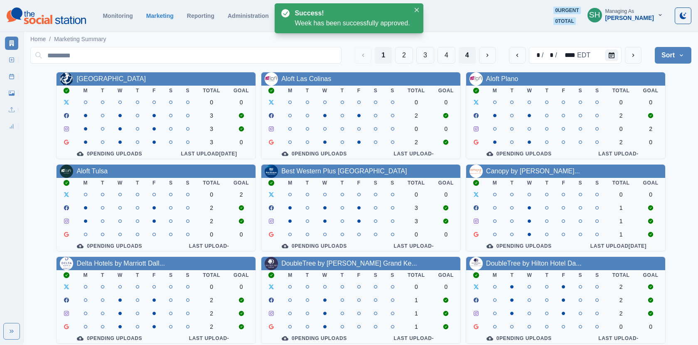
click at [467, 55] on button "4" at bounding box center [467, 55] width 17 height 17
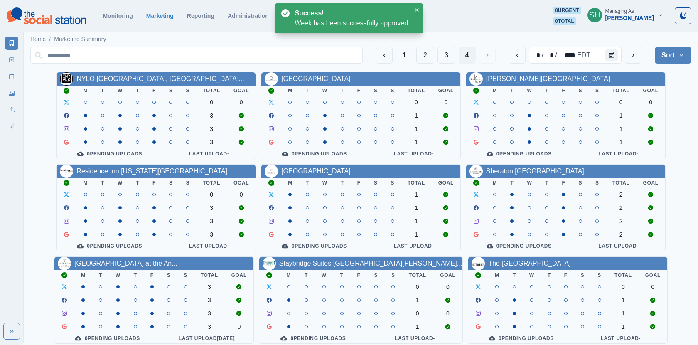
scroll to position [101, 0]
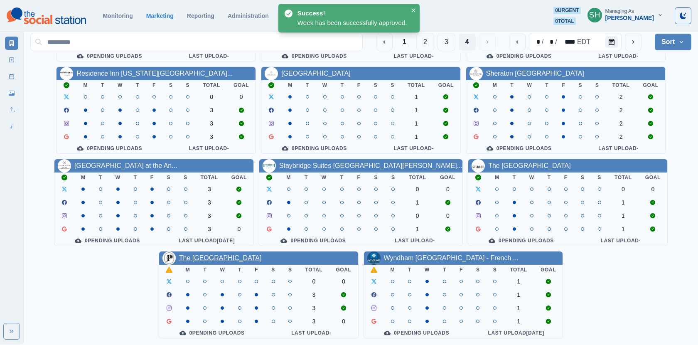
click at [209, 259] on link "The [GEOGRAPHIC_DATA]" at bounding box center [220, 257] width 83 height 7
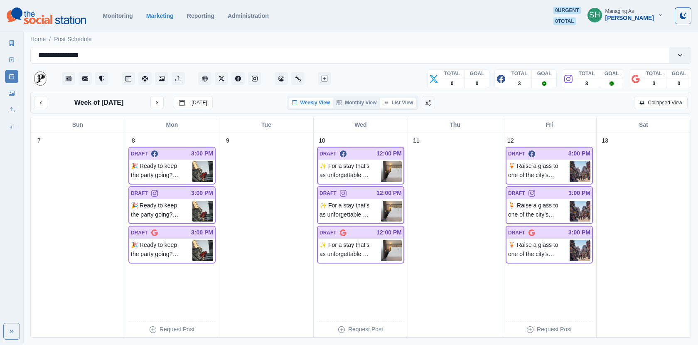
click at [404, 100] on button "List View" at bounding box center [398, 103] width 37 height 10
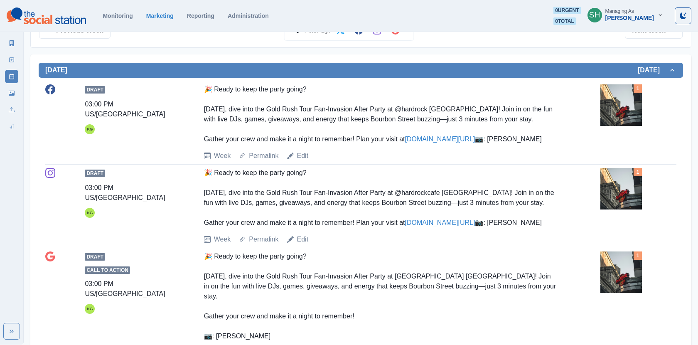
scroll to position [146, 0]
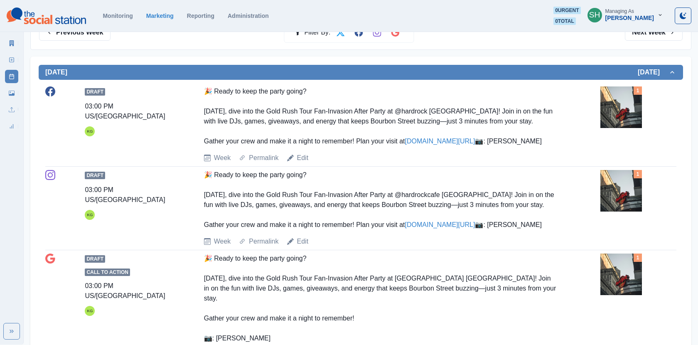
click at [609, 123] on img at bounding box center [622, 107] width 42 height 42
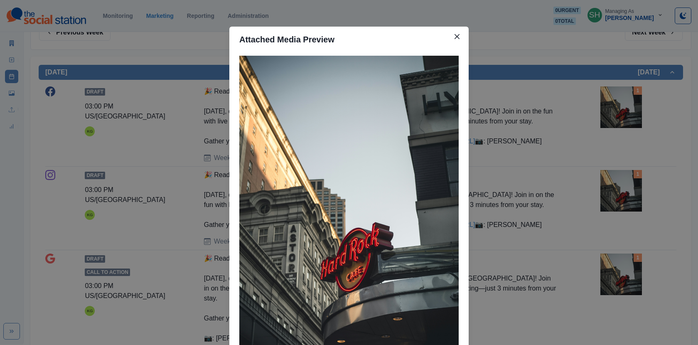
scroll to position [71, 0]
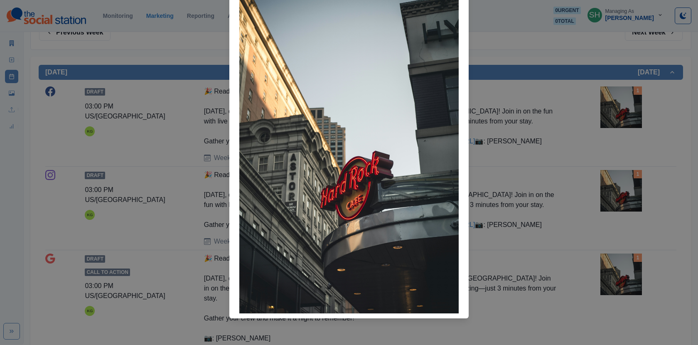
click at [488, 180] on div "Attached Media Preview" at bounding box center [349, 172] width 698 height 345
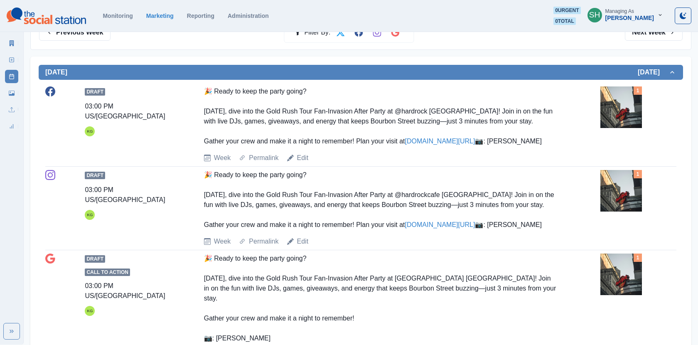
scroll to position [161, 0]
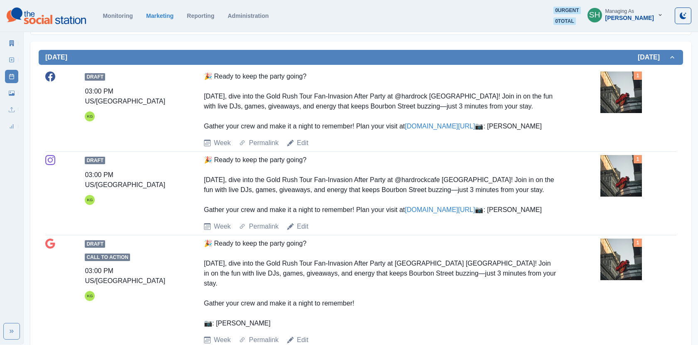
click at [636, 96] on img at bounding box center [622, 92] width 42 height 42
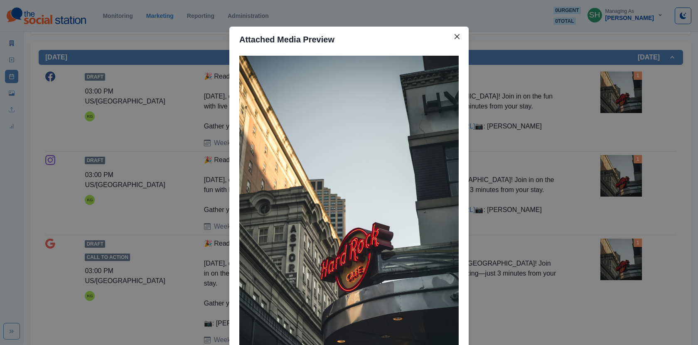
scroll to position [71, 0]
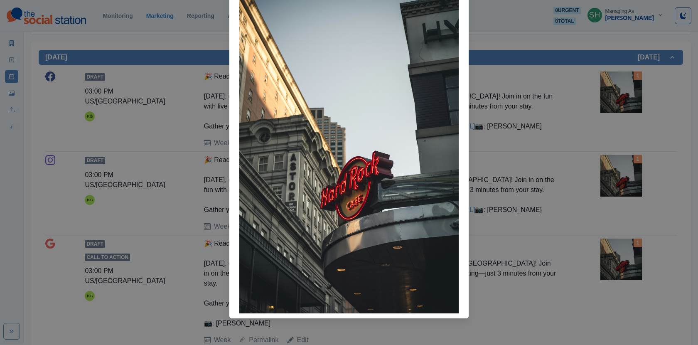
click at [495, 180] on div "Attached Media Preview" at bounding box center [349, 172] width 698 height 345
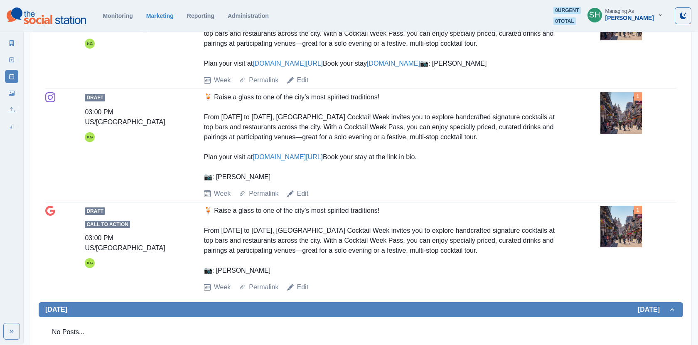
scroll to position [929, 0]
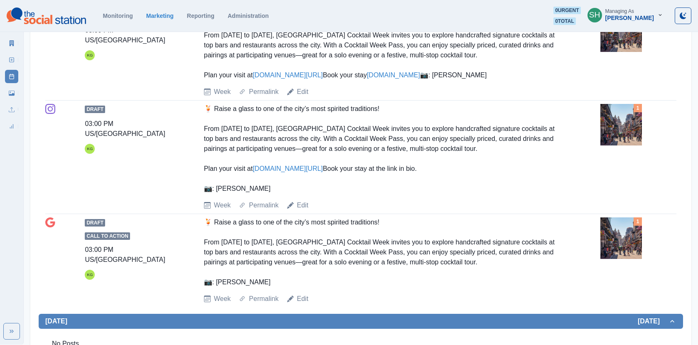
click at [619, 52] on img at bounding box center [622, 31] width 42 height 42
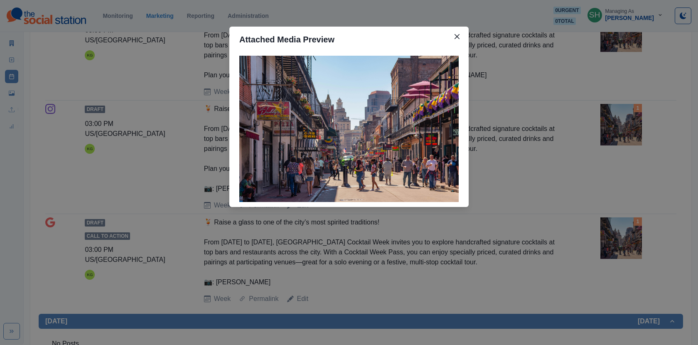
click at [588, 113] on div "Attached Media Preview" at bounding box center [349, 172] width 698 height 345
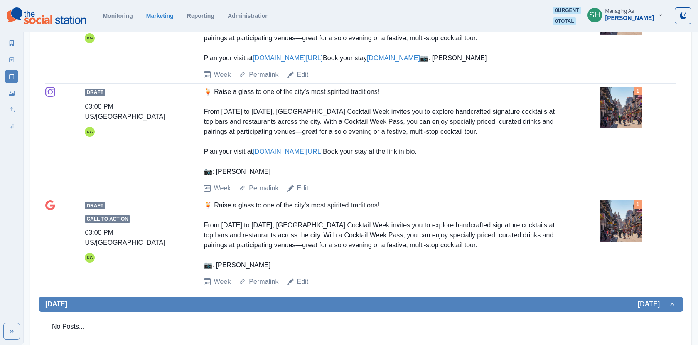
scroll to position [952, 0]
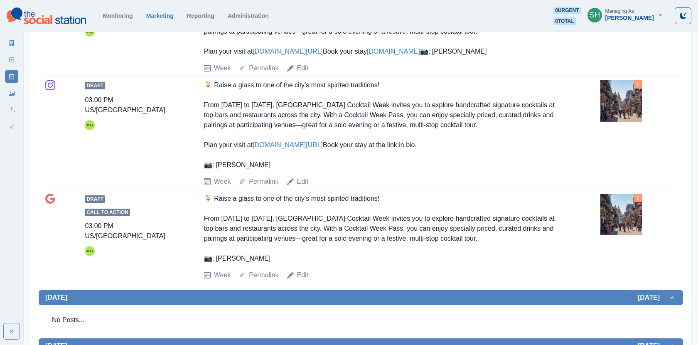
click at [301, 73] on link "Edit" at bounding box center [303, 68] width 12 height 10
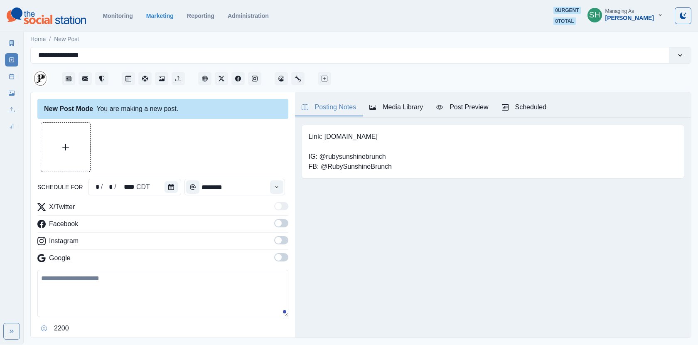
type input "*******"
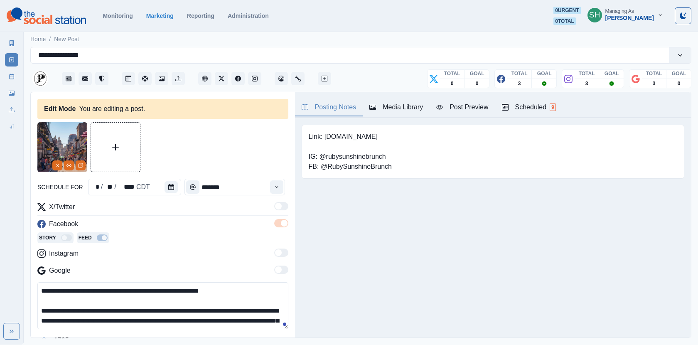
click at [403, 111] on div "Media Library" at bounding box center [396, 107] width 54 height 10
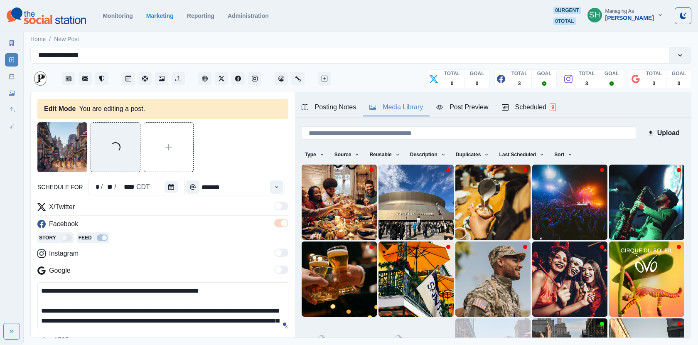
scroll to position [79, 0]
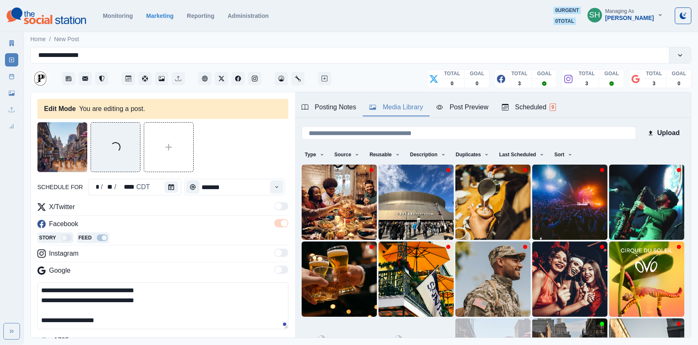
drag, startPoint x: 47, startPoint y: 323, endPoint x: 52, endPoint y: 320, distance: 6.0
click at [52, 320] on textarea "**********" at bounding box center [162, 305] width 251 height 47
paste textarea
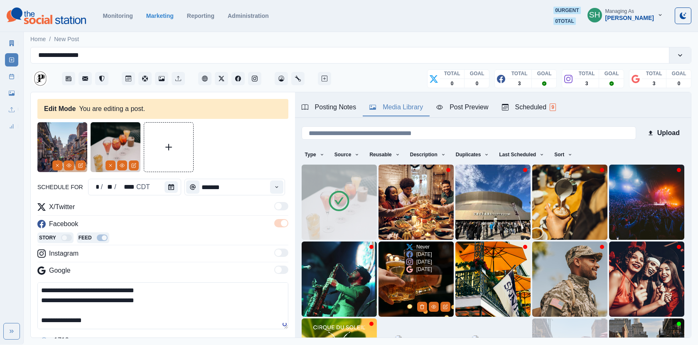
scroll to position [109, 0]
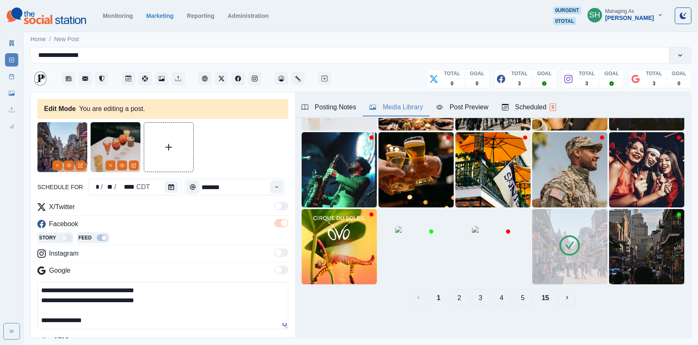
type textarea "**********"
click at [589, 247] on img at bounding box center [569, 246] width 75 height 75
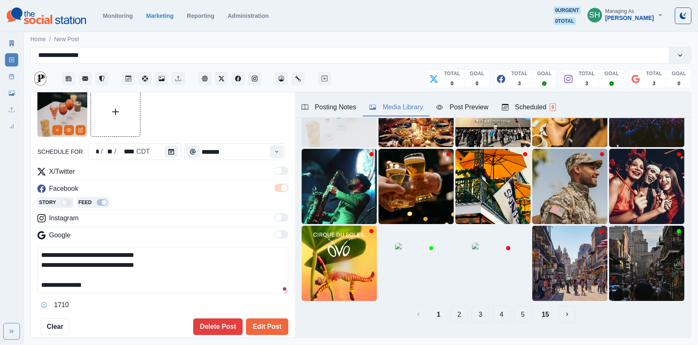
scroll to position [62, 0]
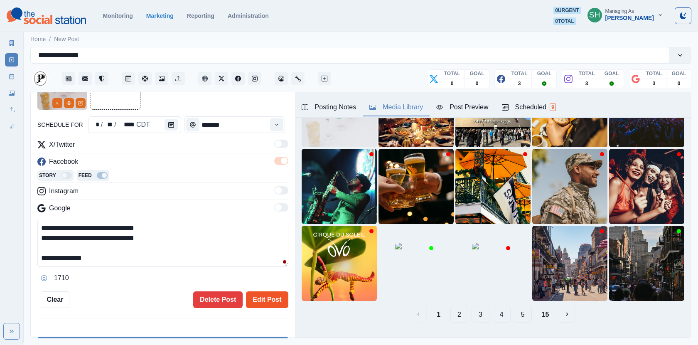
click at [275, 298] on button "Edit Post" at bounding box center [267, 299] width 42 height 17
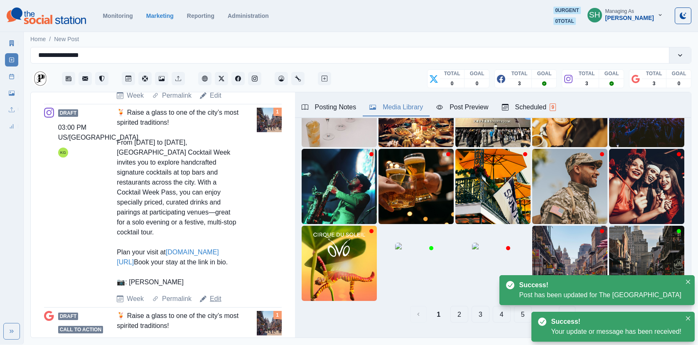
click at [219, 295] on link "Edit" at bounding box center [216, 299] width 12 height 10
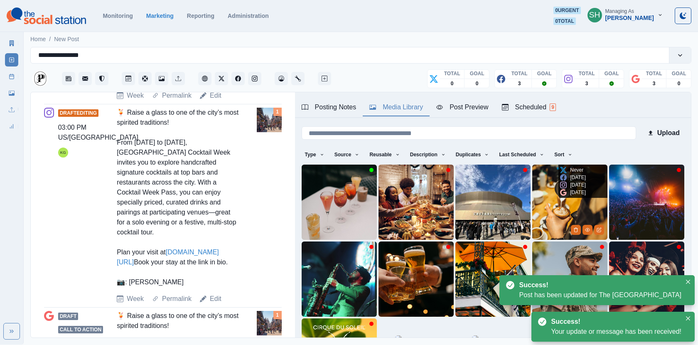
scroll to position [109, 0]
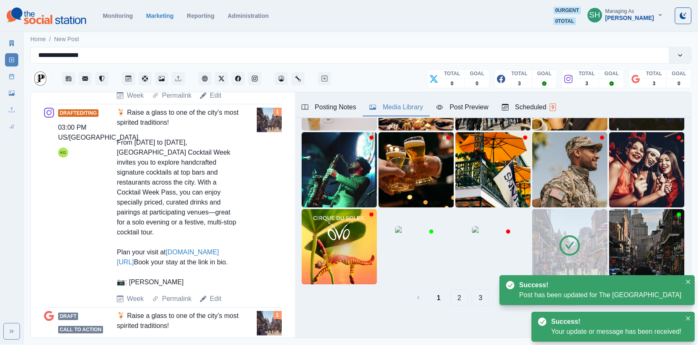
click at [566, 269] on img at bounding box center [569, 246] width 75 height 75
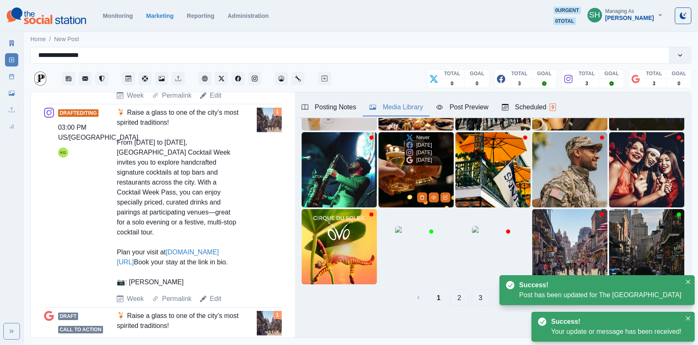
scroll to position [0, 0]
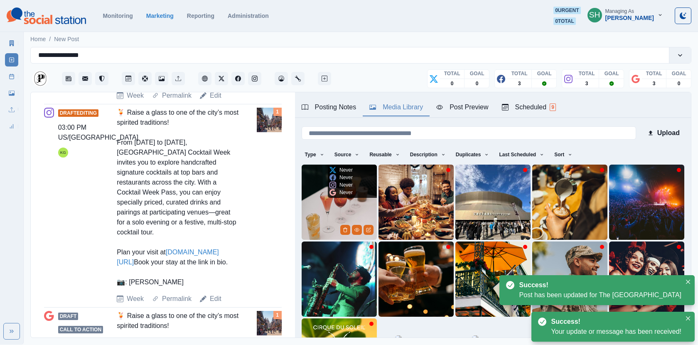
click at [340, 202] on img at bounding box center [339, 202] width 75 height 75
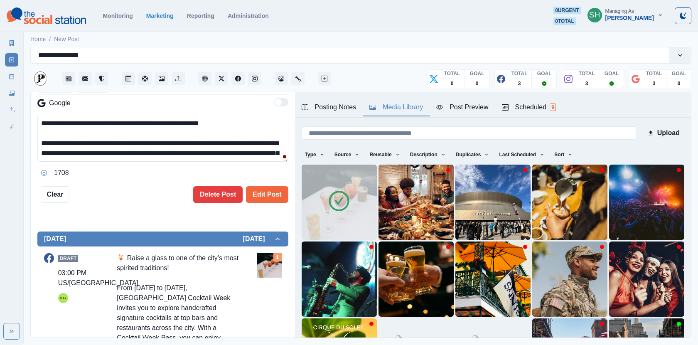
scroll to position [79, 0]
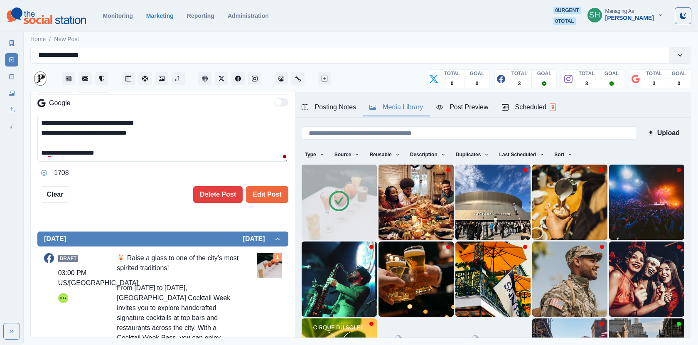
drag, startPoint x: 110, startPoint y: 154, endPoint x: 52, endPoint y: 154, distance: 57.8
click at [52, 154] on textarea "**********" at bounding box center [162, 138] width 251 height 47
paste textarea
type textarea "**********"
click at [267, 195] on button "Edit Post" at bounding box center [267, 194] width 42 height 17
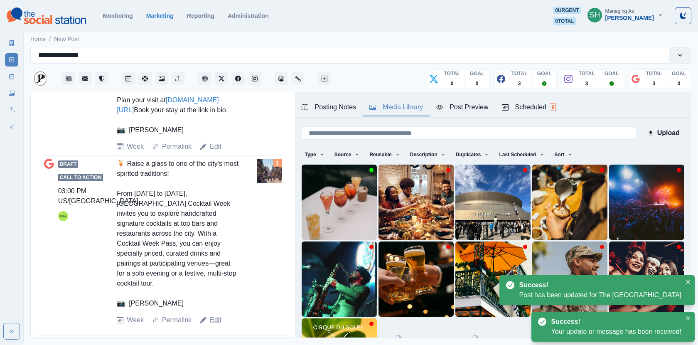
click at [214, 315] on link "Edit" at bounding box center [216, 320] width 12 height 10
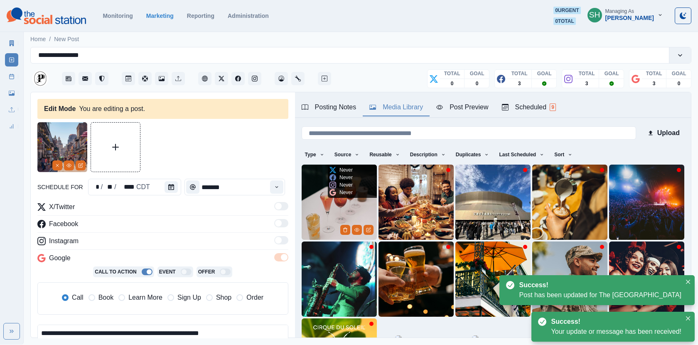
click at [322, 219] on img at bounding box center [339, 202] width 75 height 75
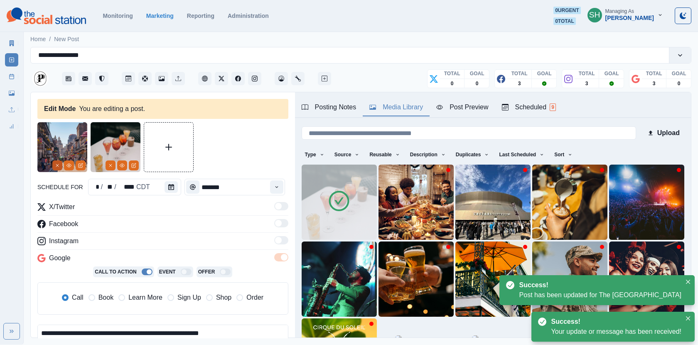
click at [57, 164] on icon "Remove" at bounding box center [57, 165] width 5 height 5
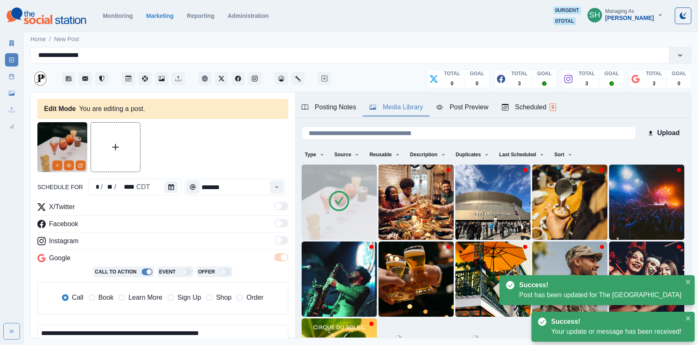
scroll to position [77, 0]
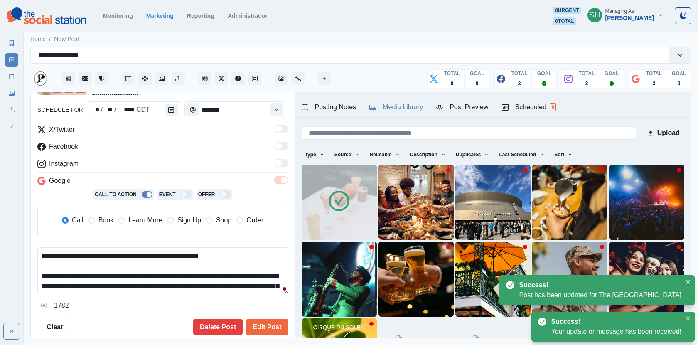
click at [99, 216] on span "Book" at bounding box center [106, 220] width 15 height 10
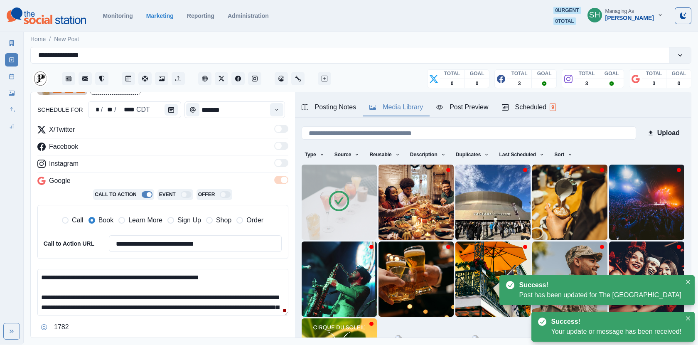
scroll to position [49, 0]
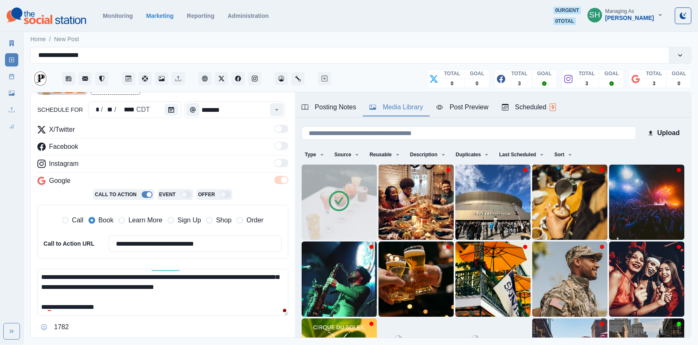
drag, startPoint x: 106, startPoint y: 306, endPoint x: 51, endPoint y: 306, distance: 54.9
click at [51, 306] on textarea "**********" at bounding box center [162, 292] width 251 height 47
paste textarea
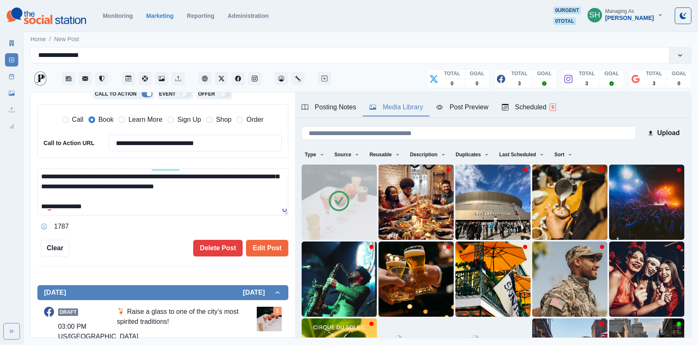
type textarea "**********"
click at [267, 260] on div "**********" at bounding box center [163, 215] width 264 height 246
click at [266, 254] on button "Edit Post" at bounding box center [267, 248] width 42 height 17
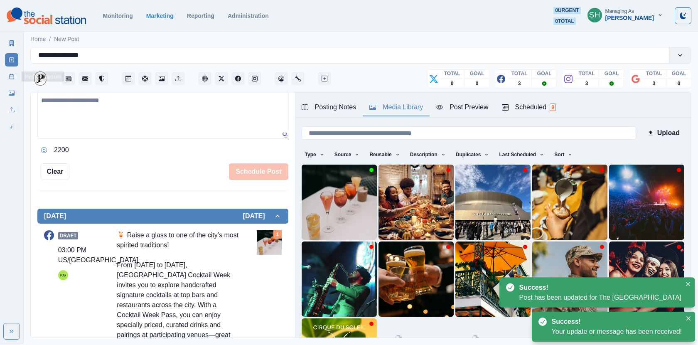
click at [10, 76] on rect at bounding box center [12, 76] width 5 height 5
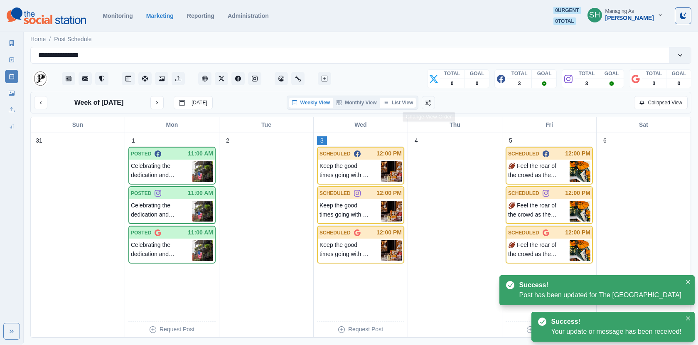
click at [416, 101] on button "List View" at bounding box center [398, 103] width 37 height 10
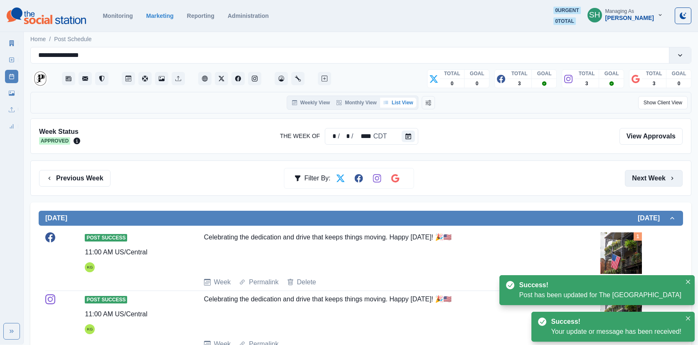
click at [636, 175] on button "Next Week" at bounding box center [654, 178] width 58 height 17
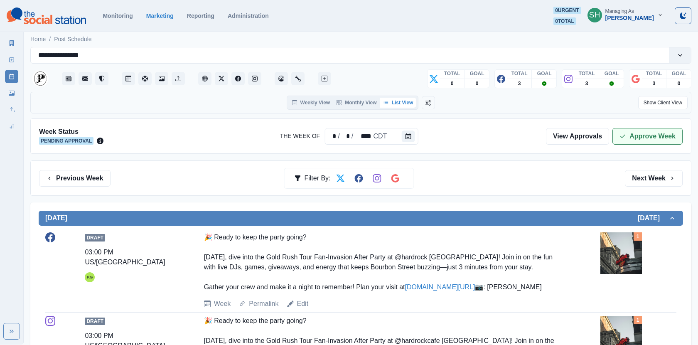
click at [636, 133] on button "Approve Week" at bounding box center [648, 136] width 70 height 17
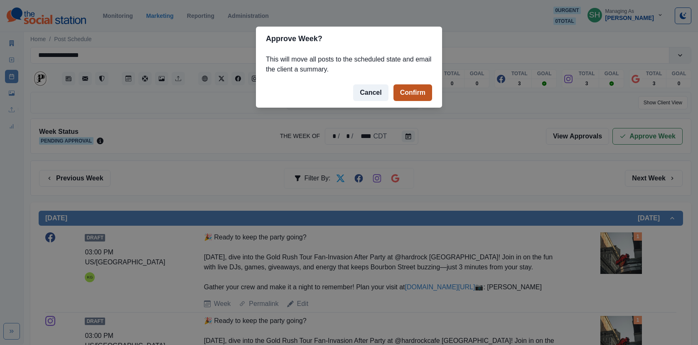
click at [426, 94] on button "Confirm" at bounding box center [413, 92] width 39 height 17
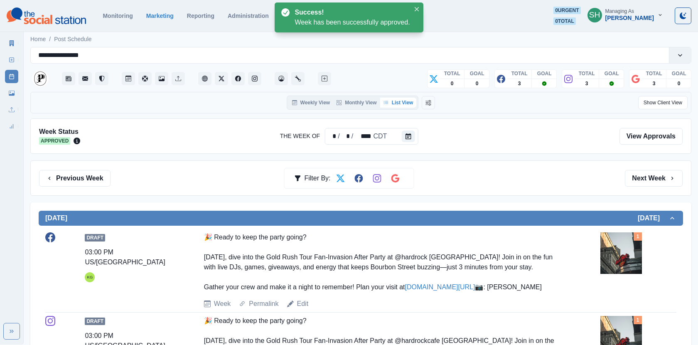
click at [18, 48] on div "Marketing Summary" at bounding box center [11, 41] width 13 height 17
click at [15, 47] on link "Marketing Summary" at bounding box center [11, 43] width 13 height 13
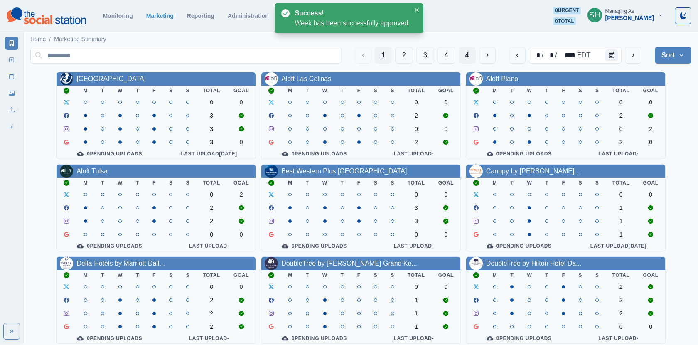
click at [461, 54] on button "4" at bounding box center [467, 55] width 17 height 17
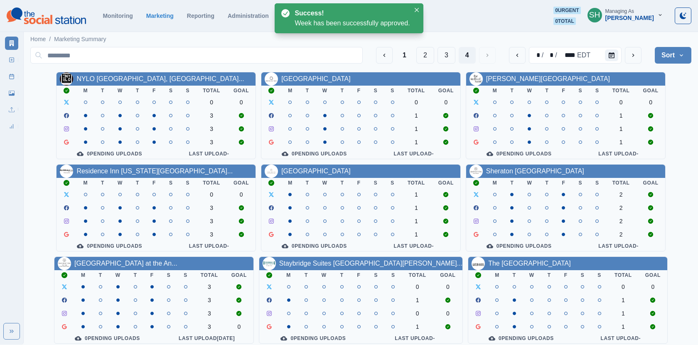
scroll to position [101, 0]
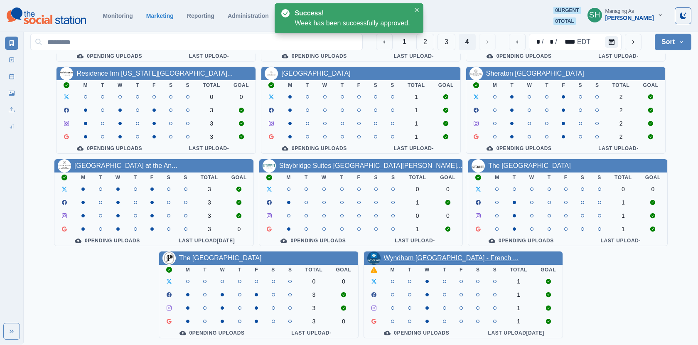
click at [412, 254] on link "Wyndham [GEOGRAPHIC_DATA] - French ..." at bounding box center [451, 257] width 135 height 7
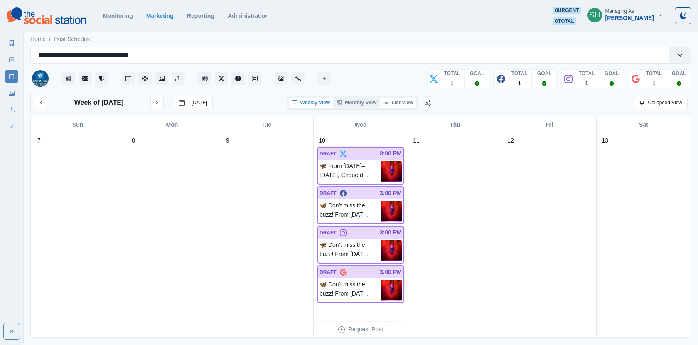
click at [390, 98] on button "List View" at bounding box center [398, 103] width 37 height 10
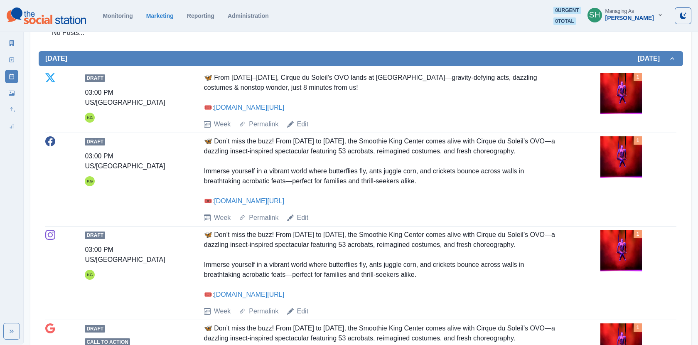
scroll to position [256, 0]
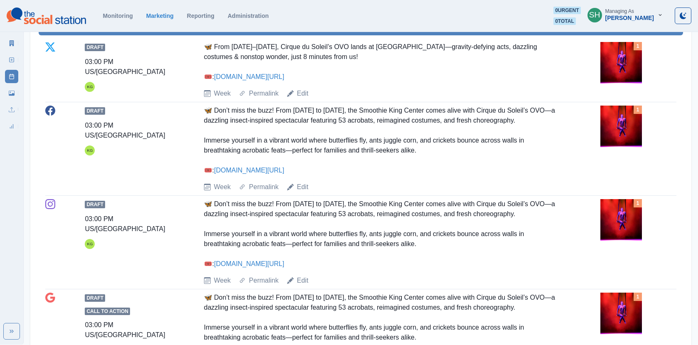
click at [648, 129] on div "1" at bounding box center [639, 127] width 76 height 42
click at [620, 128] on img at bounding box center [622, 127] width 42 height 42
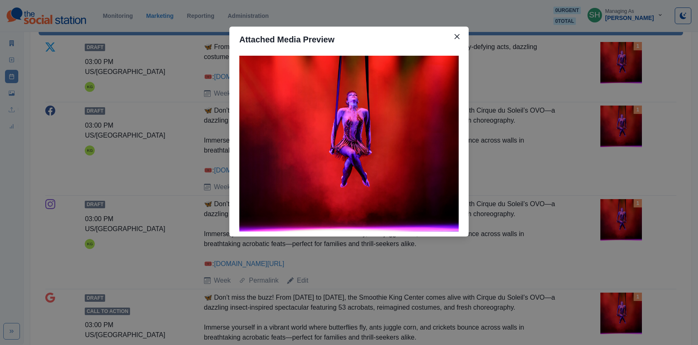
click at [620, 128] on div "Attached Media Preview" at bounding box center [349, 172] width 698 height 345
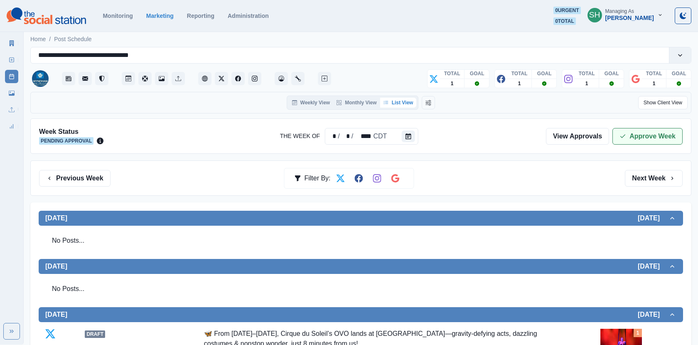
click at [622, 133] on icon "button" at bounding box center [623, 136] width 7 height 7
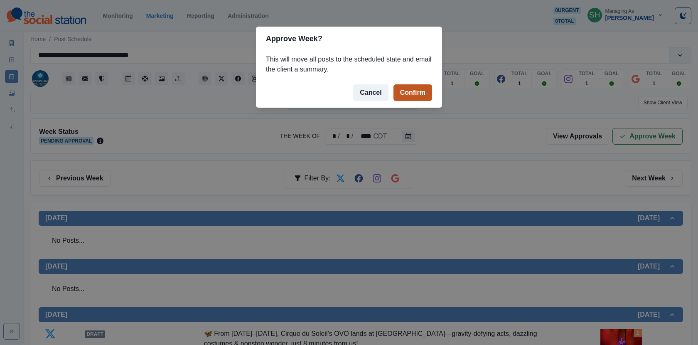
click at [411, 94] on button "Confirm" at bounding box center [413, 92] width 39 height 17
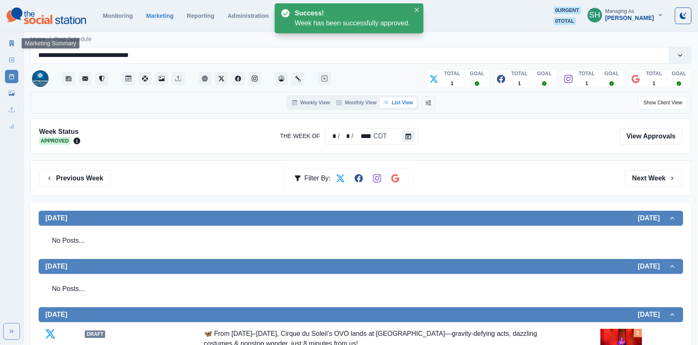
click at [4, 44] on div "Marketing Summary New Post Post Schedule Media Library Uploads Review Summary" at bounding box center [11, 83] width 23 height 100
click at [13, 43] on icon at bounding box center [12, 43] width 5 height 6
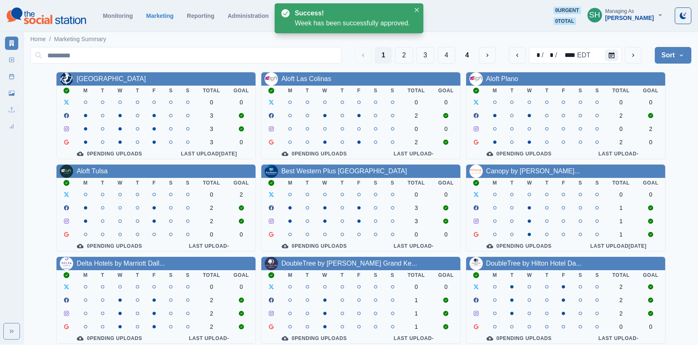
click at [667, 54] on button "Sort" at bounding box center [673, 55] width 37 height 17
click at [628, 111] on span "Pending Post Approval" at bounding box center [650, 108] width 72 height 10
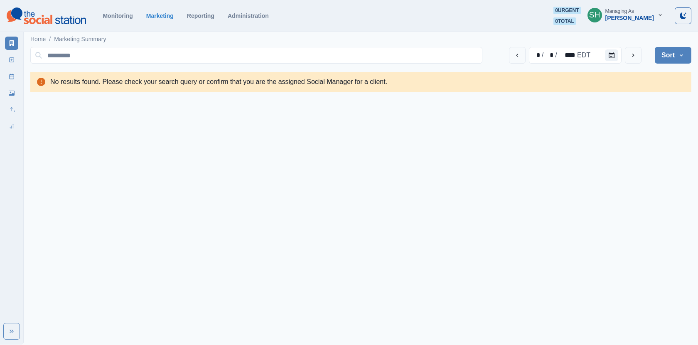
click at [656, 57] on button "Sort" at bounding box center [673, 55] width 37 height 17
click at [633, 76] on span "Client Name" at bounding box center [650, 78] width 72 height 10
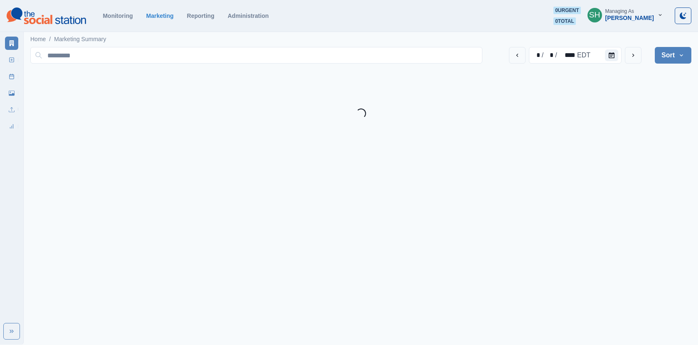
click at [621, 20] on div "[PERSON_NAME]" at bounding box center [630, 18] width 49 height 7
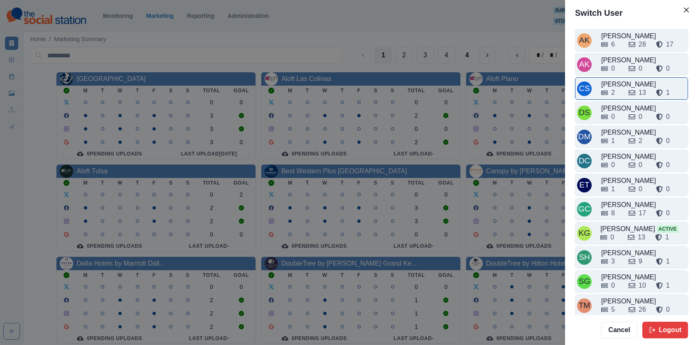
click at [616, 94] on div "2" at bounding box center [611, 93] width 21 height 10
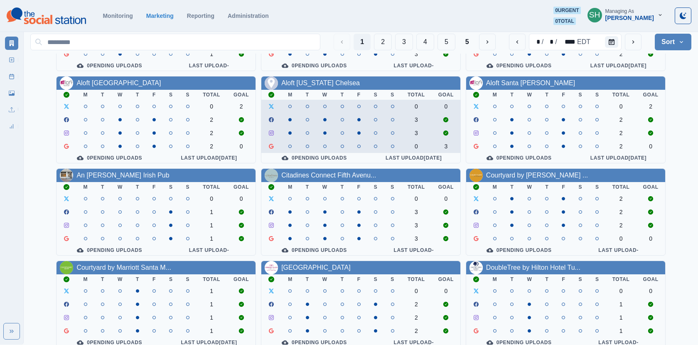
scroll to position [101, 0]
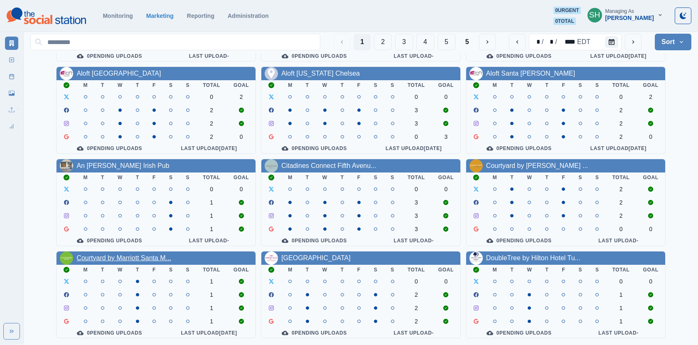
click at [124, 256] on link "Courtyard by Marriott Santa M..." at bounding box center [123, 257] width 95 height 7
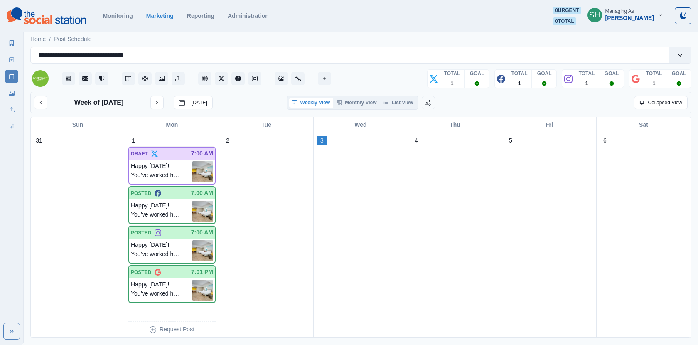
click at [416, 111] on div "Week of [DATE] [DATE] Weekly View Monthly View List View Collapsed View" at bounding box center [360, 103] width 661 height 22
click at [410, 106] on button "List View" at bounding box center [398, 103] width 37 height 10
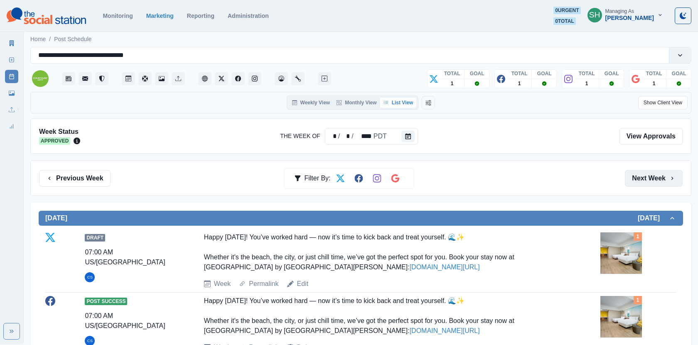
click at [659, 181] on button "Next Week" at bounding box center [654, 178] width 58 height 17
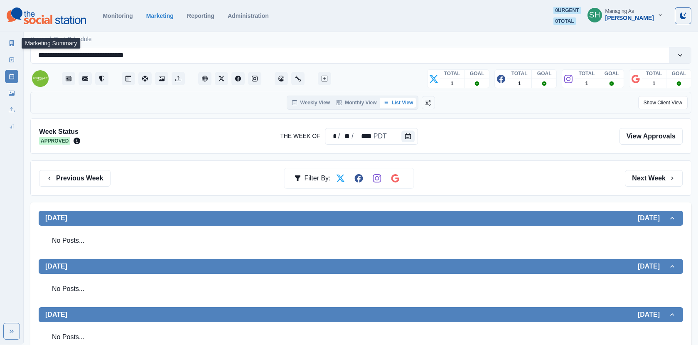
click at [8, 37] on link "Marketing Summary" at bounding box center [11, 43] width 13 height 13
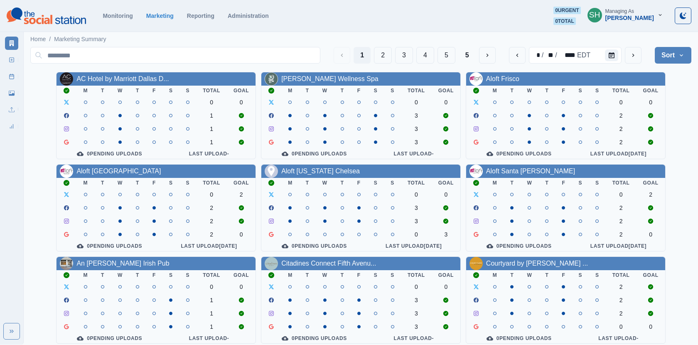
scroll to position [101, 0]
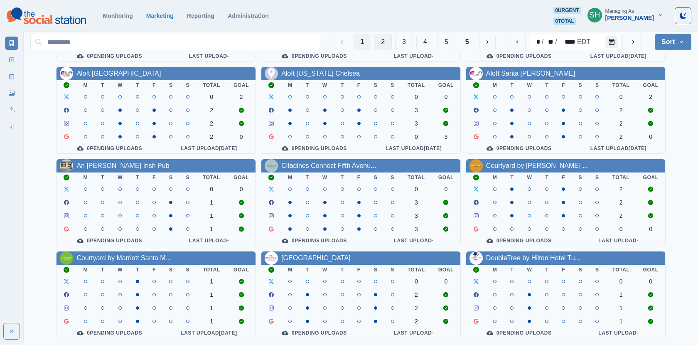
click at [385, 39] on button "2" at bounding box center [383, 42] width 18 height 17
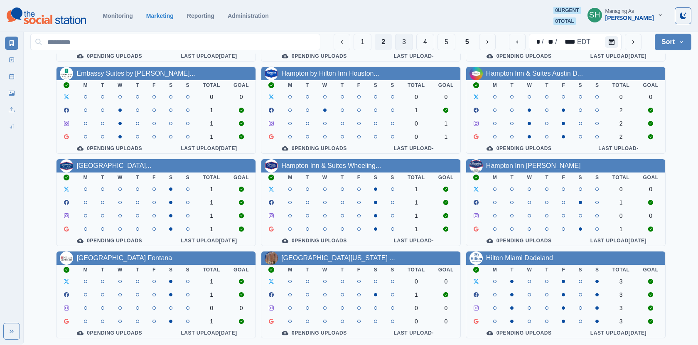
click at [397, 47] on button "3" at bounding box center [404, 42] width 18 height 17
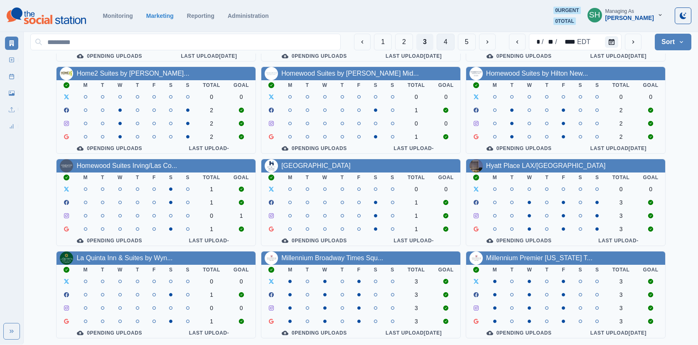
click at [451, 44] on button "4" at bounding box center [446, 42] width 18 height 17
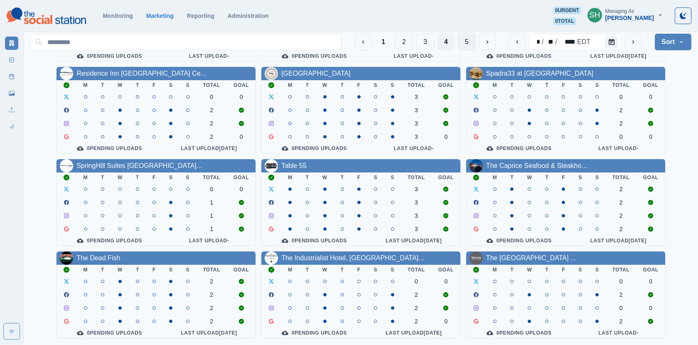
click at [463, 41] on button "5" at bounding box center [467, 42] width 18 height 17
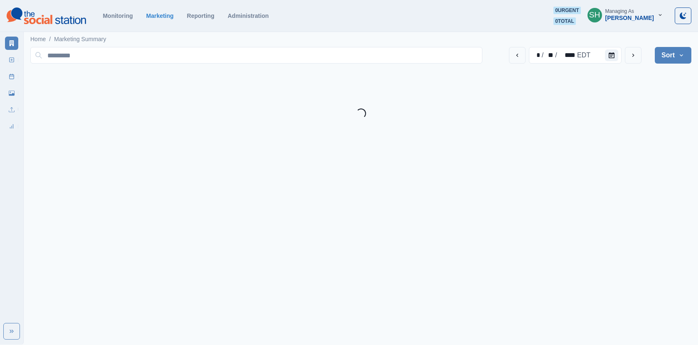
scroll to position [0, 0]
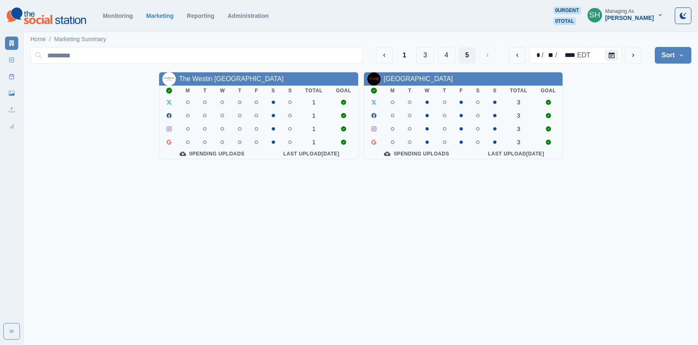
click at [634, 12] on div "Managing As" at bounding box center [620, 11] width 29 height 6
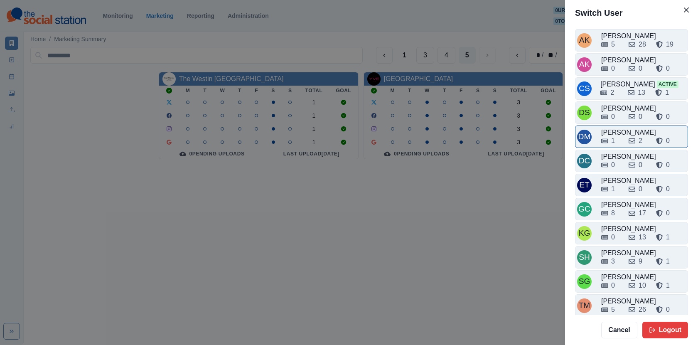
click at [621, 139] on div "1" at bounding box center [611, 141] width 21 height 10
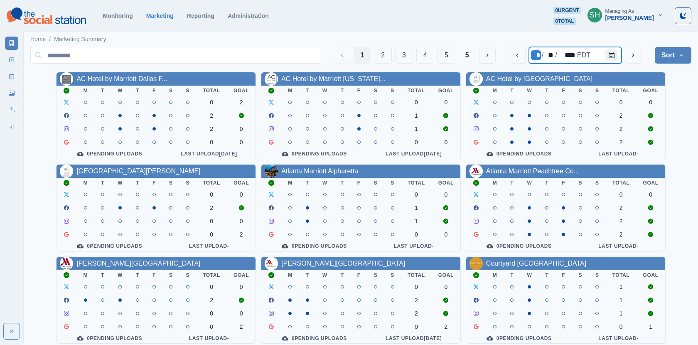
click at [543, 54] on div "/" at bounding box center [542, 55] width 3 height 10
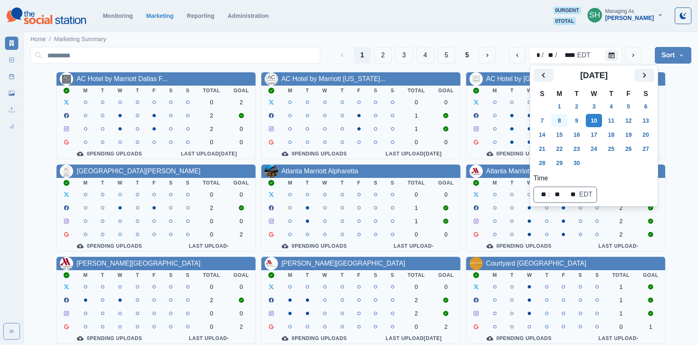
click at [559, 120] on button "8" at bounding box center [560, 120] width 17 height 13
click at [685, 109] on div "AC Hotel by Marriott Dallas F... M T W T F S S Total Goal 0 2 2 2 0 0 0 0 Pendi…" at bounding box center [360, 254] width 661 height 364
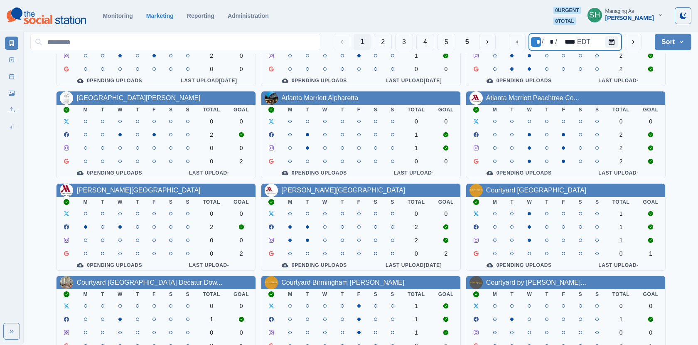
scroll to position [101, 0]
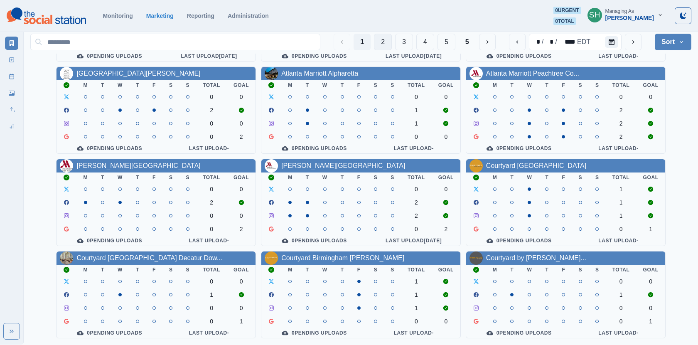
click at [383, 40] on button "2" at bounding box center [383, 42] width 18 height 17
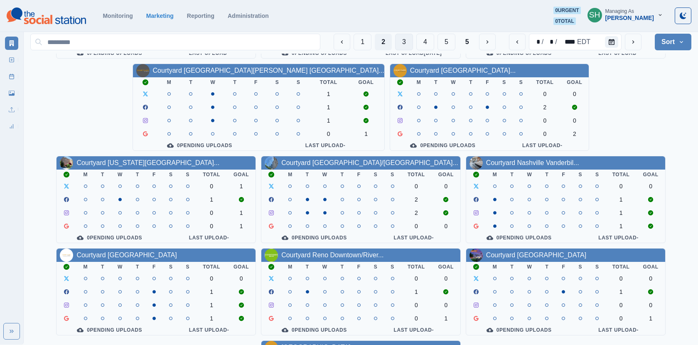
click at [409, 36] on button "3" at bounding box center [404, 42] width 18 height 17
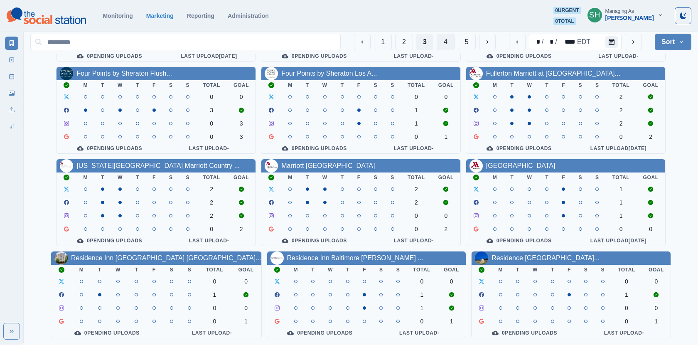
click at [449, 48] on button "4" at bounding box center [446, 42] width 18 height 17
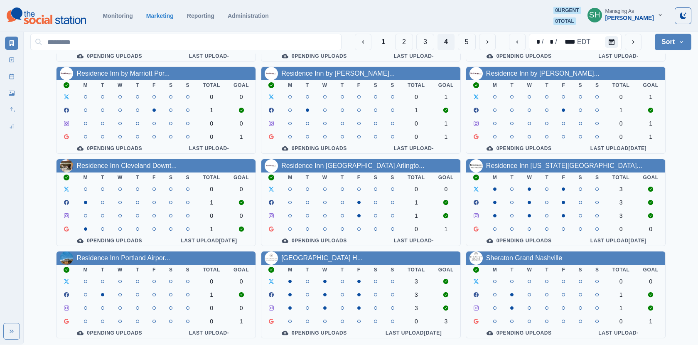
click at [470, 32] on div "1 2 3 4 5 * / * / **** EDT Sort Client Name Uploads Pending Post Approval" at bounding box center [360, 41] width 661 height 23
click at [465, 45] on button "5" at bounding box center [467, 42] width 18 height 17
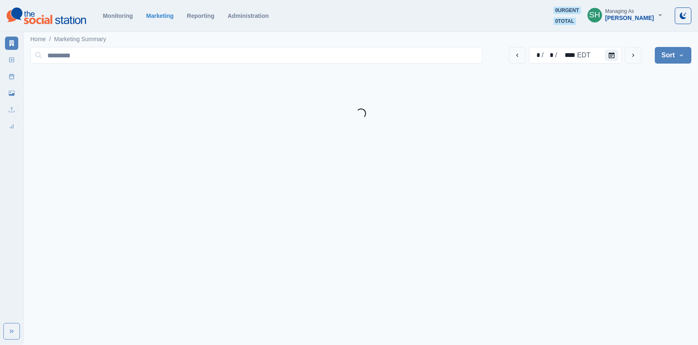
scroll to position [0, 0]
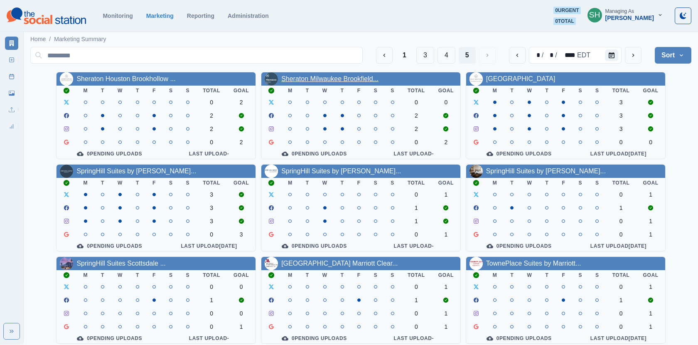
click at [352, 77] on link "Sheraton Milwaukee Brookfield..." at bounding box center [329, 78] width 97 height 7
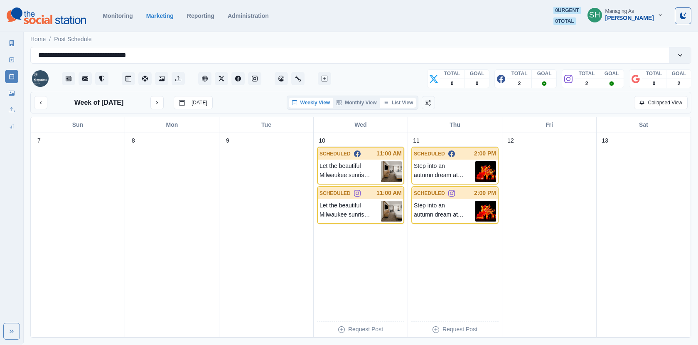
click at [400, 107] on button "List View" at bounding box center [398, 103] width 37 height 10
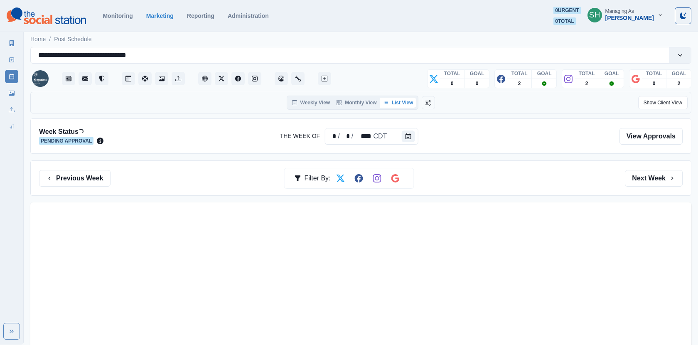
click at [400, 102] on button "List View" at bounding box center [398, 103] width 37 height 10
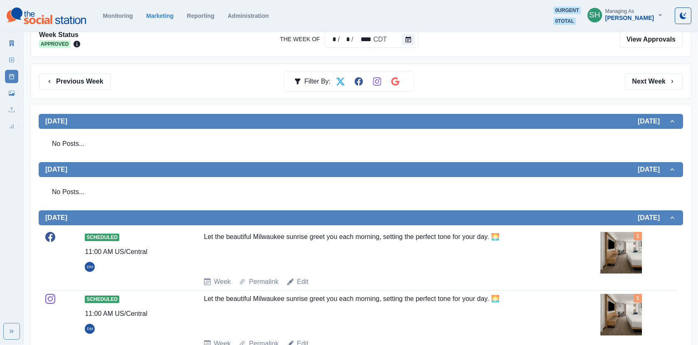
scroll to position [281, 0]
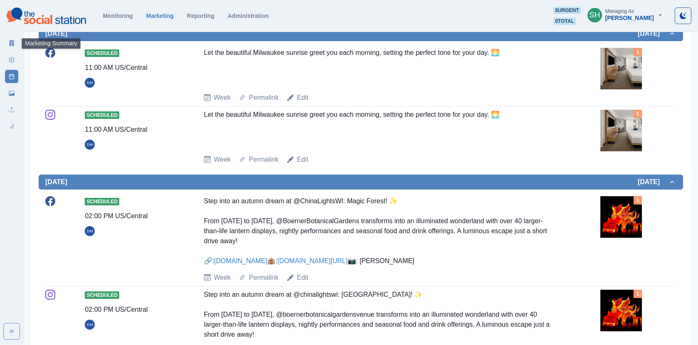
click at [12, 40] on link "Marketing Summary" at bounding box center [11, 43] width 13 height 13
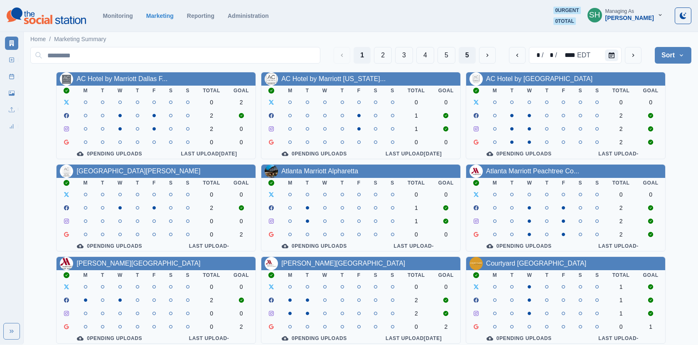
click at [460, 53] on button "5" at bounding box center [467, 55] width 17 height 17
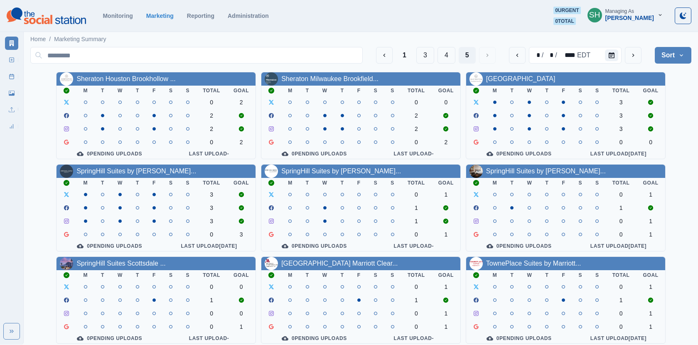
click at [623, 12] on div "Managing As" at bounding box center [620, 11] width 29 height 6
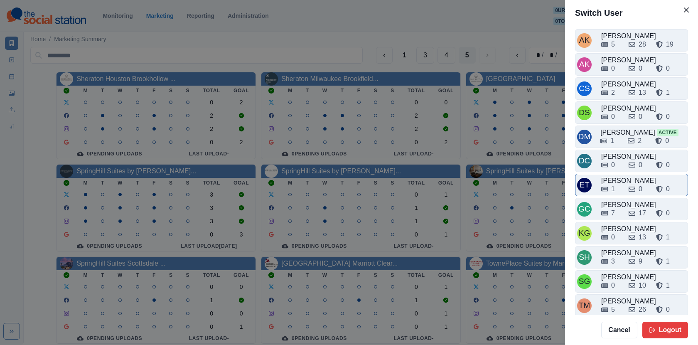
click at [621, 174] on div "ET [PERSON_NAME] 1 0 0" at bounding box center [631, 185] width 113 height 22
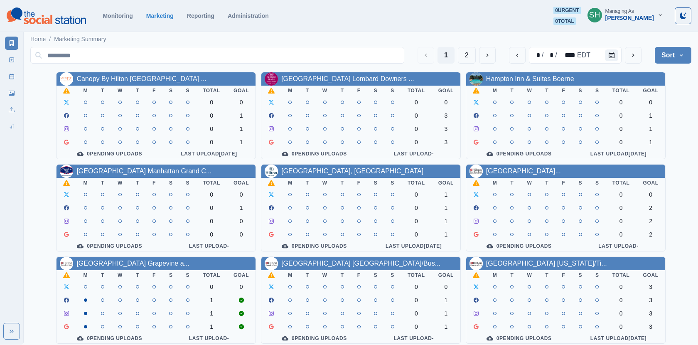
click at [630, 14] on div "Managing As" at bounding box center [620, 11] width 29 height 6
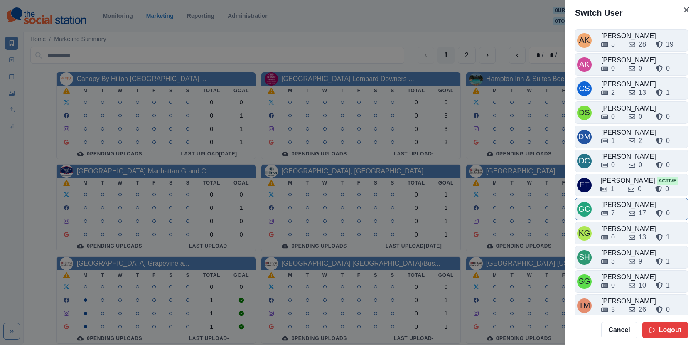
click at [621, 209] on div "7" at bounding box center [611, 213] width 21 height 10
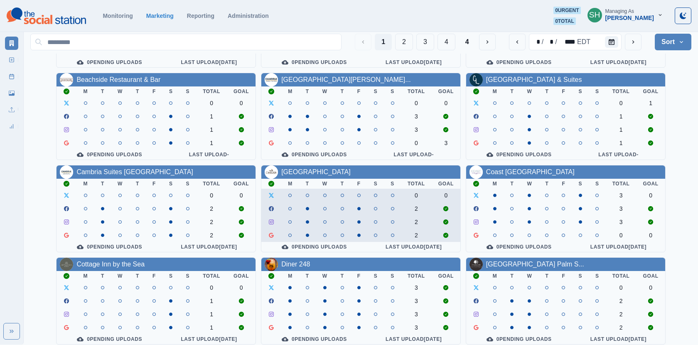
scroll to position [101, 0]
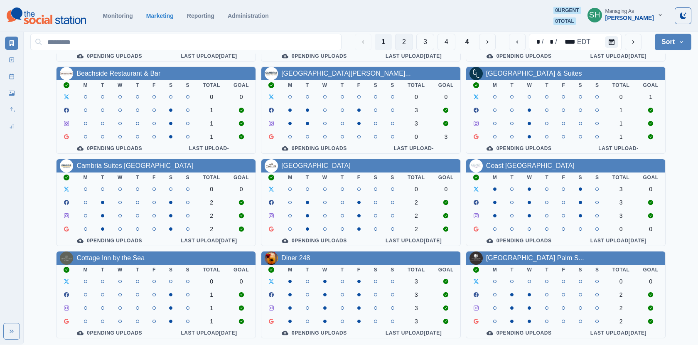
click at [407, 36] on button "2" at bounding box center [404, 42] width 18 height 17
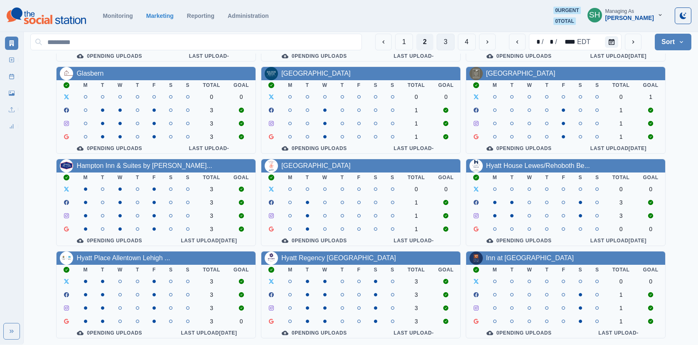
click at [453, 39] on button "3" at bounding box center [446, 42] width 18 height 17
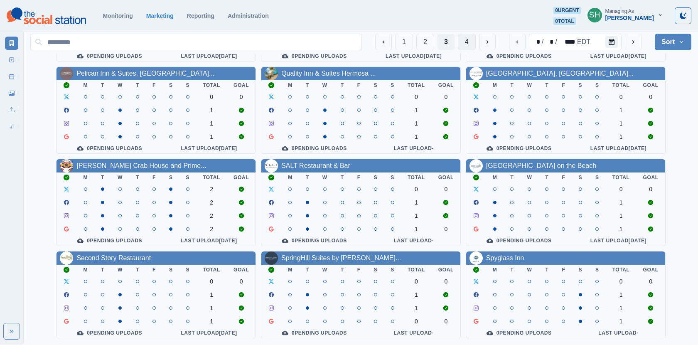
click at [462, 44] on button "4" at bounding box center [467, 42] width 18 height 17
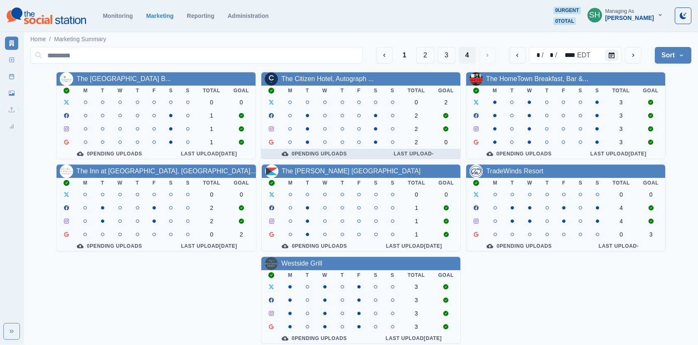
scroll to position [7, 0]
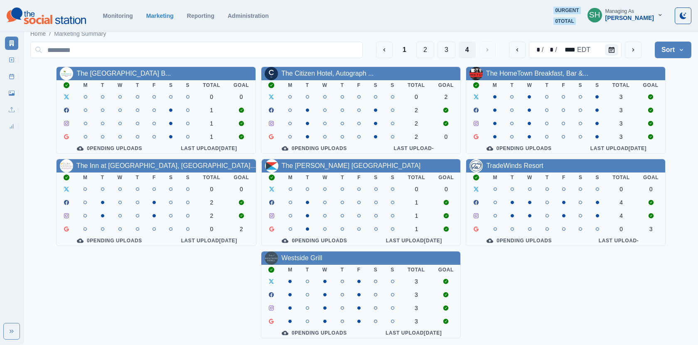
click at [633, 19] on div "[PERSON_NAME]" at bounding box center [630, 18] width 49 height 7
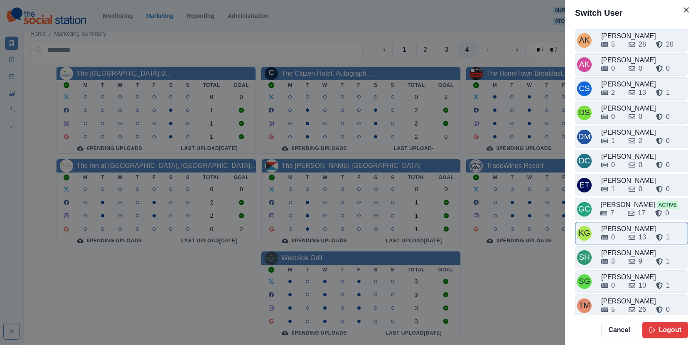
click at [622, 232] on div "0 13 1" at bounding box center [643, 237] width 85 height 10
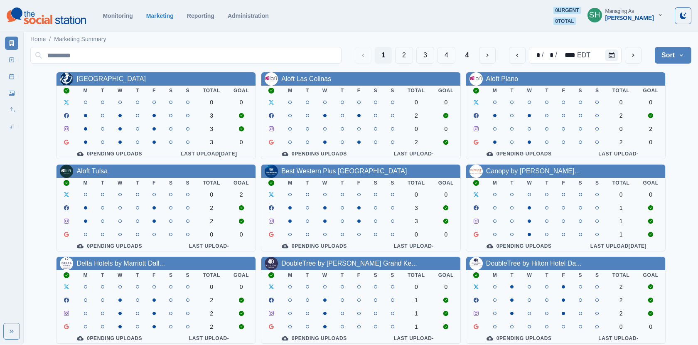
click at [631, 22] on button "SH Managing As [PERSON_NAME]" at bounding box center [625, 15] width 89 height 17
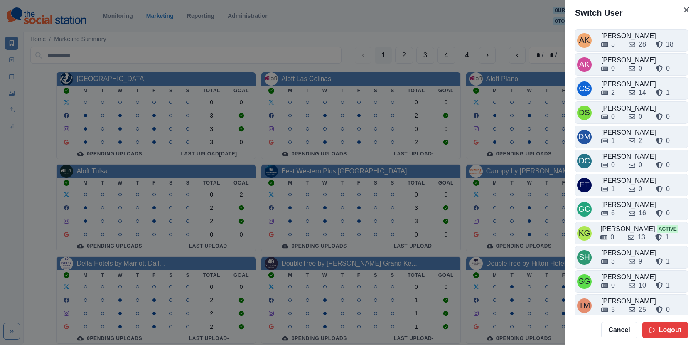
click at [468, 140] on div "Switch User AK [PERSON_NAME] 5 28 18 AK [PERSON_NAME] 0 0 0 CS Crizalyn Servida…" at bounding box center [349, 172] width 698 height 345
